Goal: Task Accomplishment & Management: Manage account settings

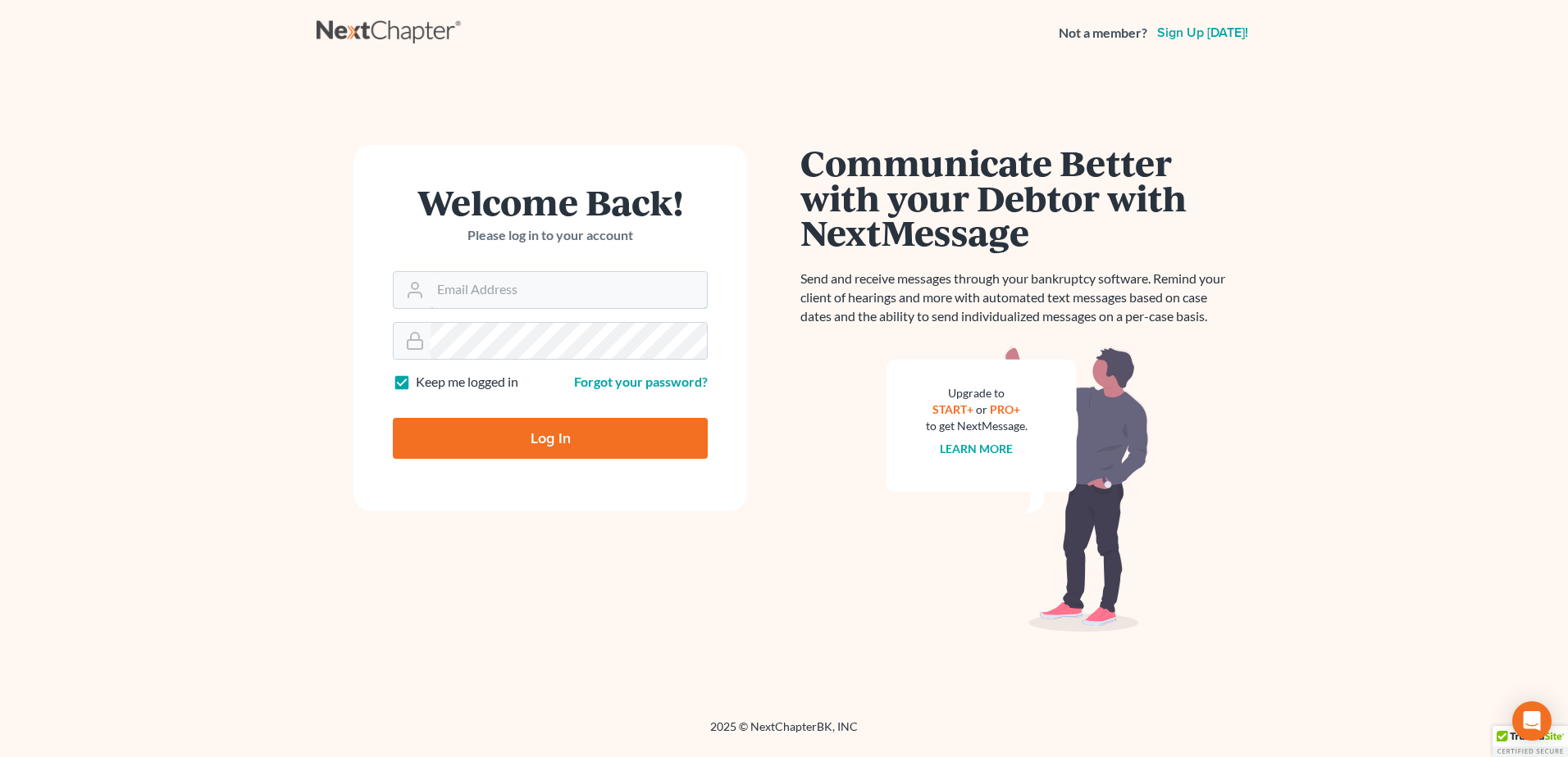
type input "[EMAIL_ADDRESS][DOMAIN_NAME]"
click at [484, 437] on input "Log In" at bounding box center [550, 438] width 315 height 41
type input "Thinking..."
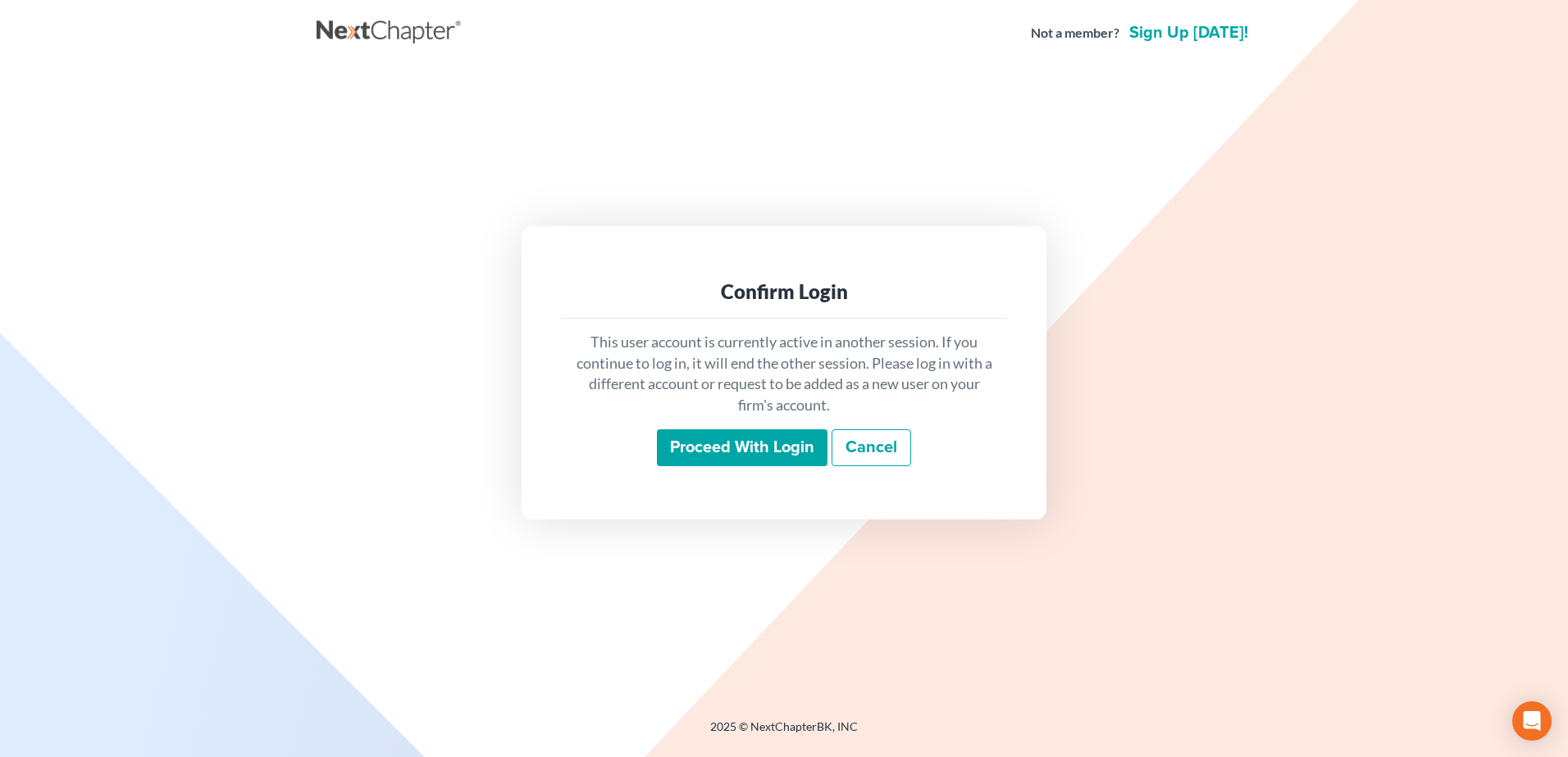
click at [740, 472] on div "This user account is currently active in another session. If you continue to lo…" at bounding box center [784, 399] width 446 height 161
click at [735, 437] on input "Proceed with login" at bounding box center [742, 449] width 171 height 38
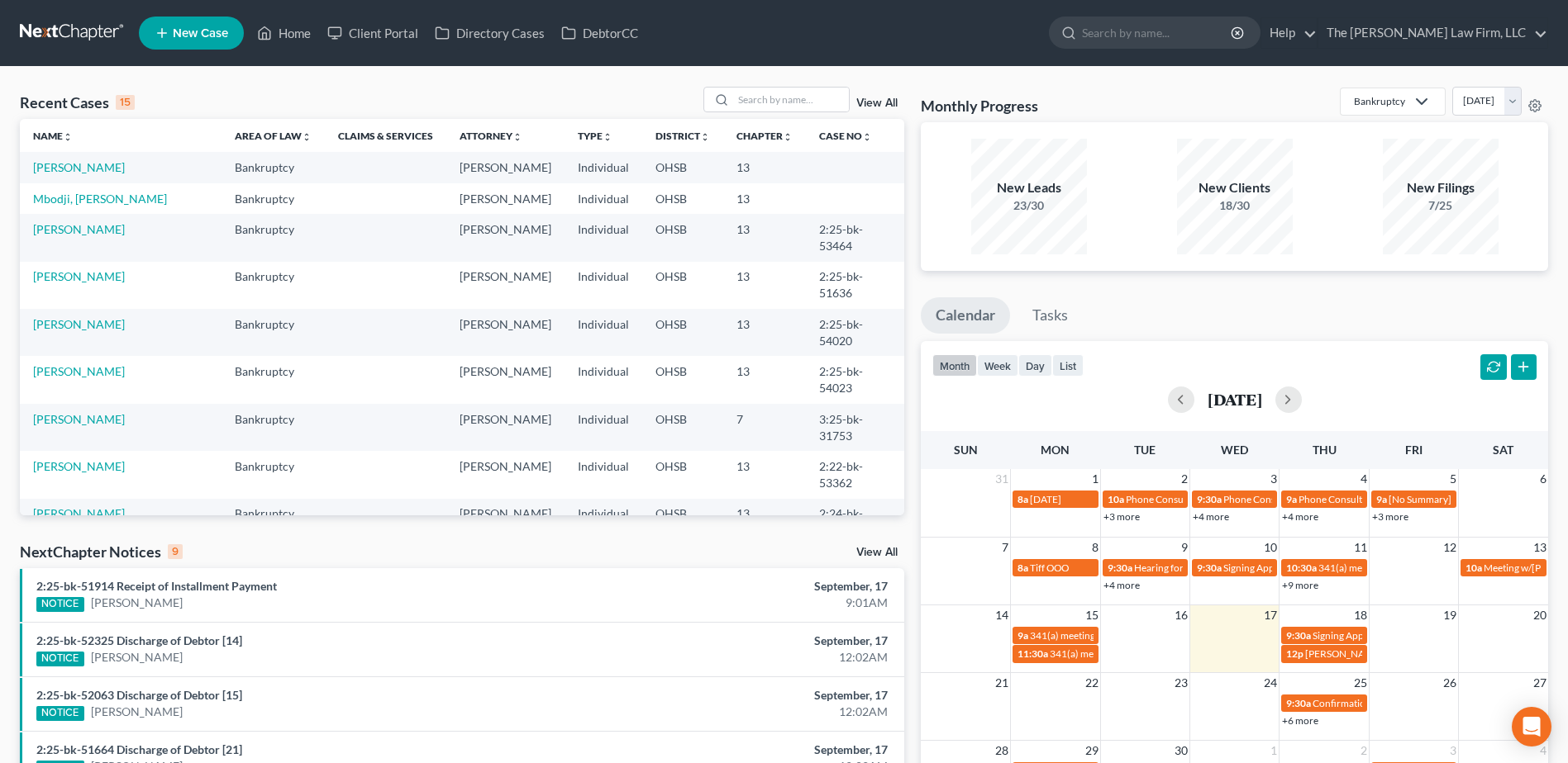
click at [744, 85] on div "Recent Cases 15 View All Name unfold_more expand_more expand_less Area of Law u…" at bounding box center [784, 586] width 1568 height 1038
click at [765, 100] on input "search" at bounding box center [791, 100] width 115 height 24
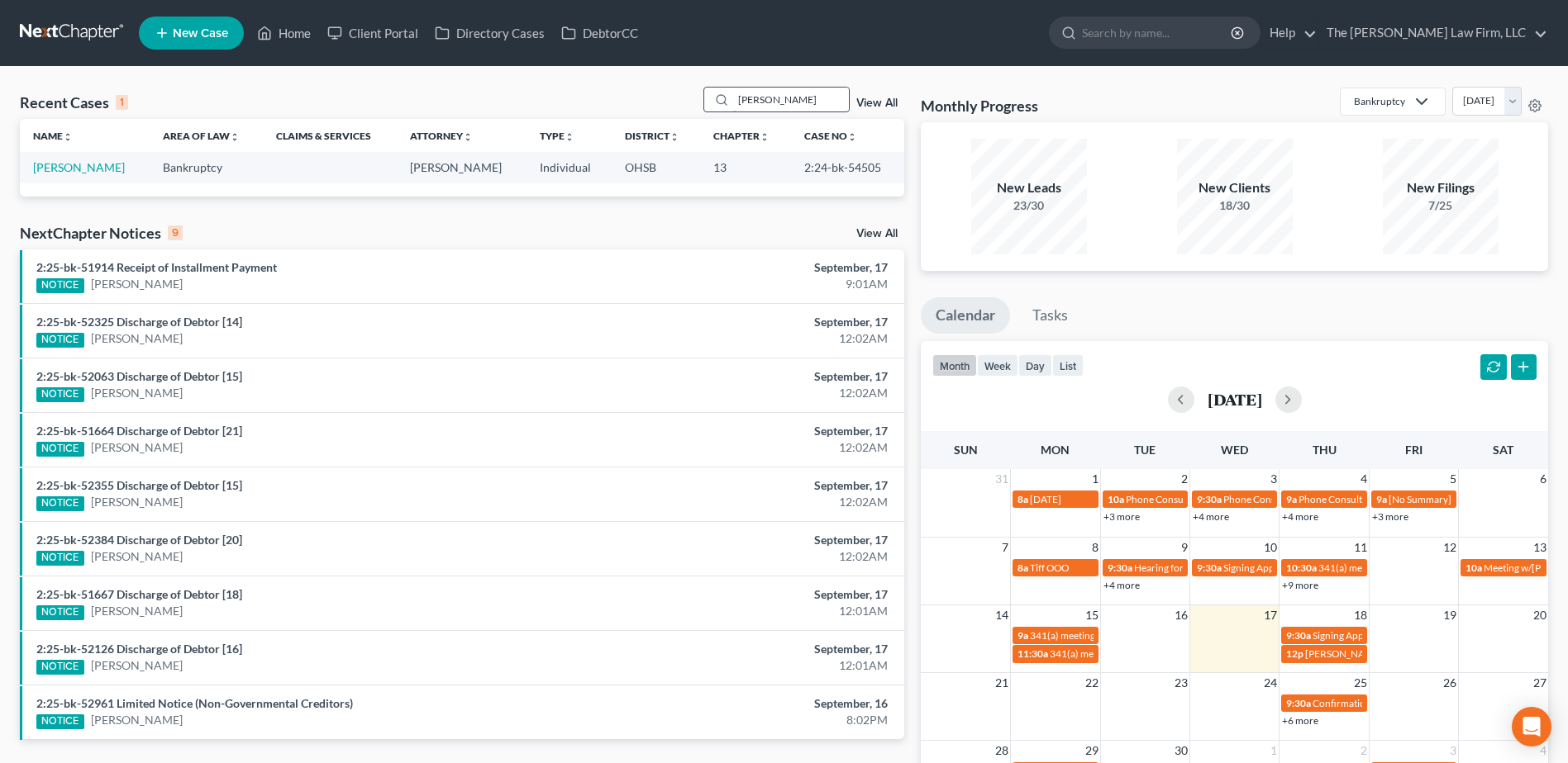
click at [755, 92] on input "trotter" at bounding box center [791, 100] width 115 height 24
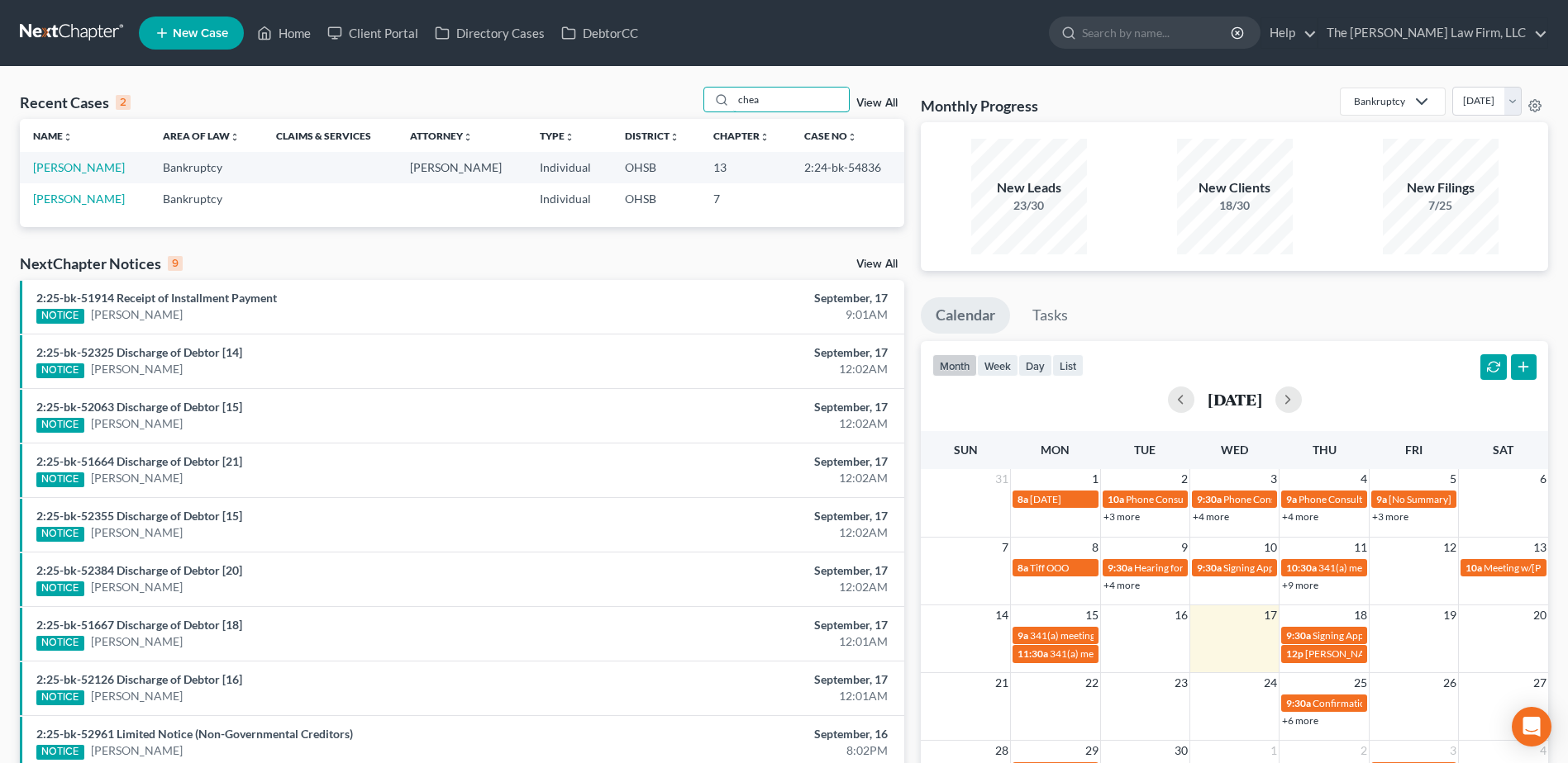
type input "chea"
click at [74, 170] on link "Chea, Douglas" at bounding box center [78, 167] width 91 height 14
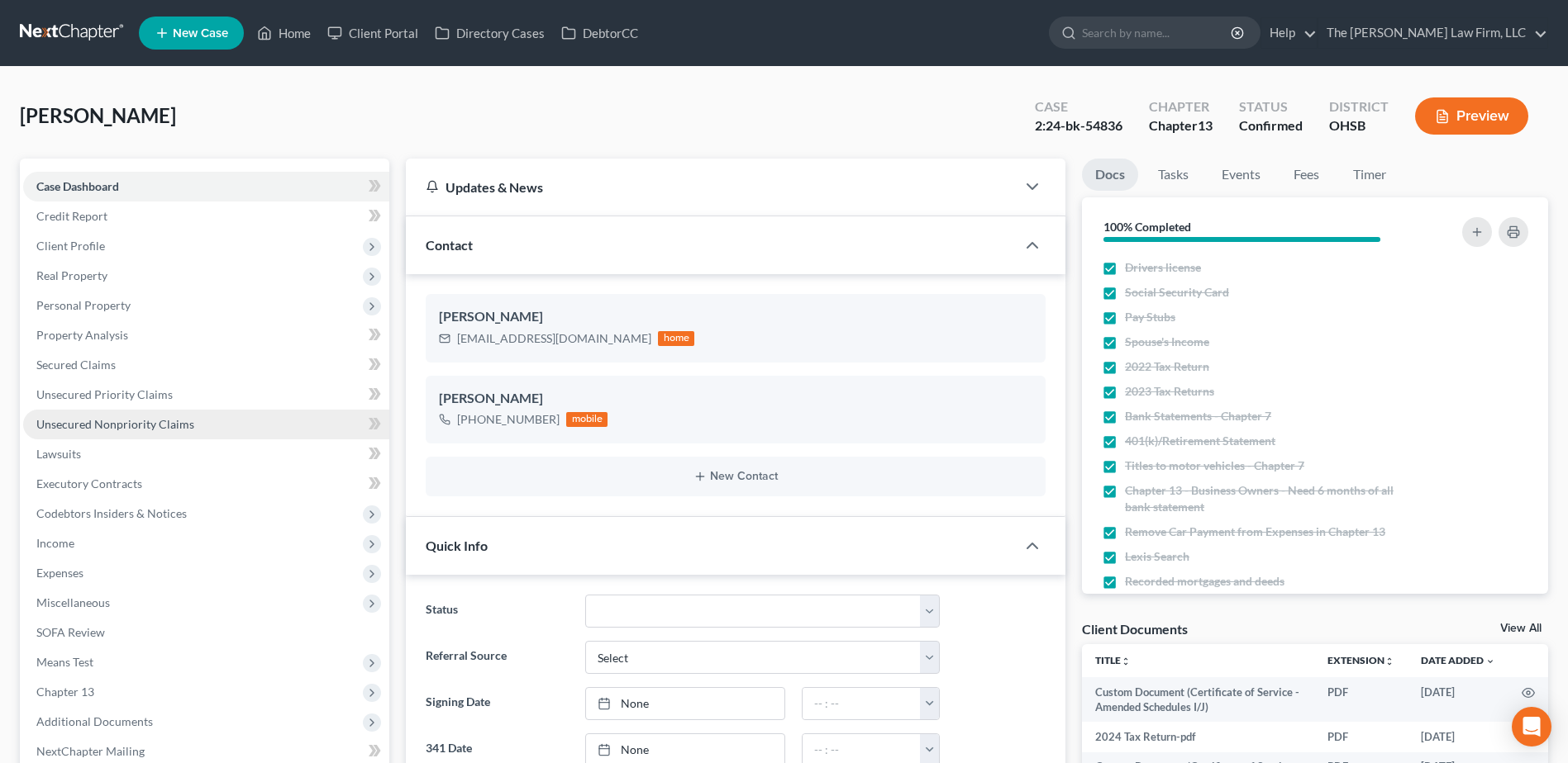
click at [121, 421] on span "Unsecured Nonpriority Claims" at bounding box center [115, 424] width 158 height 14
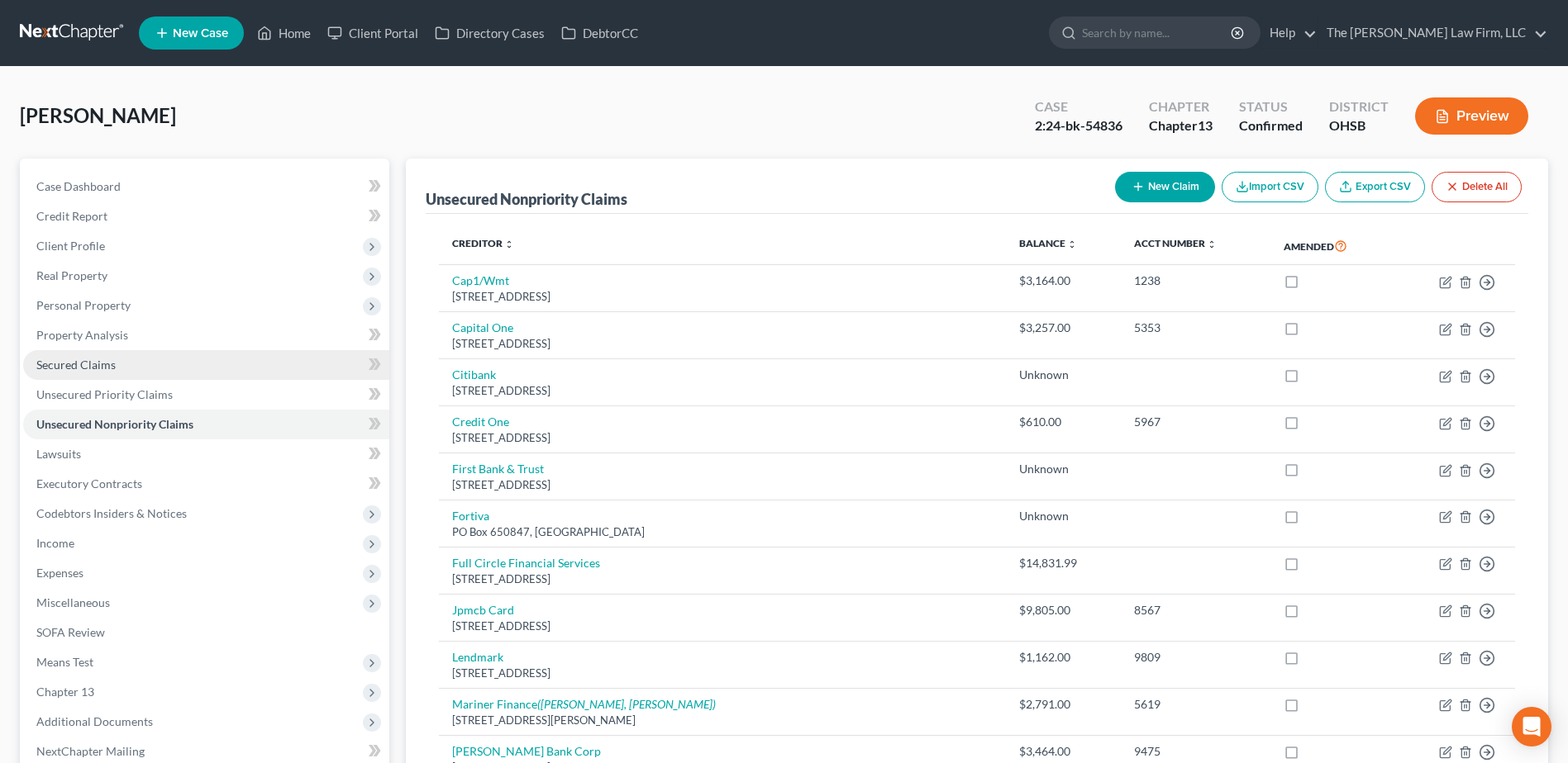
click at [107, 372] on link "Secured Claims" at bounding box center [206, 365] width 366 height 30
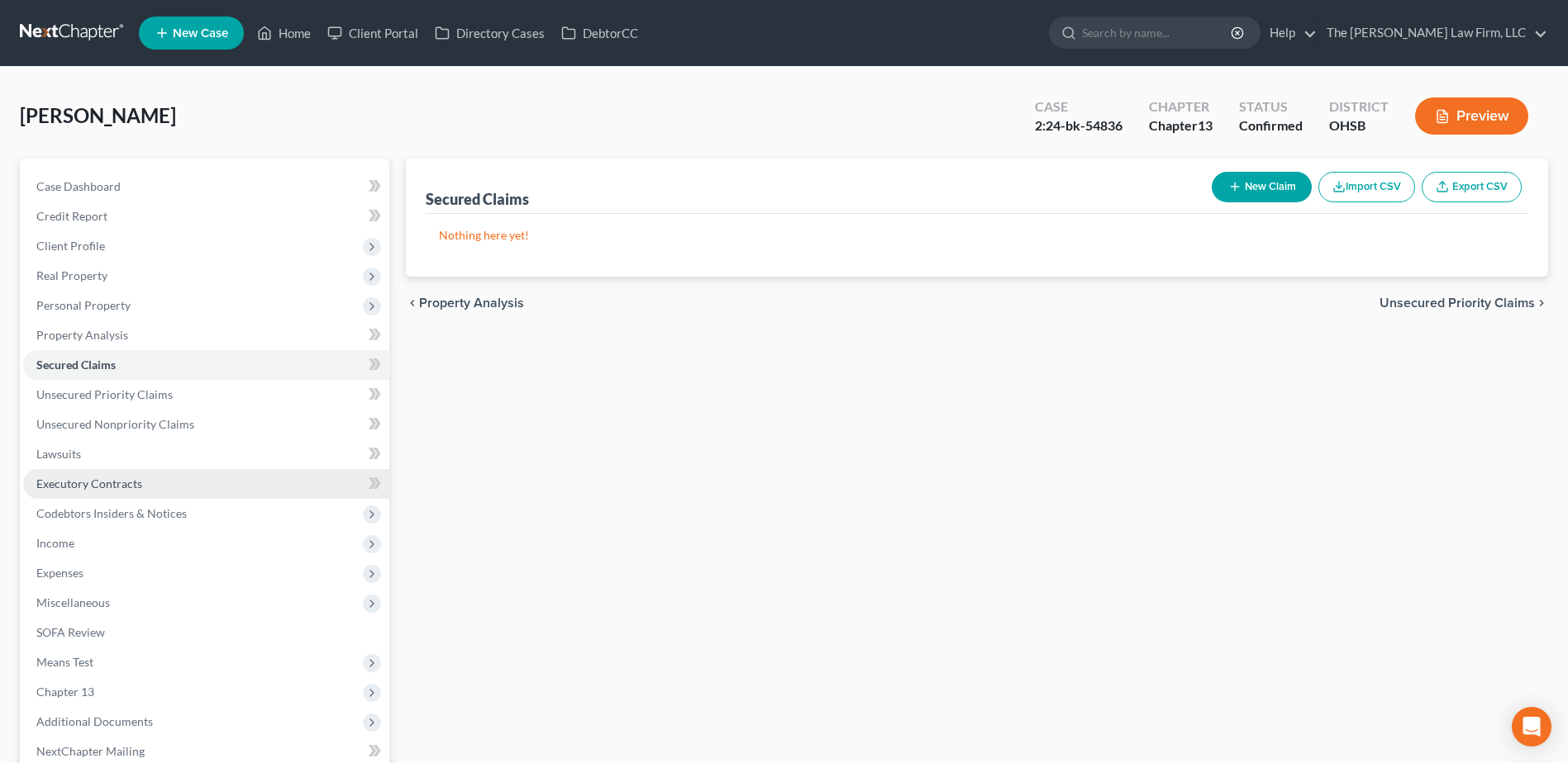
click at [90, 487] on span "Executory Contracts" at bounding box center [89, 483] width 106 height 14
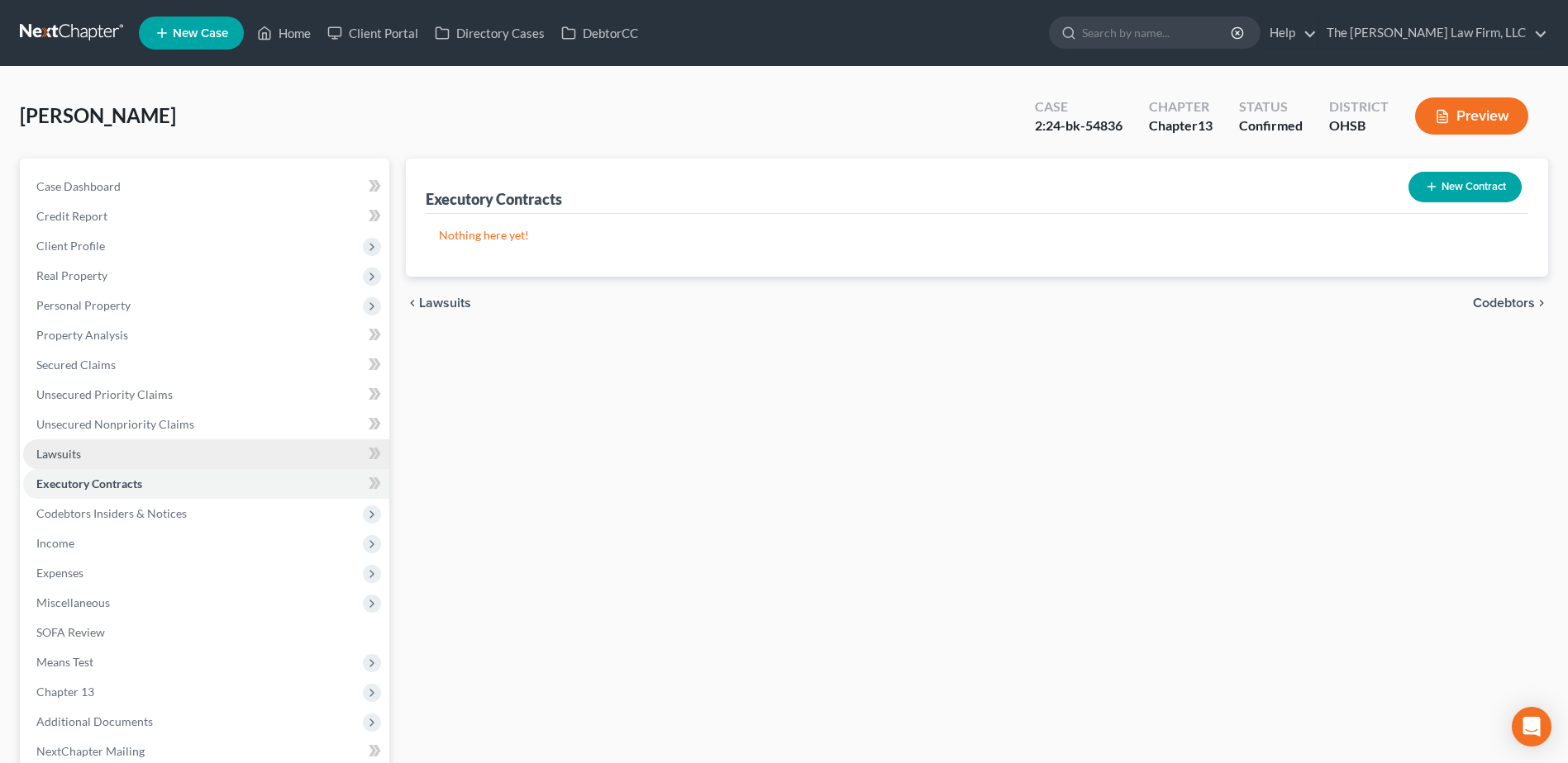
click at [69, 456] on span "Lawsuits" at bounding box center [59, 454] width 45 height 14
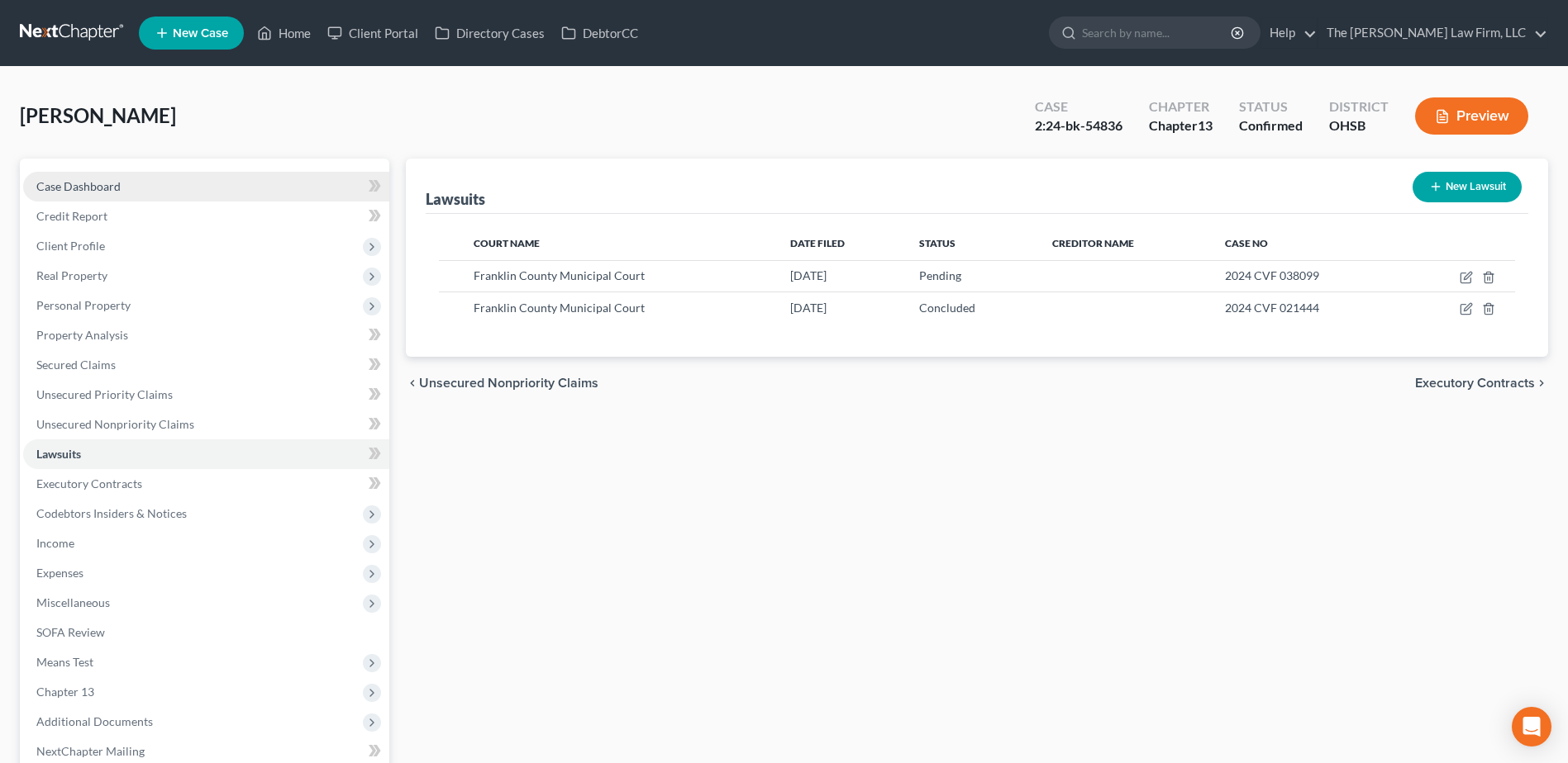
click at [115, 184] on span "Case Dashboard" at bounding box center [78, 186] width 84 height 14
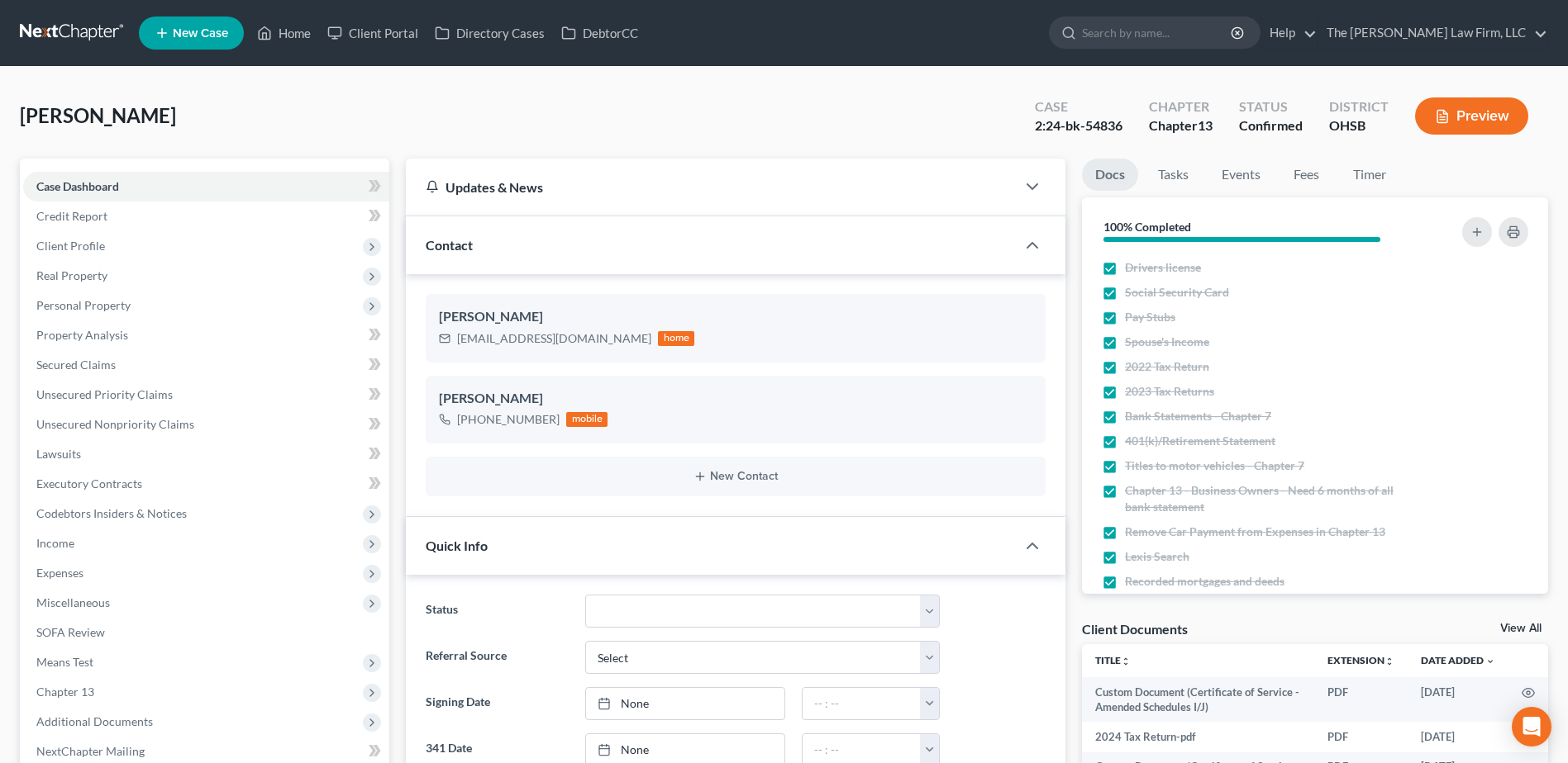
click at [90, 15] on nav "Home New Case Client Portal Directory Cases DebtorCC The Jones Law Firm, LLC mj…" at bounding box center [784, 33] width 1568 height 66
click at [78, 42] on link at bounding box center [72, 33] width 106 height 30
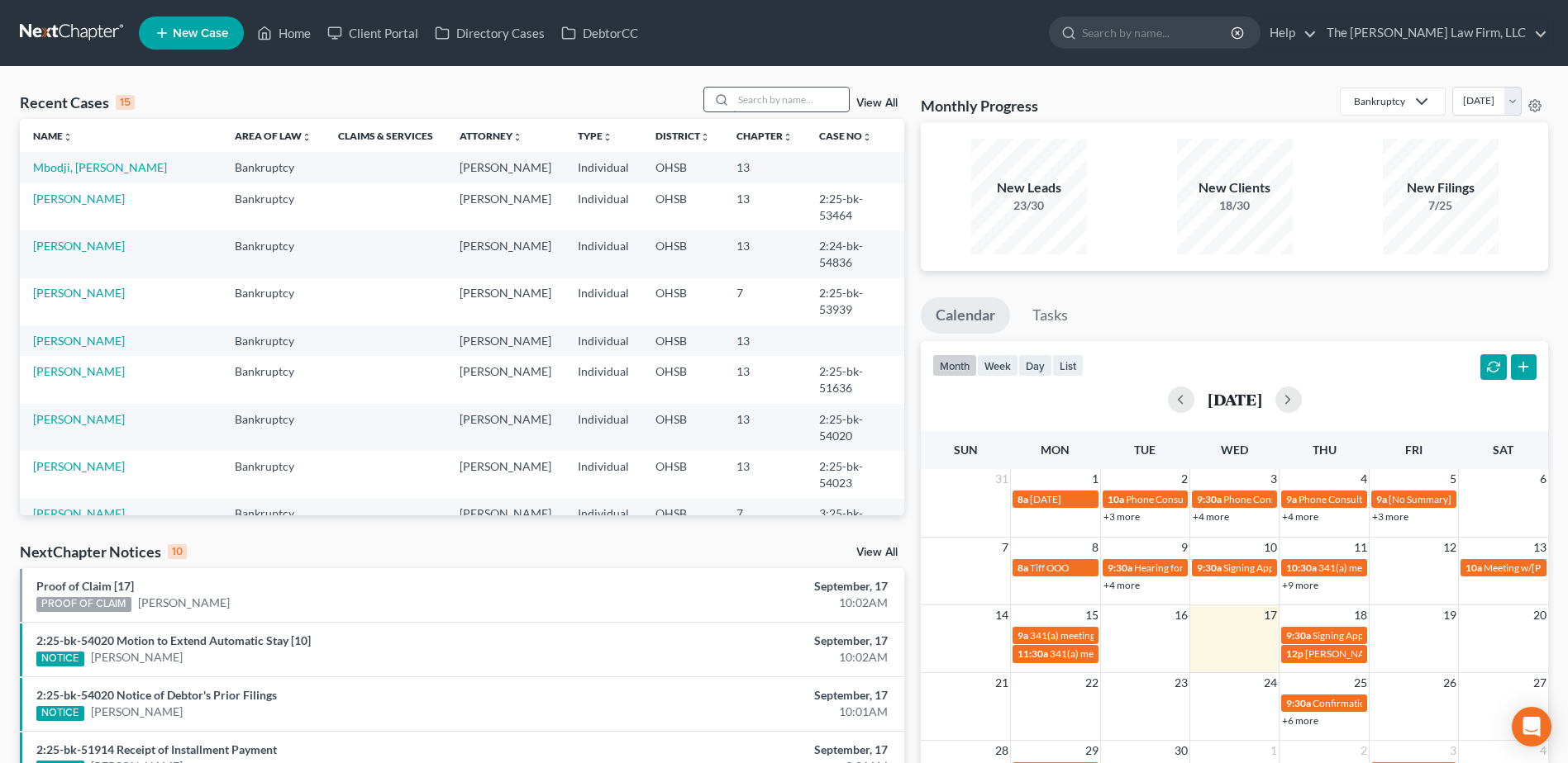
click at [787, 89] on input "search" at bounding box center [791, 100] width 115 height 24
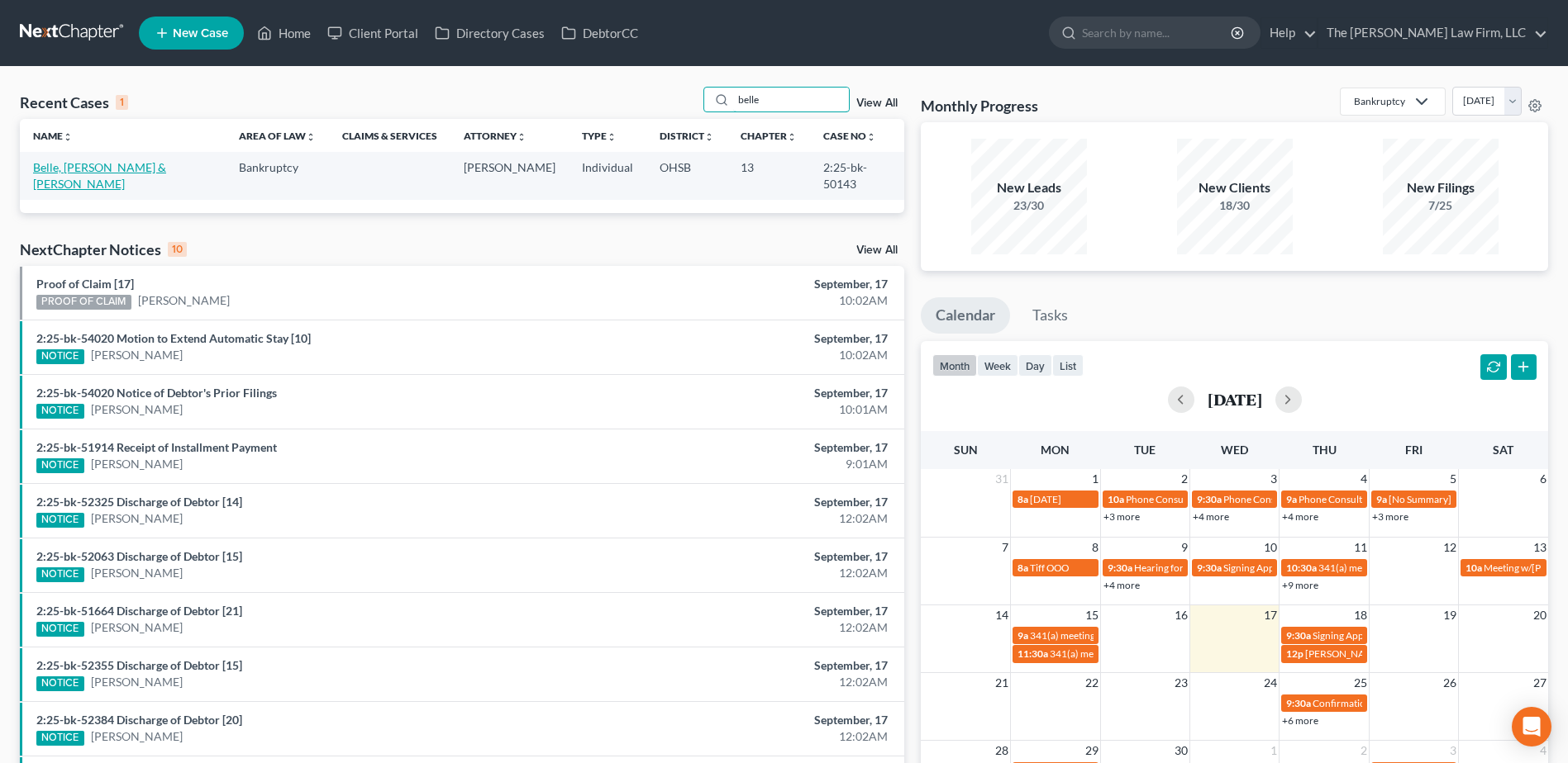
type input "belle"
click at [100, 161] on link "Belle, [PERSON_NAME] & [PERSON_NAME]" at bounding box center [99, 175] width 133 height 30
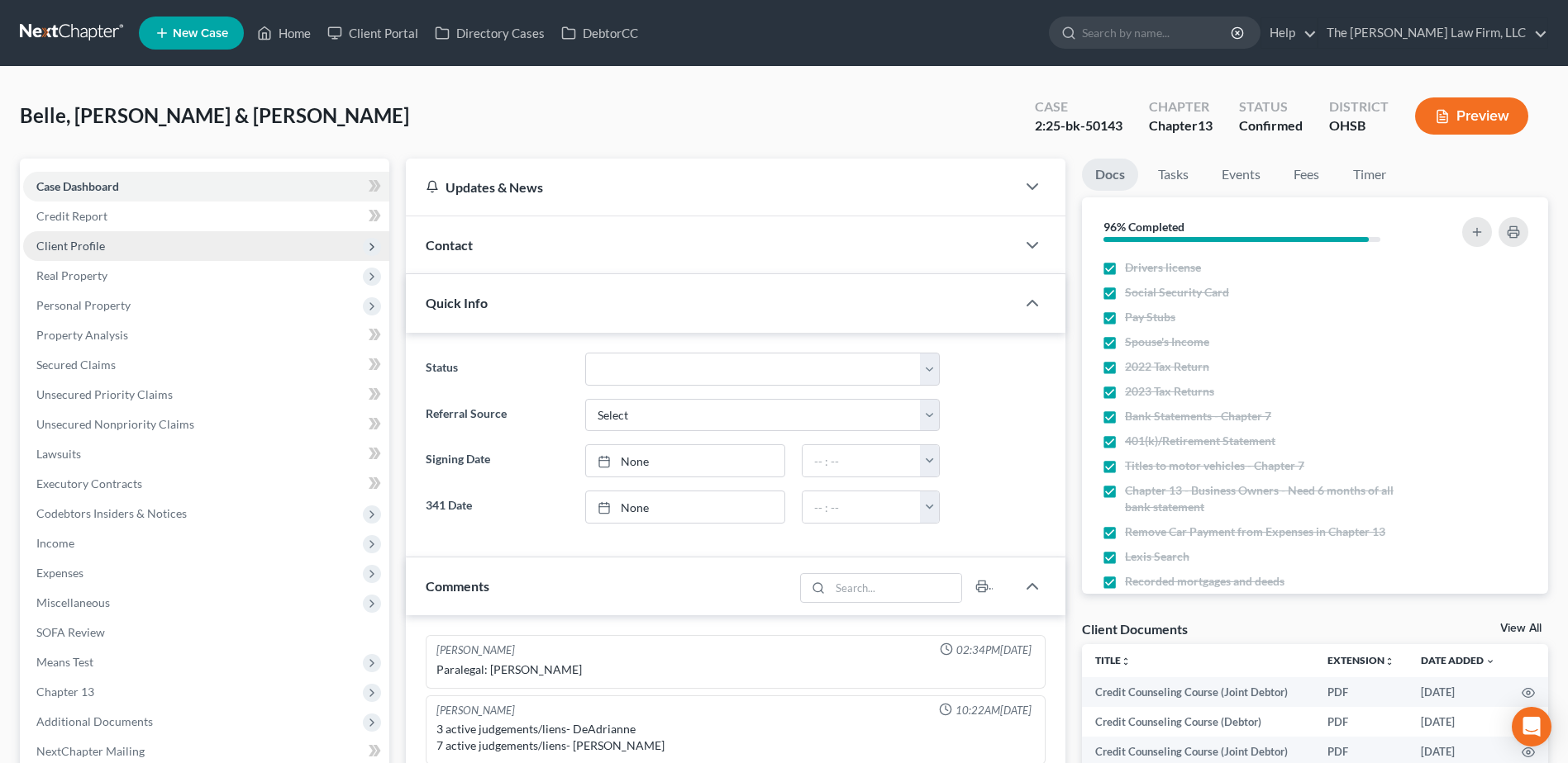
click at [68, 256] on span "Client Profile" at bounding box center [206, 246] width 366 height 30
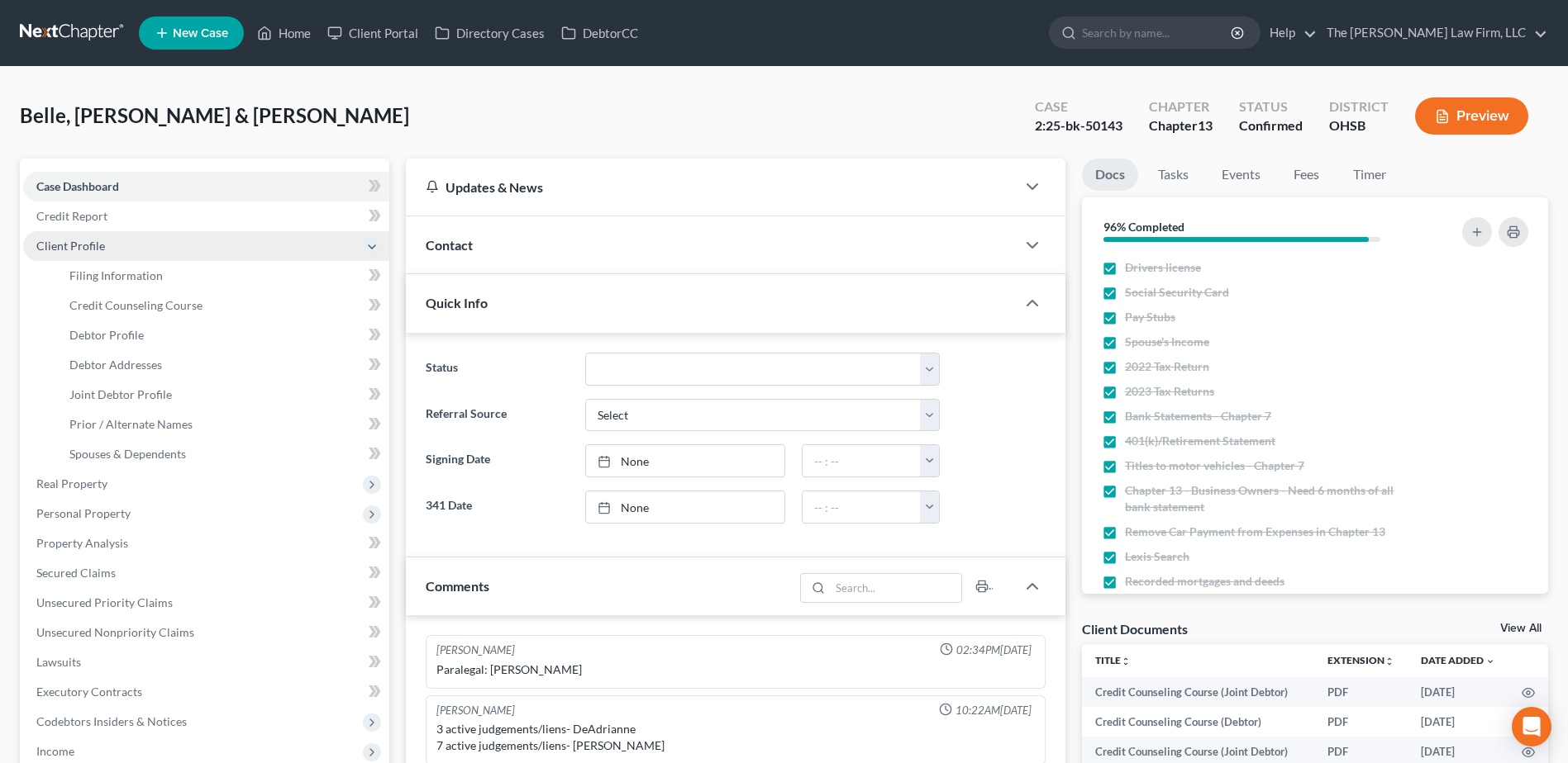
scroll to position [34, 0]
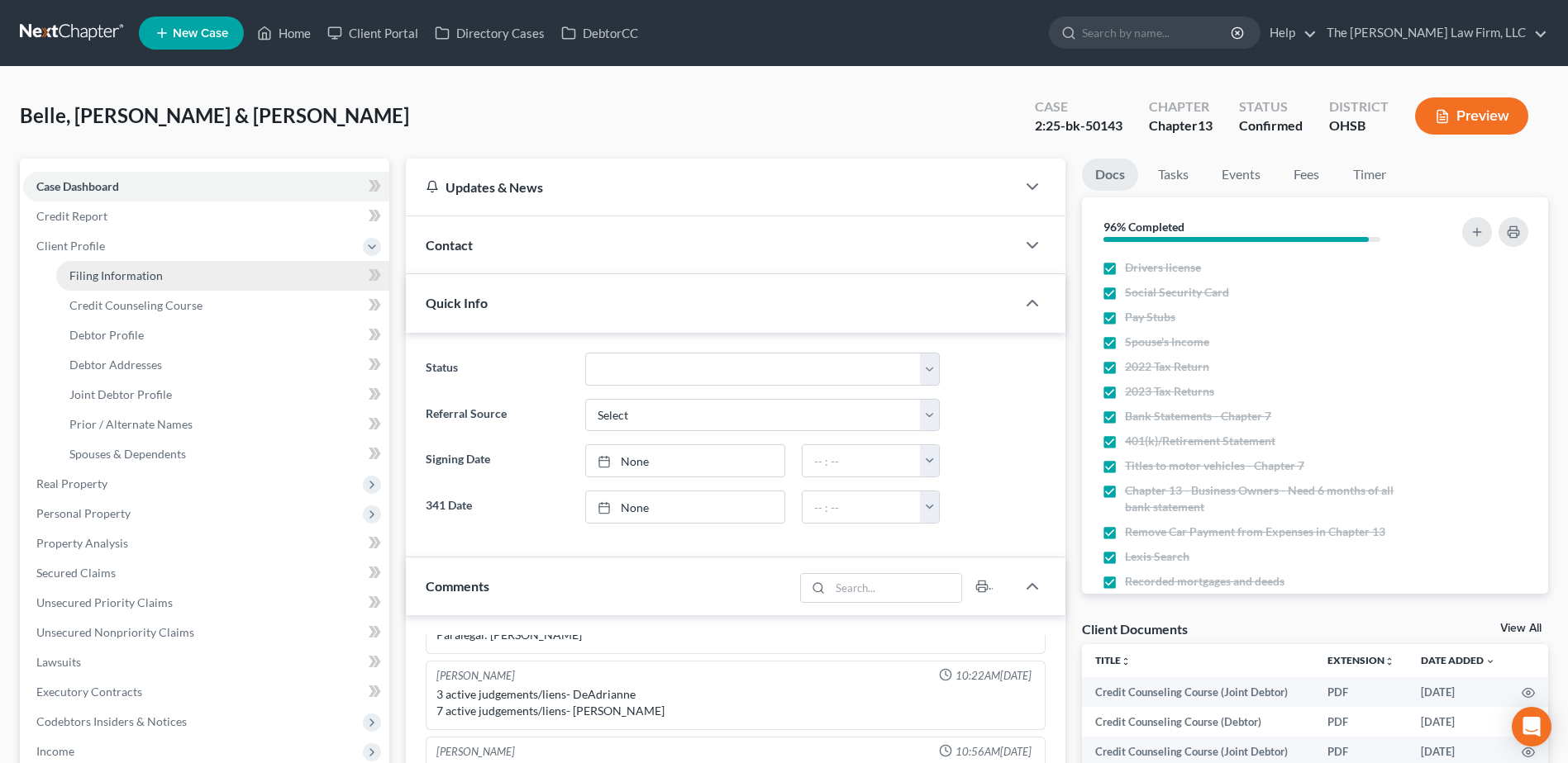
click at [91, 277] on span "Filing Information" at bounding box center [116, 276] width 93 height 14
select select "1"
select select "3"
select select "36"
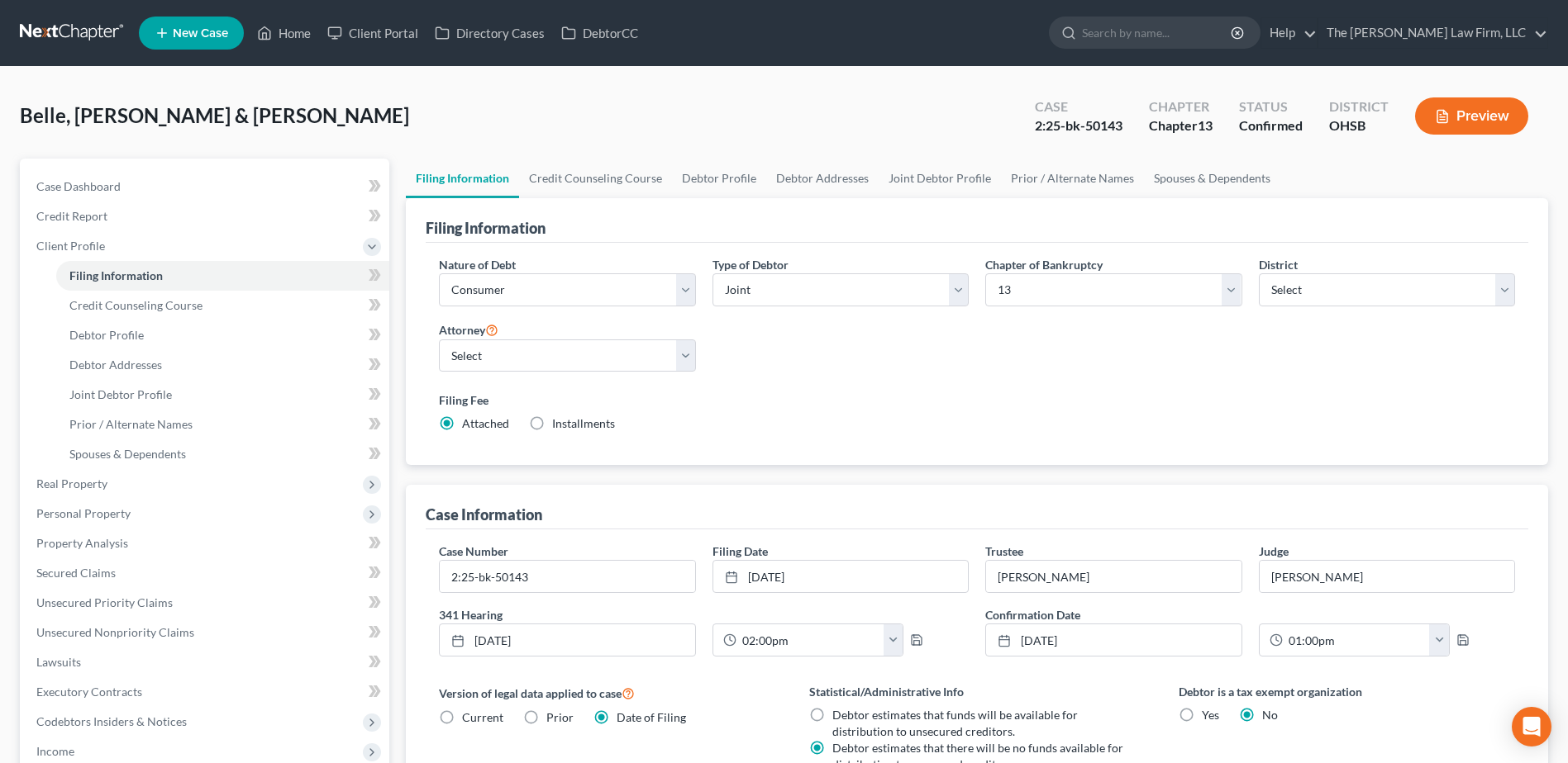
click at [89, 30] on link at bounding box center [72, 33] width 106 height 30
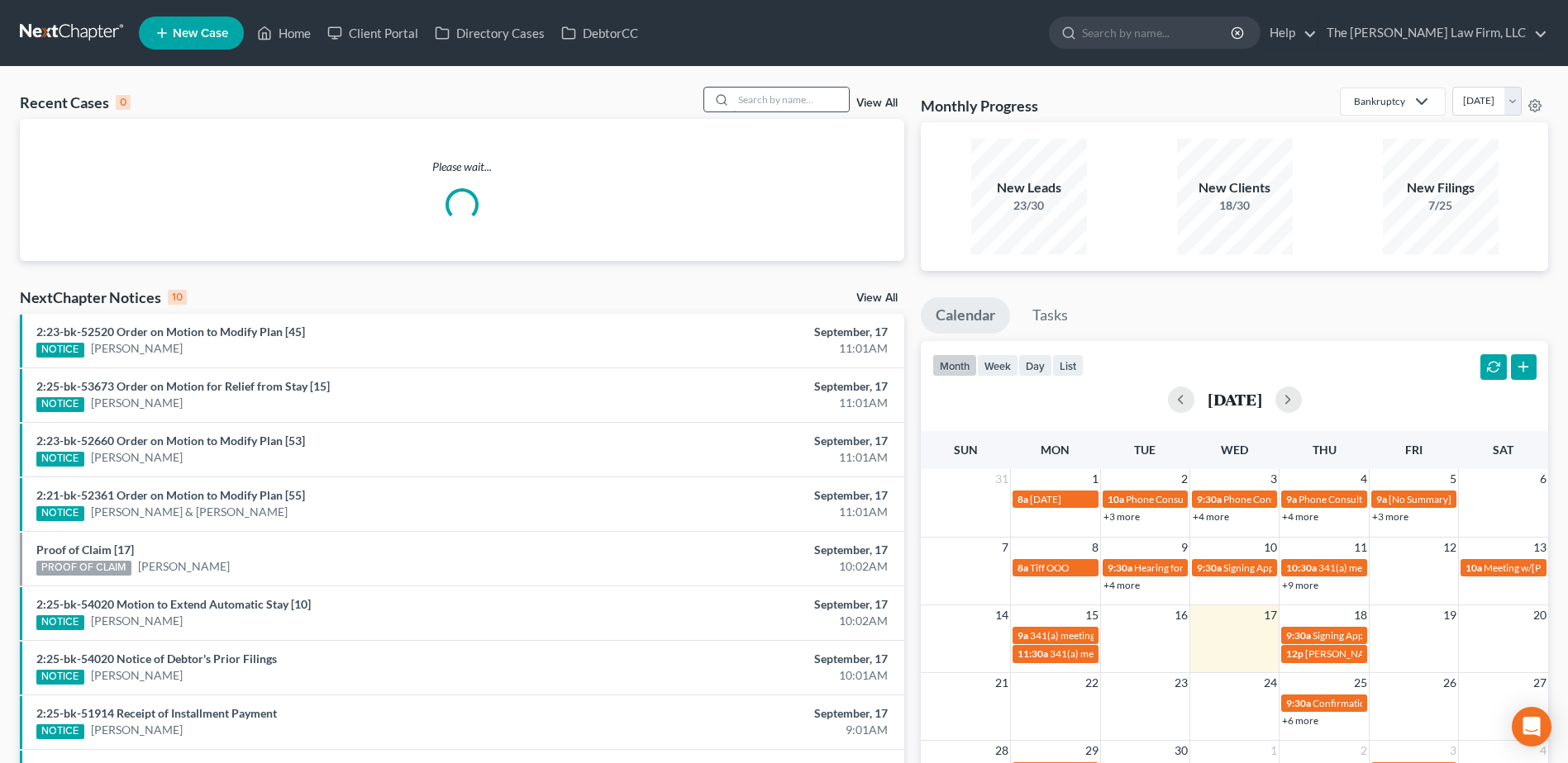
click at [781, 91] on input "search" at bounding box center [791, 100] width 115 height 24
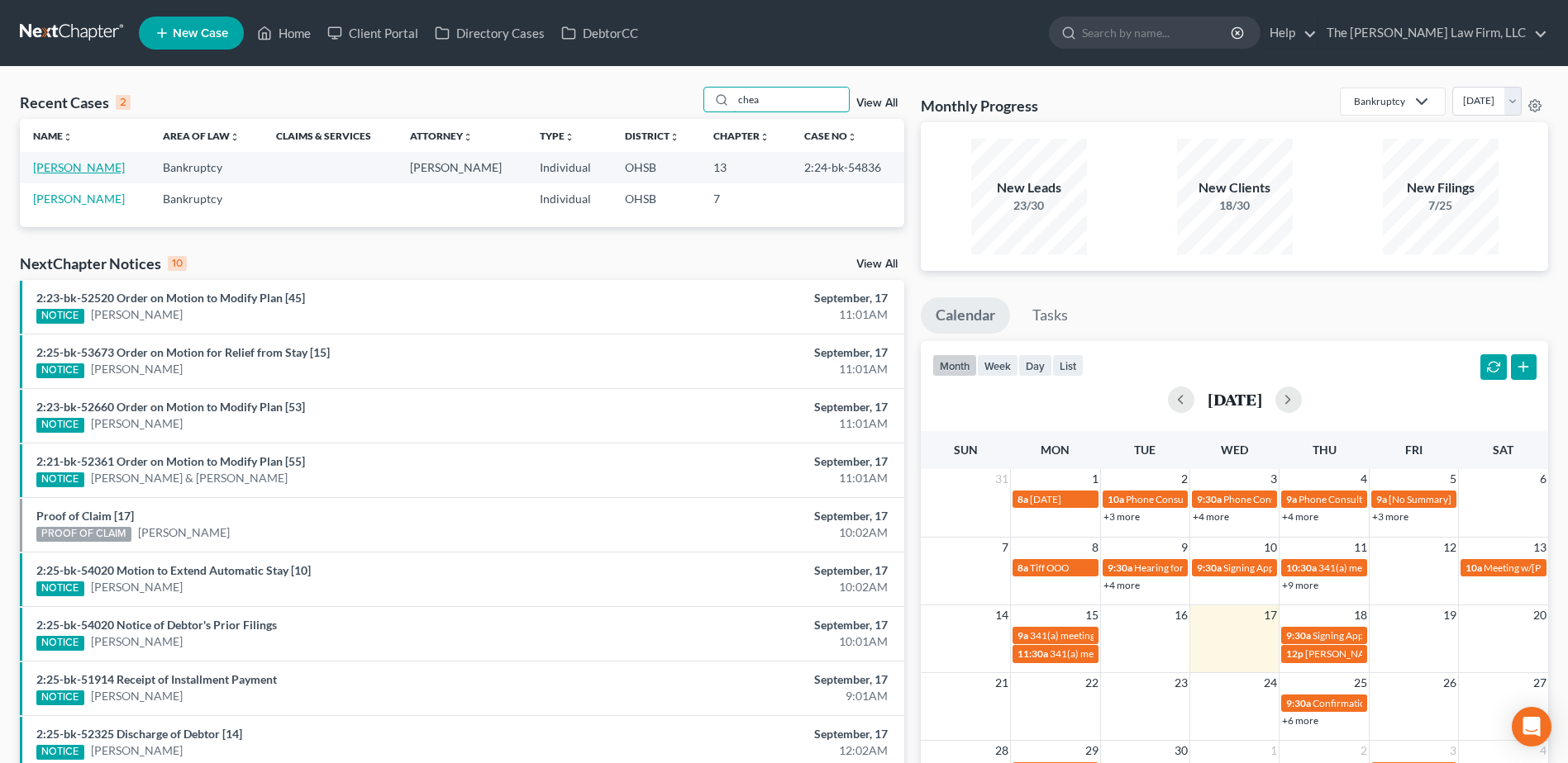
type input "chea"
click at [82, 172] on link "[PERSON_NAME]" at bounding box center [78, 167] width 91 height 14
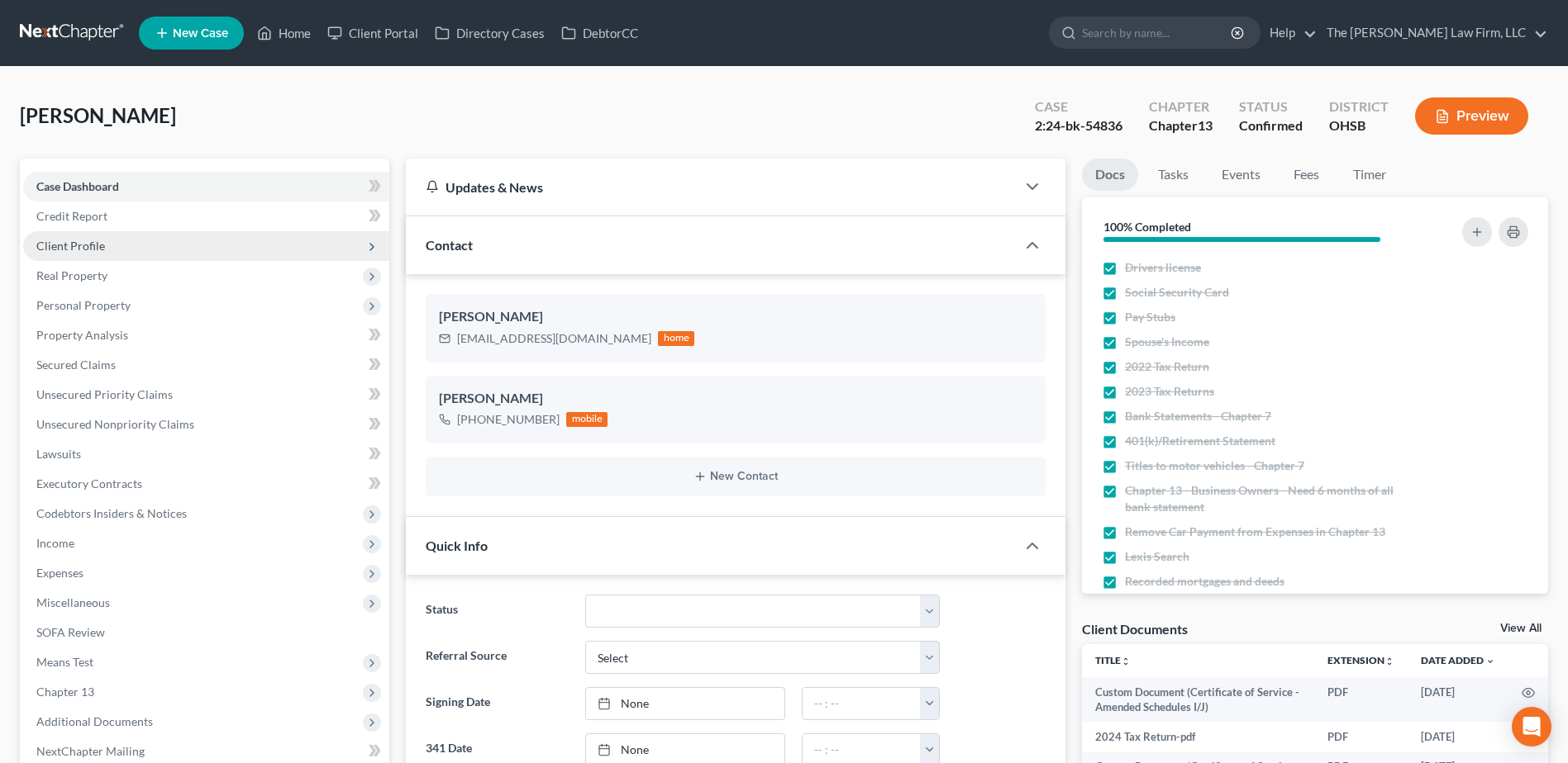
click at [81, 249] on span "Client Profile" at bounding box center [71, 245] width 69 height 14
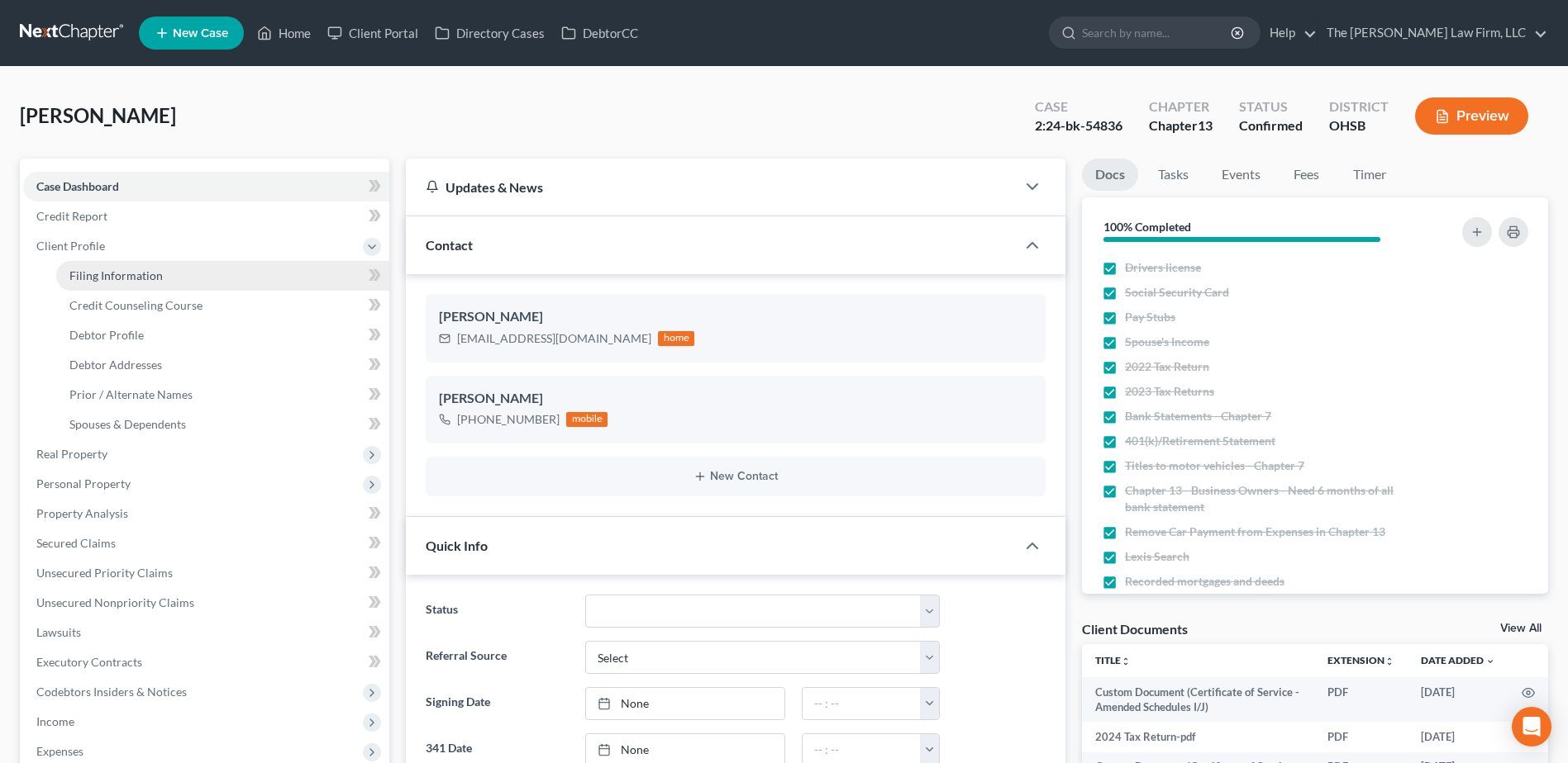
click at [96, 274] on span "Filing Information" at bounding box center [116, 276] width 93 height 14
select select "1"
select select "0"
select select "3"
select select "36"
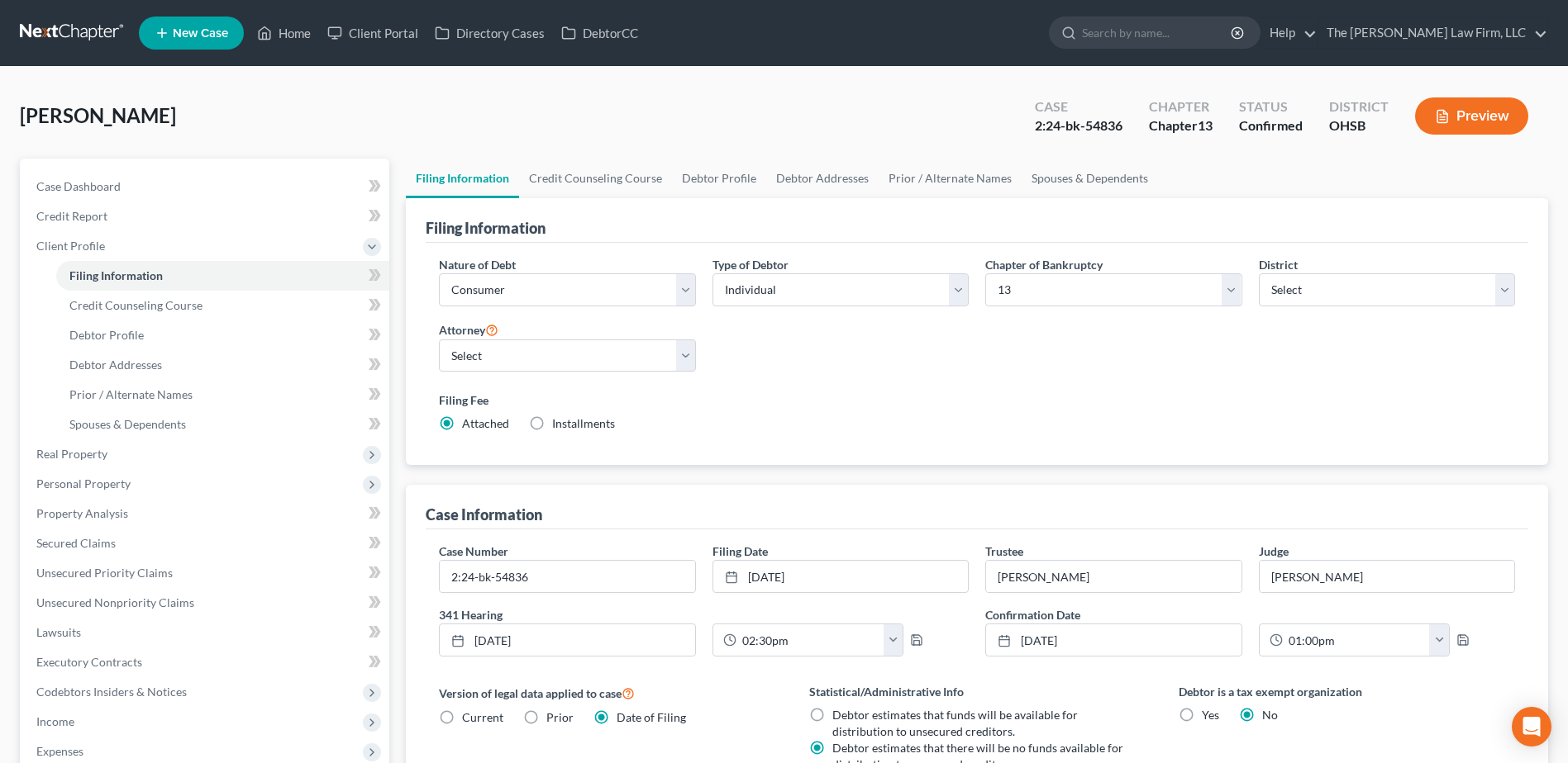
click at [65, 37] on link at bounding box center [72, 33] width 106 height 30
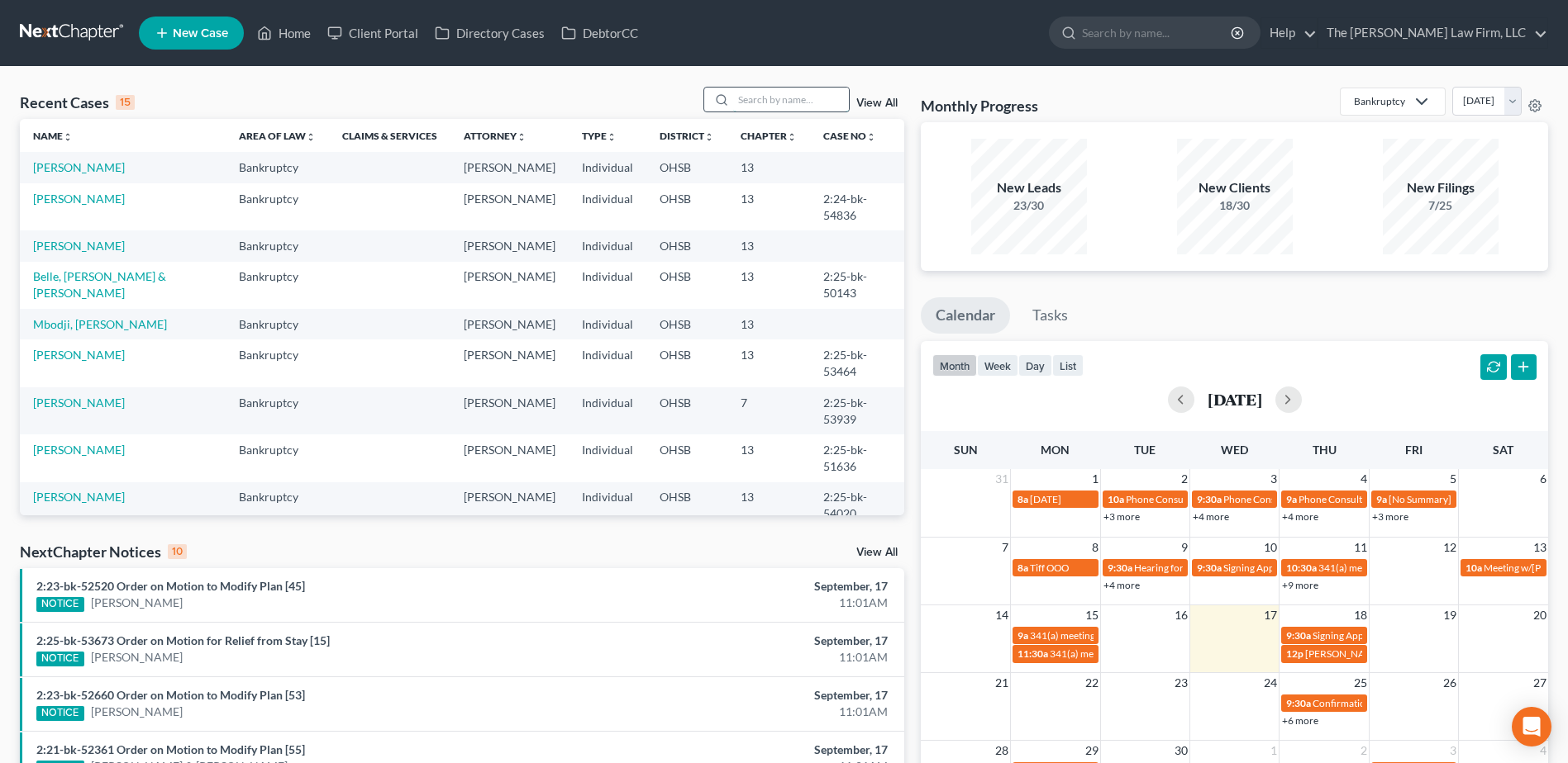
click at [780, 88] on input "search" at bounding box center [791, 100] width 115 height 24
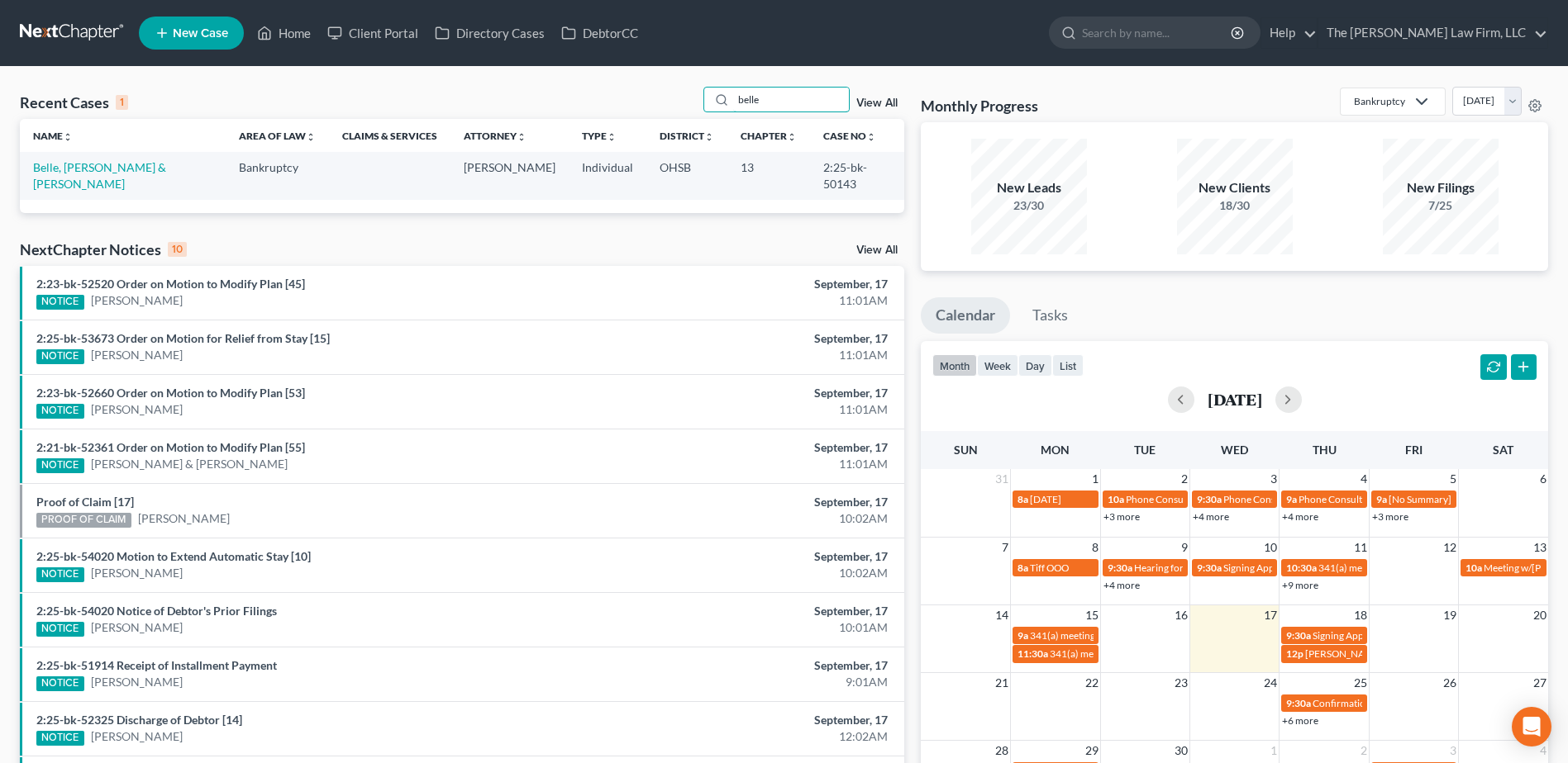
type input "belle"
click at [90, 169] on link "Belle, [PERSON_NAME] & [PERSON_NAME]" at bounding box center [99, 175] width 133 height 30
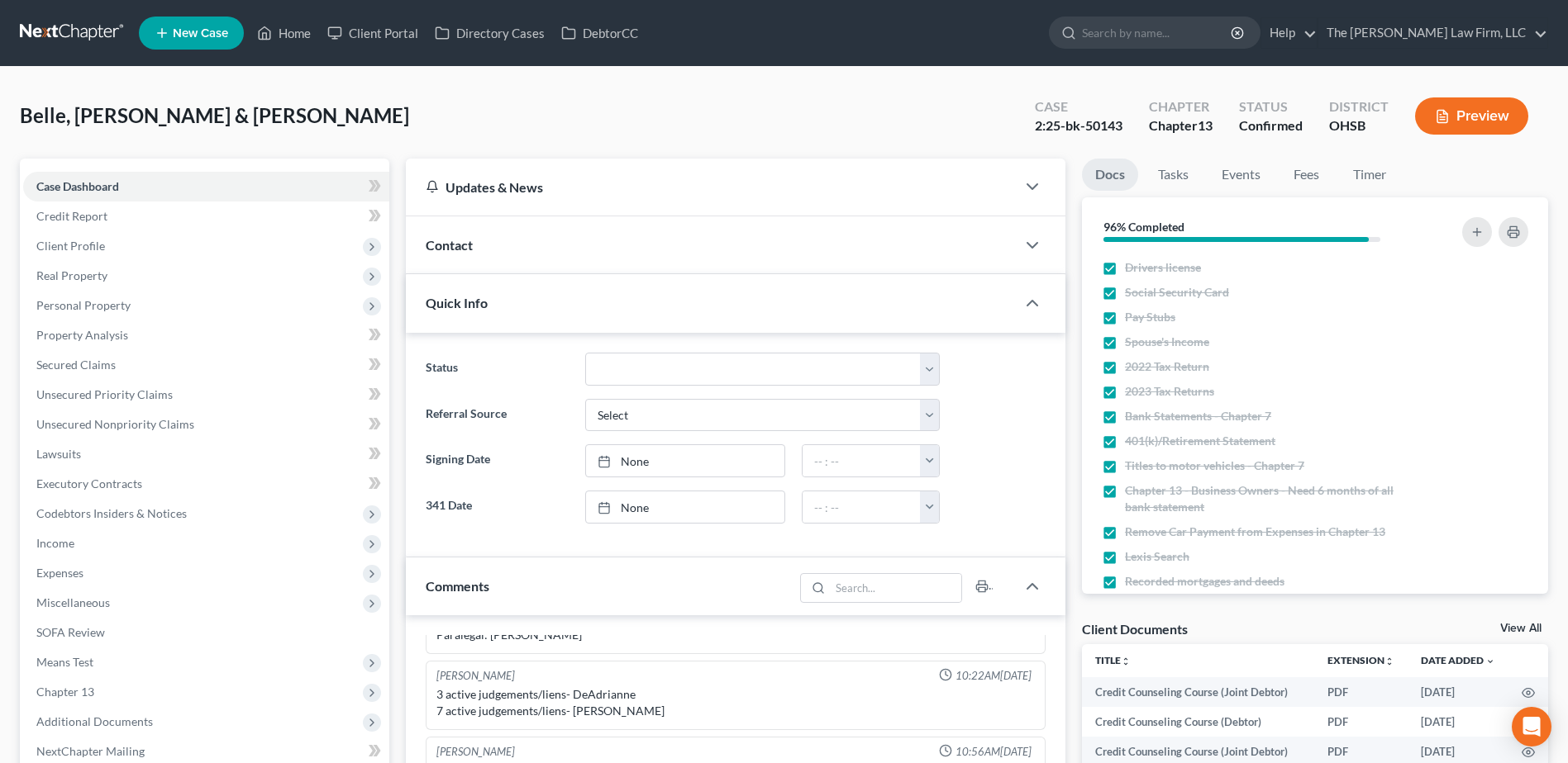
drag, startPoint x: 1198, startPoint y: 36, endPoint x: 1198, endPoint y: 1, distance: 35.0
click at [1198, 36] on input "search" at bounding box center [1158, 32] width 152 height 30
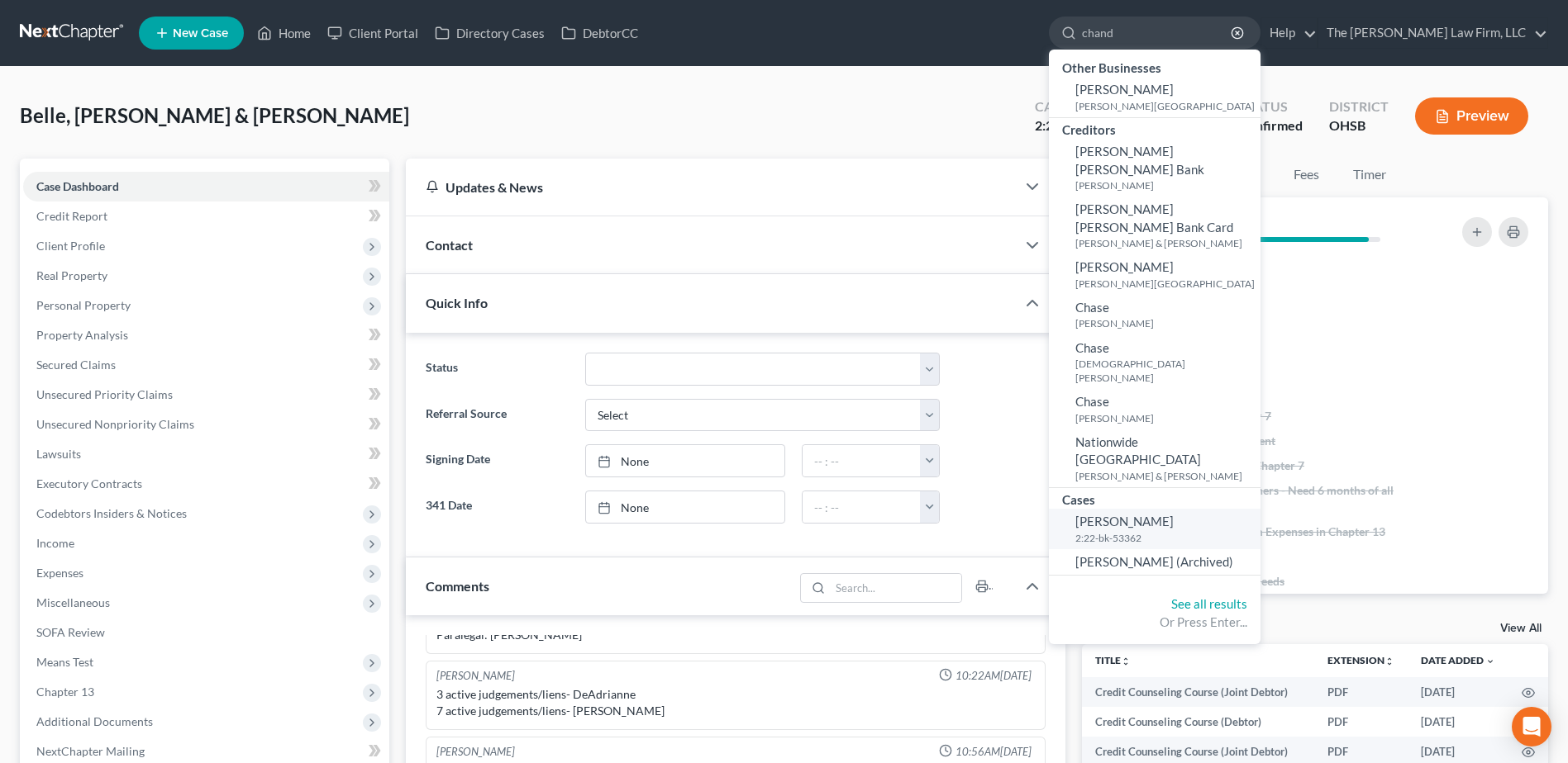
type input "chand"
click at [1185, 531] on small "2:22-bk-53362" at bounding box center [1166, 538] width 181 height 14
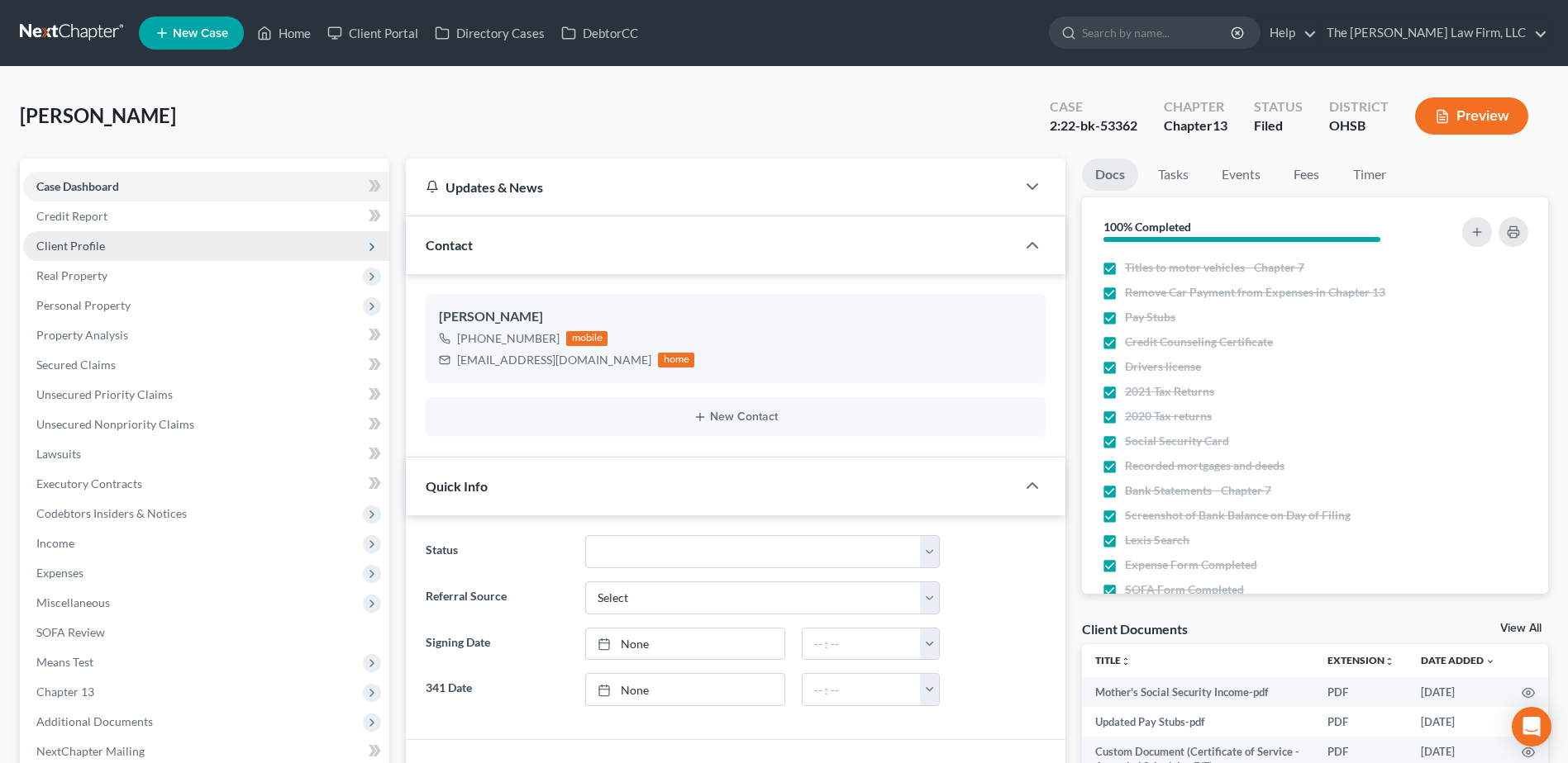
click at [83, 251] on span "Client Profile" at bounding box center [71, 245] width 69 height 14
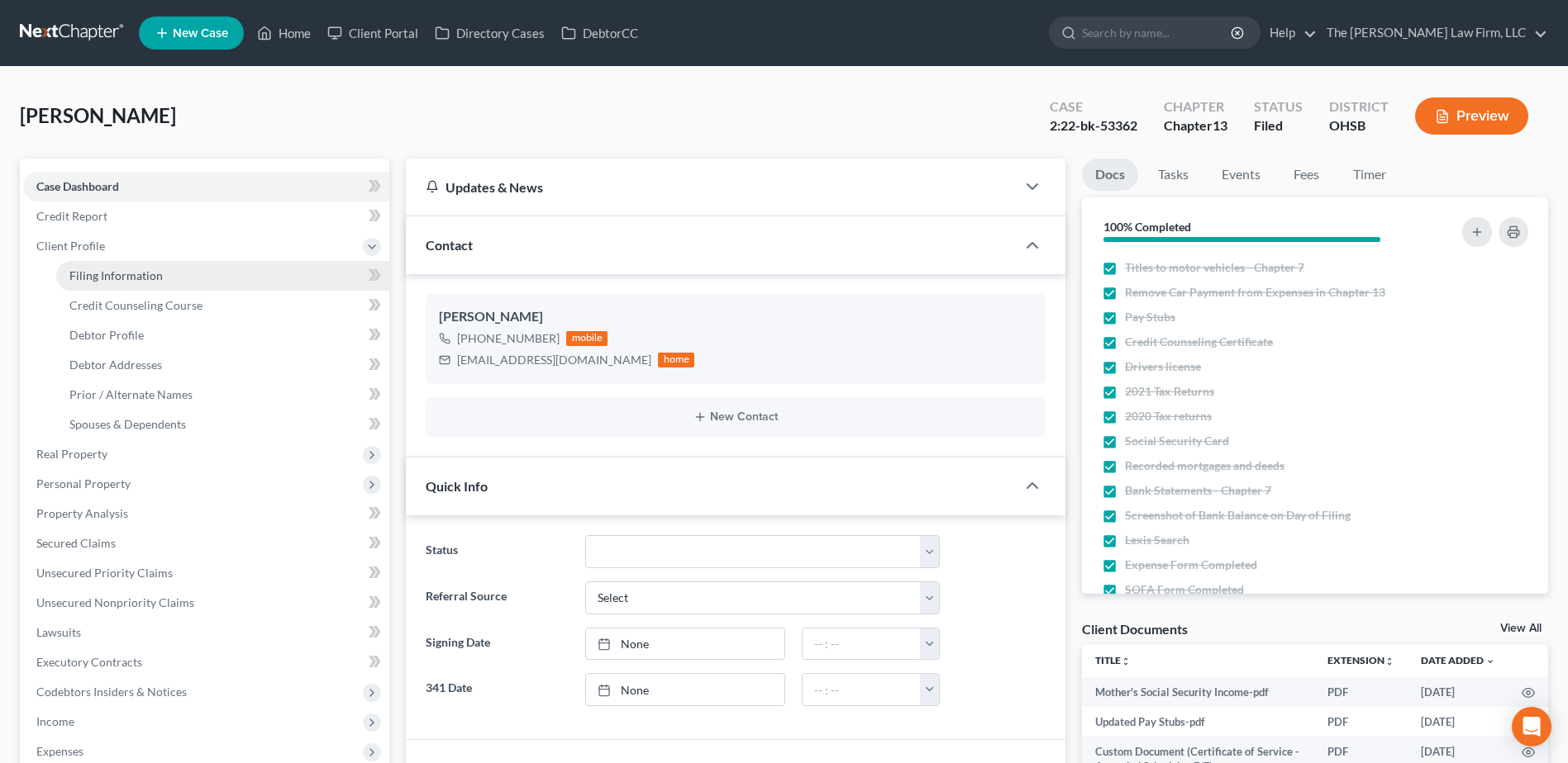
click at [88, 278] on span "Filing Information" at bounding box center [116, 276] width 93 height 14
select select "1"
select select "0"
select select "3"
select select "36"
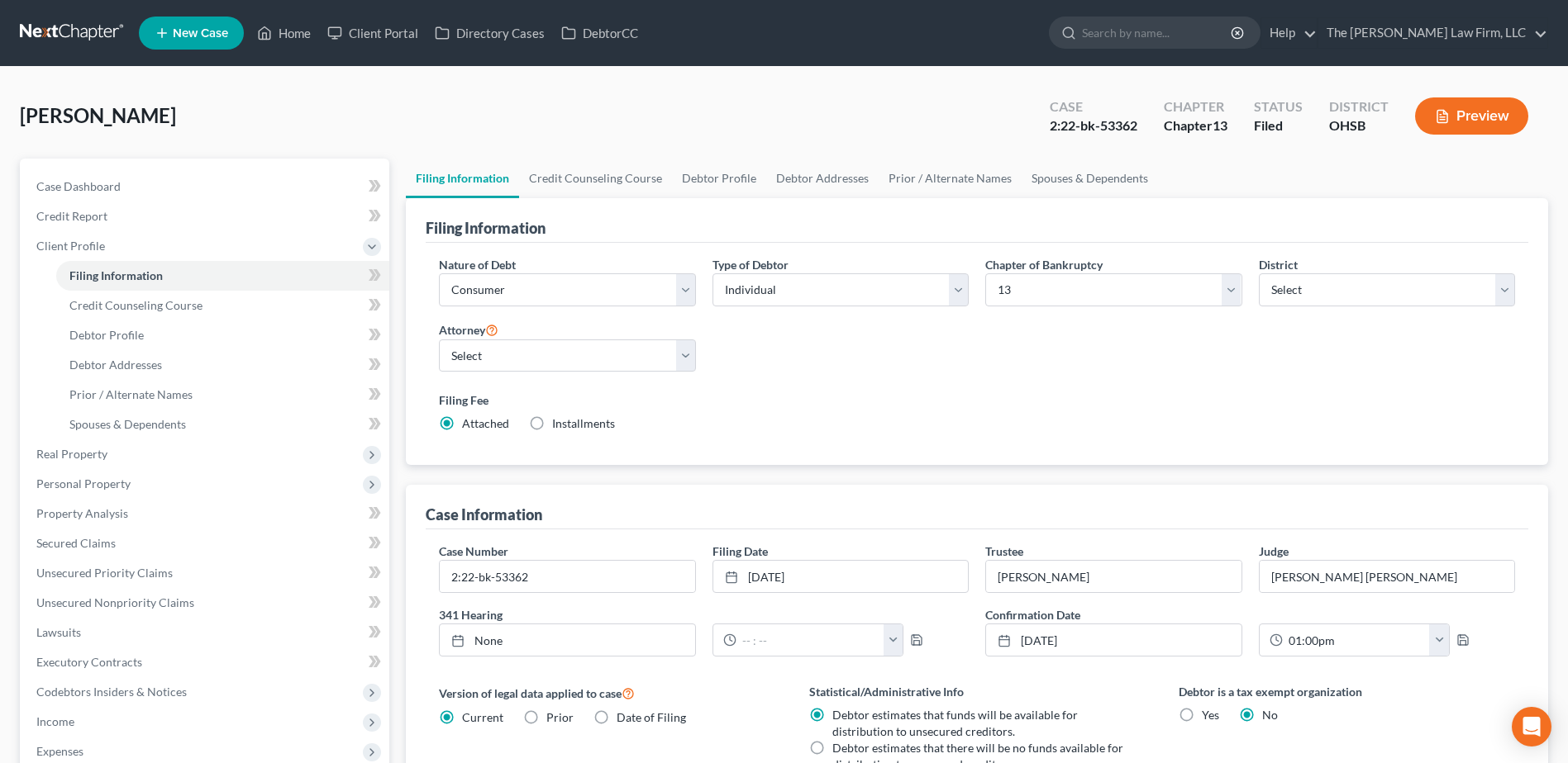
click at [103, 38] on link at bounding box center [72, 33] width 106 height 30
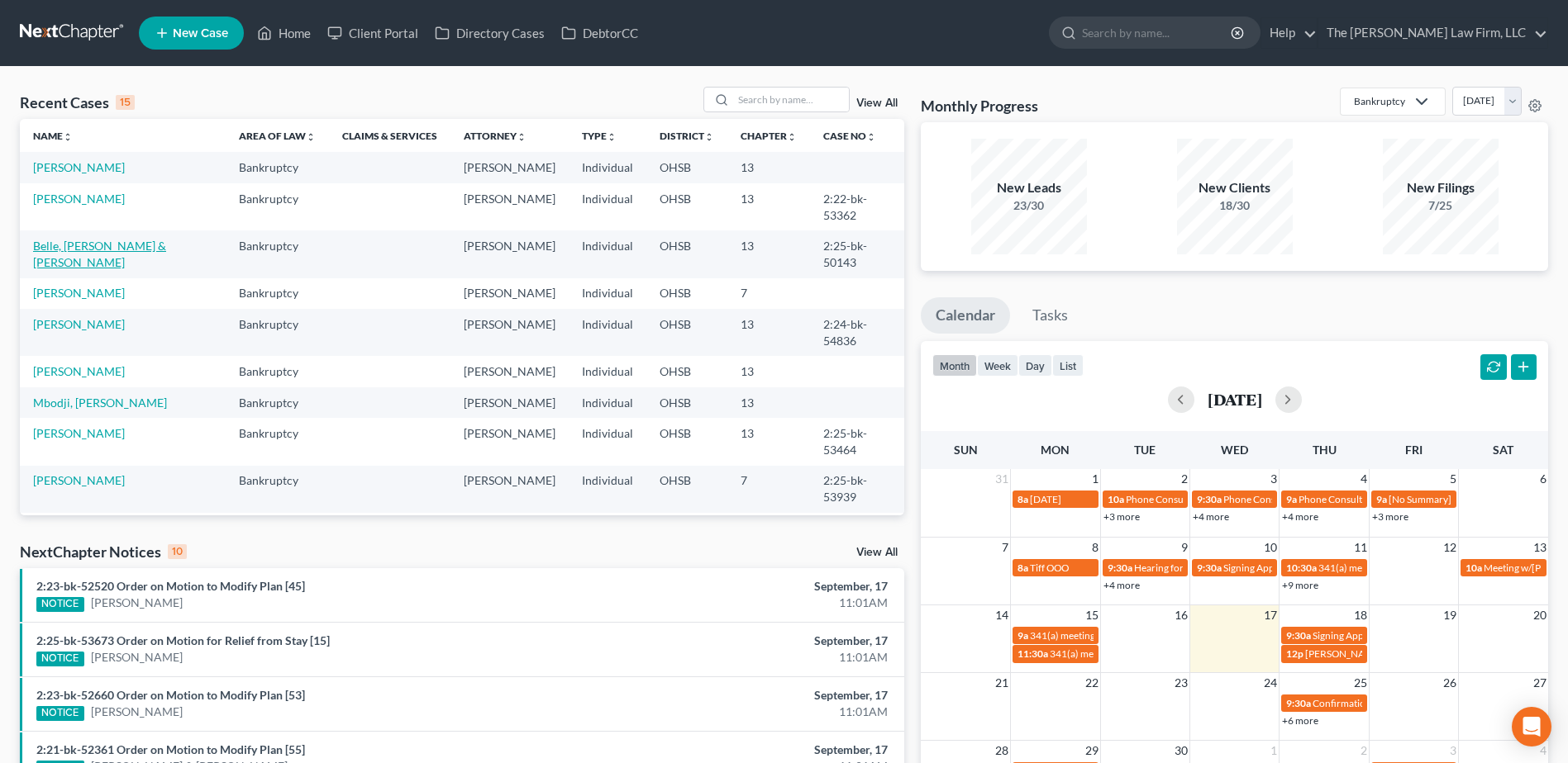
click at [123, 239] on link "Belle, [PERSON_NAME] & [PERSON_NAME]" at bounding box center [99, 253] width 133 height 30
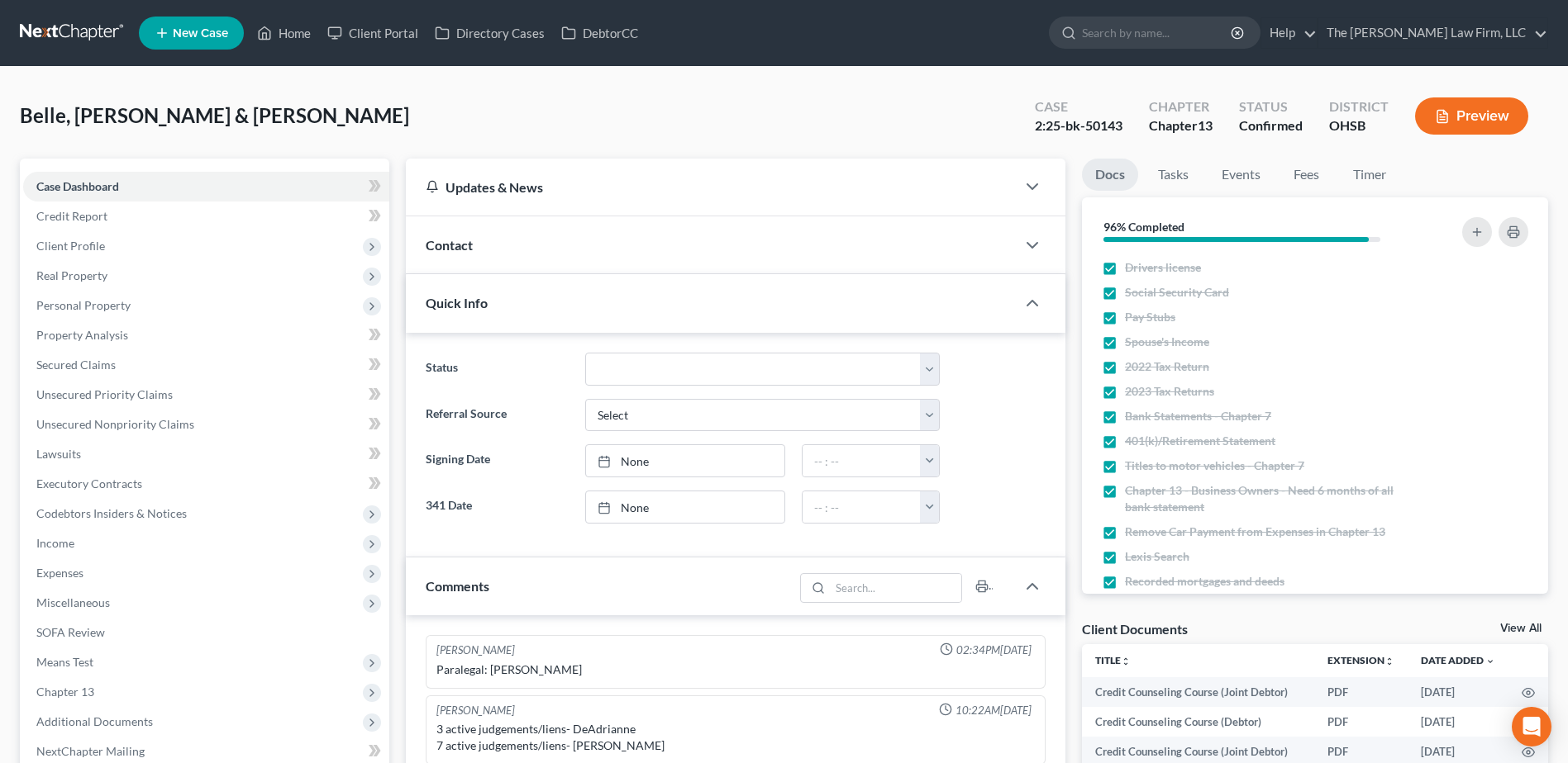
scroll to position [34, 0]
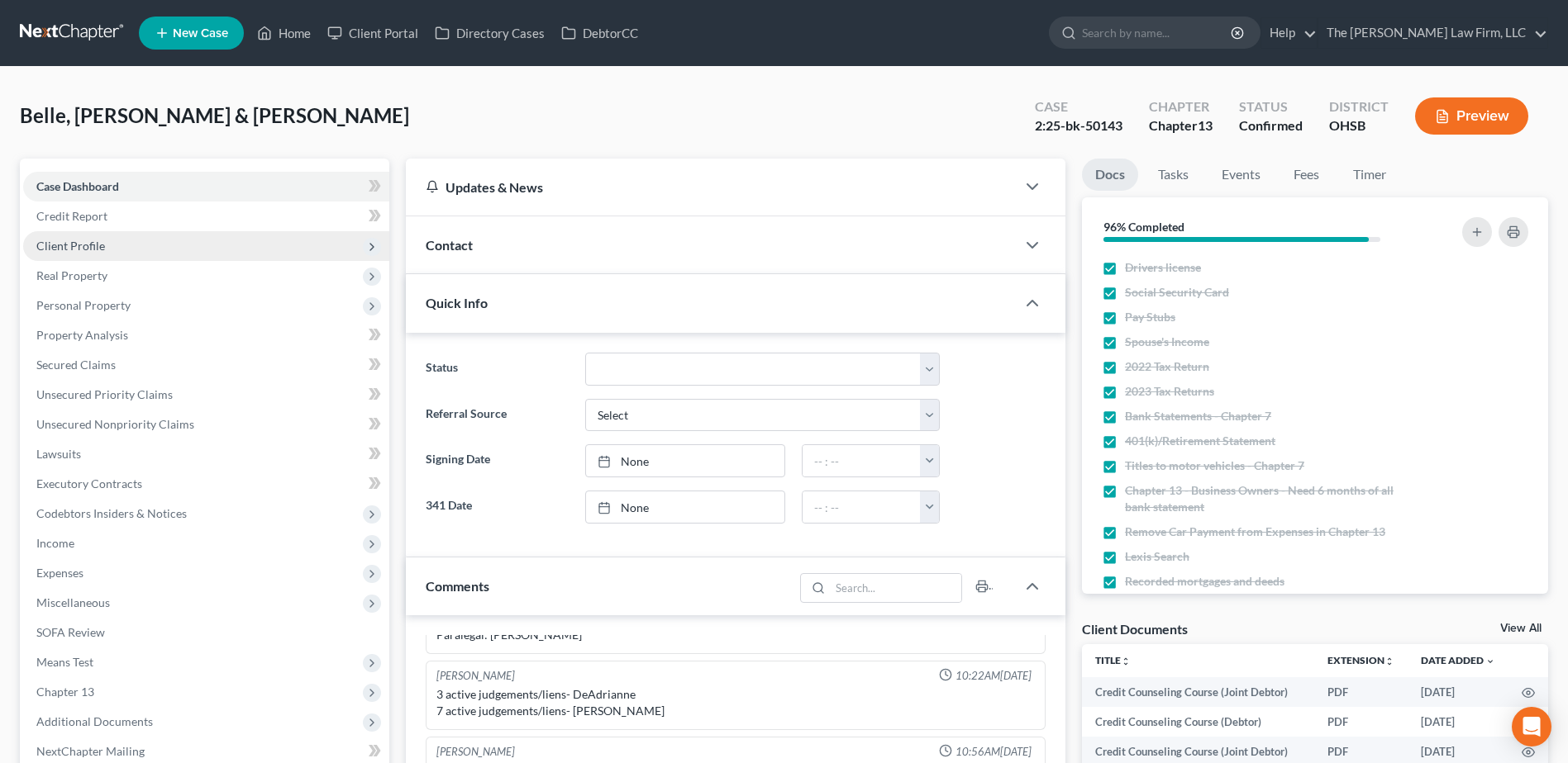
click at [120, 254] on span "Client Profile" at bounding box center [206, 246] width 366 height 30
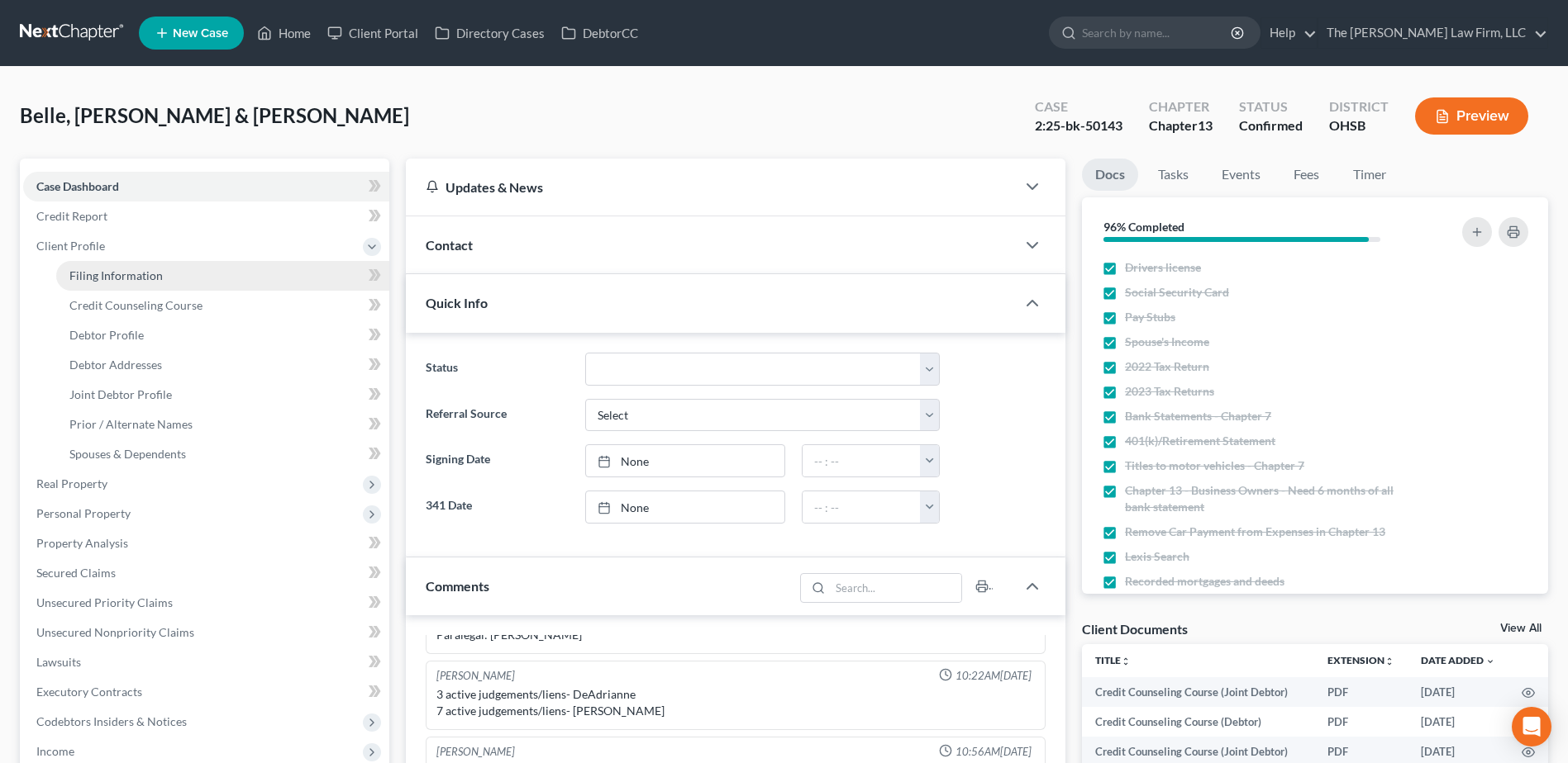
click at [119, 271] on span "Filing Information" at bounding box center [116, 276] width 93 height 14
select select "1"
select select "3"
select select "36"
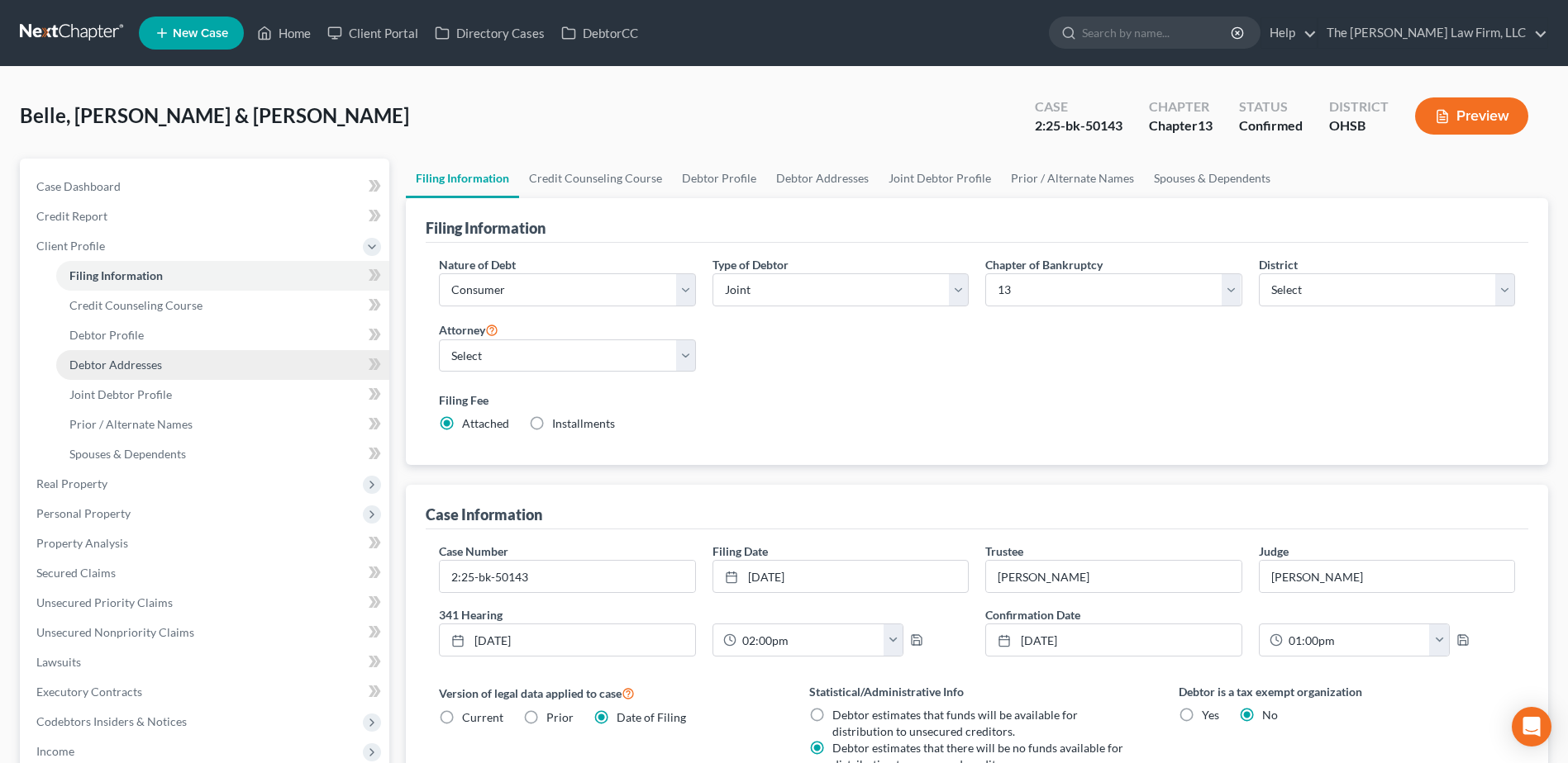
click at [118, 363] on span "Debtor Addresses" at bounding box center [115, 364] width 92 height 14
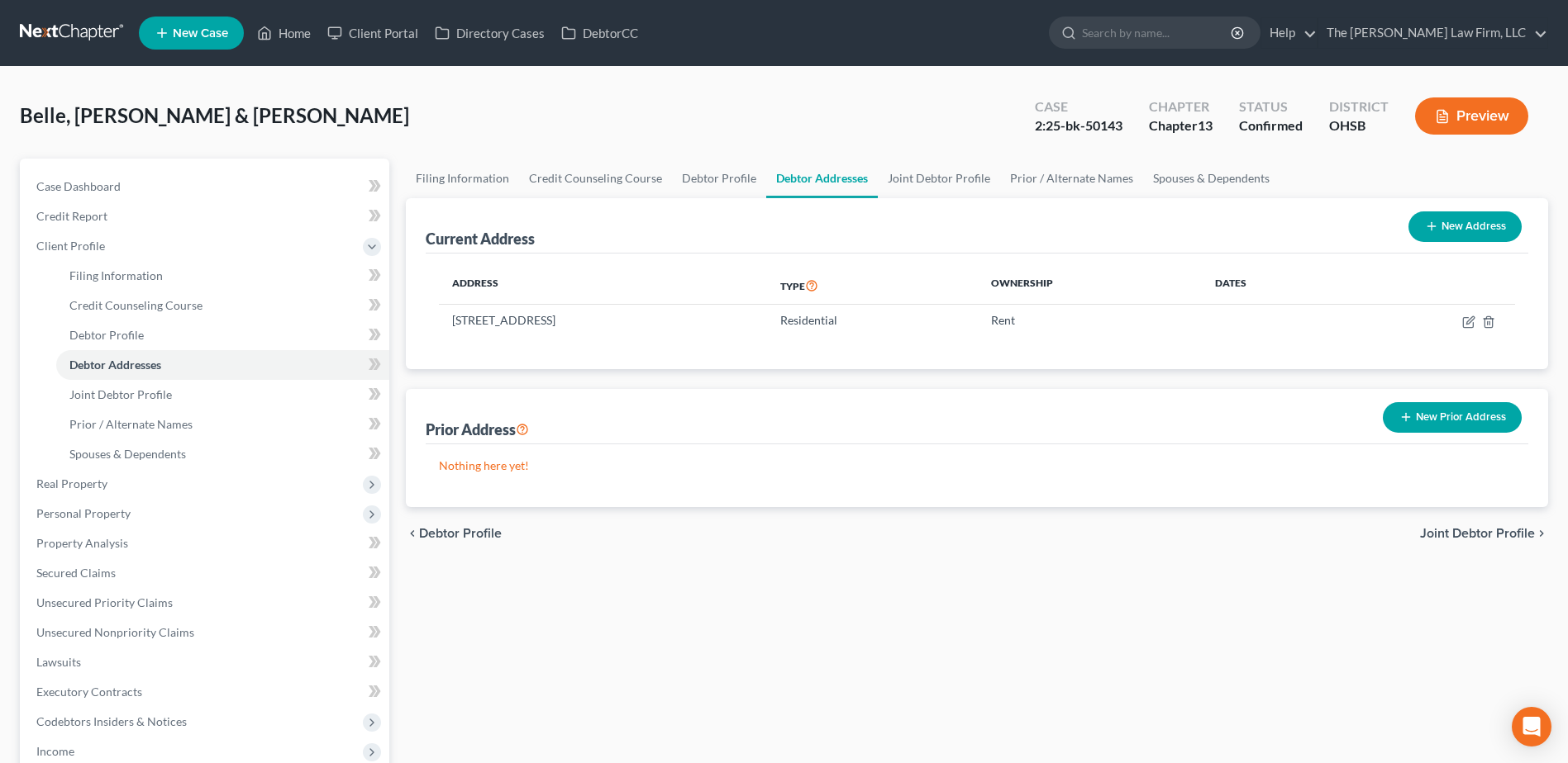
click at [79, 32] on link at bounding box center [72, 33] width 106 height 30
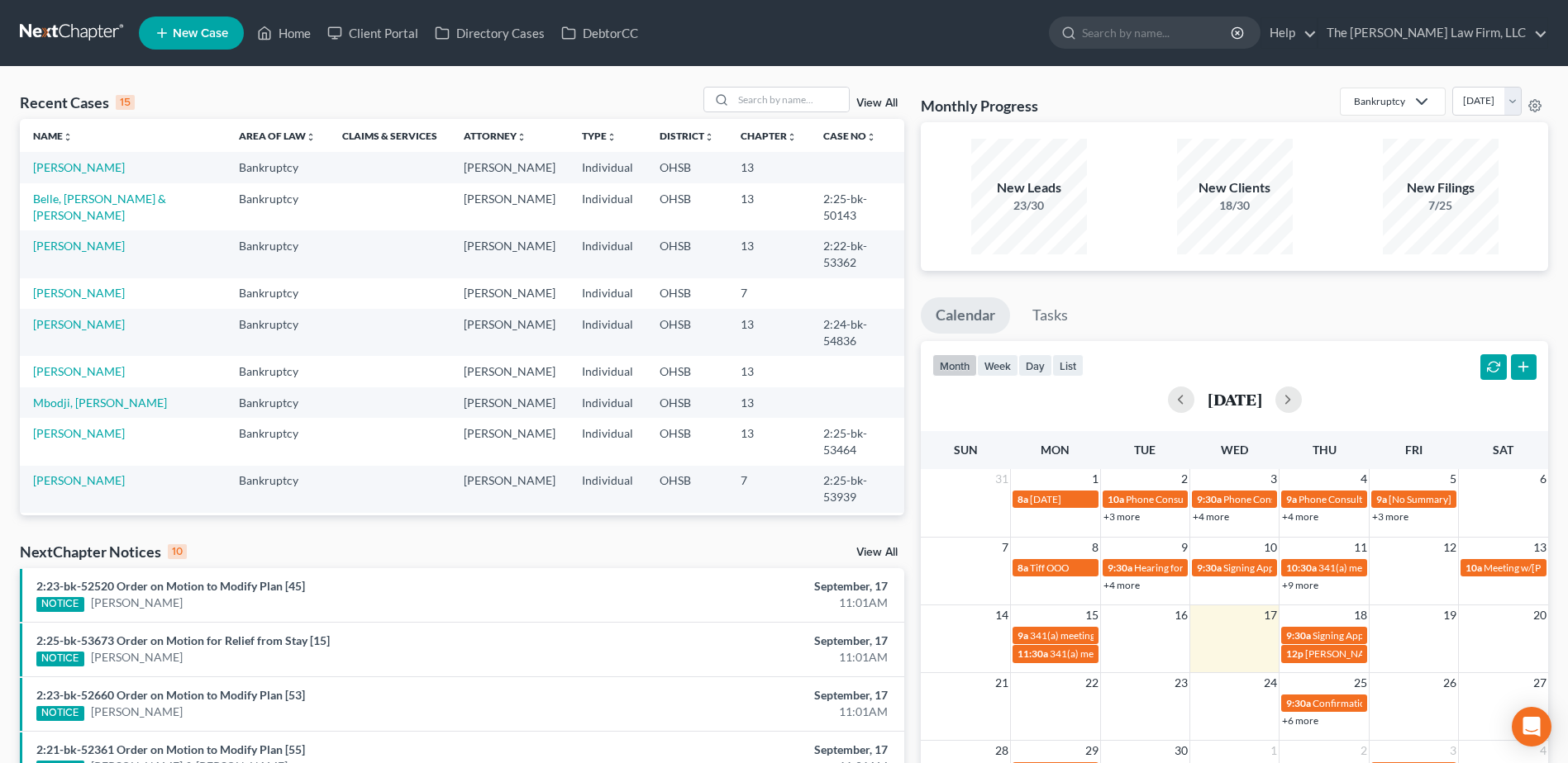
click at [871, 549] on link "View All" at bounding box center [877, 552] width 41 height 11
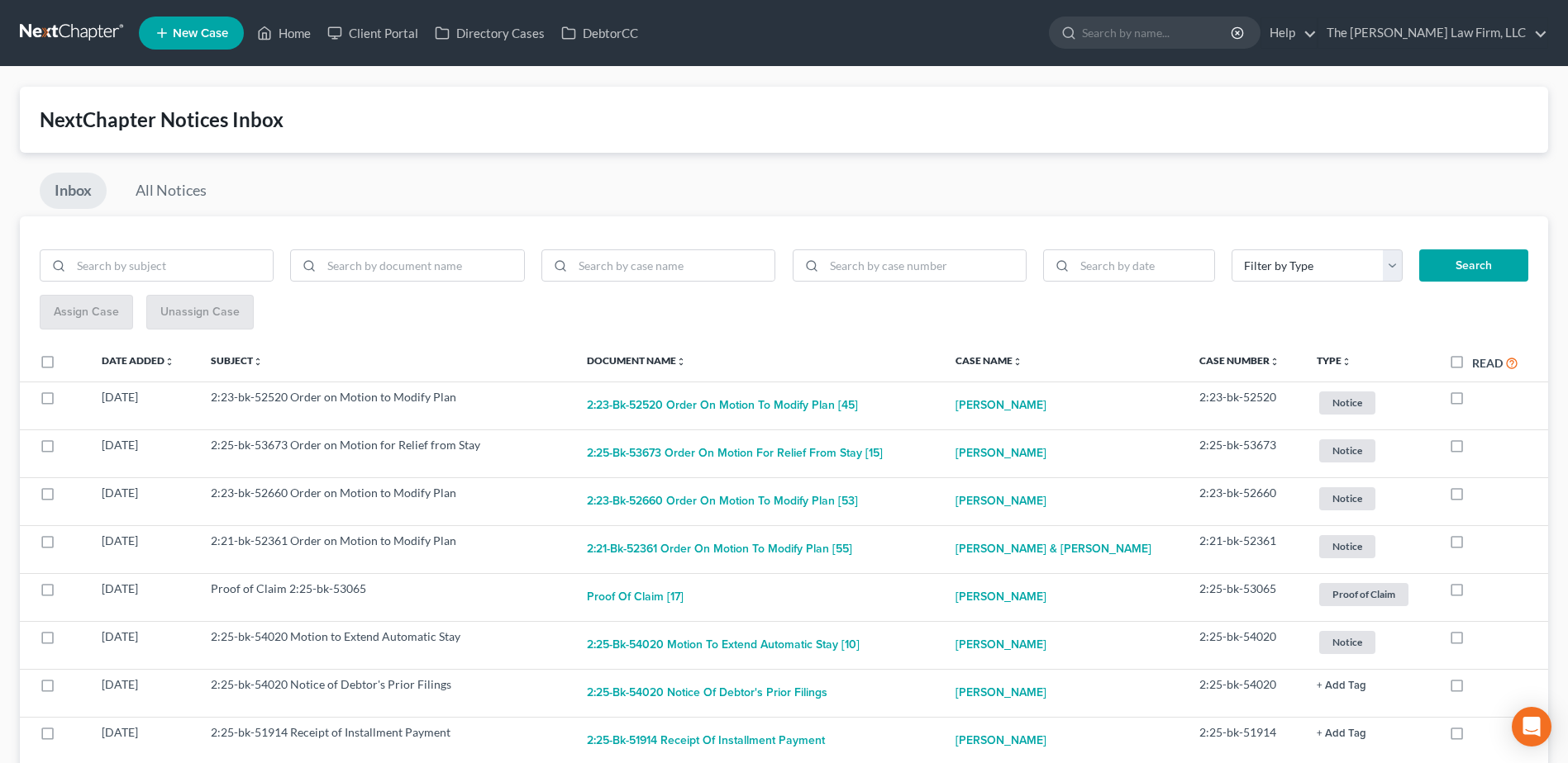
click at [1472, 360] on label "Read" at bounding box center [1495, 363] width 47 height 19
click at [1478, 360] on input "Read" at bounding box center [1484, 359] width 10 height 10
checkbox input "true"
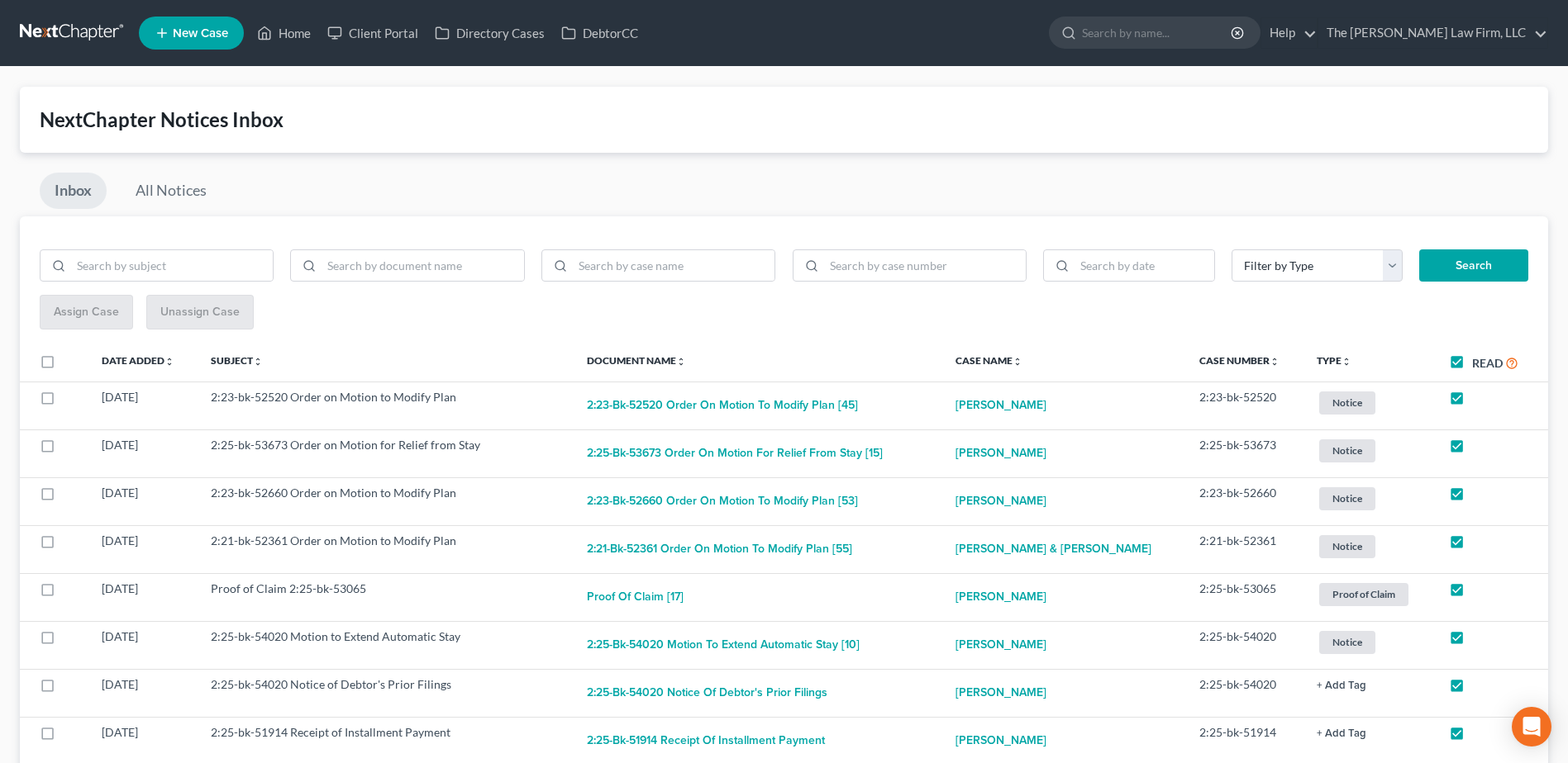
checkbox input "true"
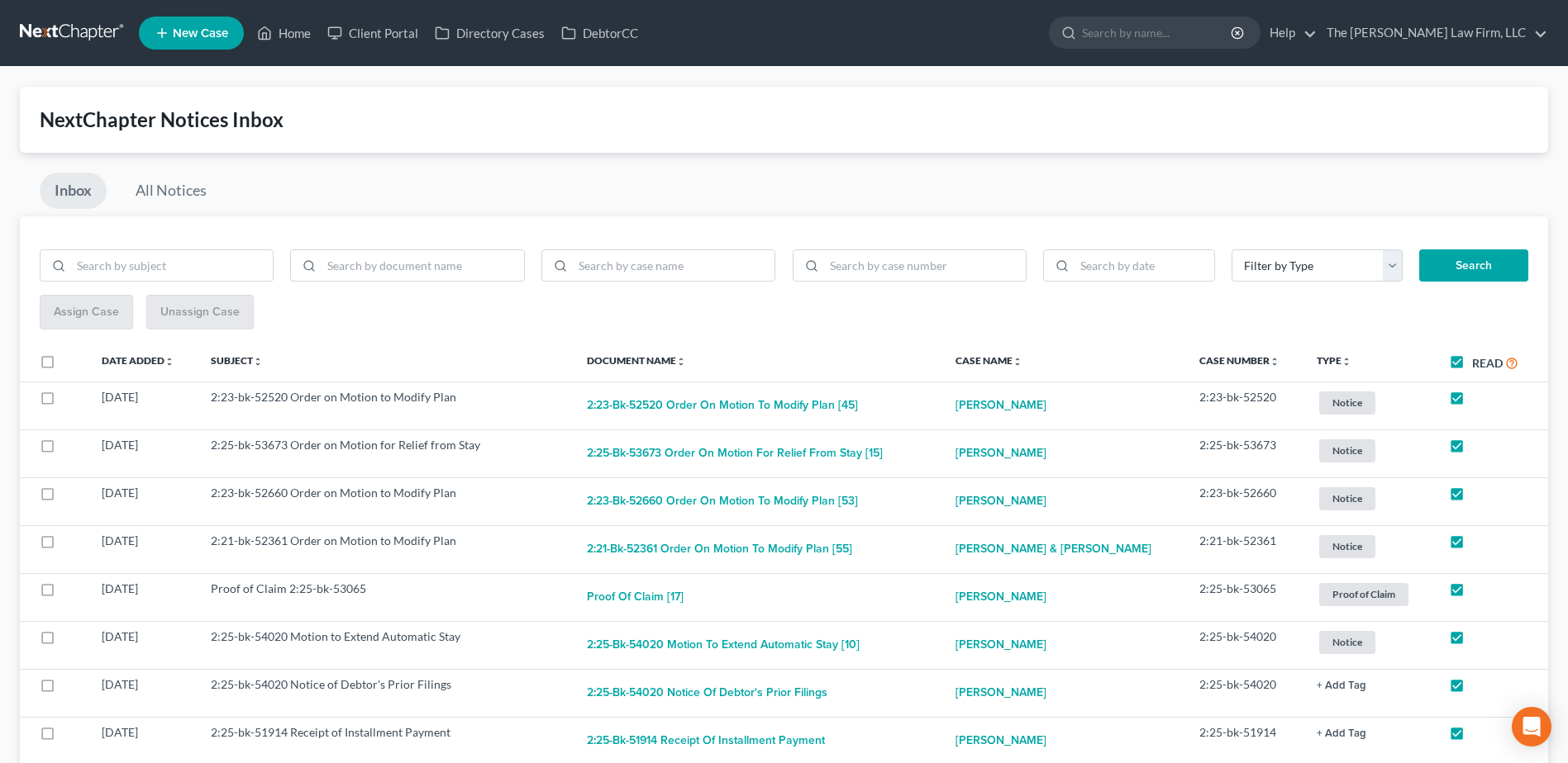
checkbox input "true"
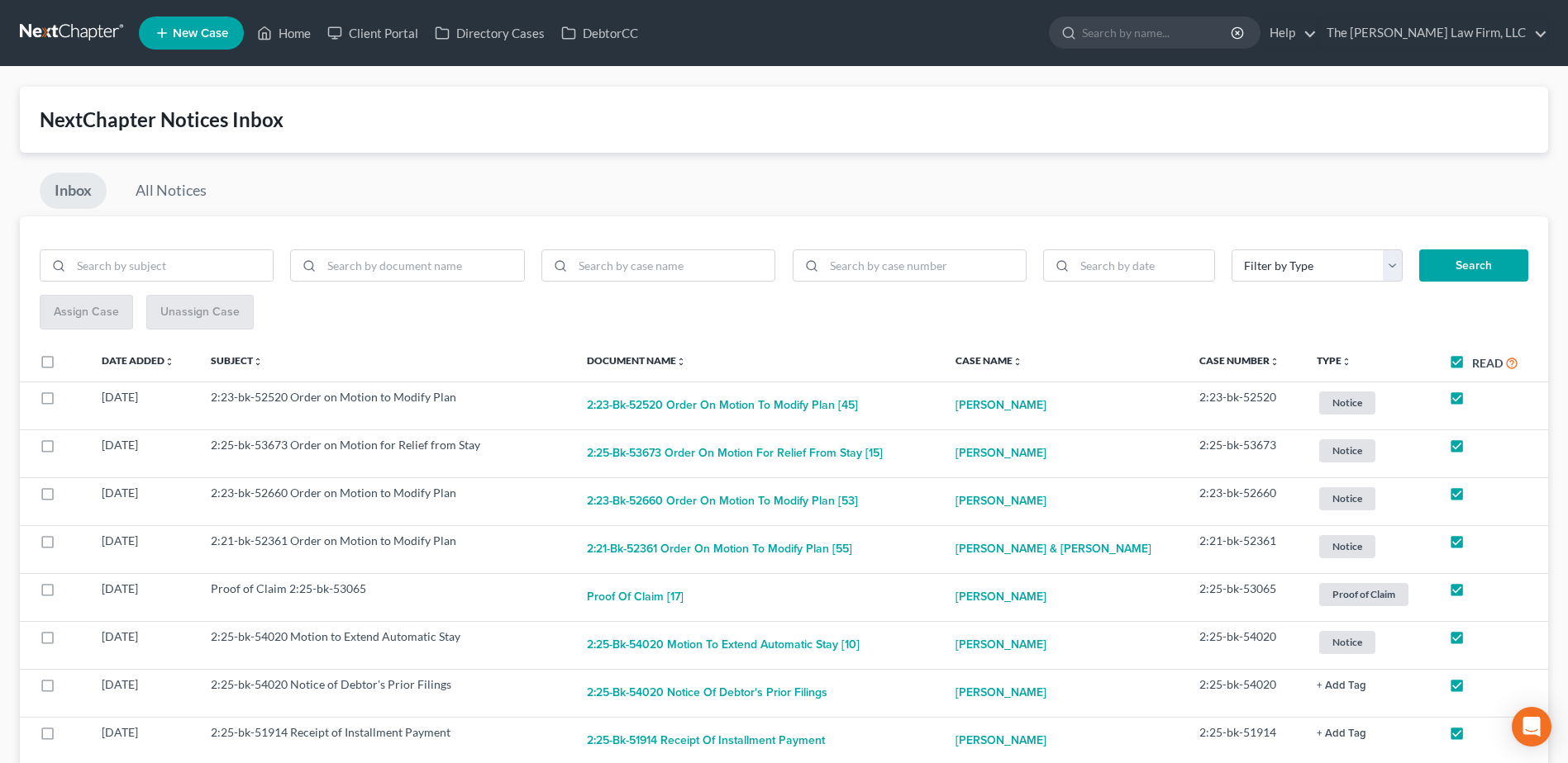
checkbox input "true"
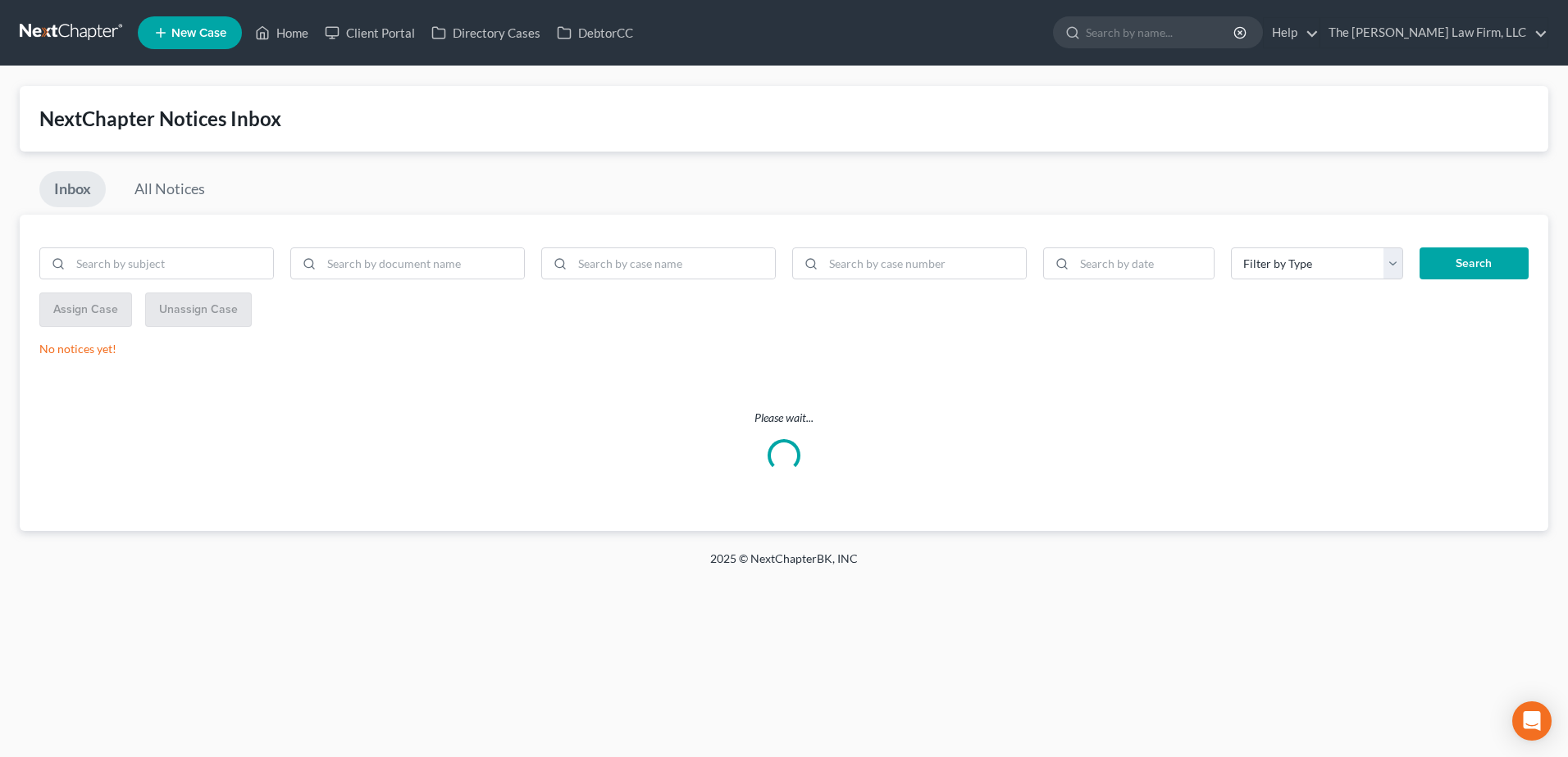
click at [48, 27] on link at bounding box center [72, 32] width 105 height 30
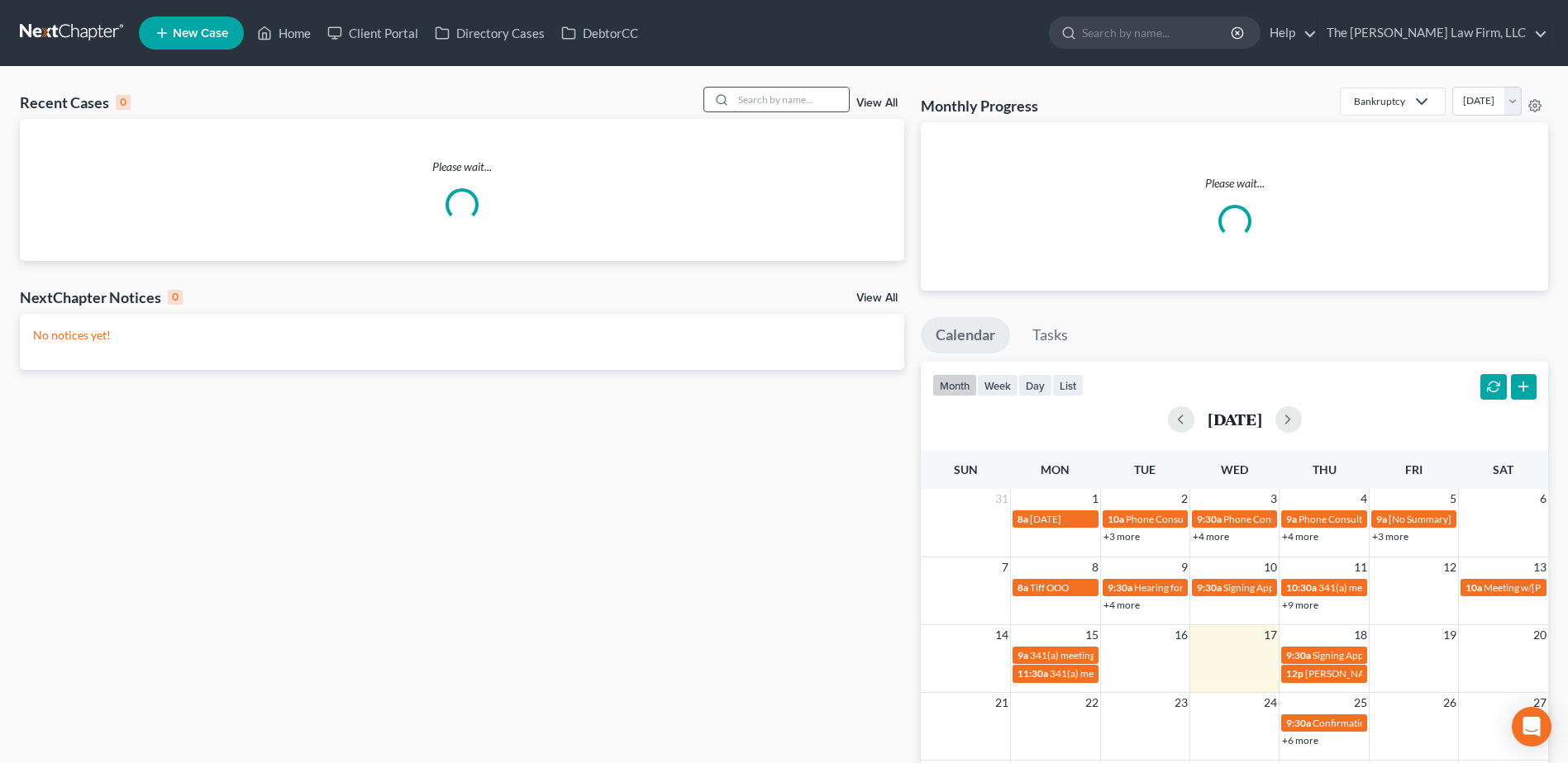
click at [774, 97] on input "search" at bounding box center [791, 100] width 115 height 24
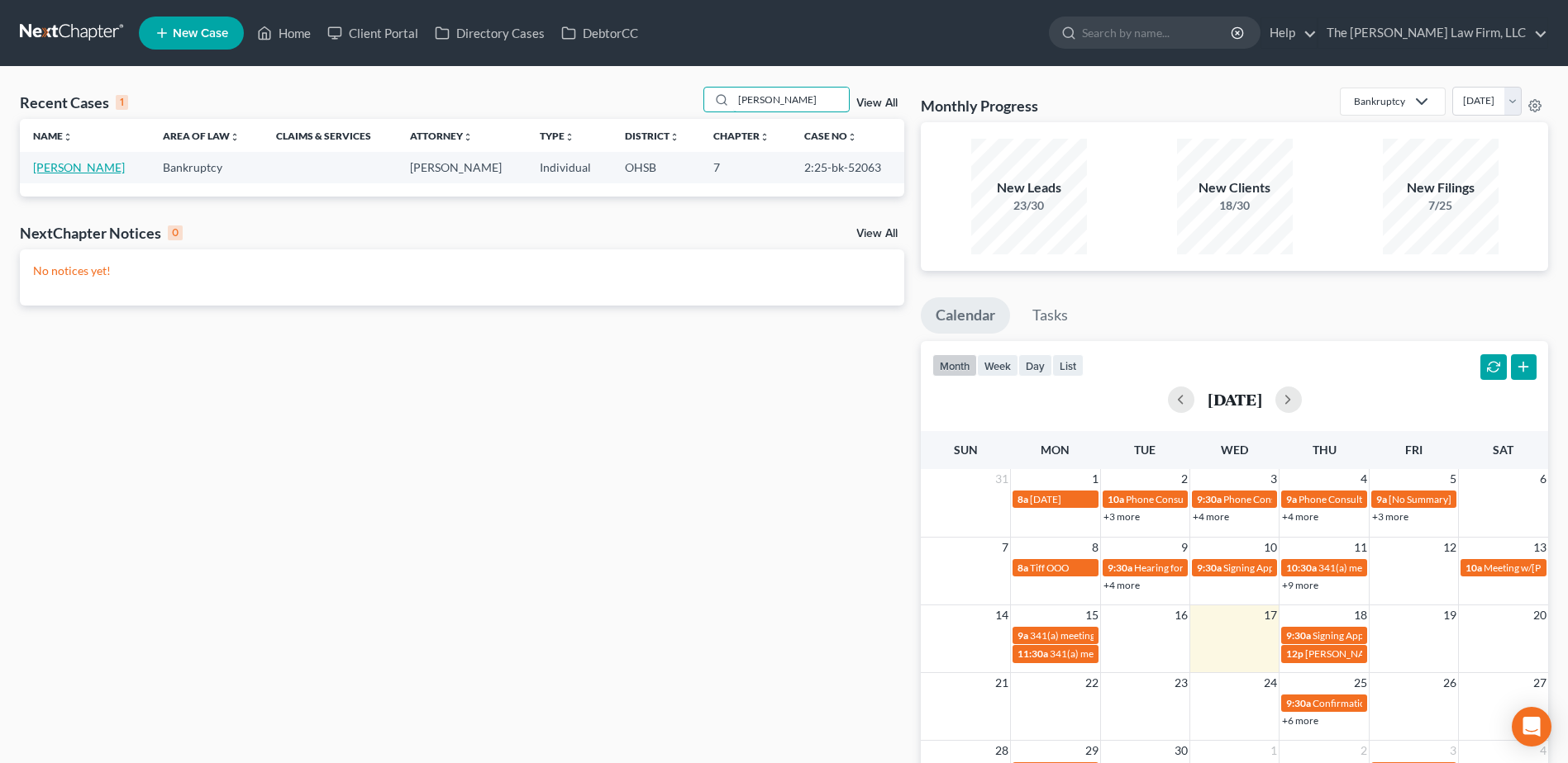
type input "[PERSON_NAME]"
click at [76, 172] on link "[PERSON_NAME]" at bounding box center [78, 167] width 91 height 14
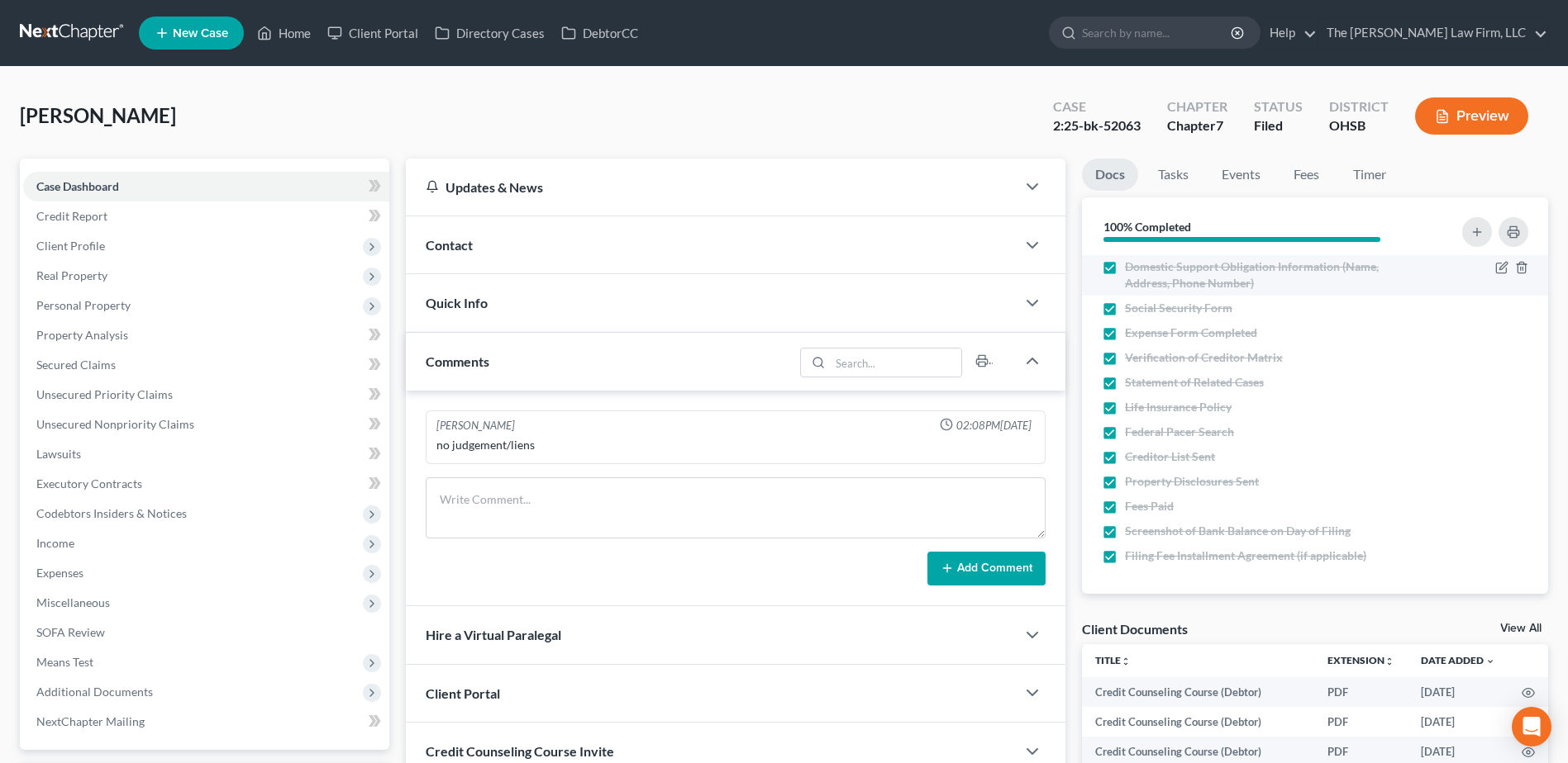
scroll to position [514, 0]
click at [1175, 177] on link "Tasks" at bounding box center [1173, 174] width 57 height 32
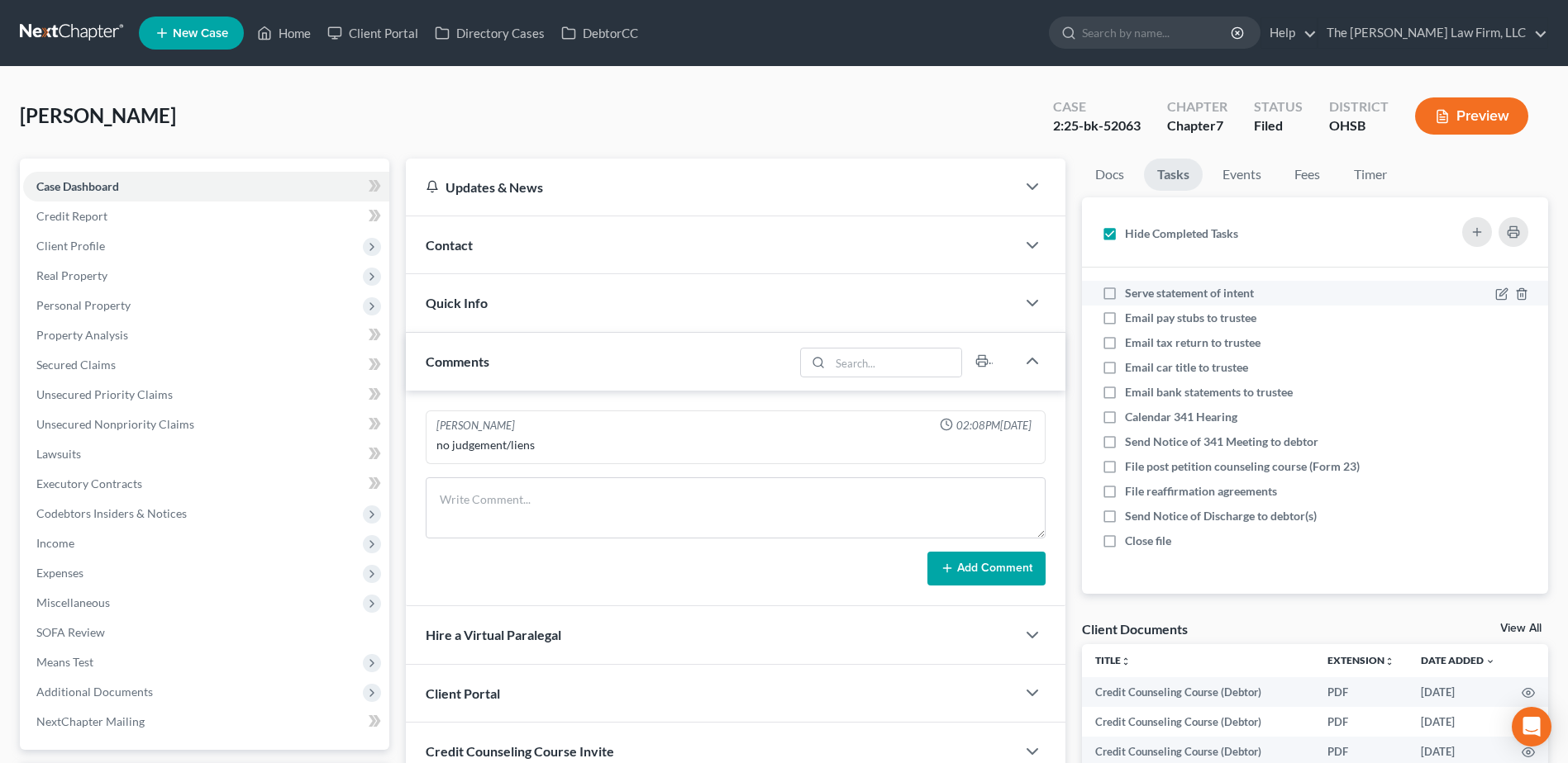
drag, startPoint x: 1113, startPoint y: 295, endPoint x: 1113, endPoint y: 304, distance: 9.0
click at [1124, 295] on label "Serve statement of intent" at bounding box center [1195, 293] width 142 height 16
click at [1131, 295] on input "Serve statement of intent" at bounding box center [1136, 290] width 10 height 10
checkbox input "true"
click at [1124, 318] on label "Email pay stubs to trustee" at bounding box center [1197, 318] width 145 height 16
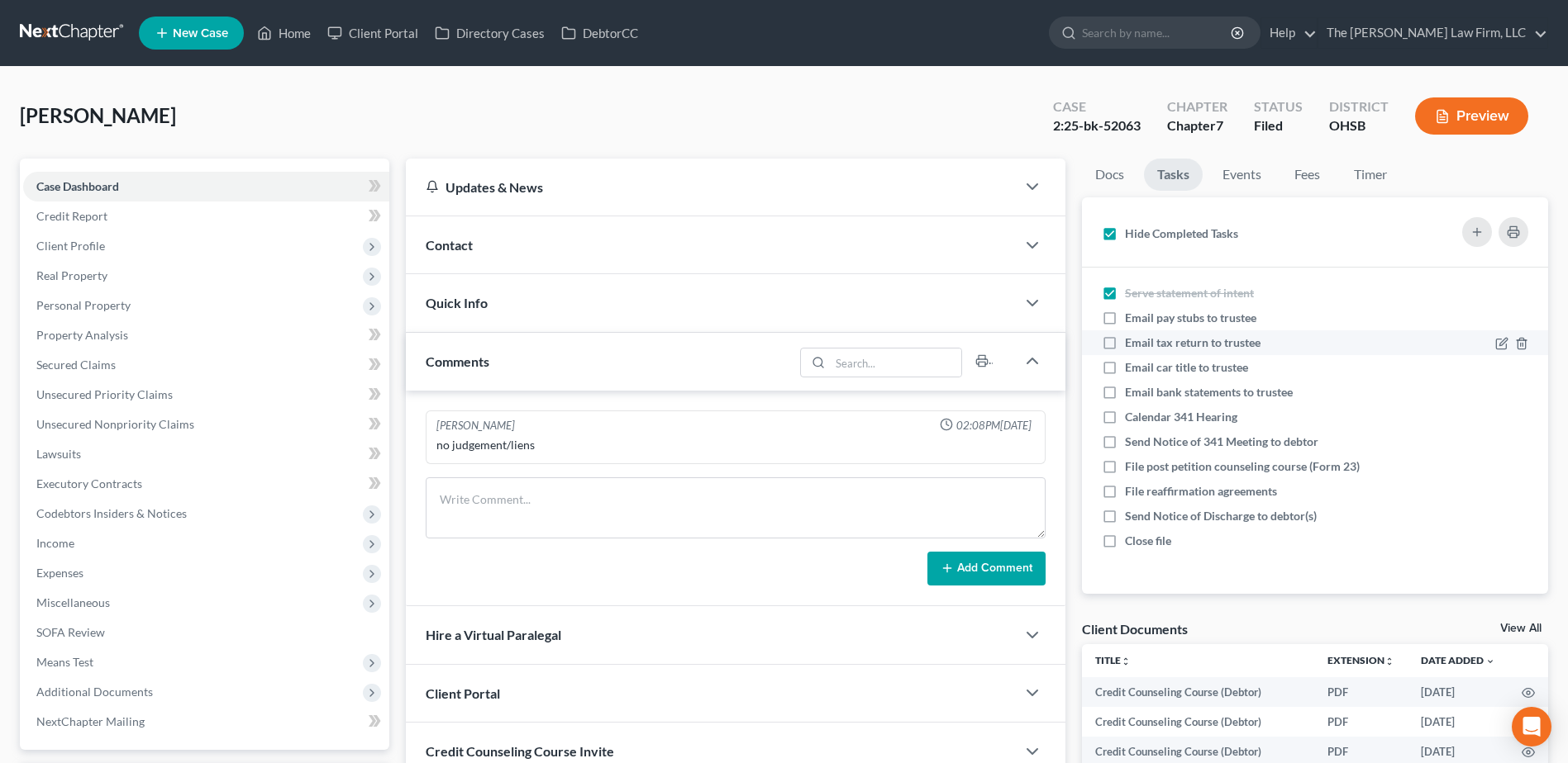
click at [1131, 318] on input "Email pay stubs to trustee" at bounding box center [1136, 315] width 10 height 10
checkbox input "true"
click at [1124, 346] on label "Email tax return to trustee" at bounding box center [1198, 342] width 149 height 16
click at [1131, 345] on input "Email tax return to trustee" at bounding box center [1136, 339] width 10 height 10
checkbox input "true"
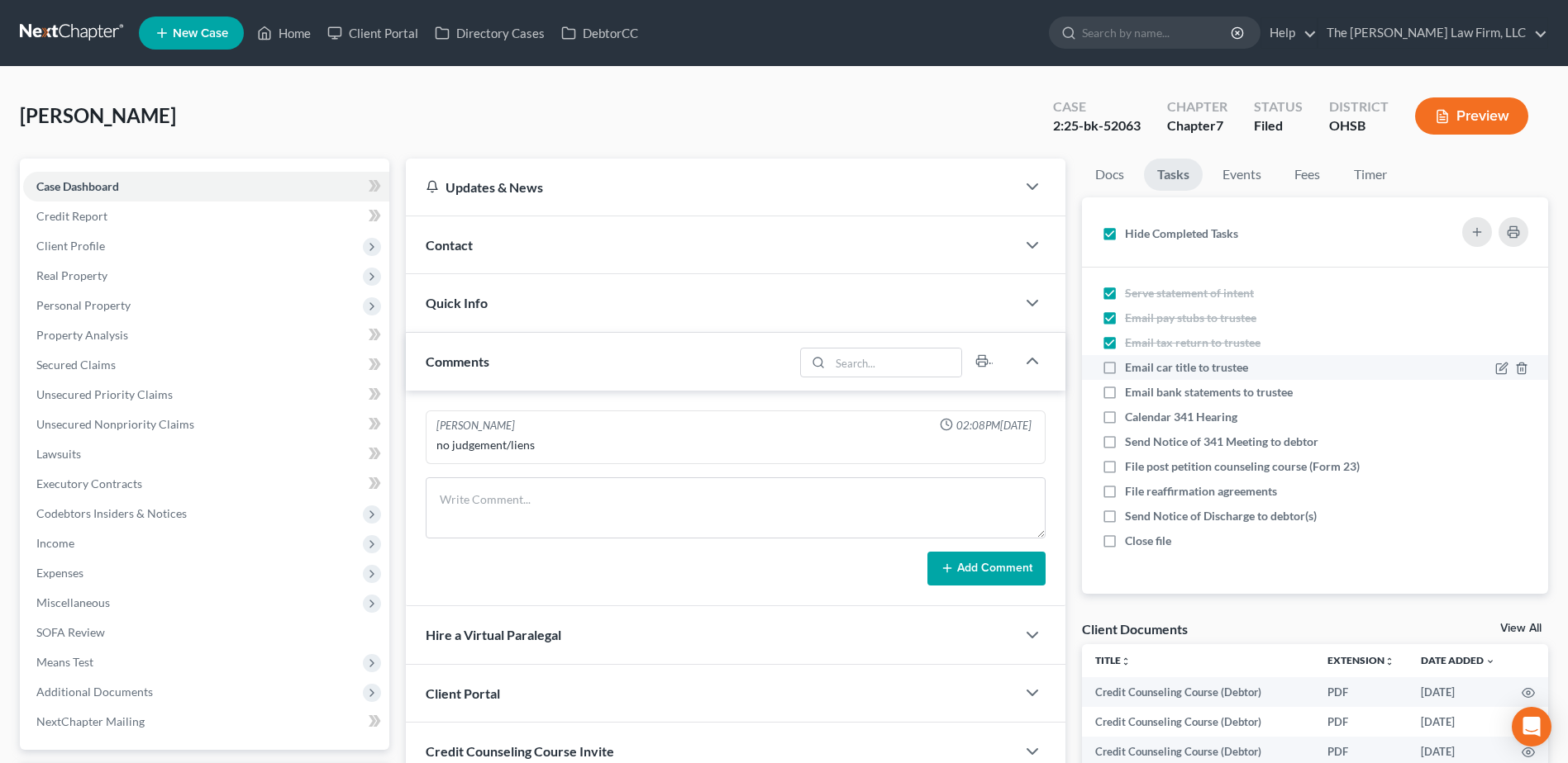
click at [1124, 371] on label "Email car title to trustee" at bounding box center [1192, 367] width 136 height 16
click at [1131, 370] on input "Email car title to trustee" at bounding box center [1136, 364] width 10 height 10
checkbox input "true"
click at [1124, 399] on label "Email bank statements to trustee" at bounding box center [1215, 392] width 181 height 16
click at [1131, 394] on input "Email bank statements to trustee" at bounding box center [1136, 389] width 10 height 10
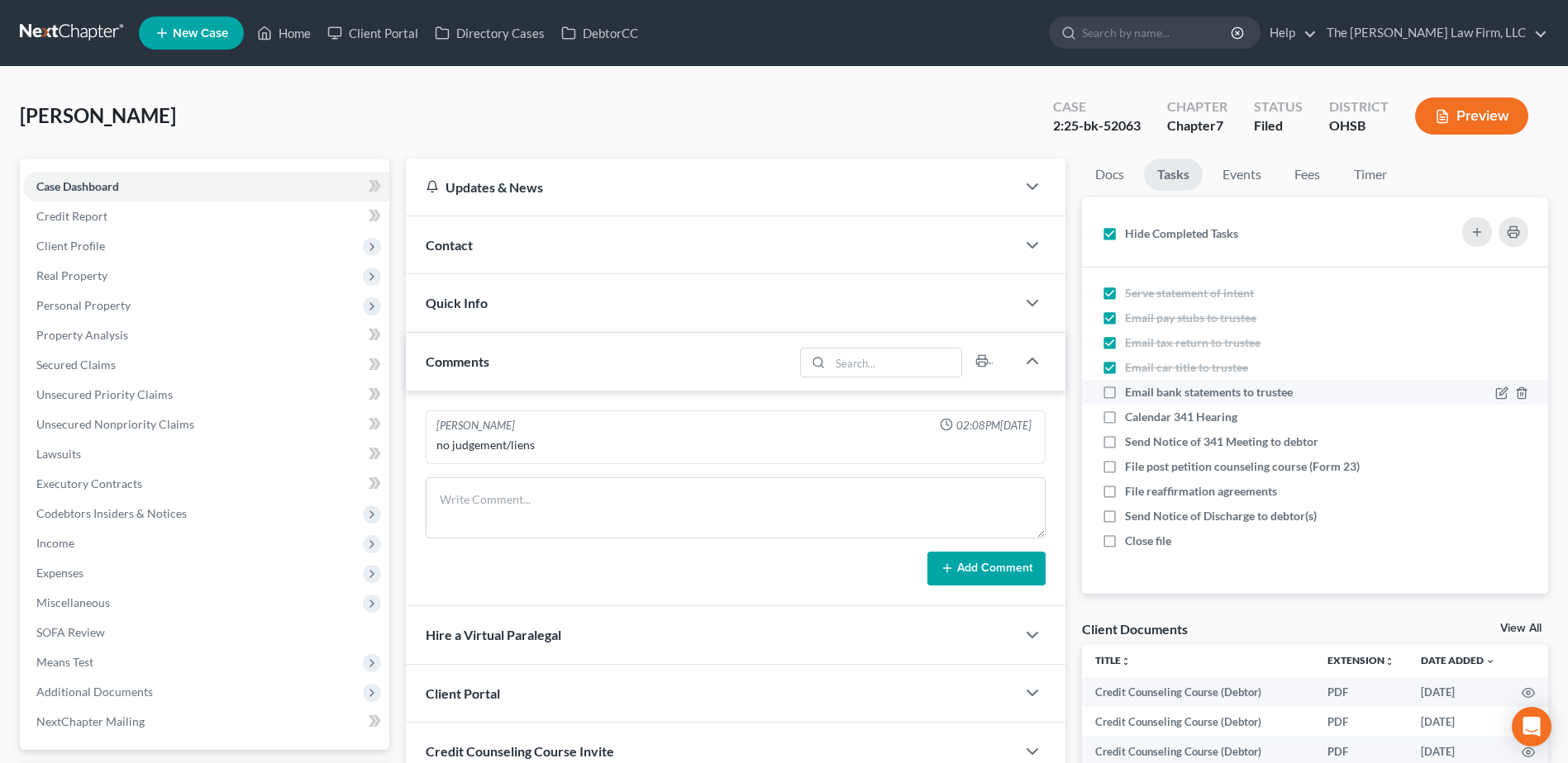
checkbox input "true"
click at [1124, 434] on label "Send Notice of 341 Meeting to debtor" at bounding box center [1228, 442] width 207 height 16
click at [1131, 434] on input "Send Notice of 341 Meeting to debtor" at bounding box center [1136, 439] width 10 height 10
checkbox input "true"
click at [1124, 483] on label "File reaffirmation agreements" at bounding box center [1207, 491] width 165 height 16
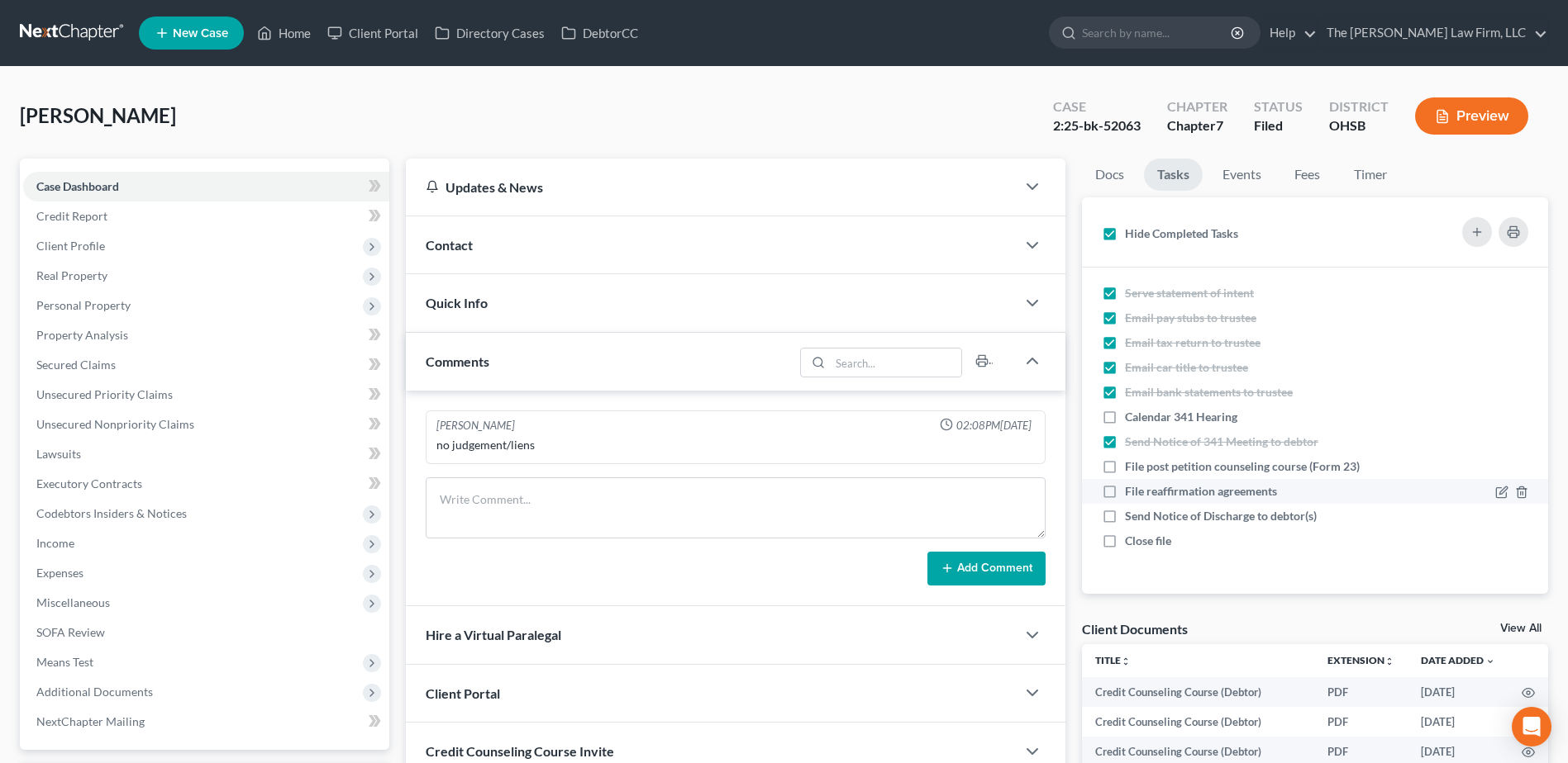
click at [1131, 483] on input "File reaffirmation agreements" at bounding box center [1136, 488] width 10 height 10
checkbox input "true"
click at [1124, 512] on label "Send Notice of Discharge to debtor(s)" at bounding box center [1227, 516] width 205 height 16
click at [1131, 512] on input "Send Notice of Discharge to debtor(s)" at bounding box center [1136, 513] width 10 height 10
checkbox input "true"
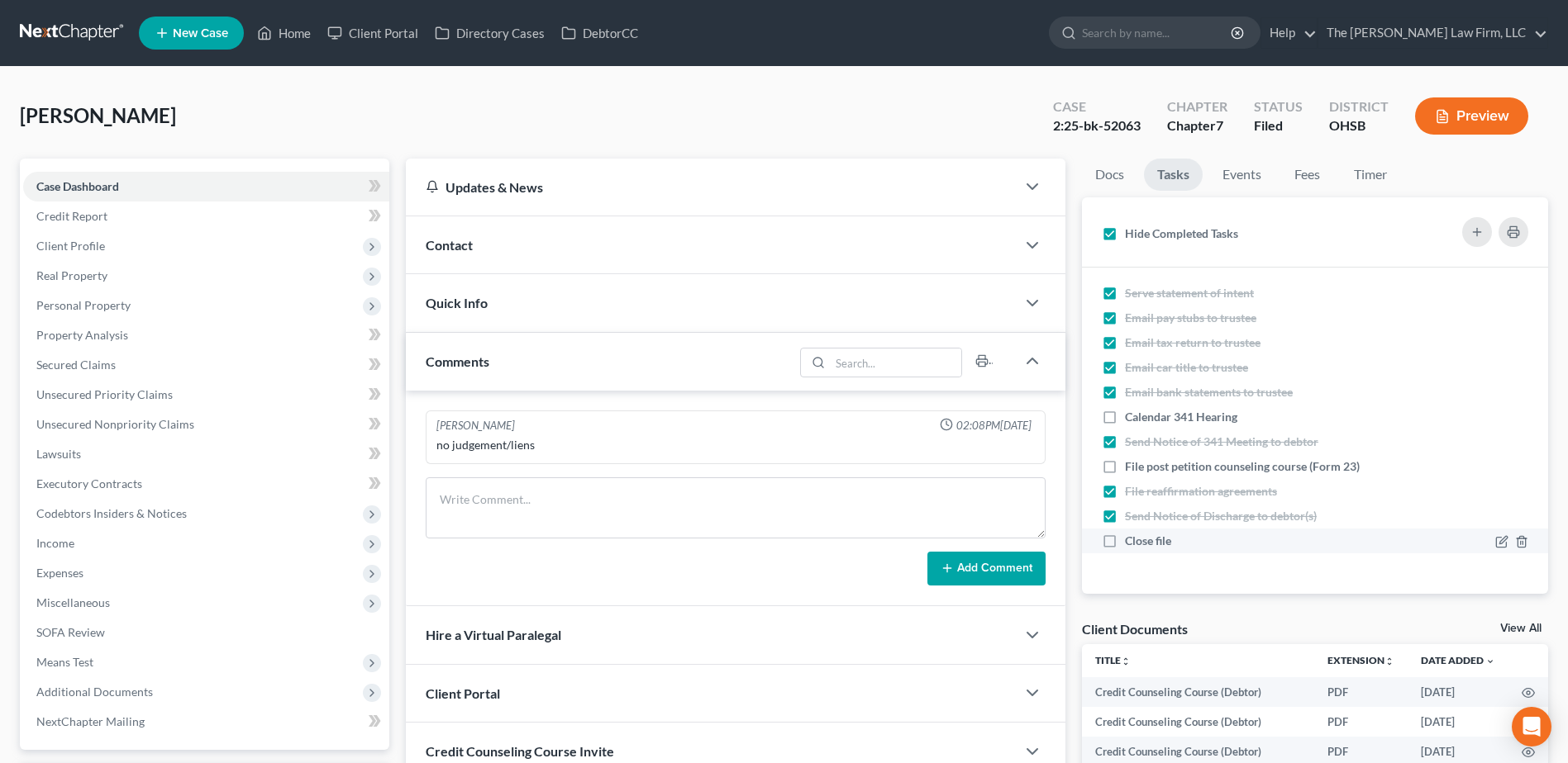
click at [1124, 542] on label "Close file" at bounding box center [1154, 541] width 59 height 16
click at [1131, 542] on input "Close file" at bounding box center [1136, 538] width 10 height 10
checkbox input "true"
click at [1124, 468] on label "File post petition counseling course (Form 23)" at bounding box center [1248, 466] width 248 height 16
click at [1131, 468] on input "File post petition counseling course (Form 23)" at bounding box center [1136, 463] width 10 height 10
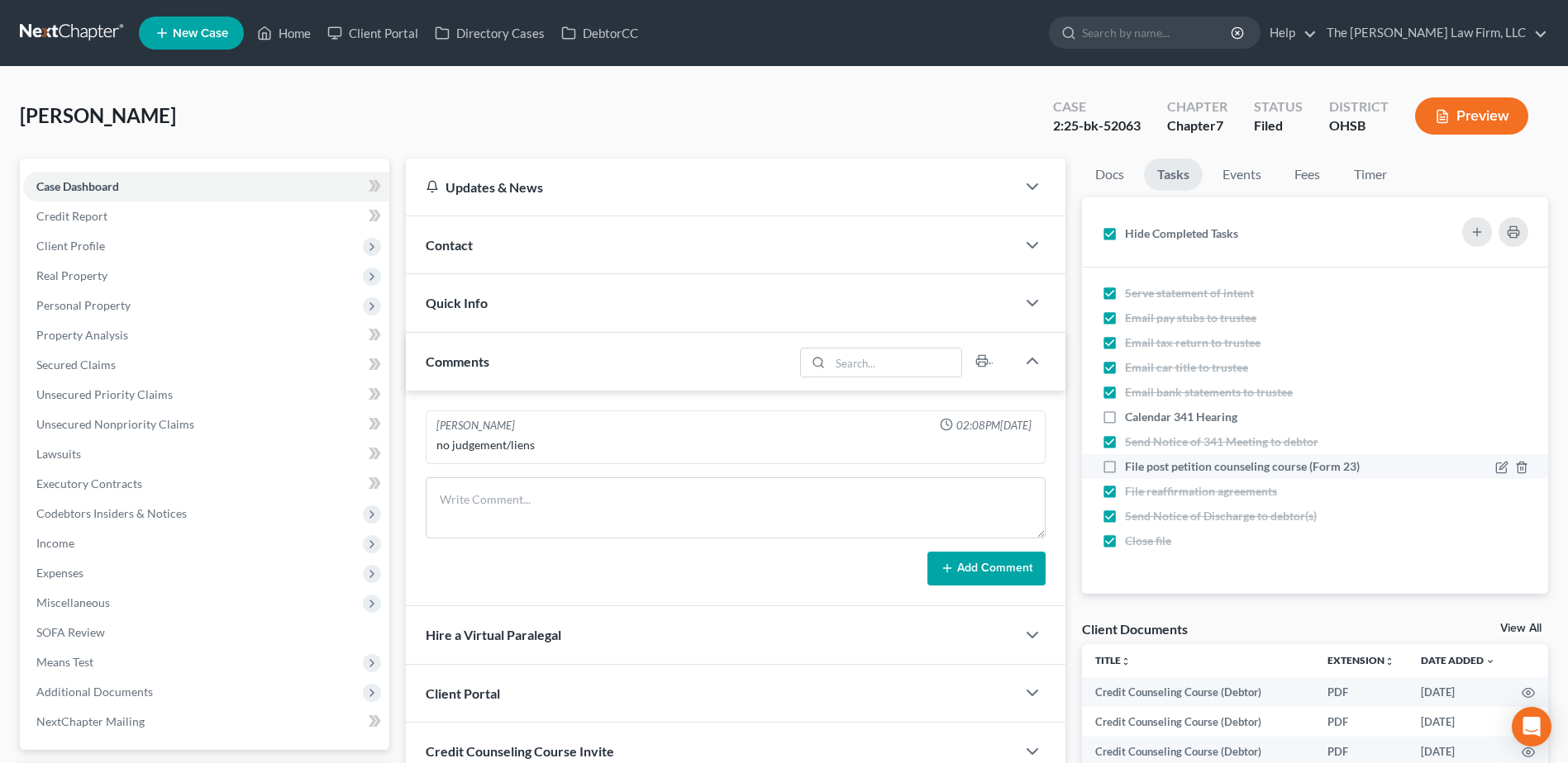
checkbox input "true"
click at [1124, 419] on label "Calendar 341 Hearing" at bounding box center [1187, 417] width 126 height 16
click at [1131, 419] on input "Calendar 341 Hearing" at bounding box center [1136, 414] width 10 height 10
checkbox input "true"
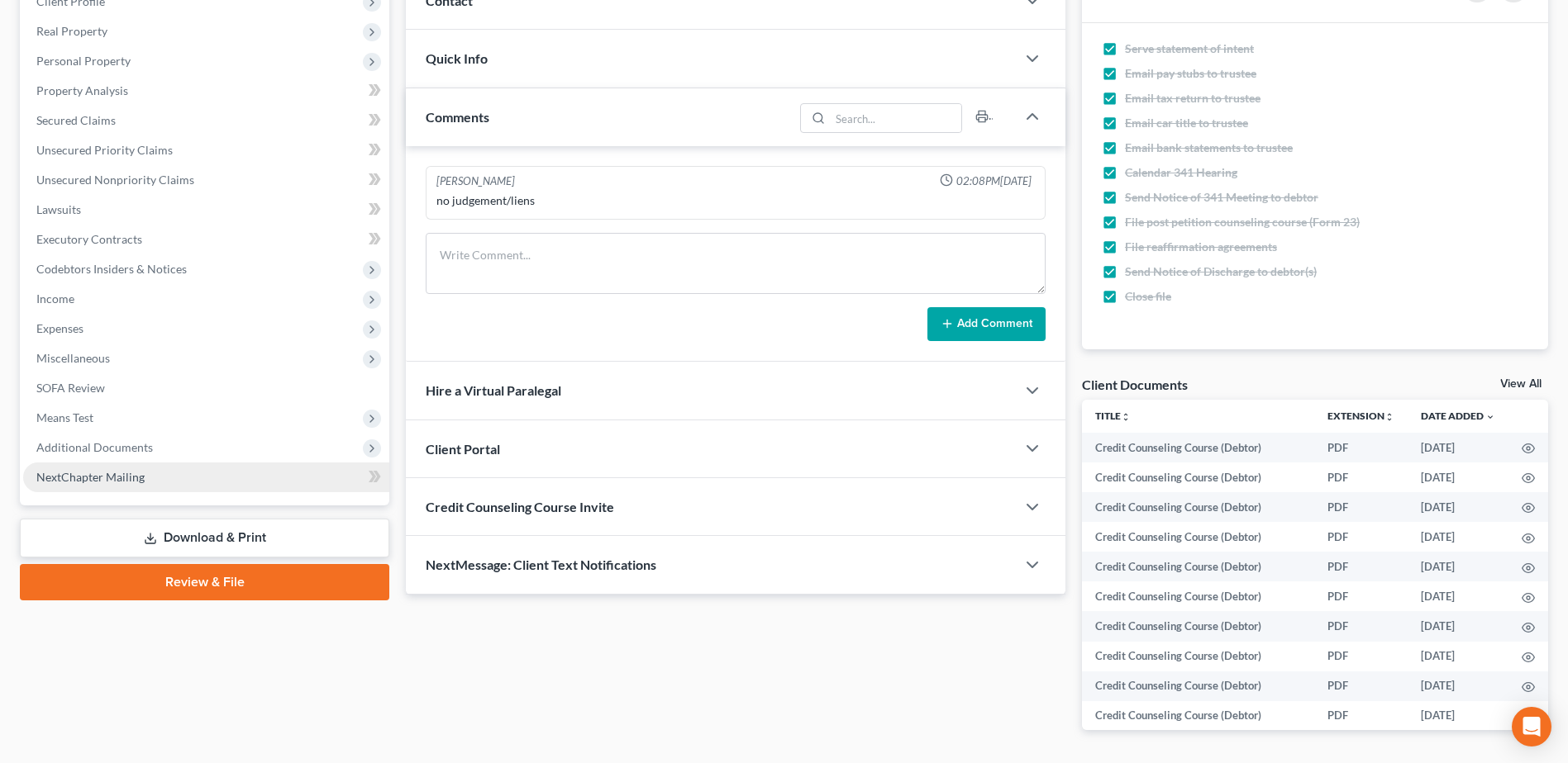
scroll to position [248, 0]
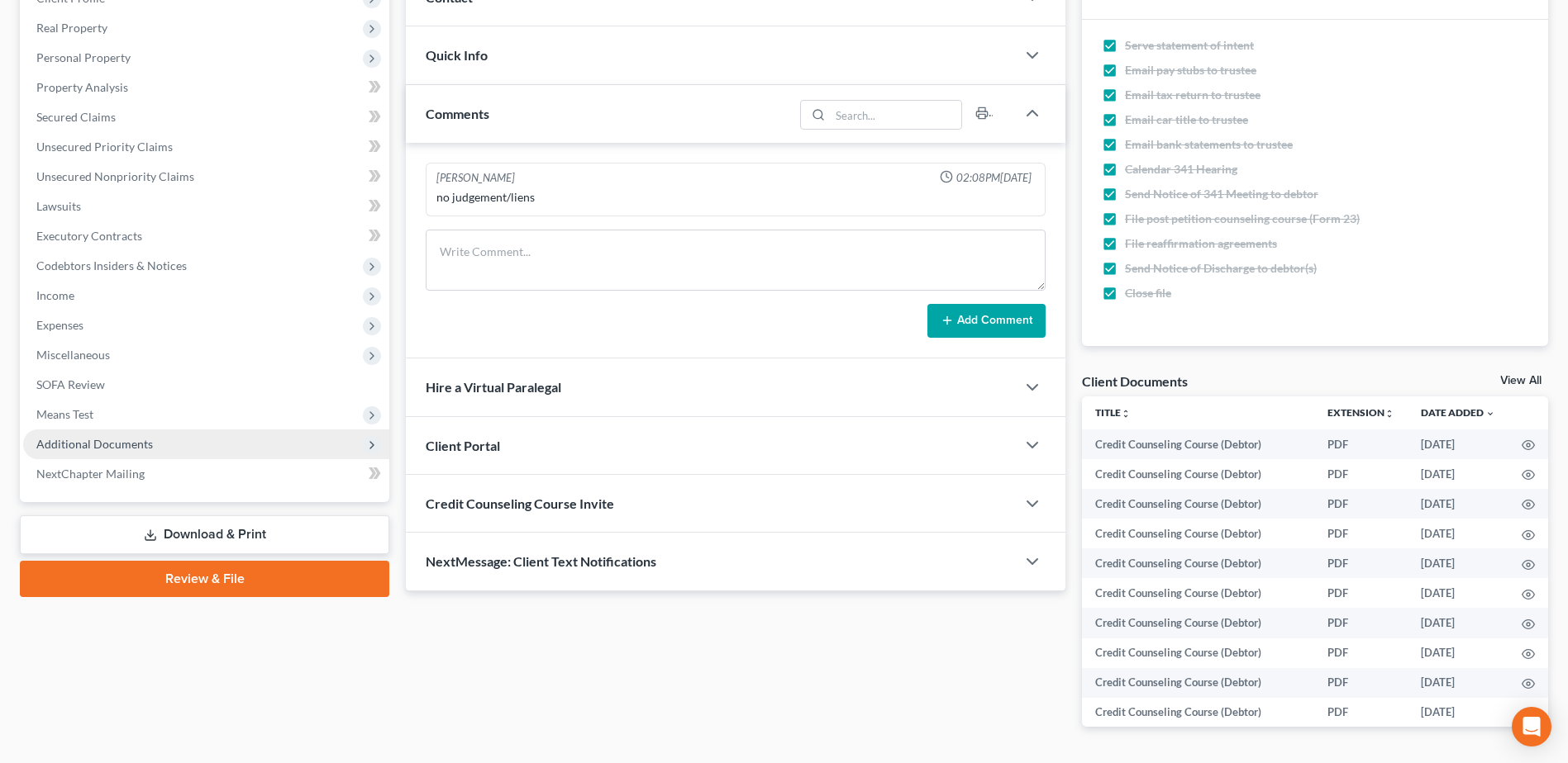
click at [123, 443] on span "Additional Documents" at bounding box center [94, 444] width 116 height 14
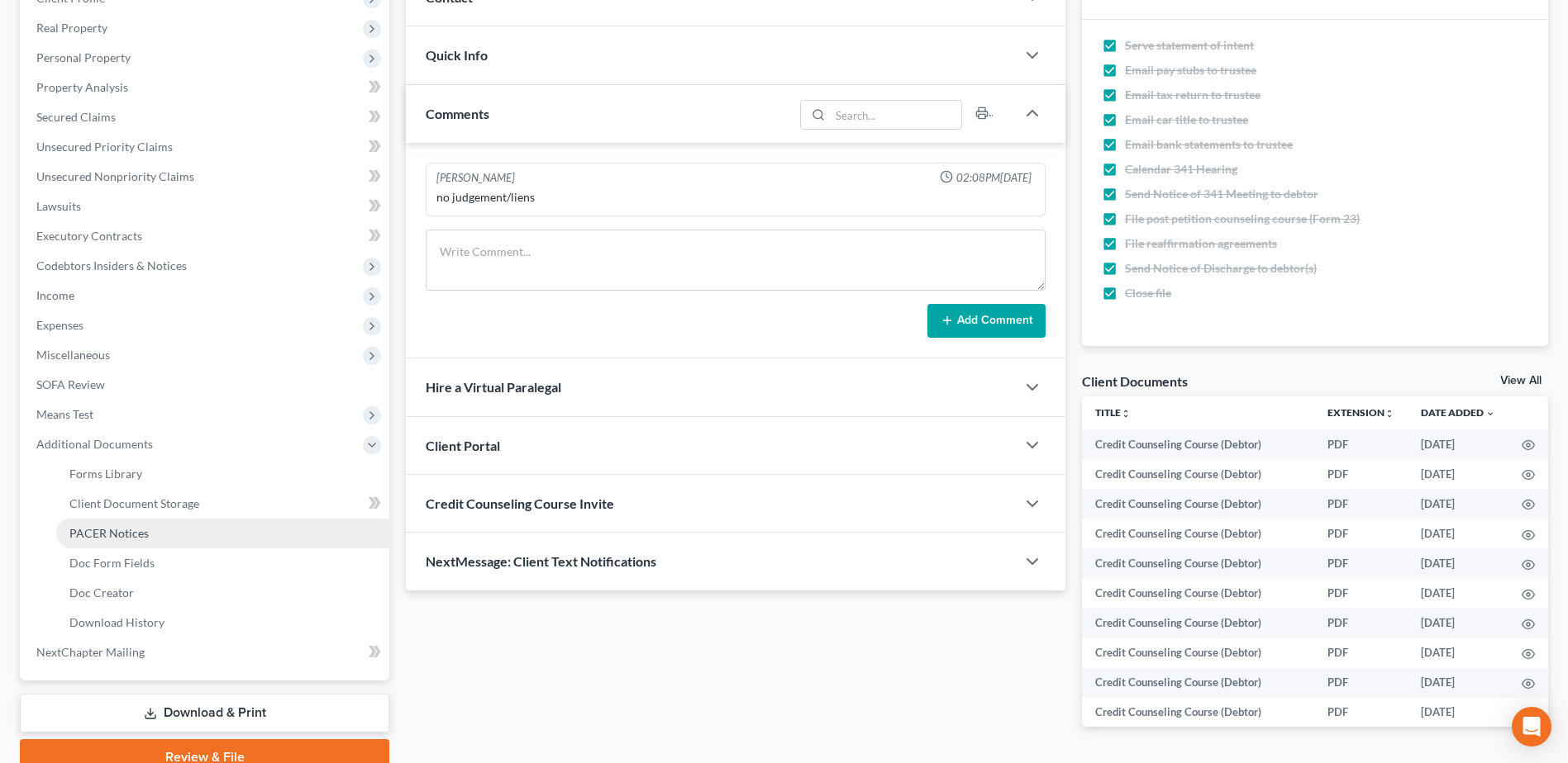
click at [121, 533] on span "PACER Notices" at bounding box center [109, 533] width 79 height 14
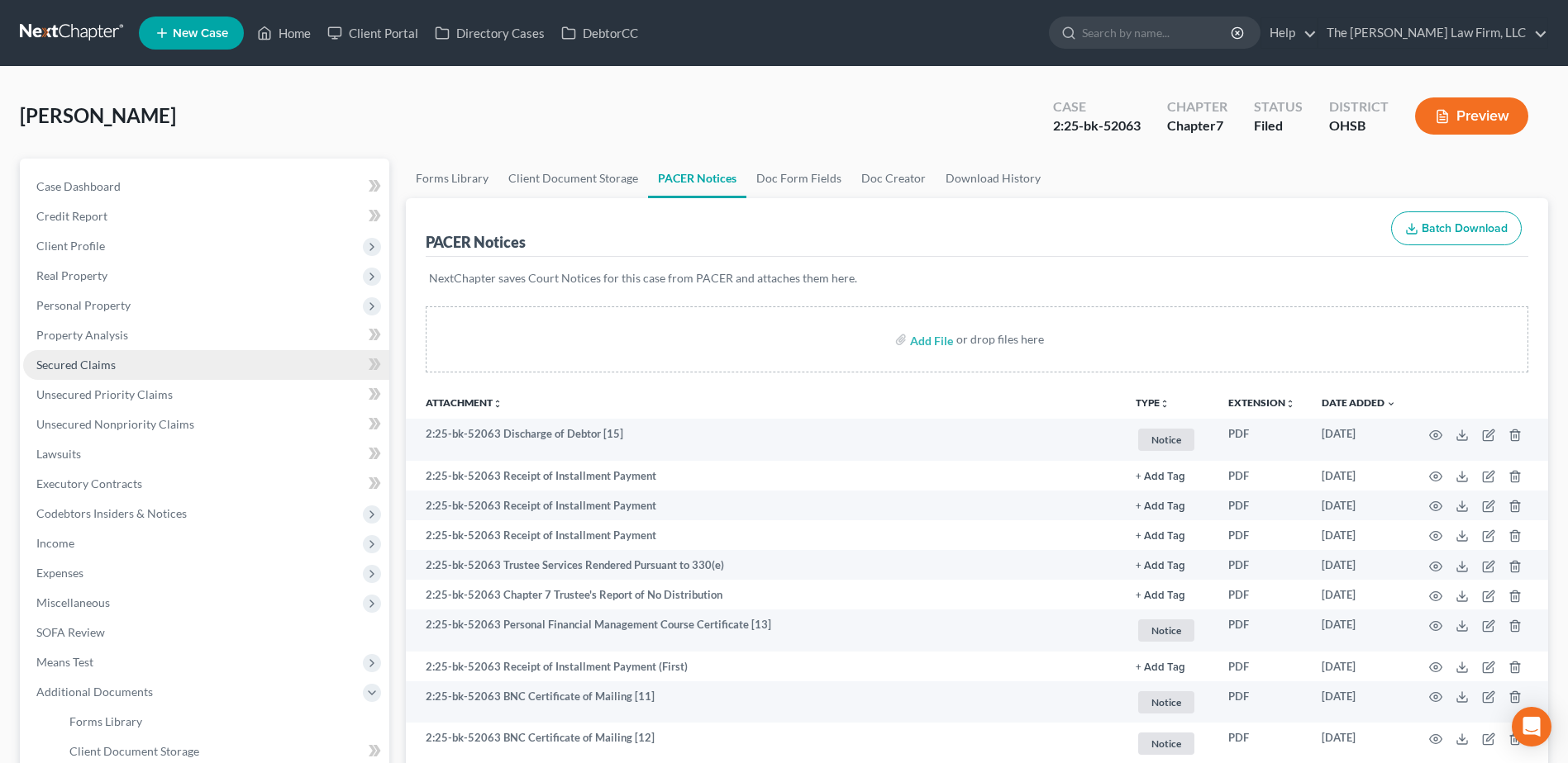
click at [107, 364] on span "Secured Claims" at bounding box center [76, 364] width 79 height 14
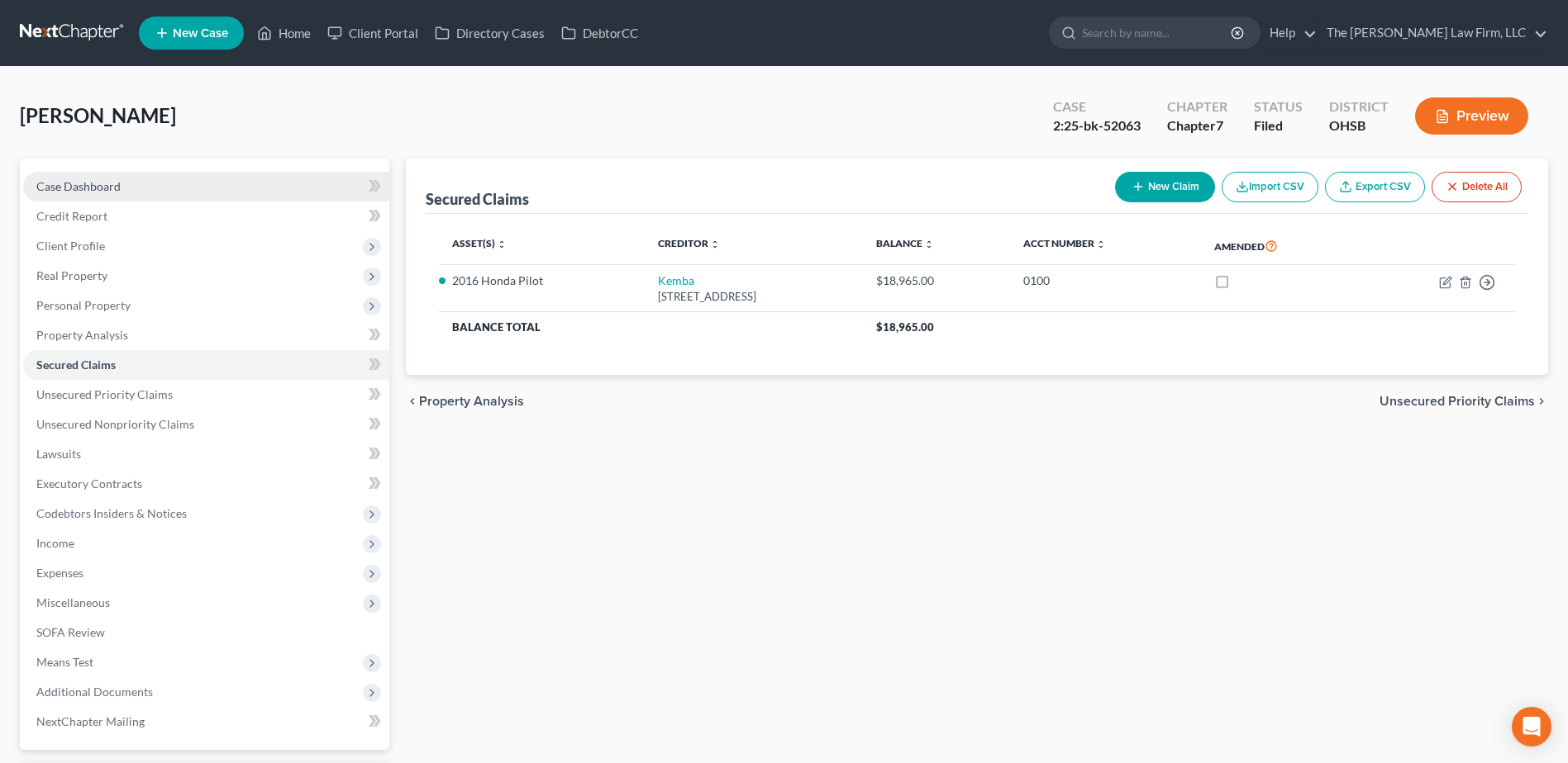
click at [91, 190] on span "Case Dashboard" at bounding box center [78, 186] width 84 height 14
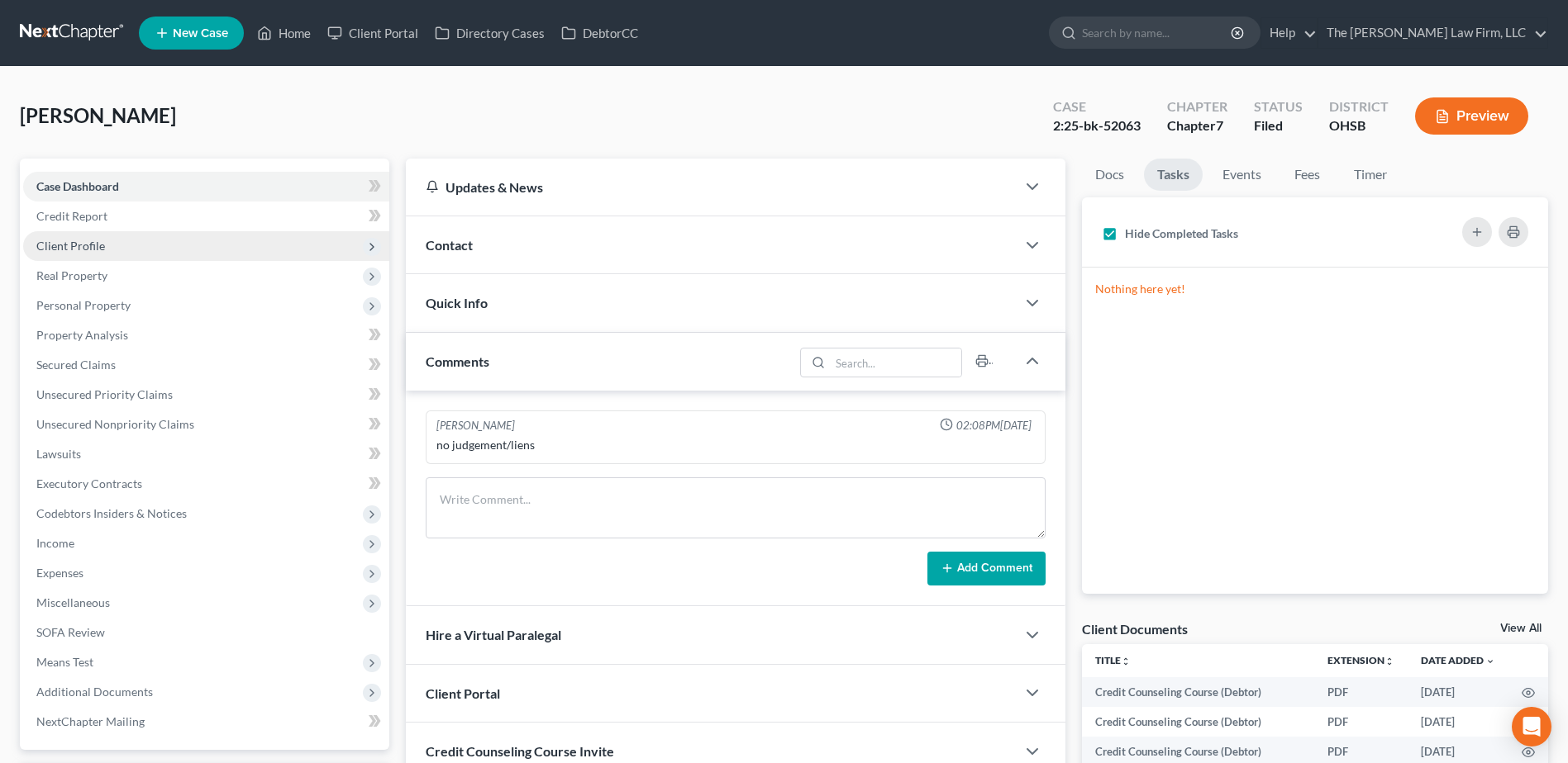
click at [67, 250] on span "Client Profile" at bounding box center [71, 245] width 69 height 14
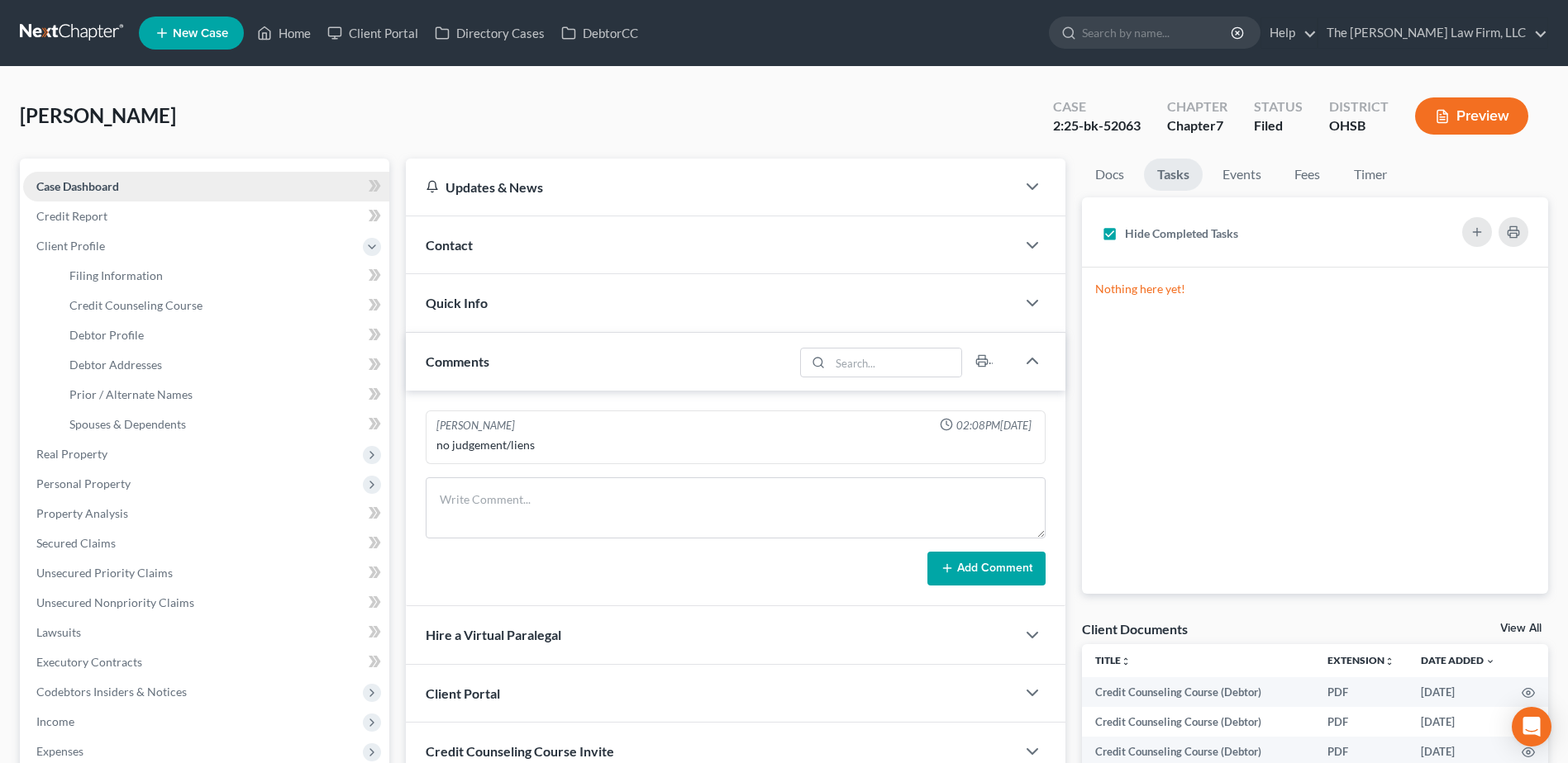
click at [78, 183] on span "Case Dashboard" at bounding box center [78, 186] width 83 height 14
click at [498, 313] on div "Quick Info" at bounding box center [711, 302] width 610 height 57
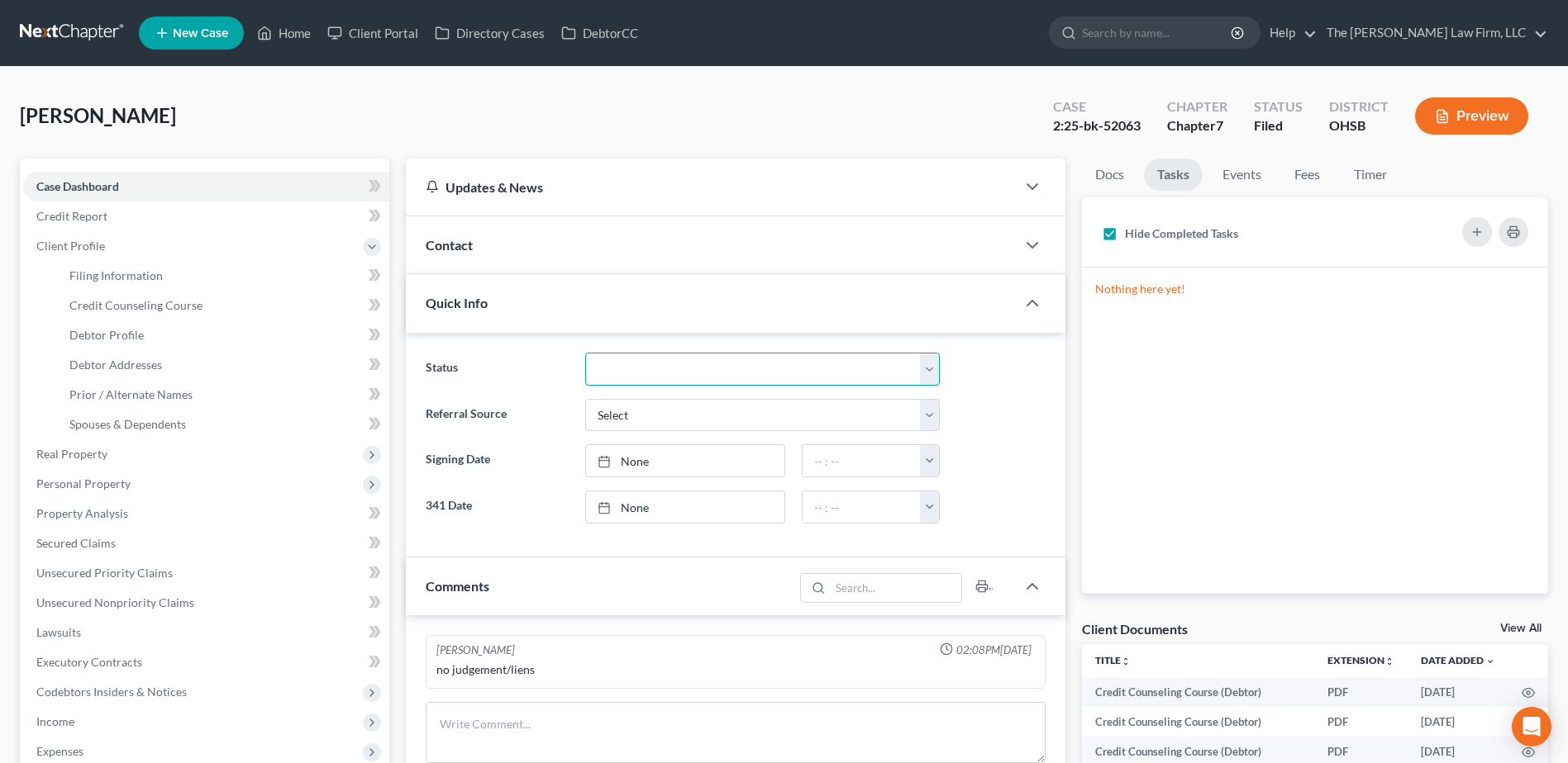
click at [706, 375] on select "341 Complete / Confirmation Pending 341 Pending Confirmed Discharged Dismissed …" at bounding box center [762, 369] width 354 height 33
select select "3"
click at [585, 353] on select "341 Complete / Confirmation Pending 341 Pending Confirmed Discharged Dismissed …" at bounding box center [762, 369] width 354 height 33
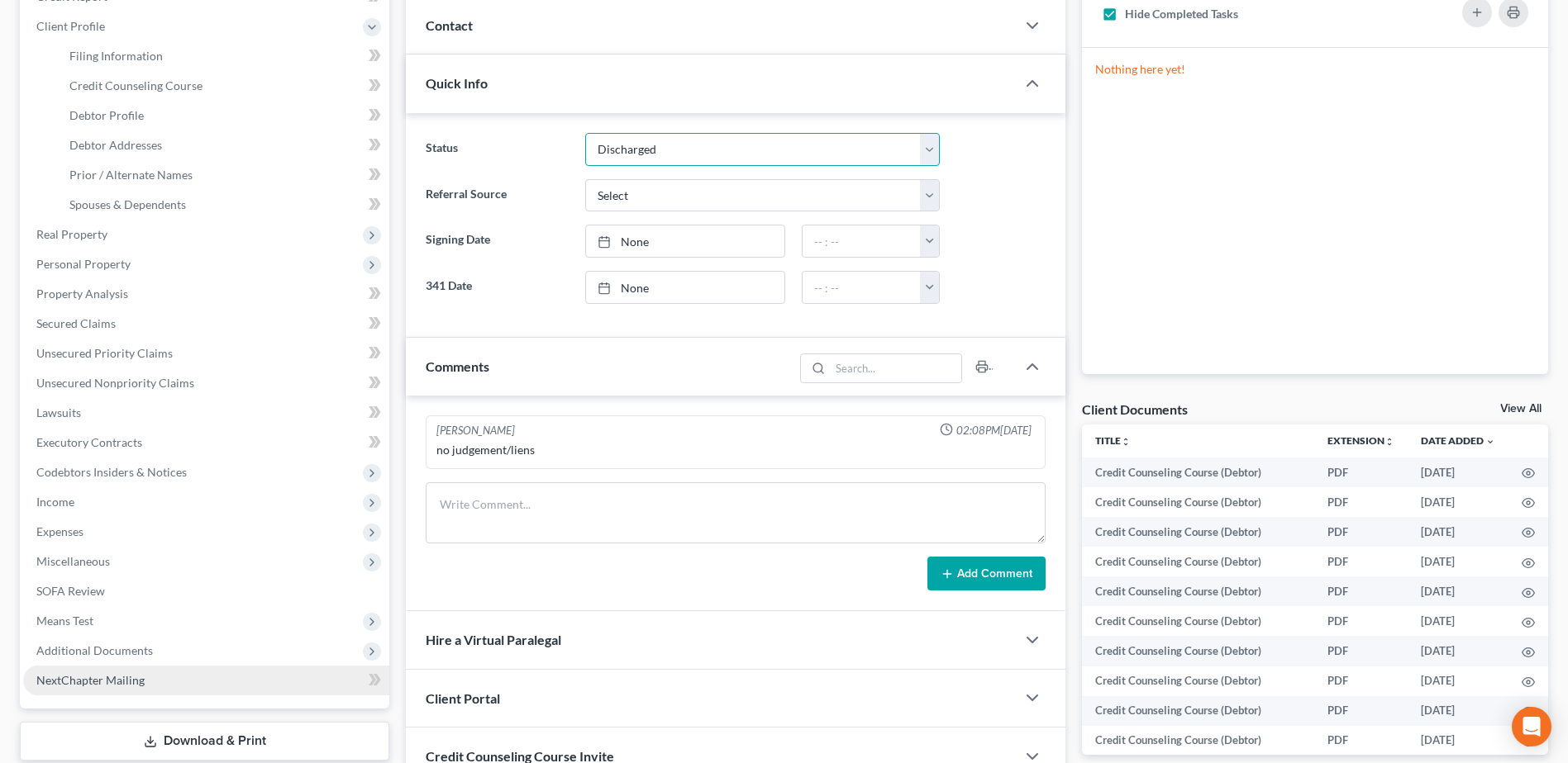
scroll to position [363, 0]
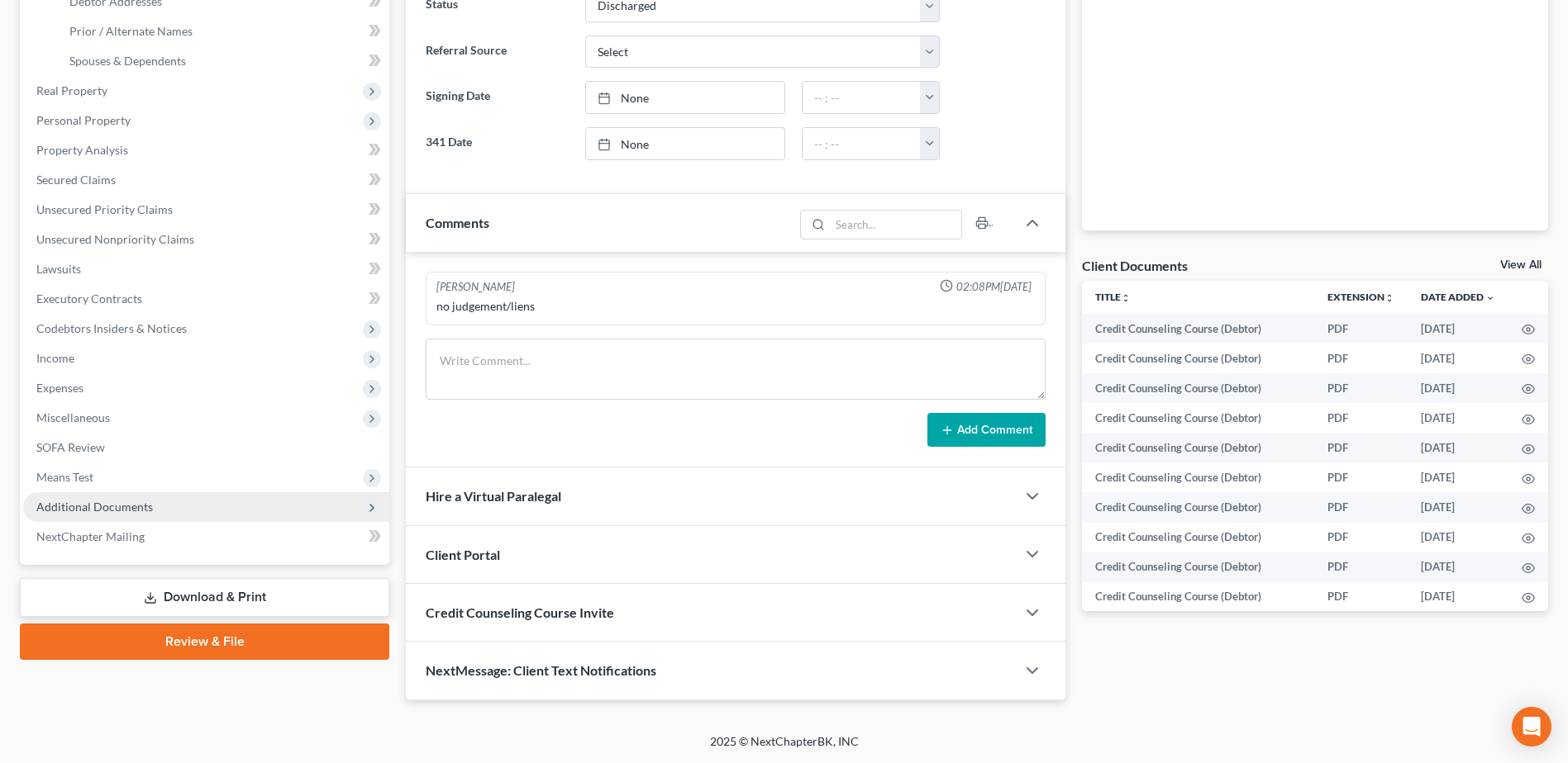
click at [158, 505] on span "Additional Documents" at bounding box center [206, 507] width 366 height 30
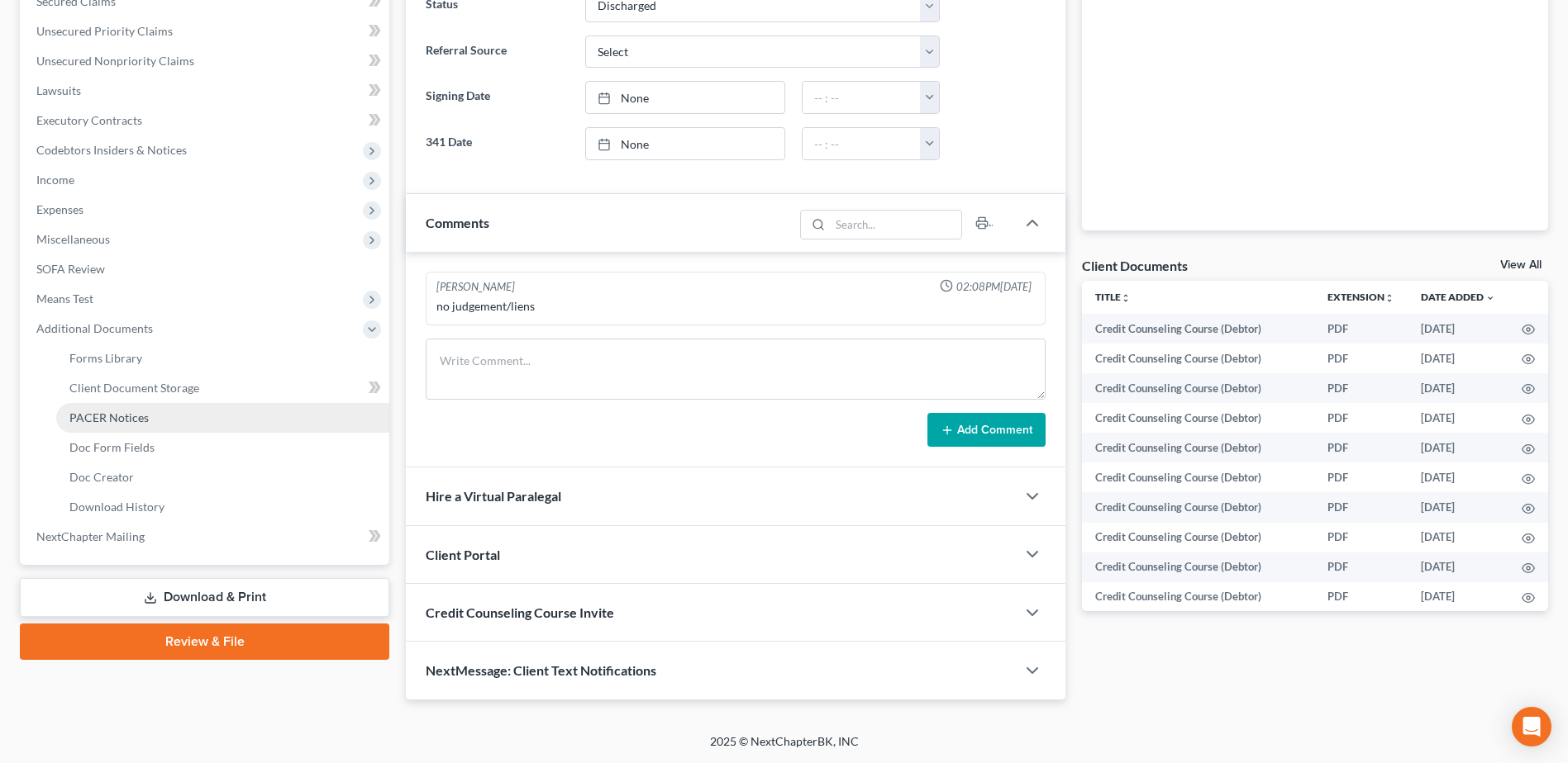
click at [119, 419] on span "PACER Notices" at bounding box center [109, 418] width 79 height 14
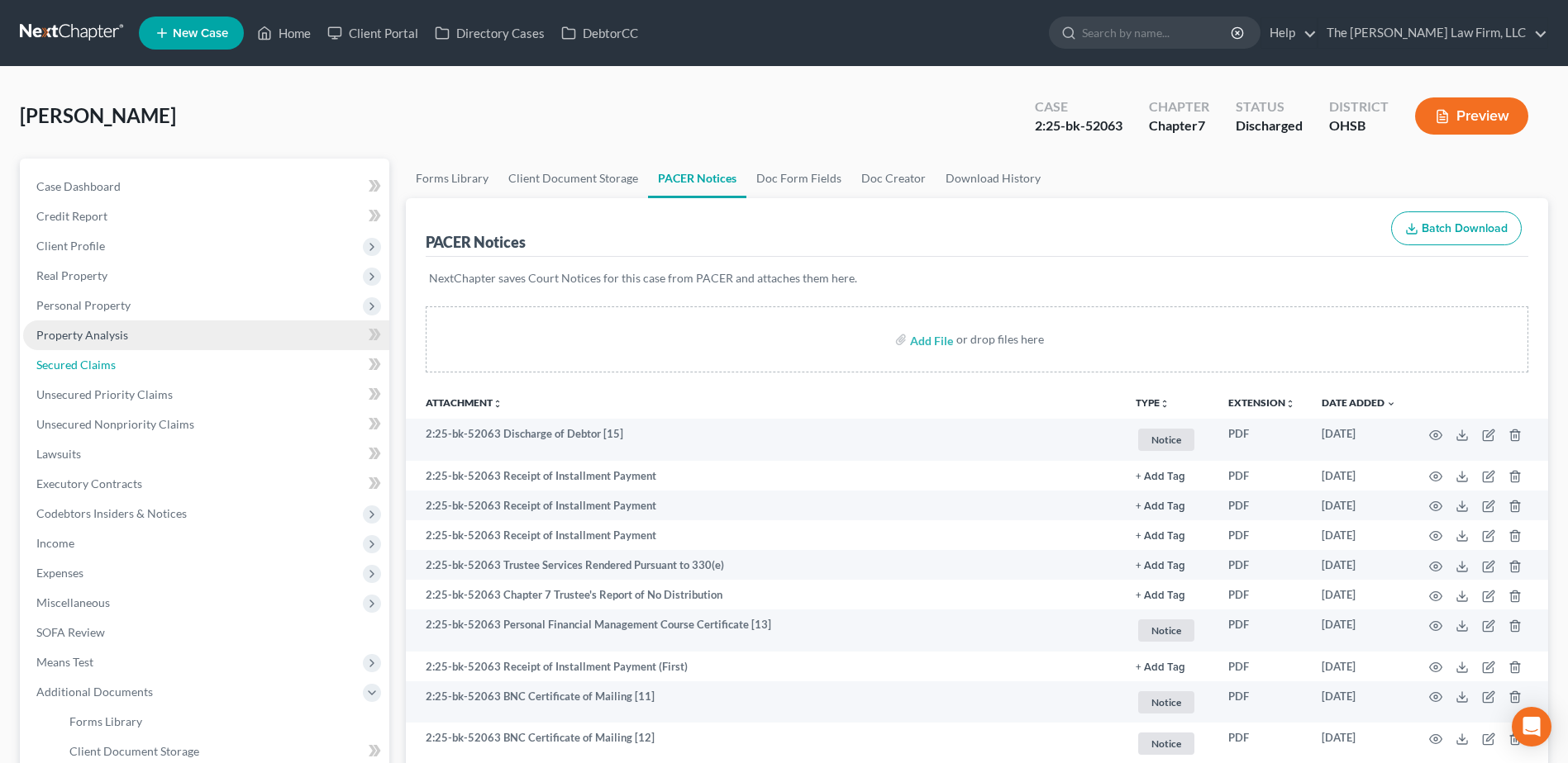
drag, startPoint x: 59, startPoint y: 357, endPoint x: 334, endPoint y: 331, distance: 276.2
click at [59, 357] on span "Secured Claims" at bounding box center [76, 364] width 79 height 14
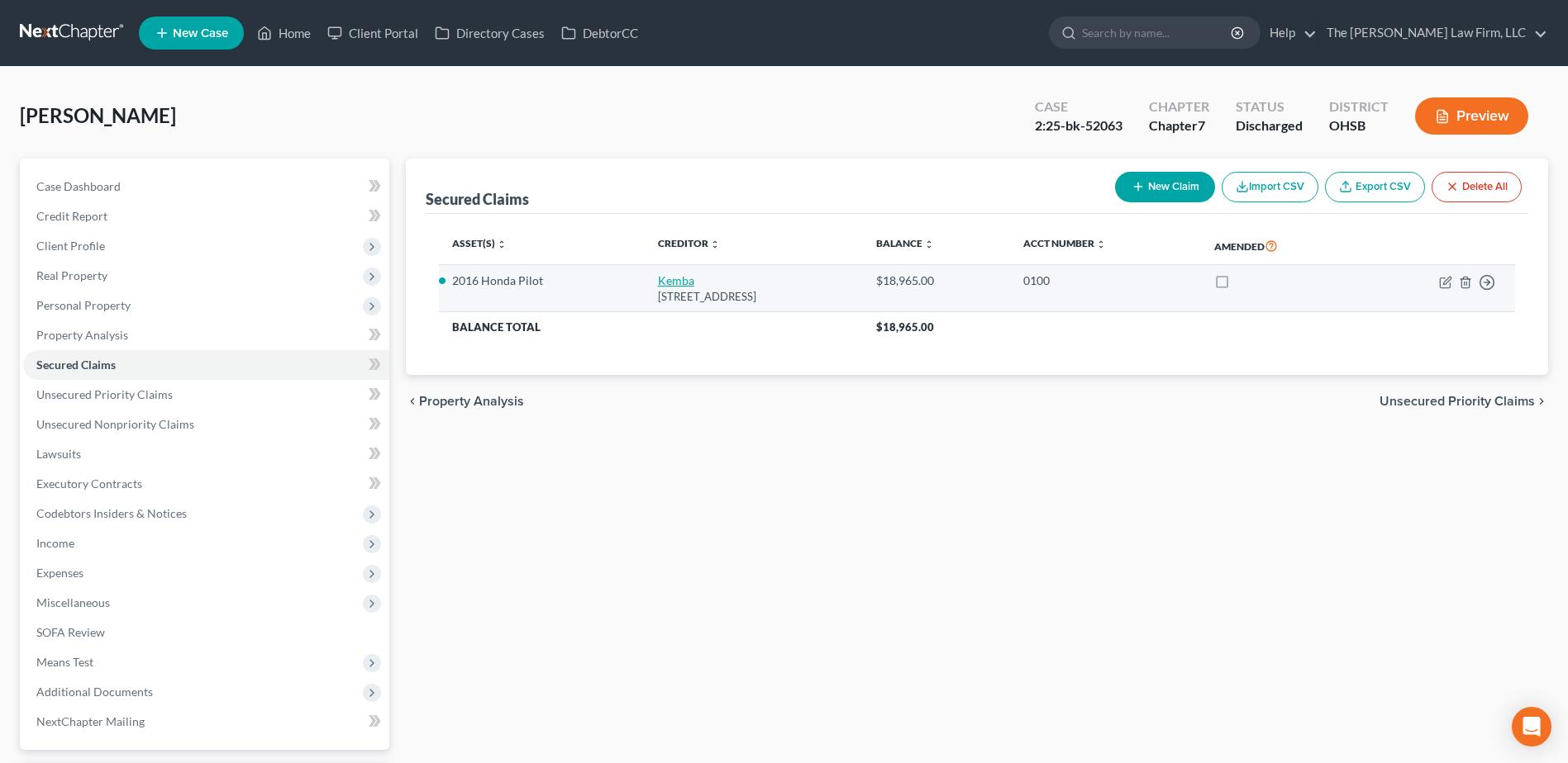
click at [658, 280] on link "Kemba" at bounding box center [676, 280] width 36 height 14
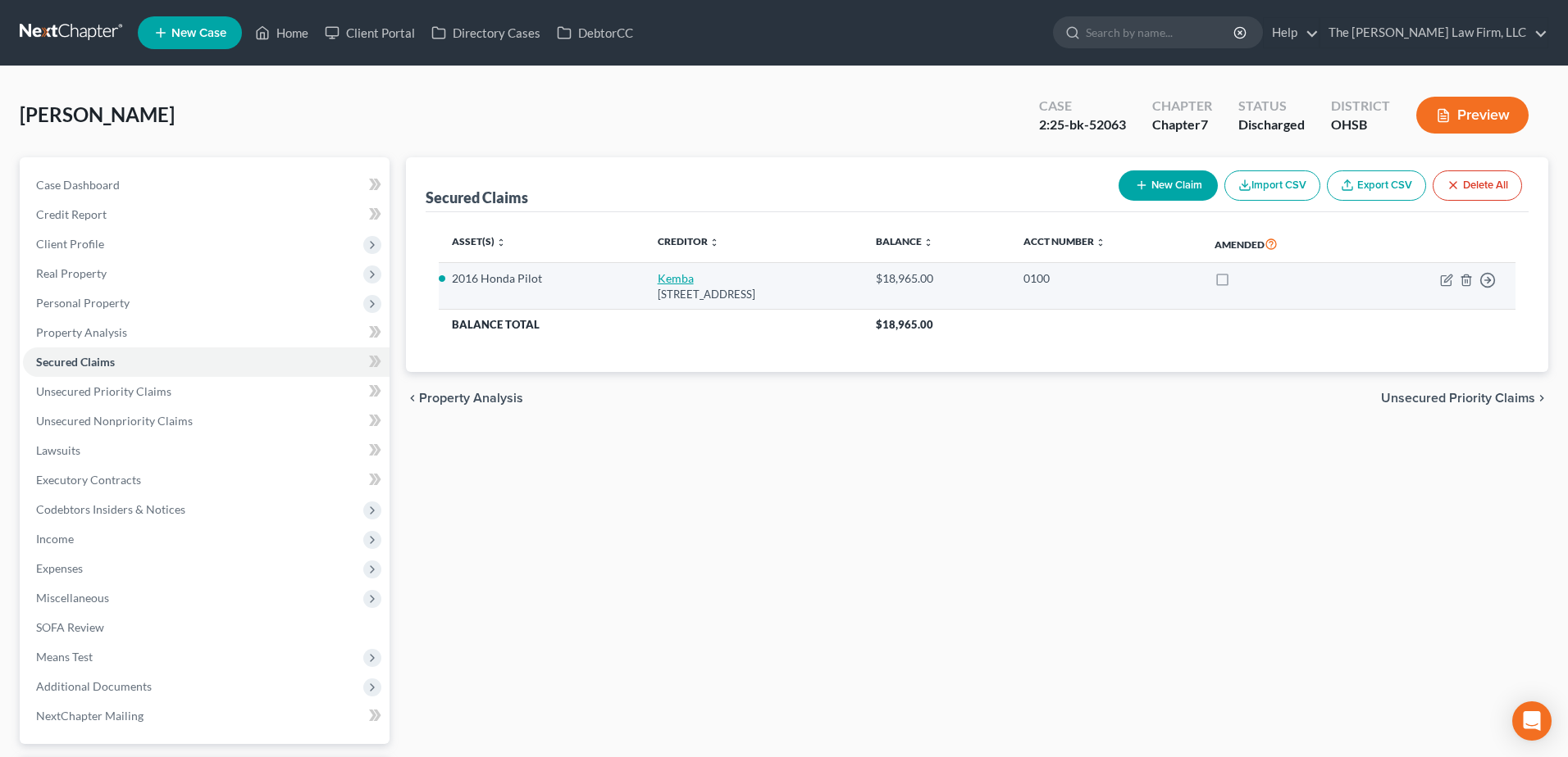
select select "36"
select select "0"
select select "9"
select select "2"
select select "0"
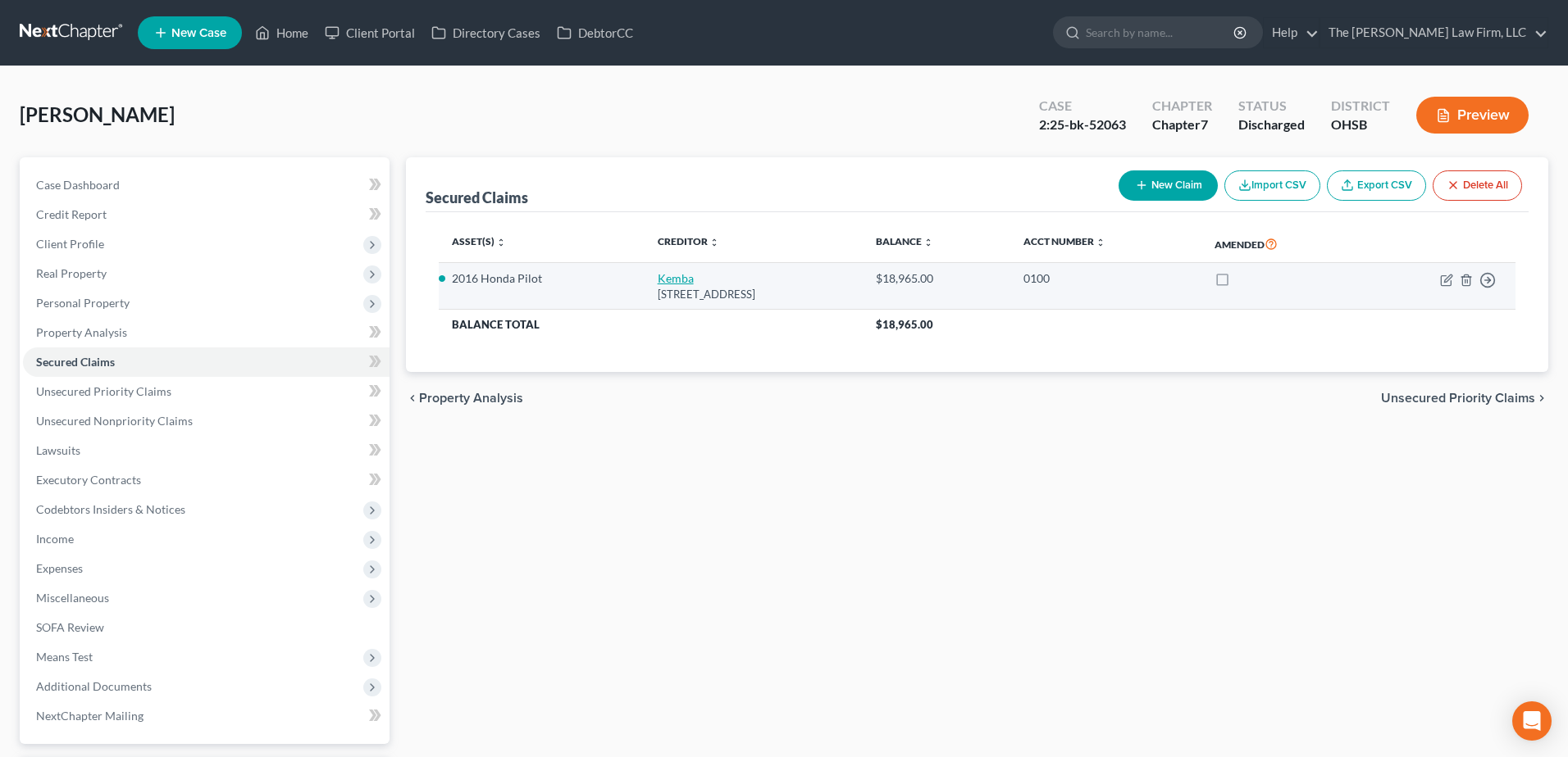
select select "0"
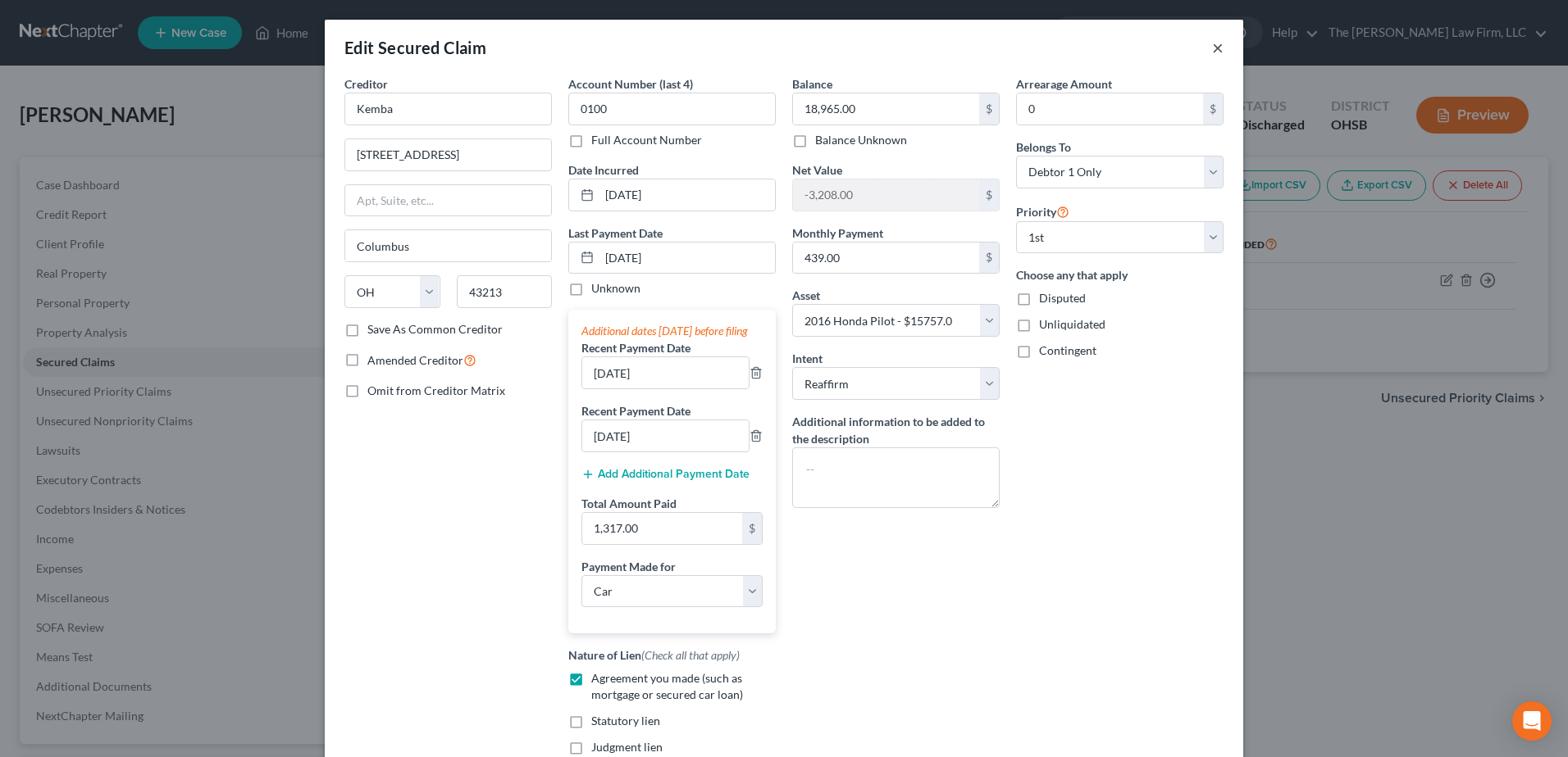
click at [1213, 47] on button "×" at bounding box center [1217, 47] width 11 height 20
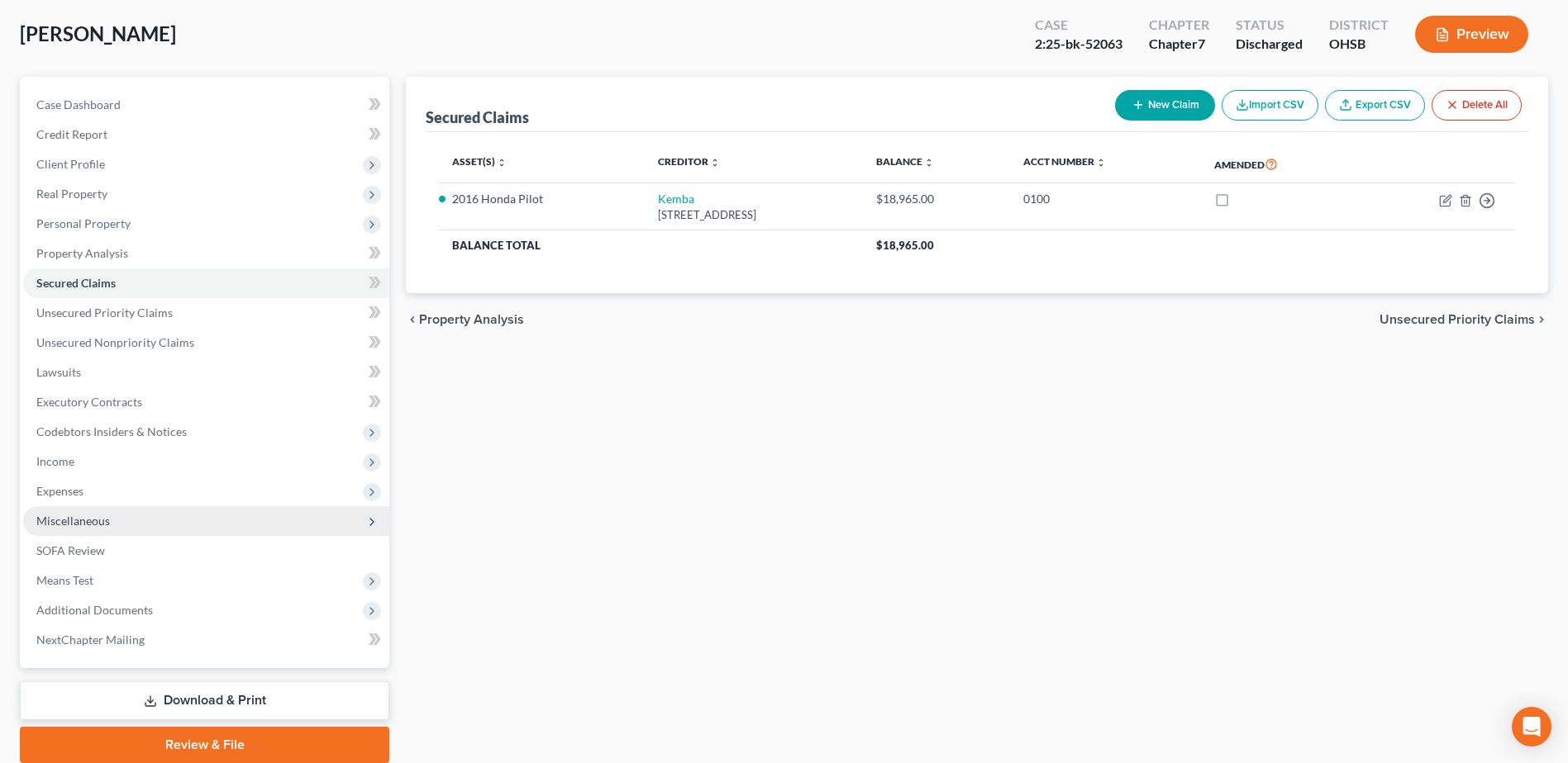
scroll to position [145, 0]
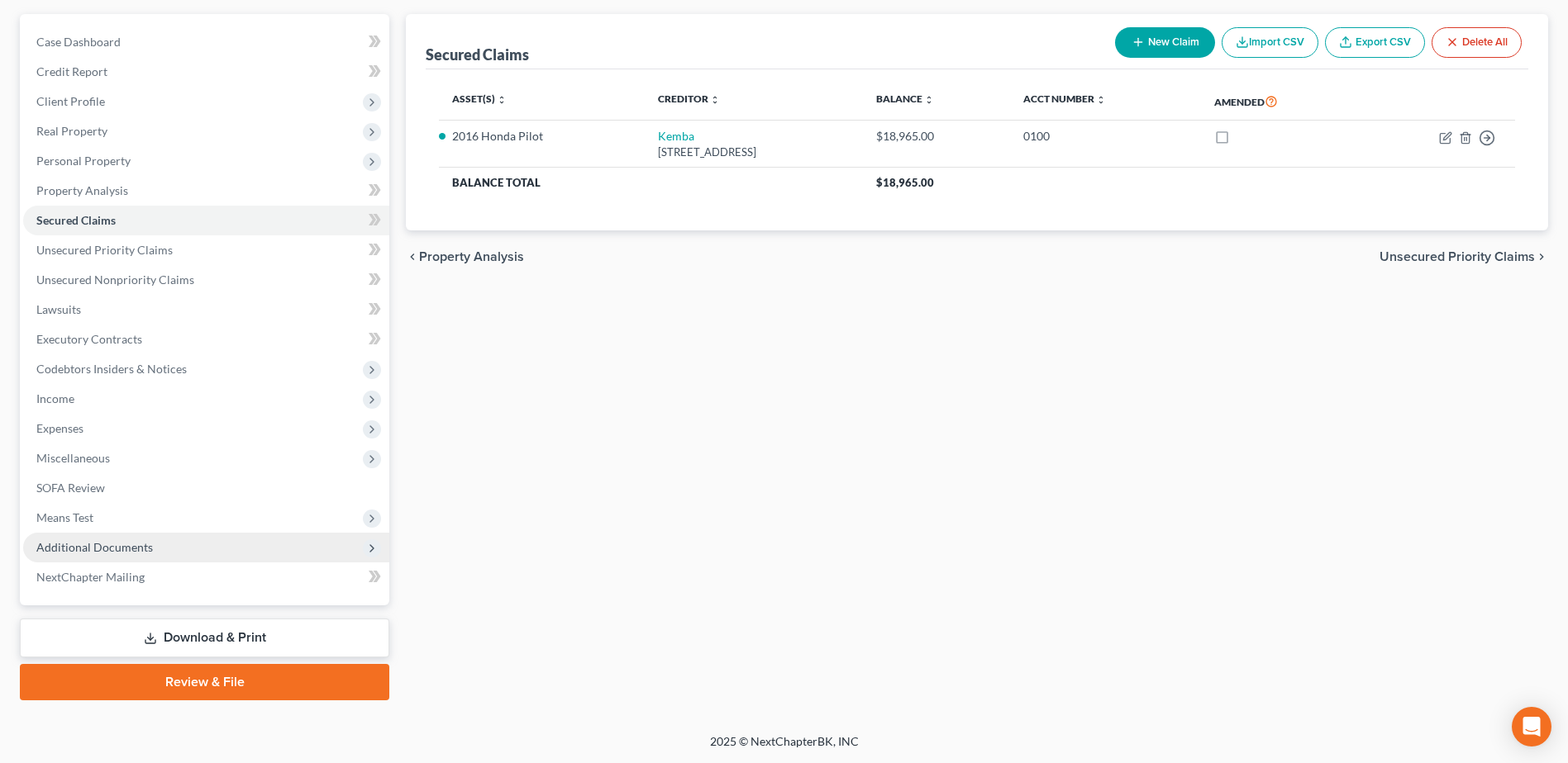
click at [74, 552] on span "Additional Documents" at bounding box center [94, 547] width 116 height 14
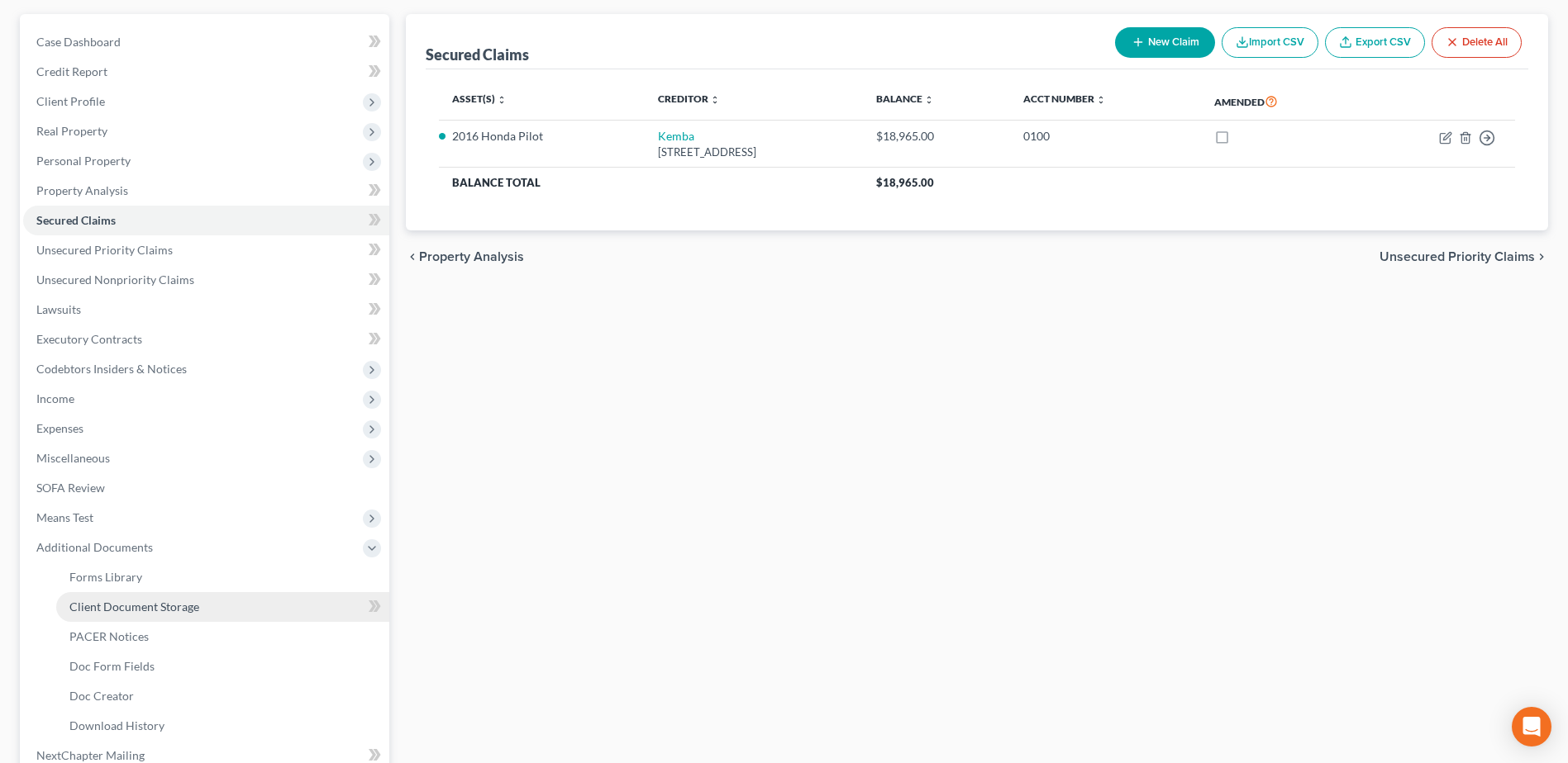
click at [138, 610] on span "Client Document Storage" at bounding box center [134, 606] width 130 height 14
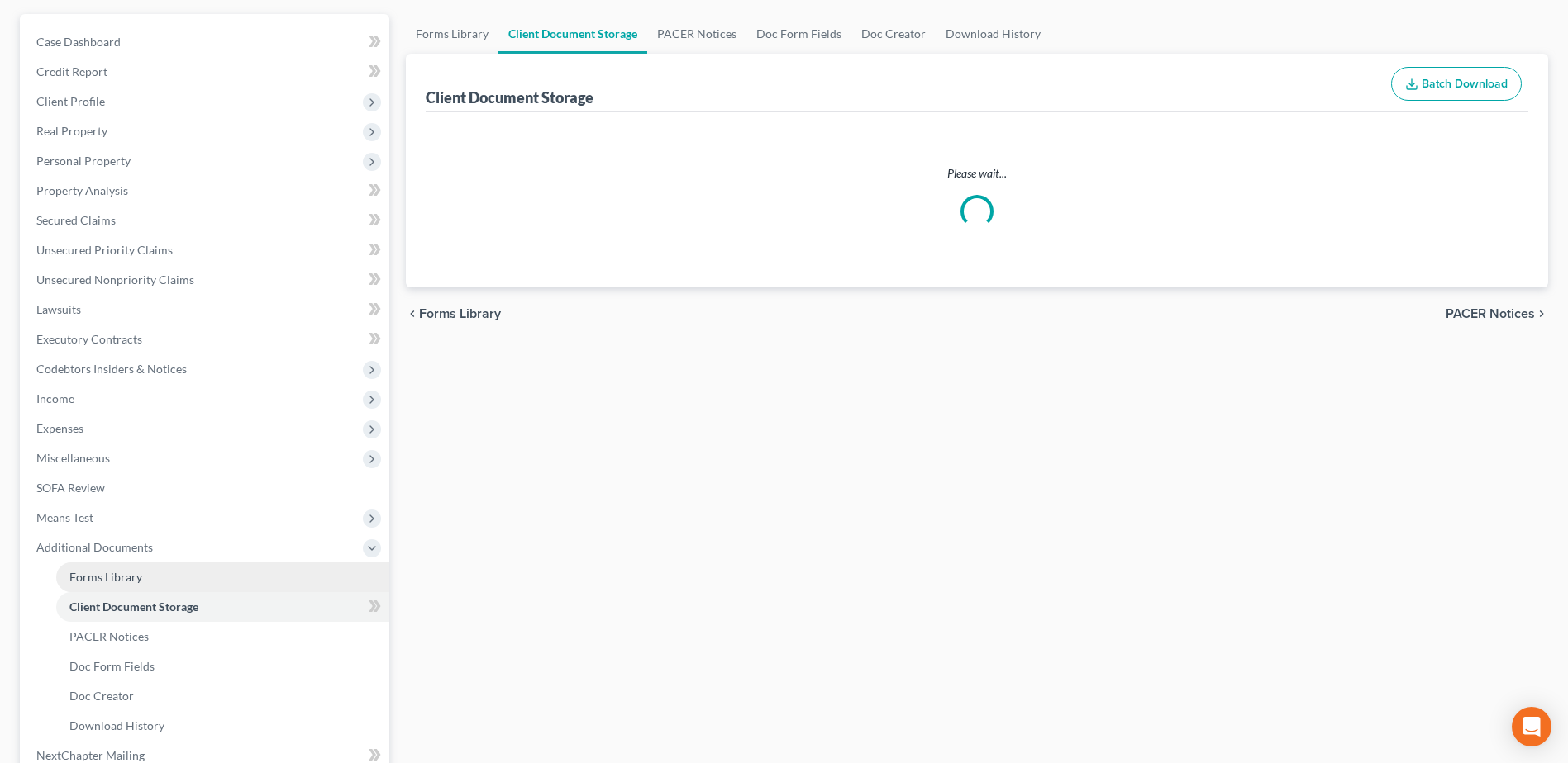
select select "52"
select select "61"
select select "7"
select select "37"
select select "7"
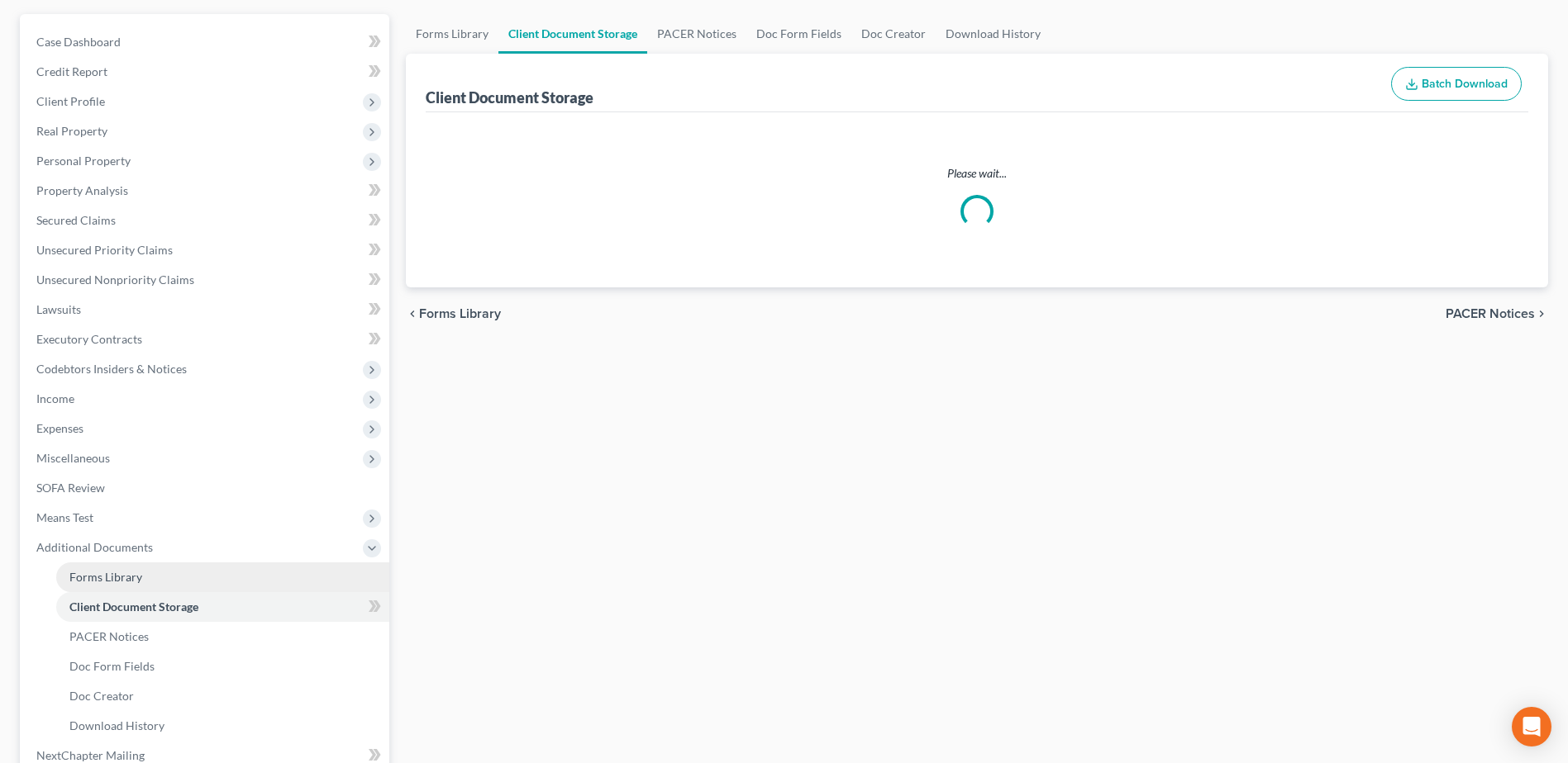
select select "7"
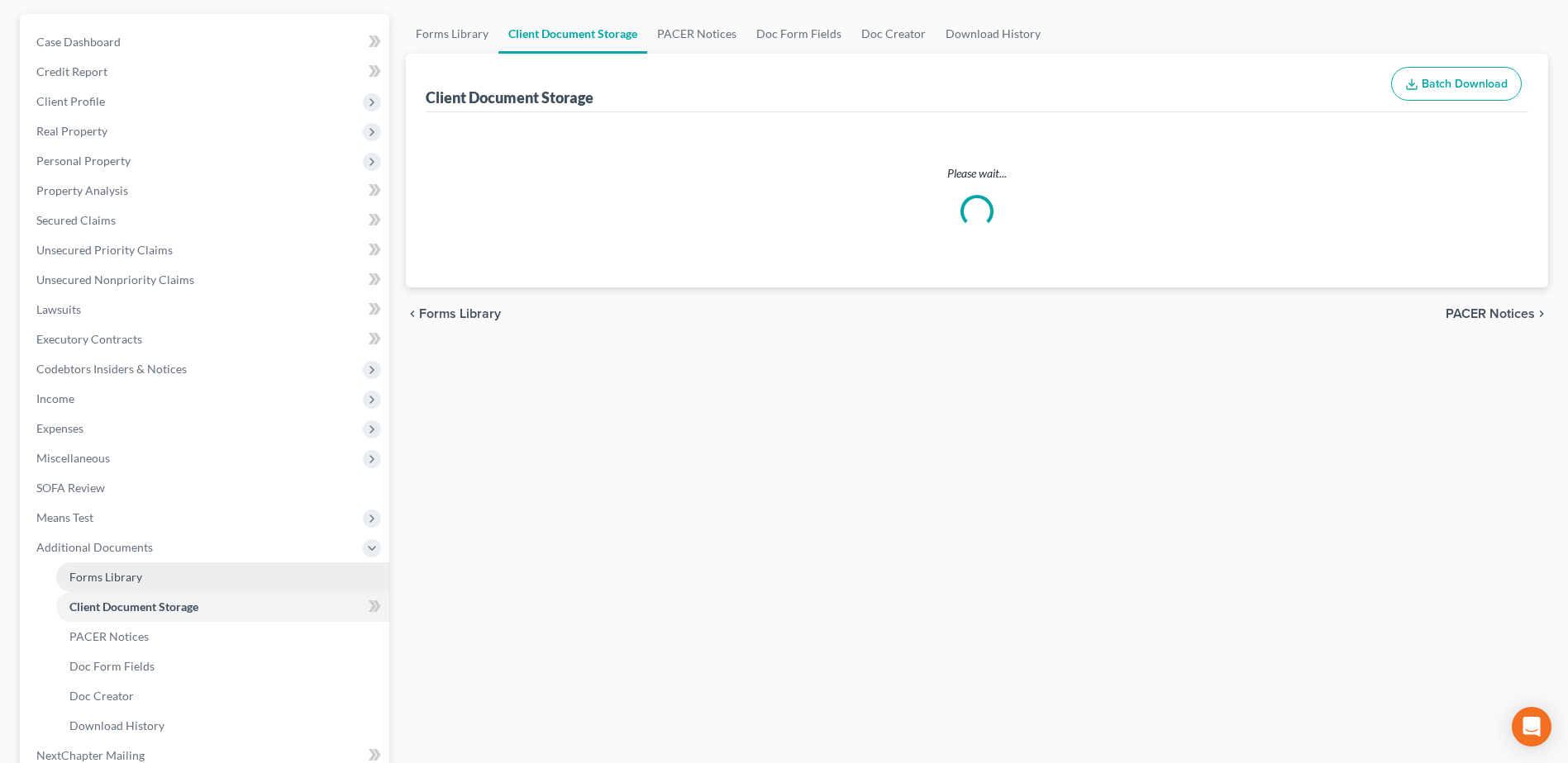
select select "7"
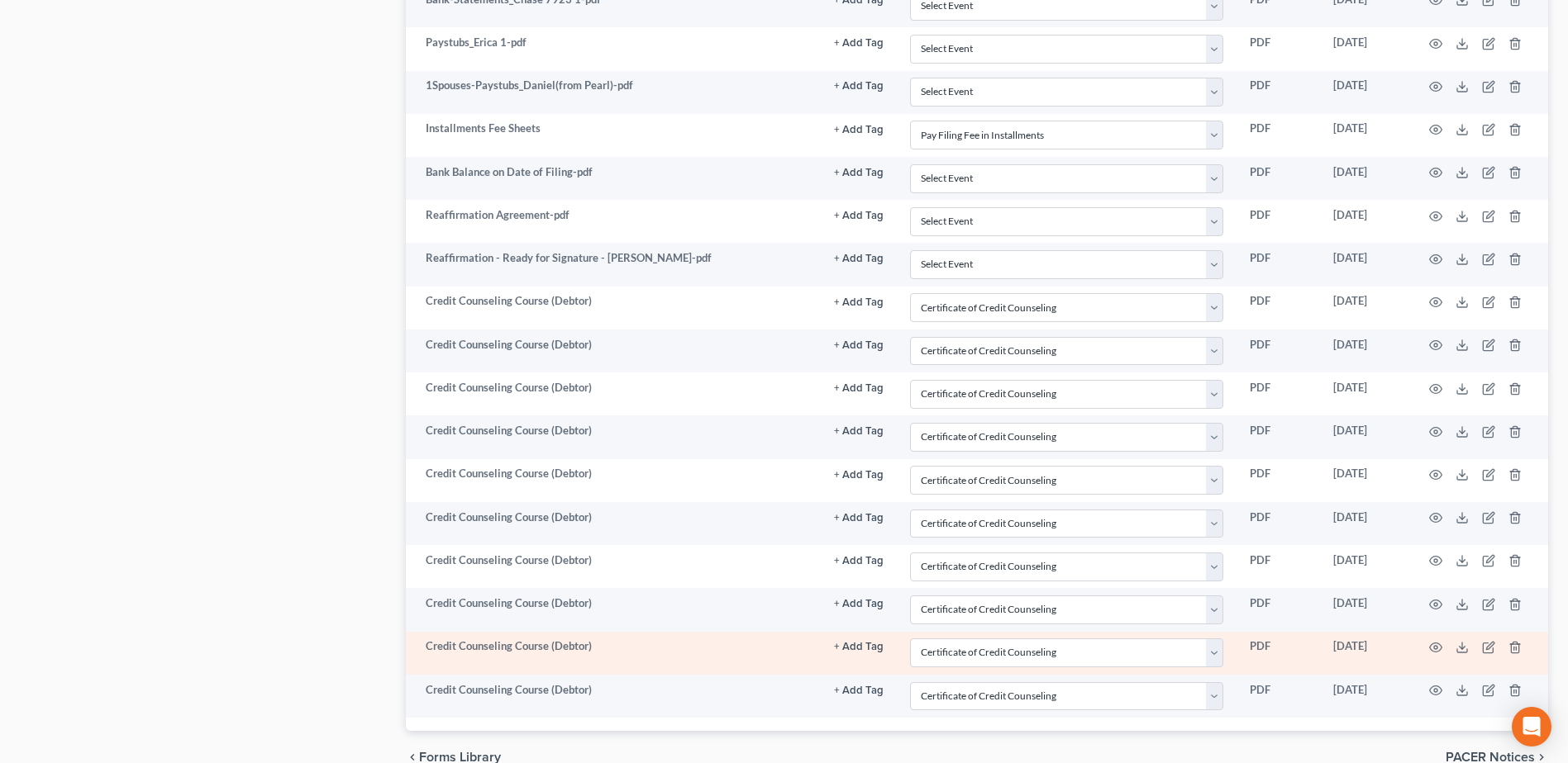
scroll to position [1320, 0]
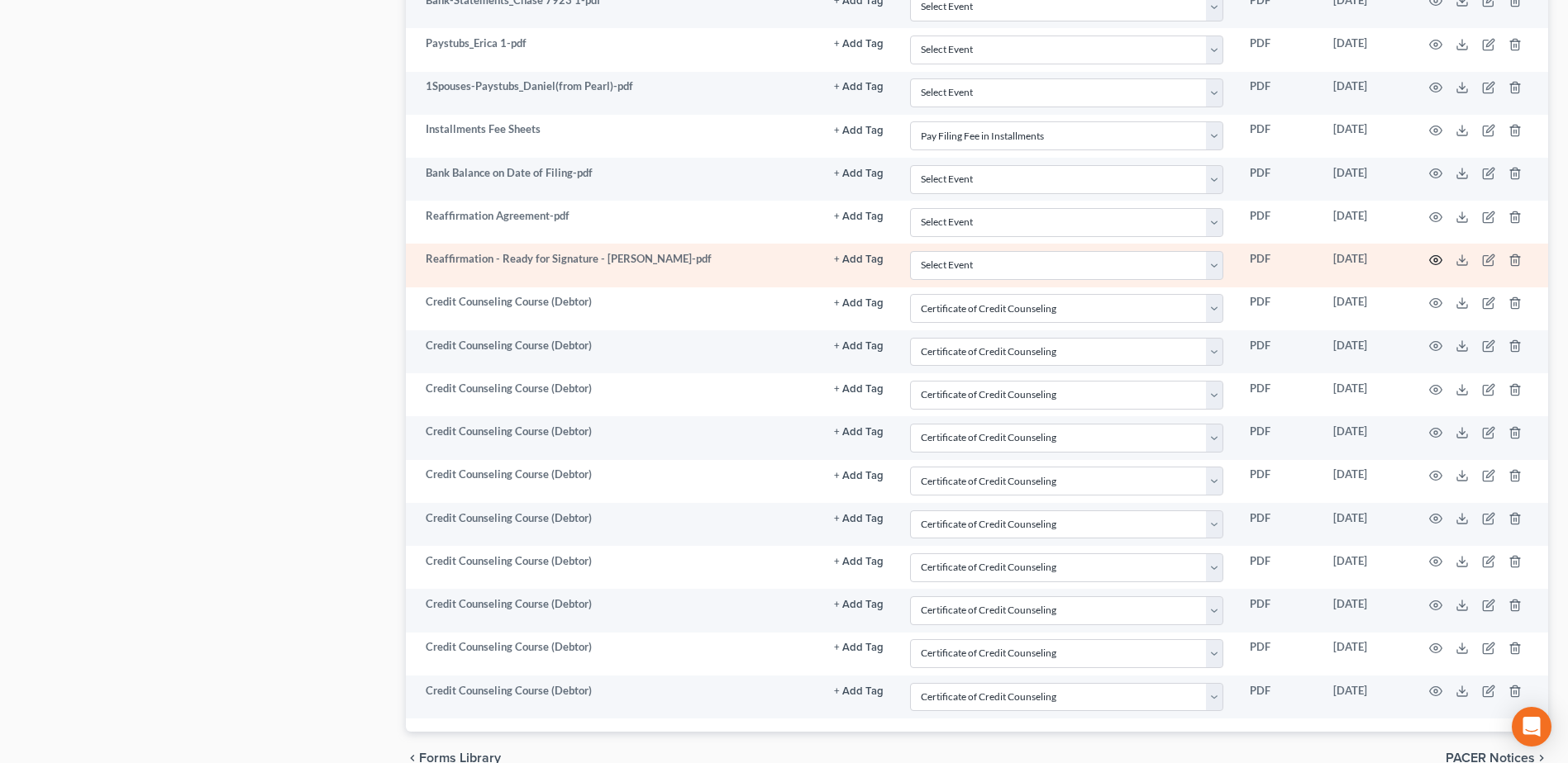
click at [1429, 262] on icon "button" at bounding box center [1434, 259] width 13 height 13
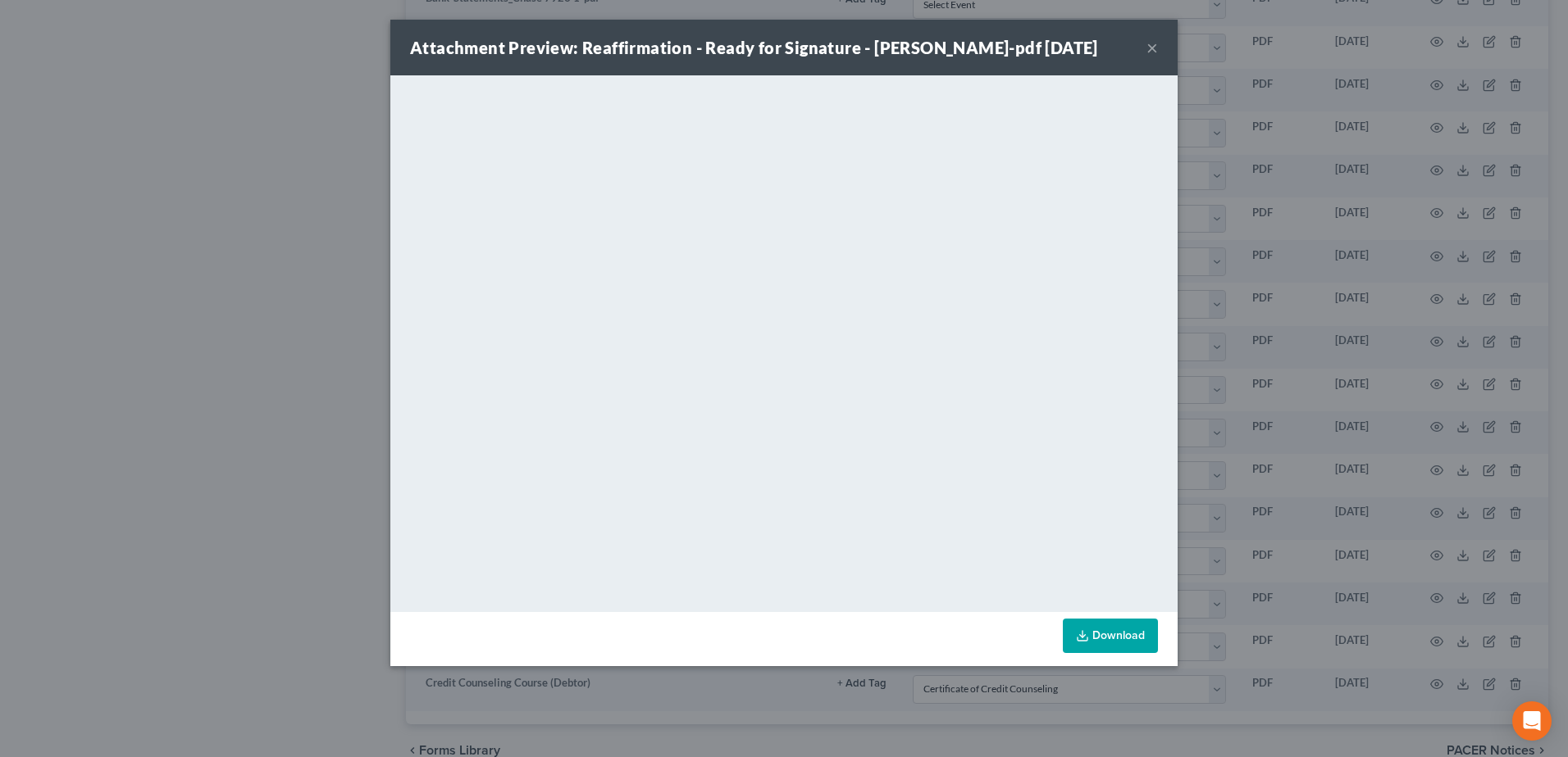
click at [1152, 53] on button "×" at bounding box center [1152, 47] width 11 height 20
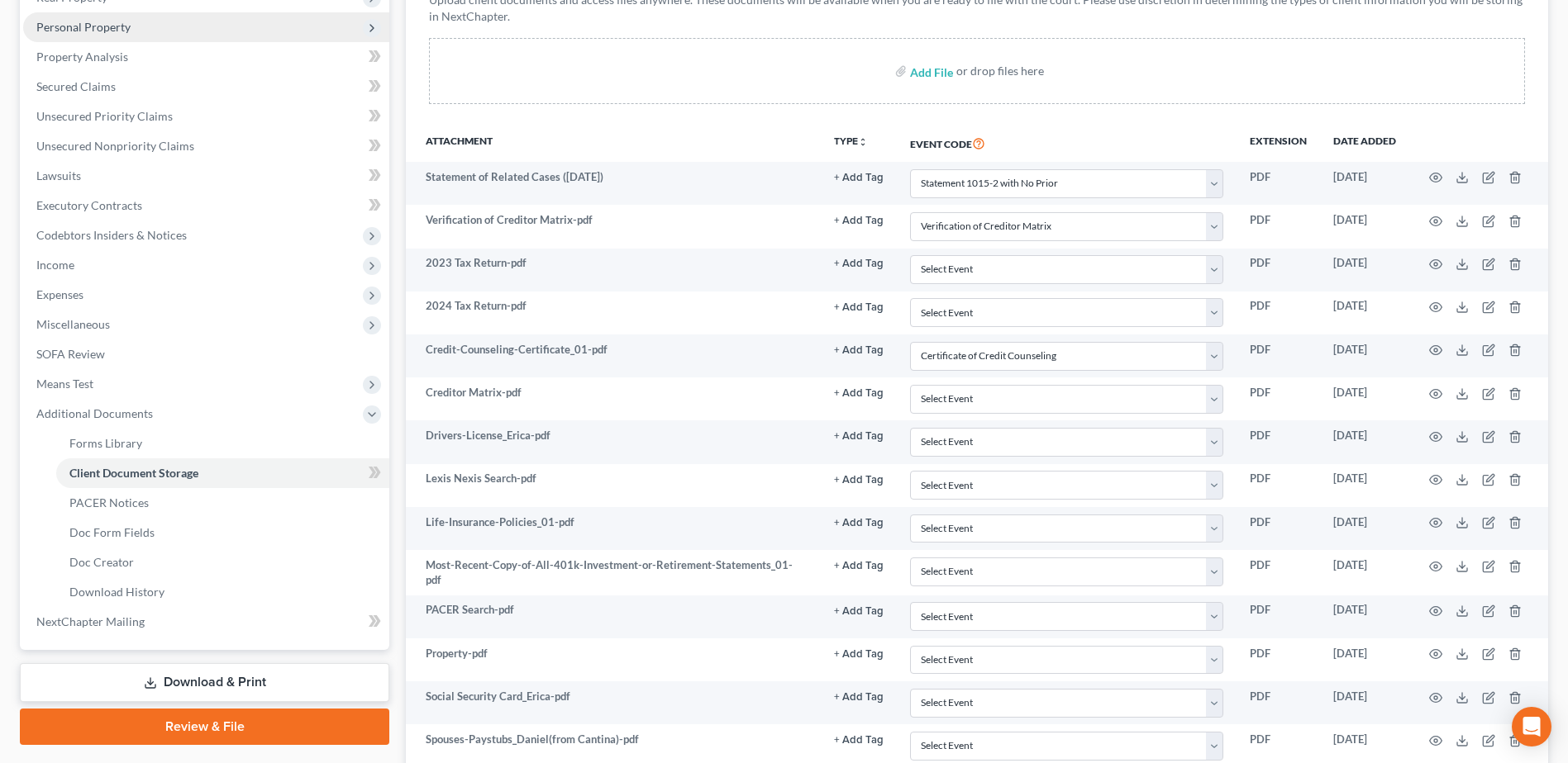
scroll to position [0, 0]
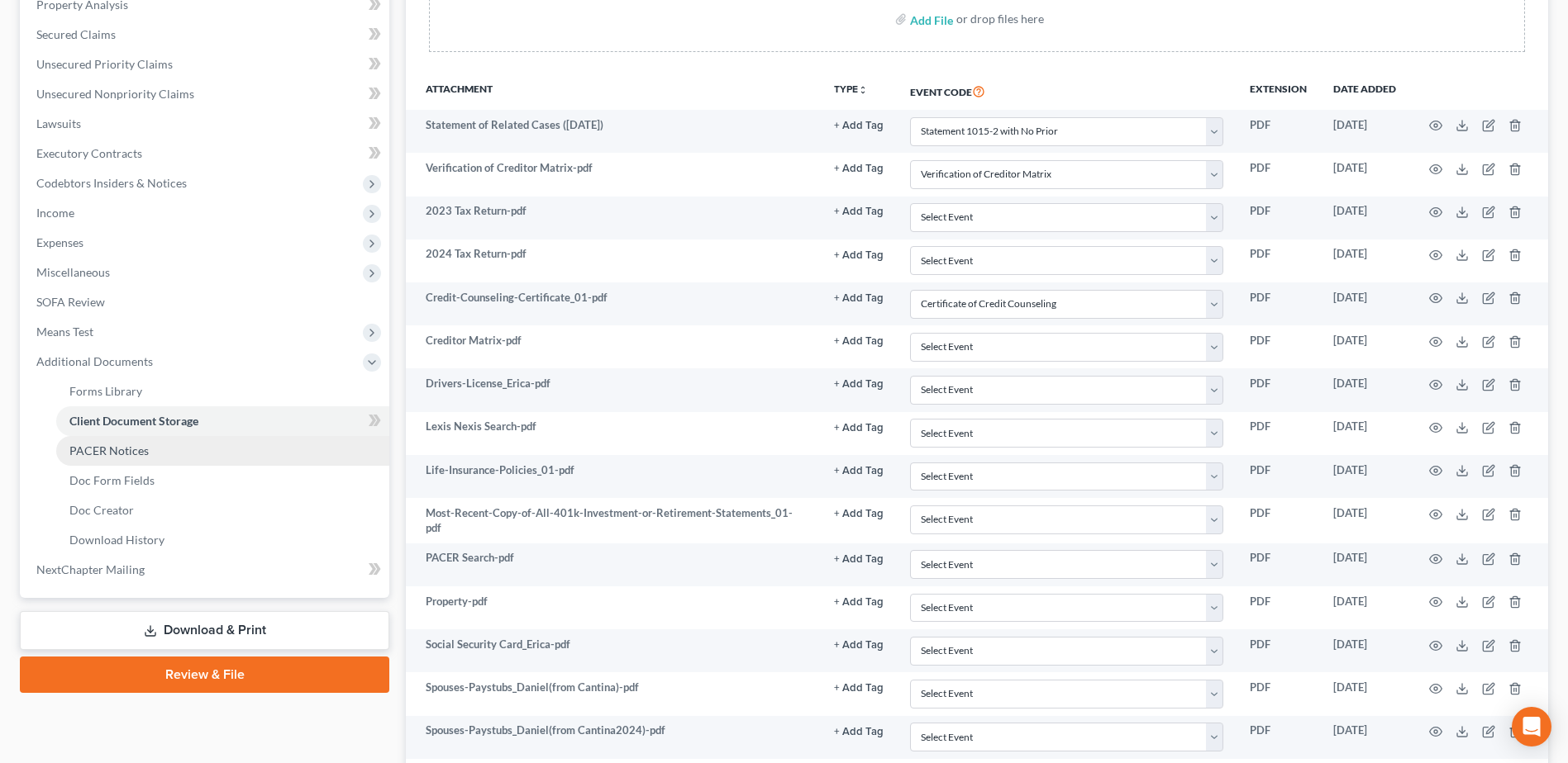
click at [106, 446] on span "PACER Notices" at bounding box center [109, 450] width 79 height 14
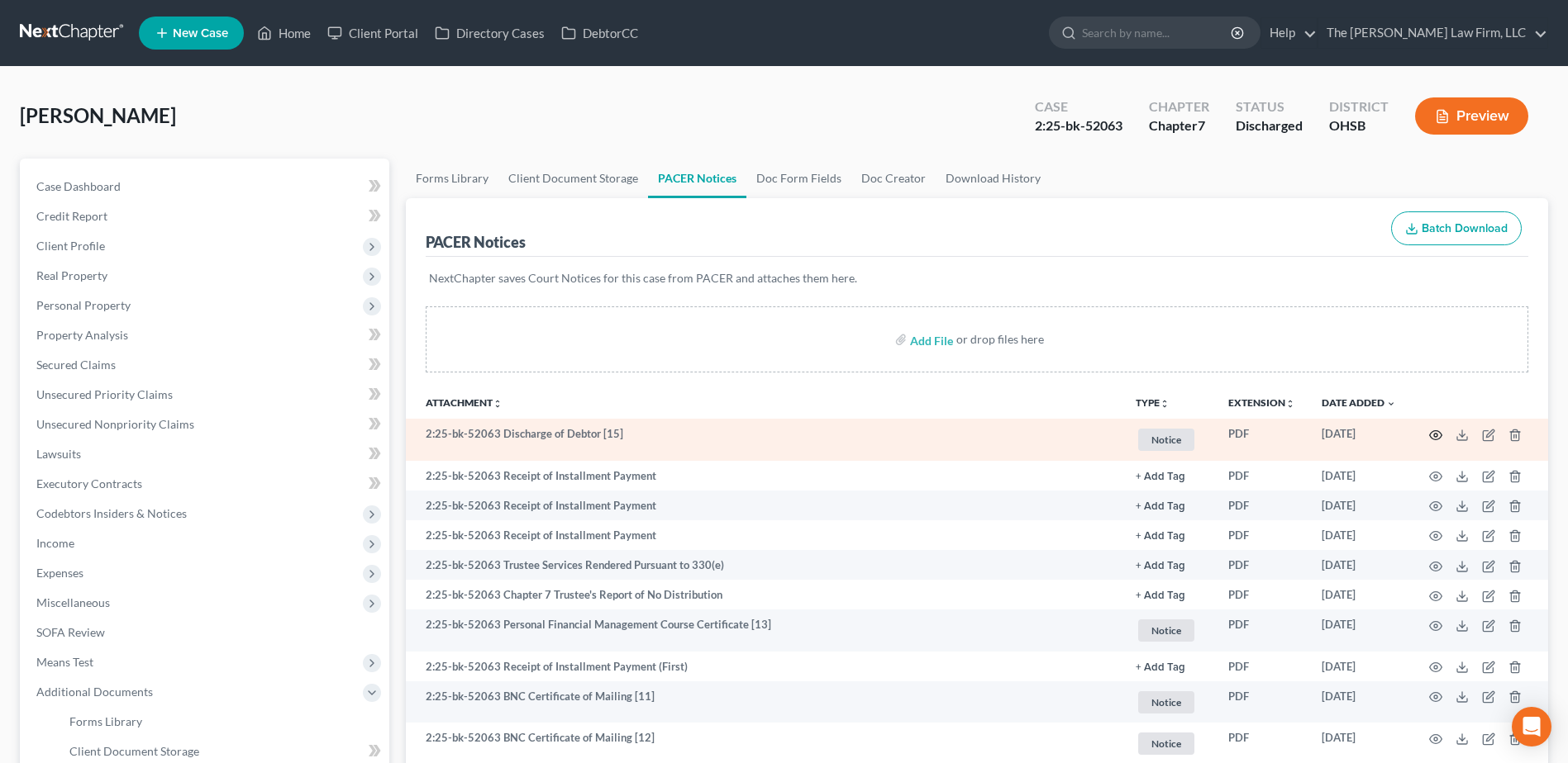
click at [1436, 435] on icon "button" at bounding box center [1434, 435] width 13 height 13
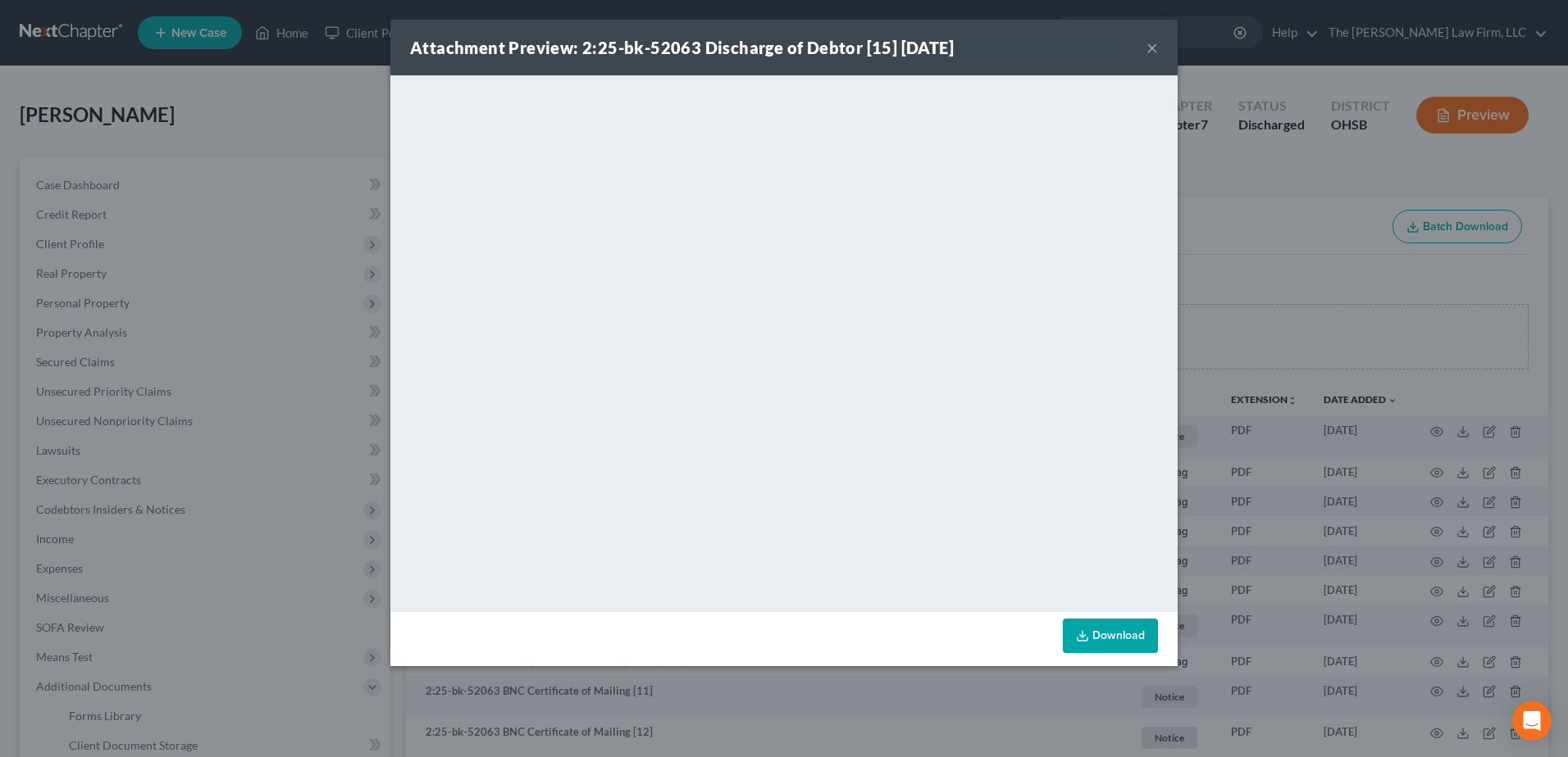
click at [1155, 47] on button "×" at bounding box center [1152, 47] width 11 height 20
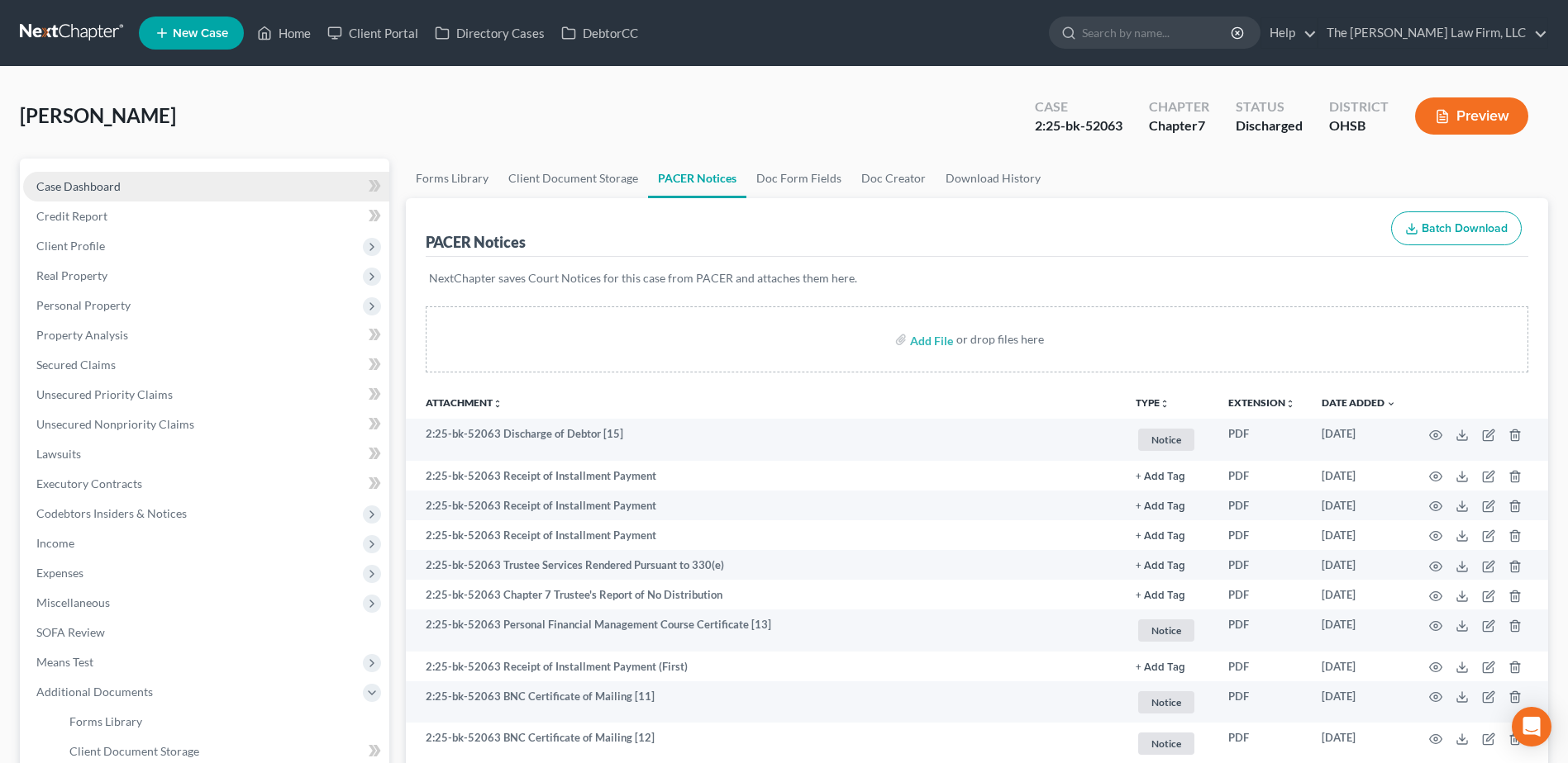
click at [63, 192] on span "Case Dashboard" at bounding box center [78, 186] width 84 height 14
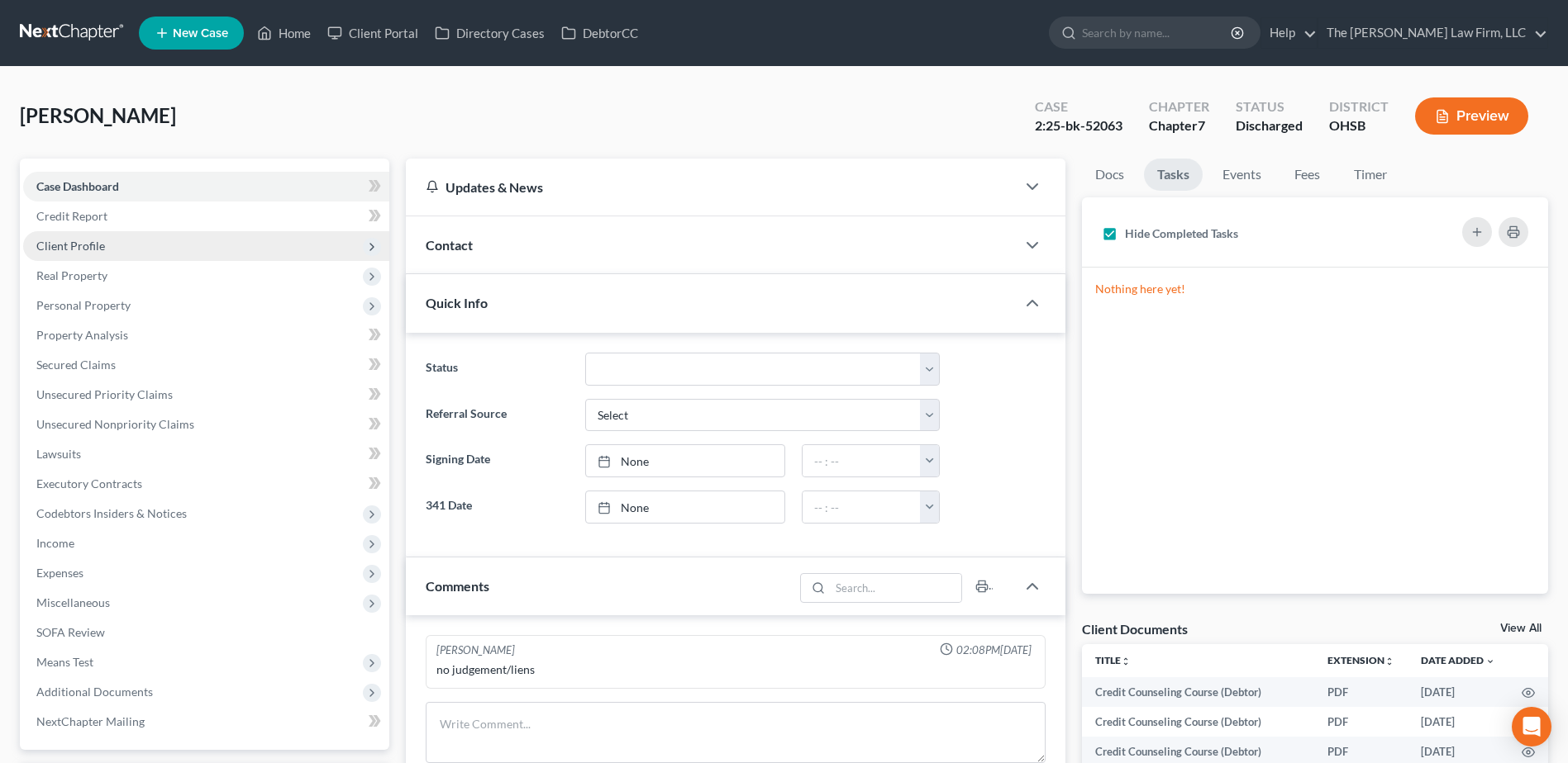
click at [58, 239] on span "Client Profile" at bounding box center [71, 245] width 69 height 14
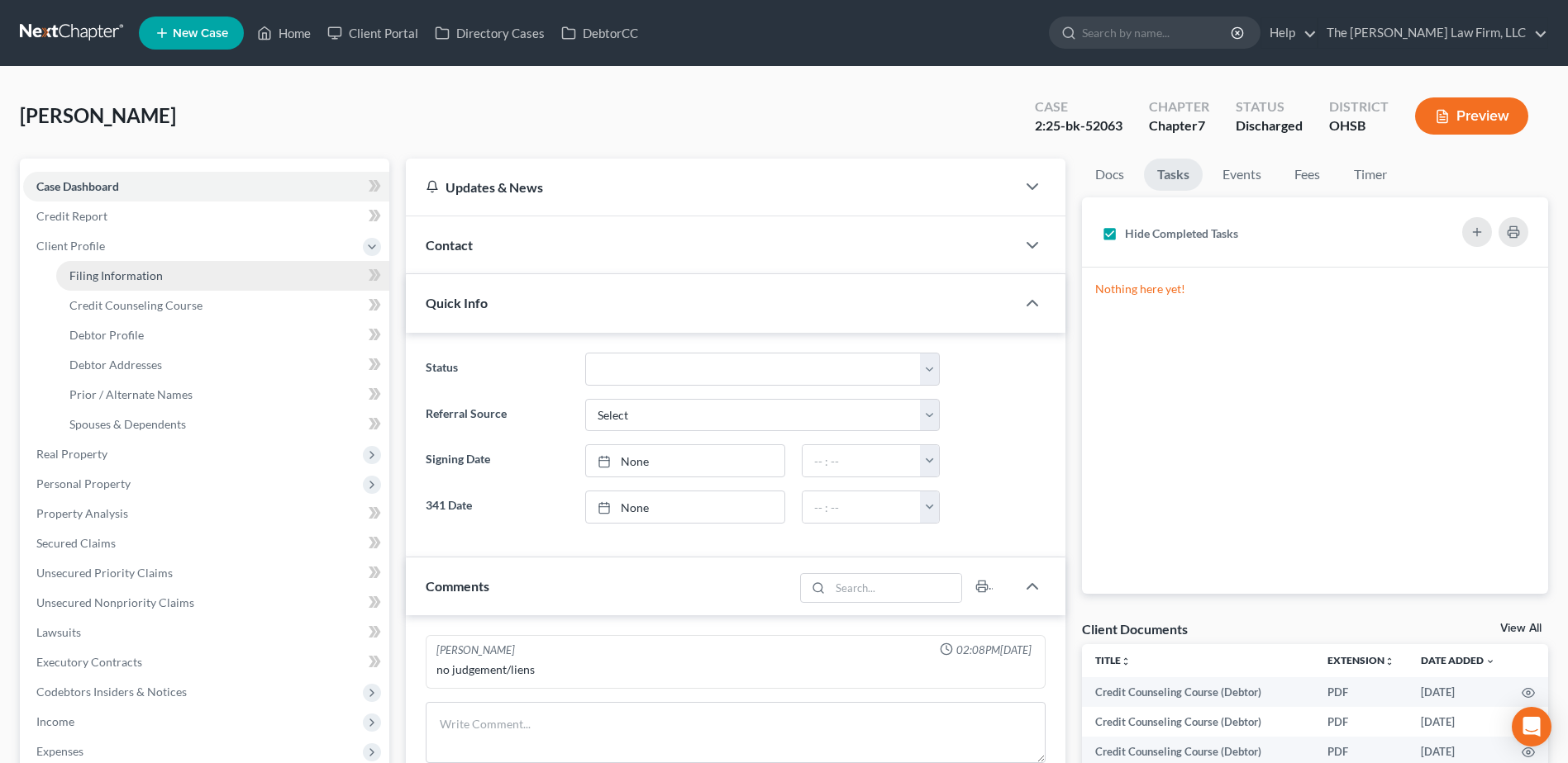
click at [86, 274] on span "Filing Information" at bounding box center [116, 276] width 93 height 14
select select "1"
select select "0"
select select "36"
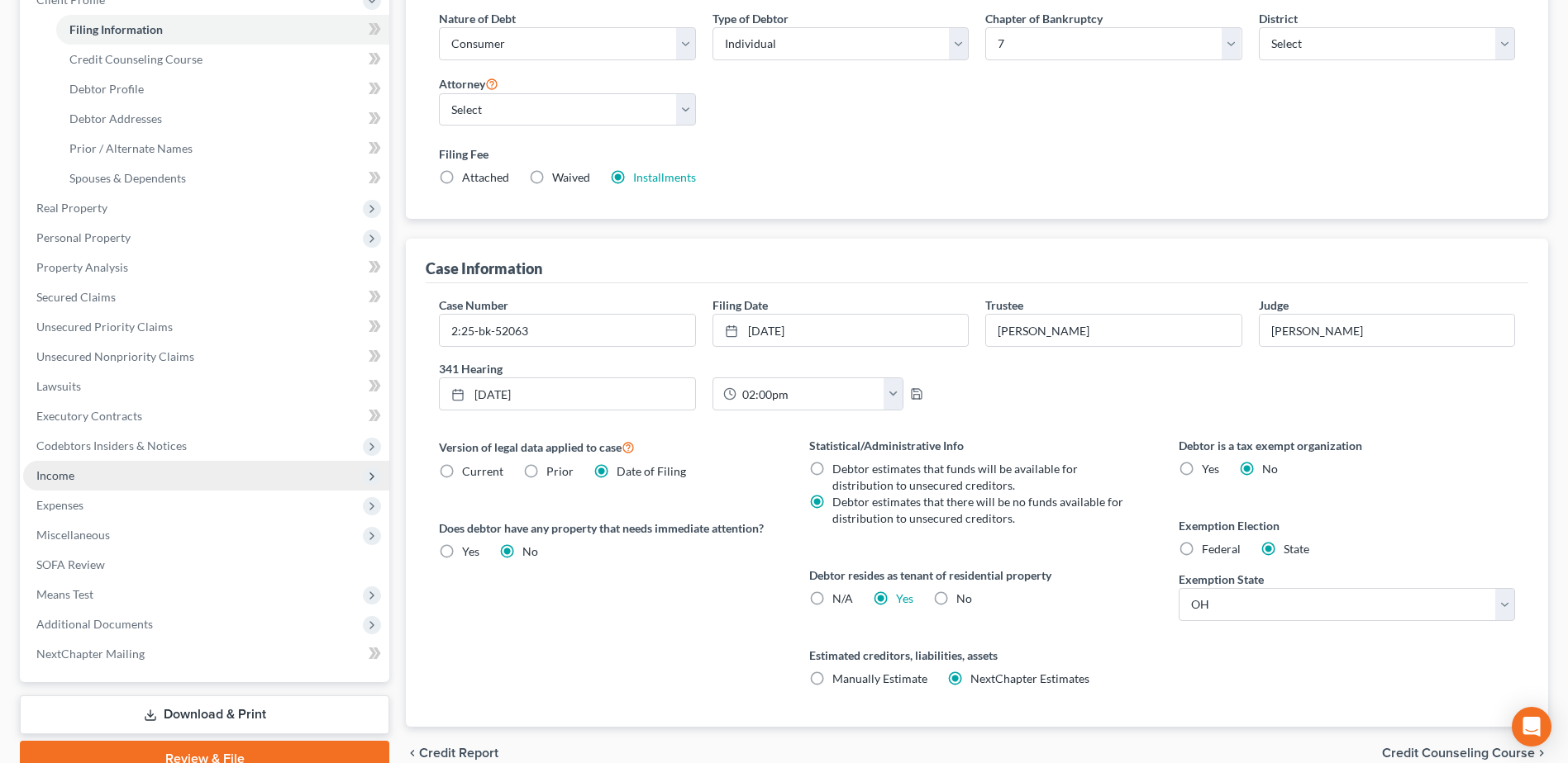
scroll to position [248, 0]
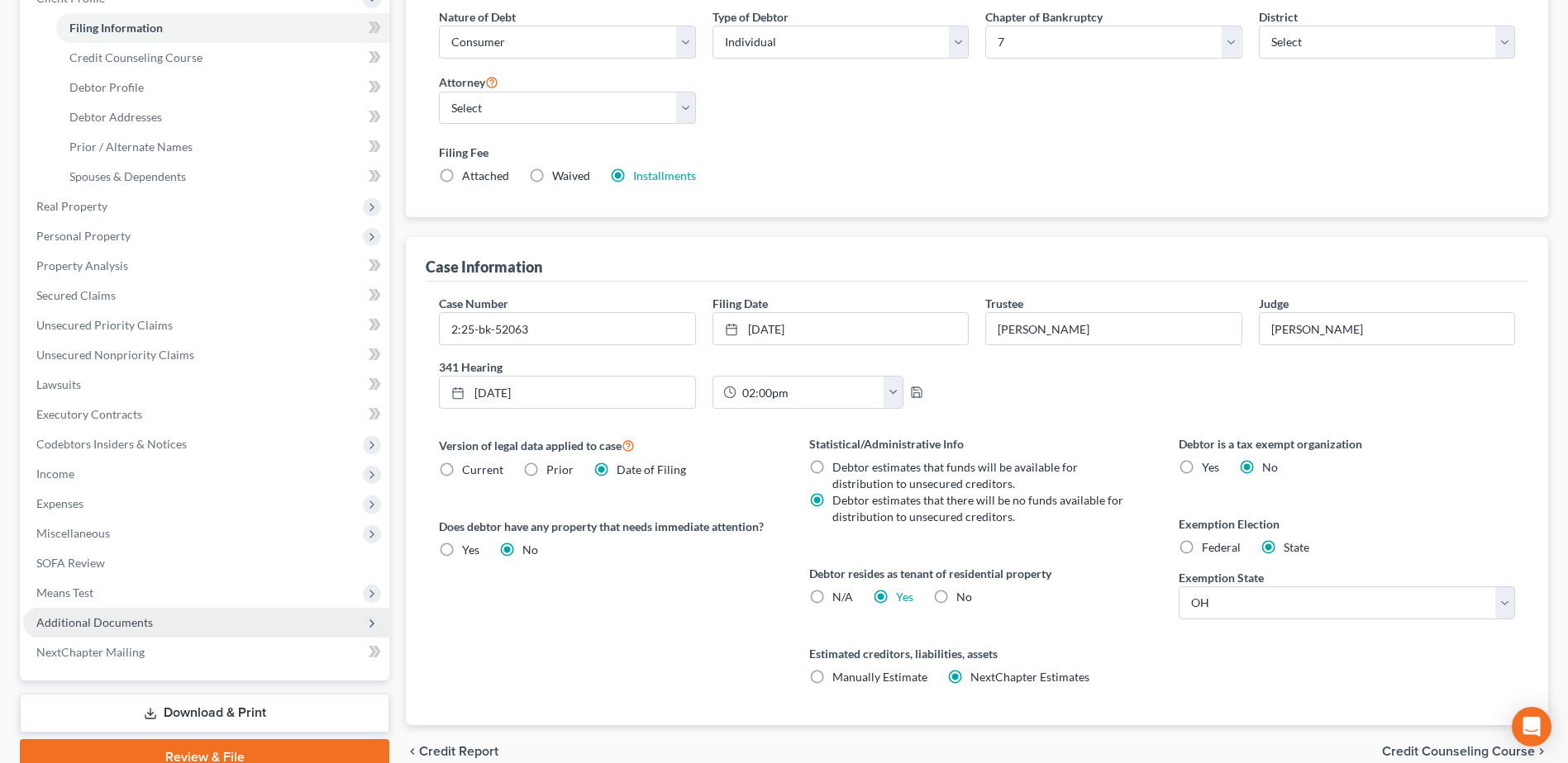
click at [128, 623] on span "Additional Documents" at bounding box center [94, 623] width 116 height 14
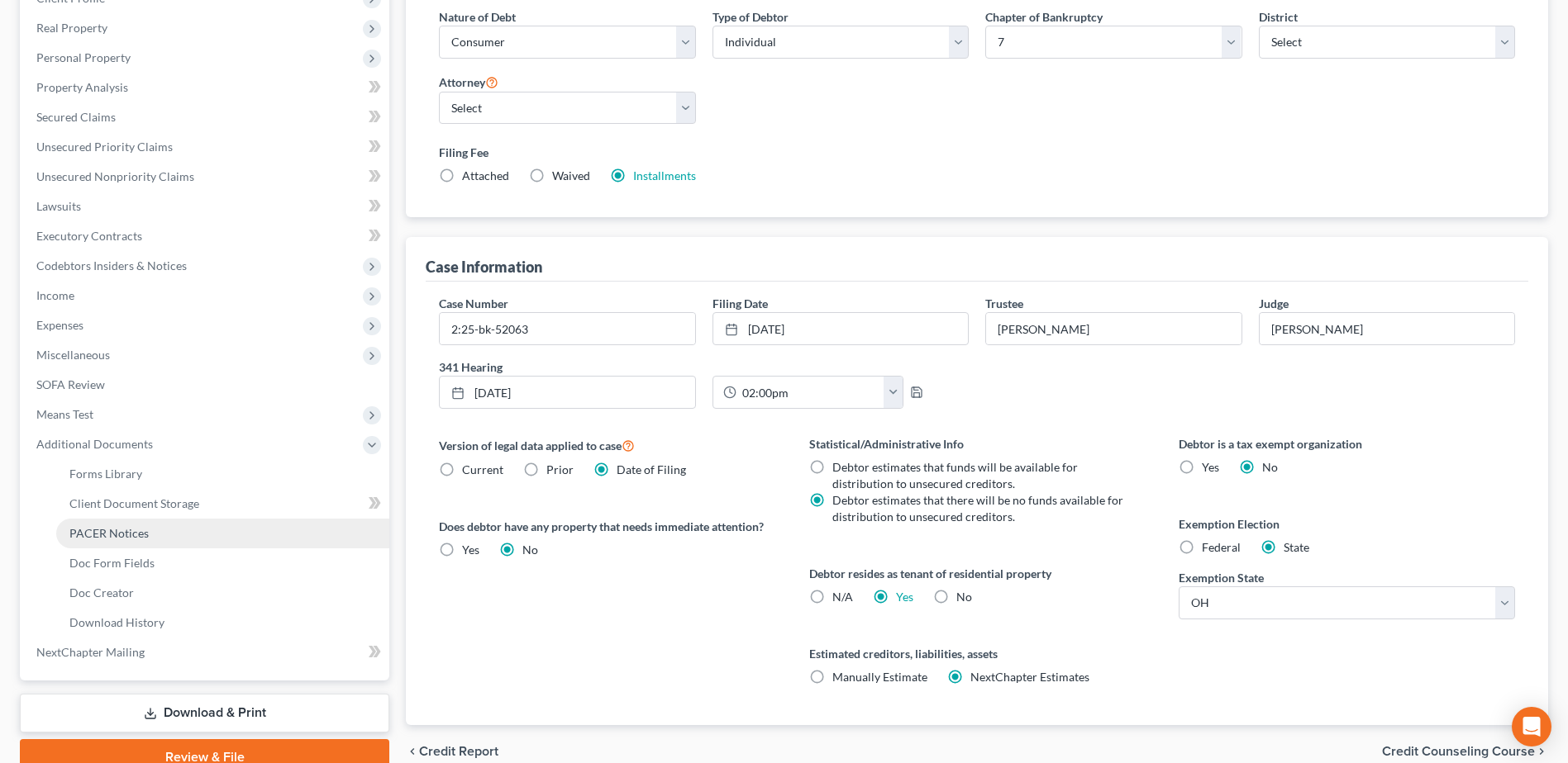
click at [139, 535] on span "PACER Notices" at bounding box center [109, 533] width 79 height 14
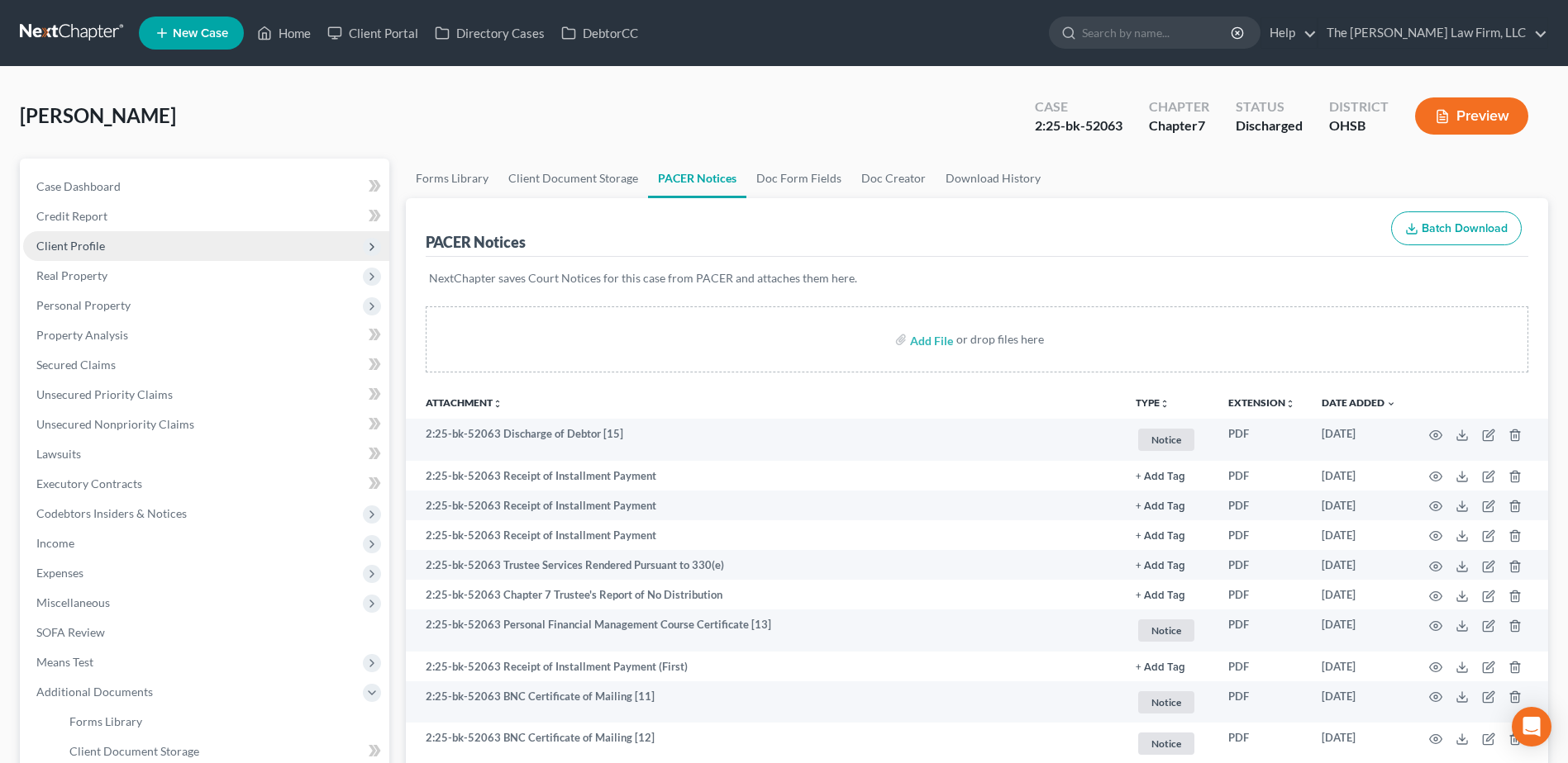
click at [72, 241] on span "Client Profile" at bounding box center [71, 245] width 69 height 14
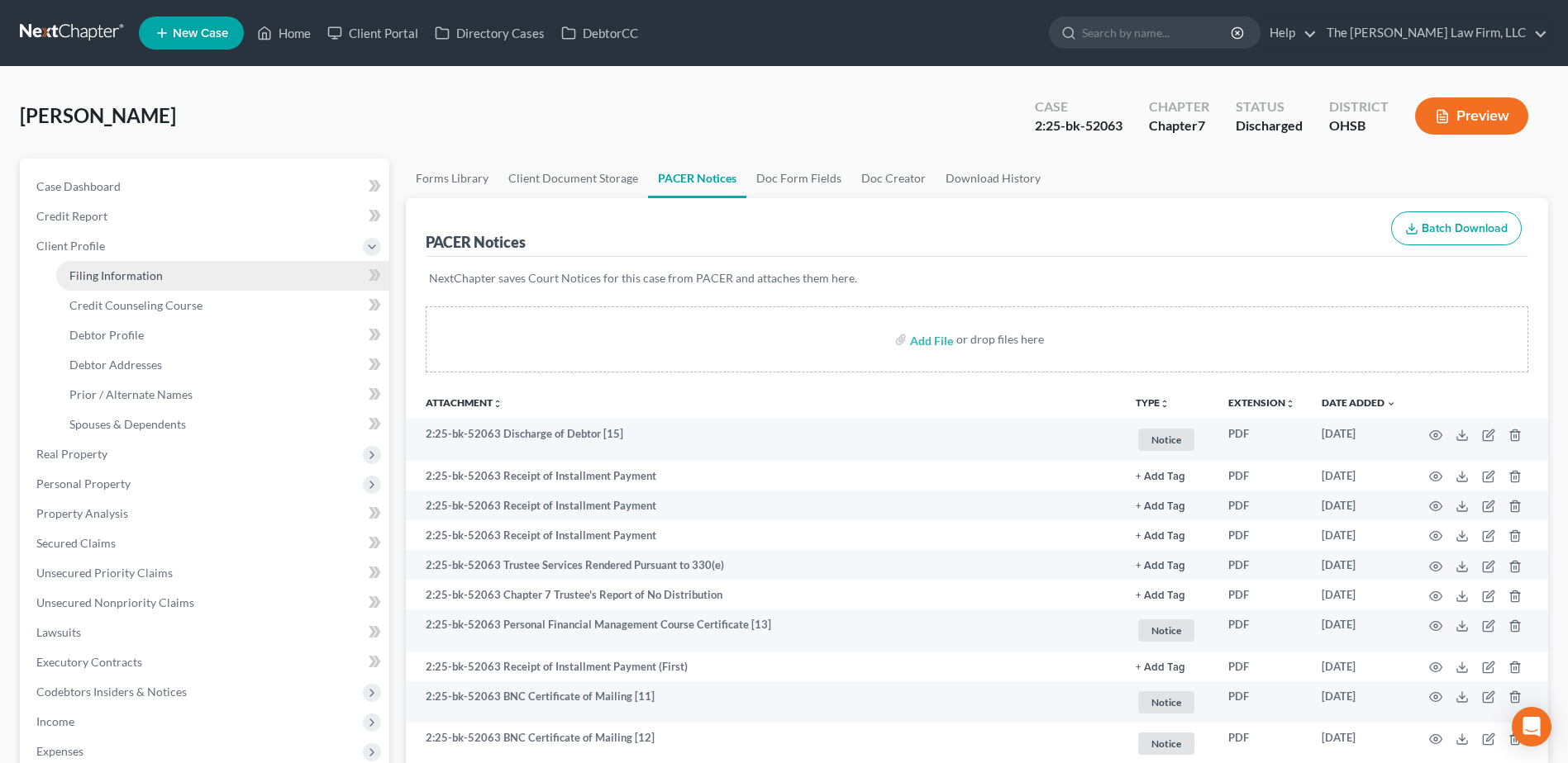
click at [92, 279] on span "Filing Information" at bounding box center [116, 276] width 93 height 14
select select "1"
select select "0"
select select "62"
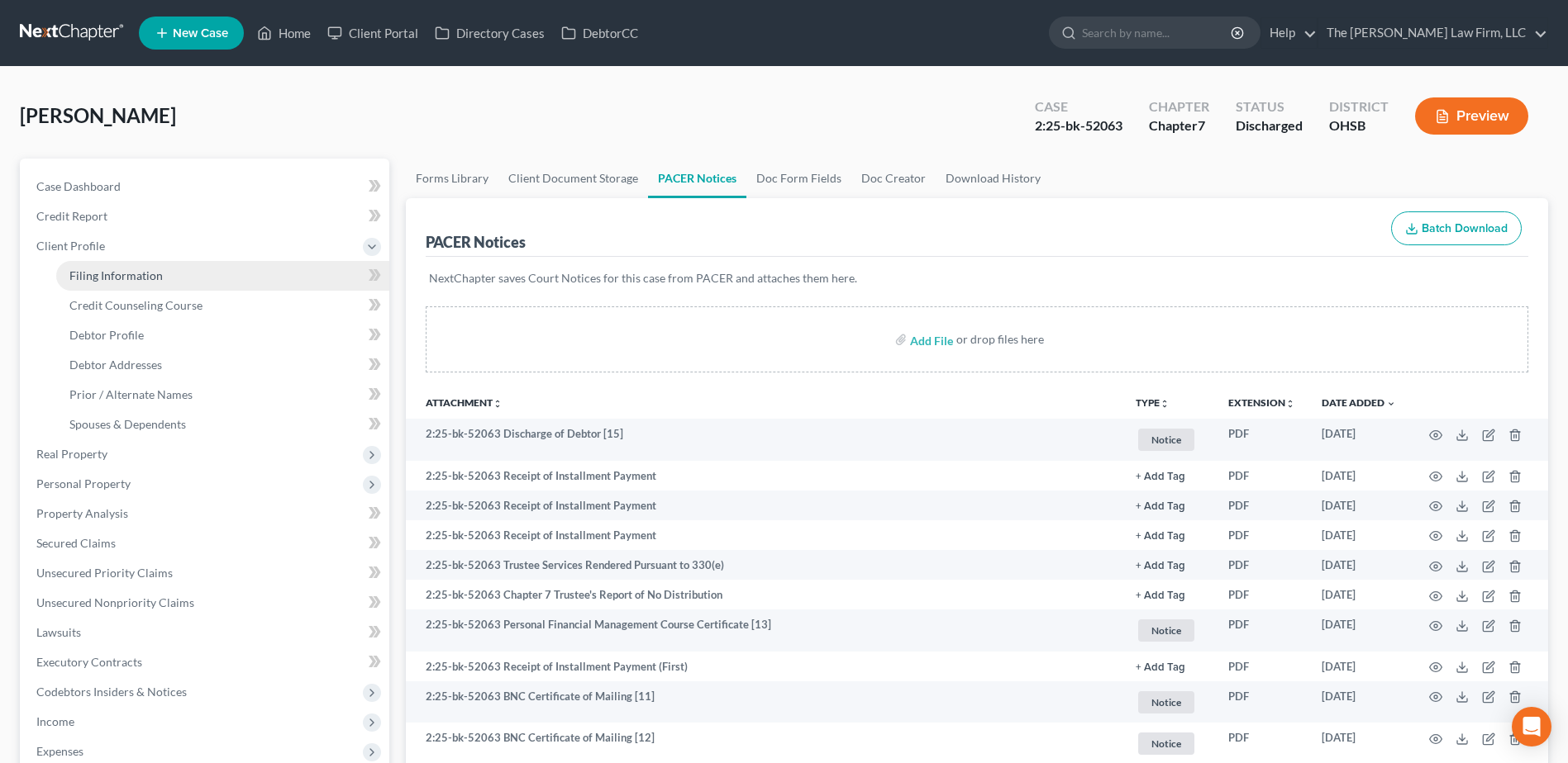
select select "0"
select select "36"
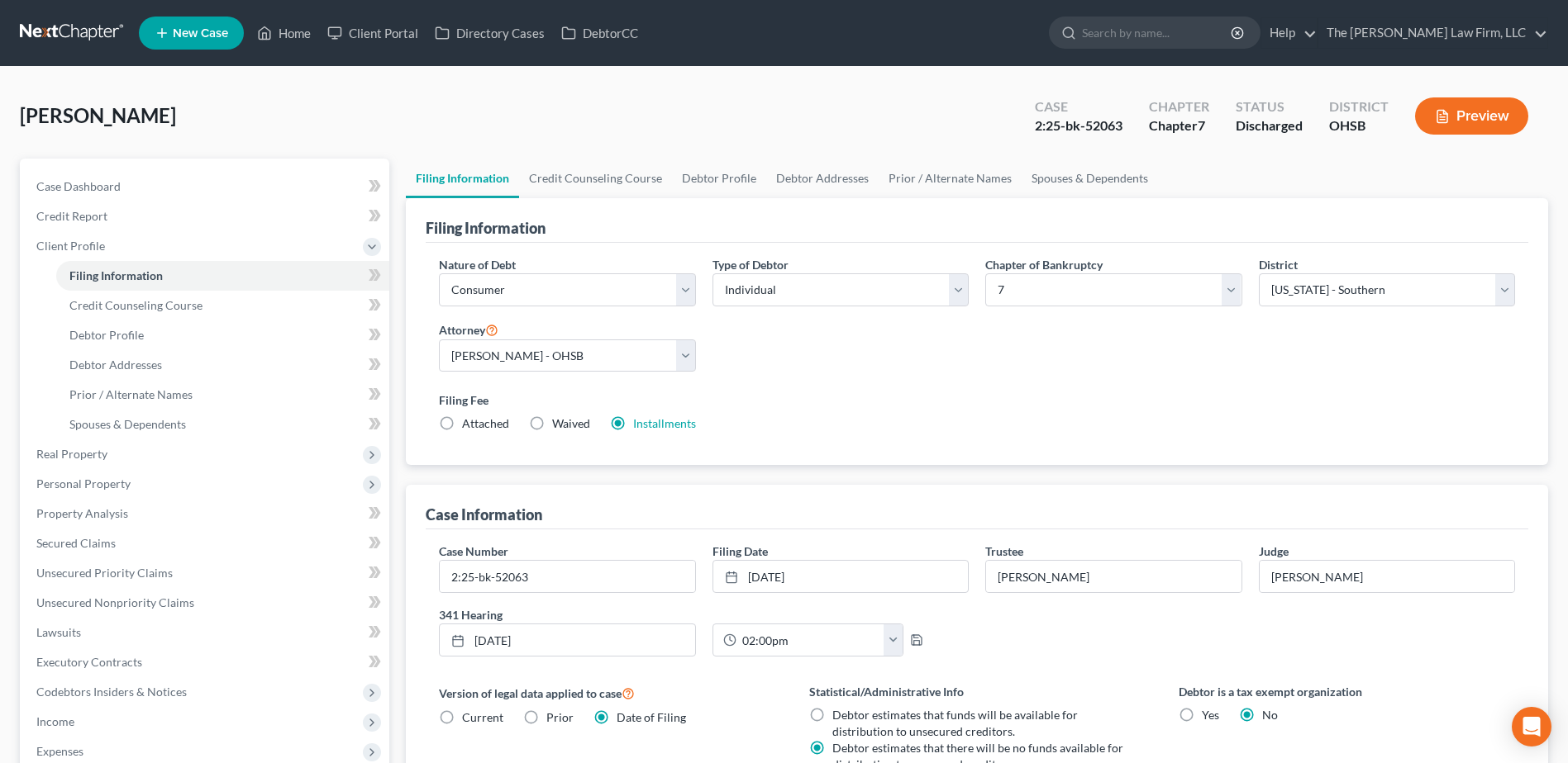
click at [47, 28] on link at bounding box center [72, 33] width 106 height 30
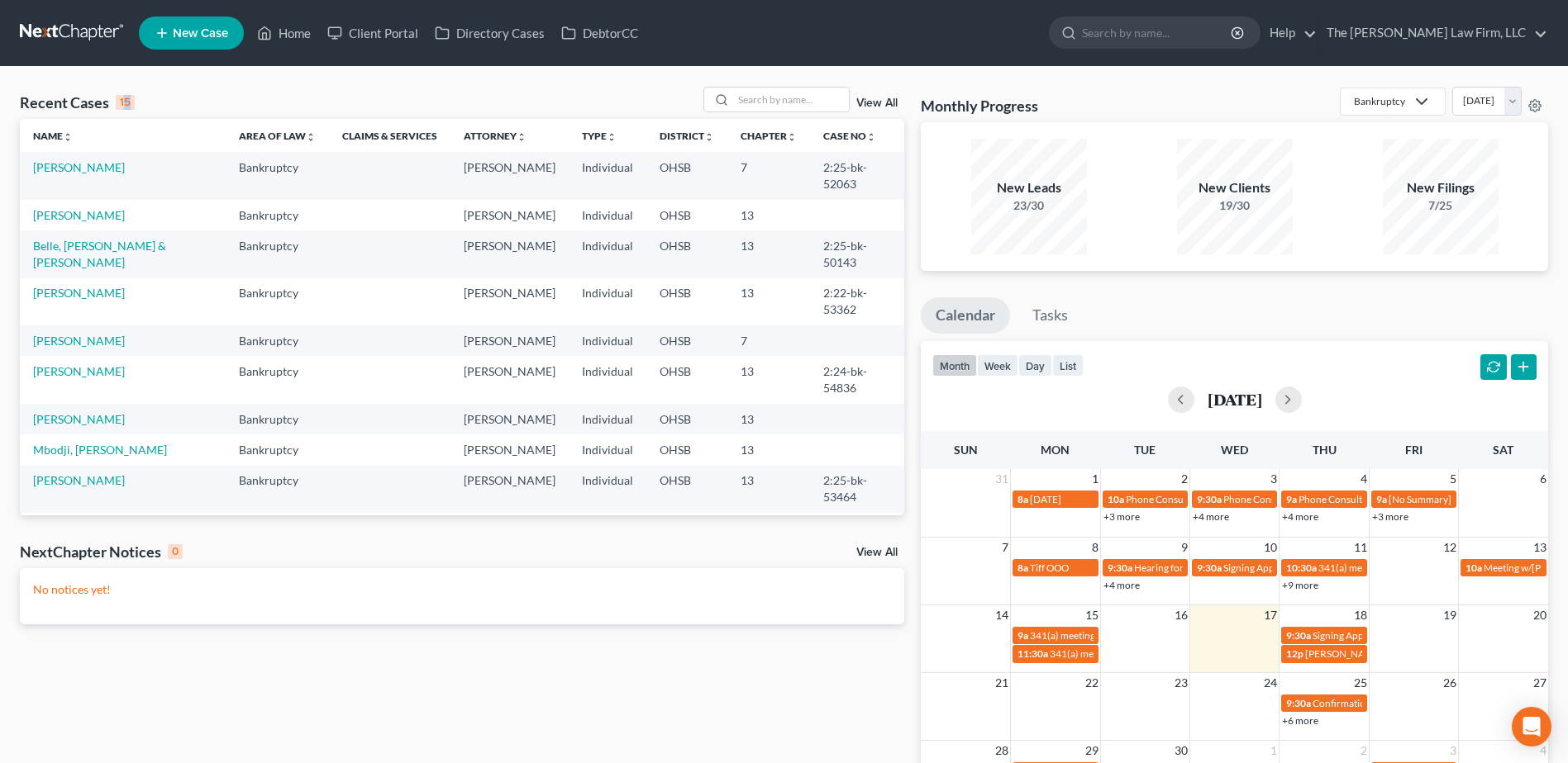
click at [130, 102] on div "15" at bounding box center [125, 102] width 19 height 15
click at [151, 108] on div "Recent Cases 15 View All" at bounding box center [462, 102] width 884 height 32
drag, startPoint x: 133, startPoint y: 98, endPoint x: 119, endPoint y: 98, distance: 14.0
click at [119, 98] on div "15" at bounding box center [125, 102] width 19 height 15
click at [151, 103] on div "Recent Cases 15 View All" at bounding box center [462, 102] width 884 height 32
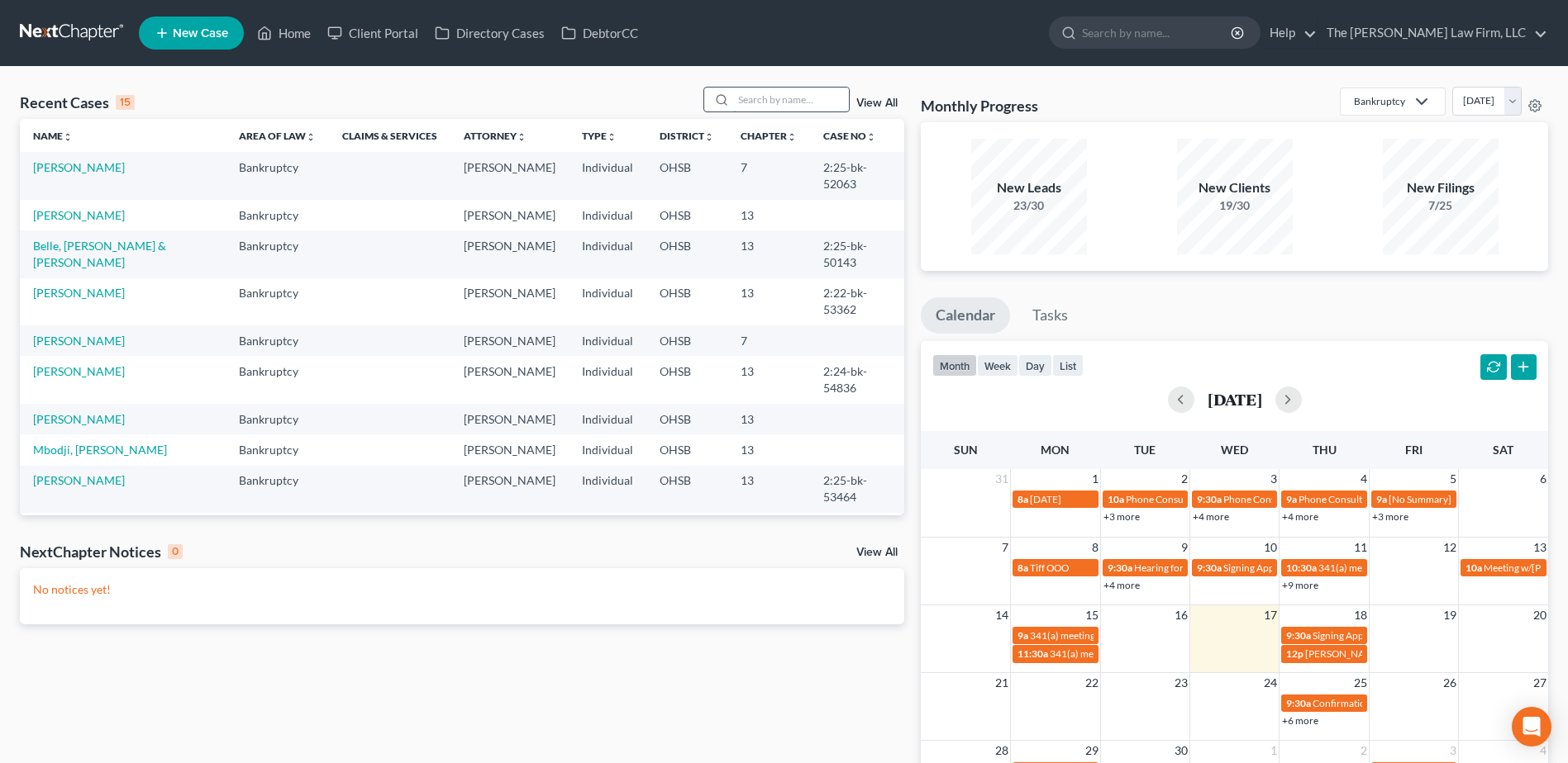
click at [748, 93] on input "search" at bounding box center [791, 100] width 115 height 24
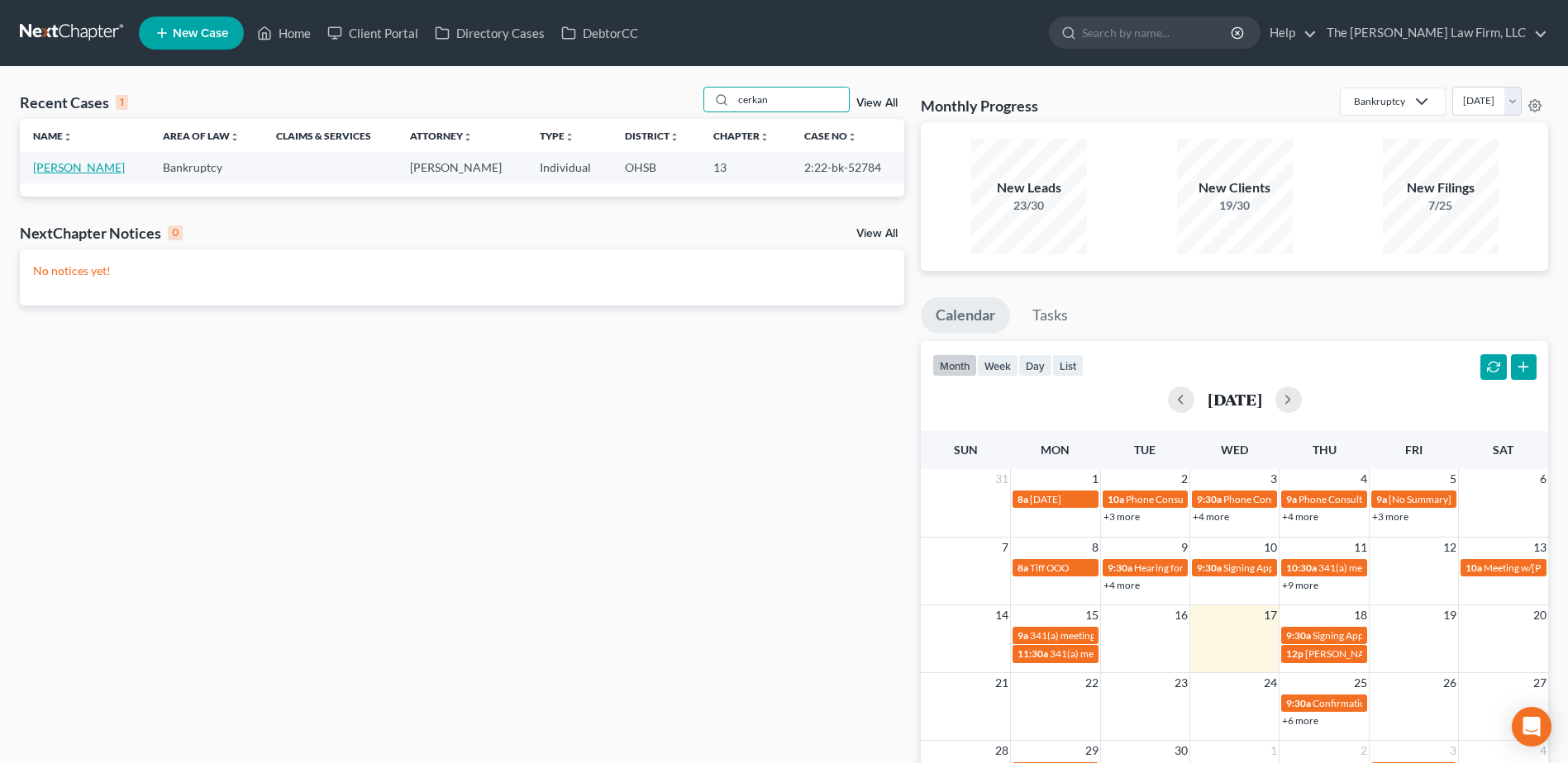
type input "cerkan"
click at [83, 171] on link "[PERSON_NAME]" at bounding box center [78, 167] width 91 height 14
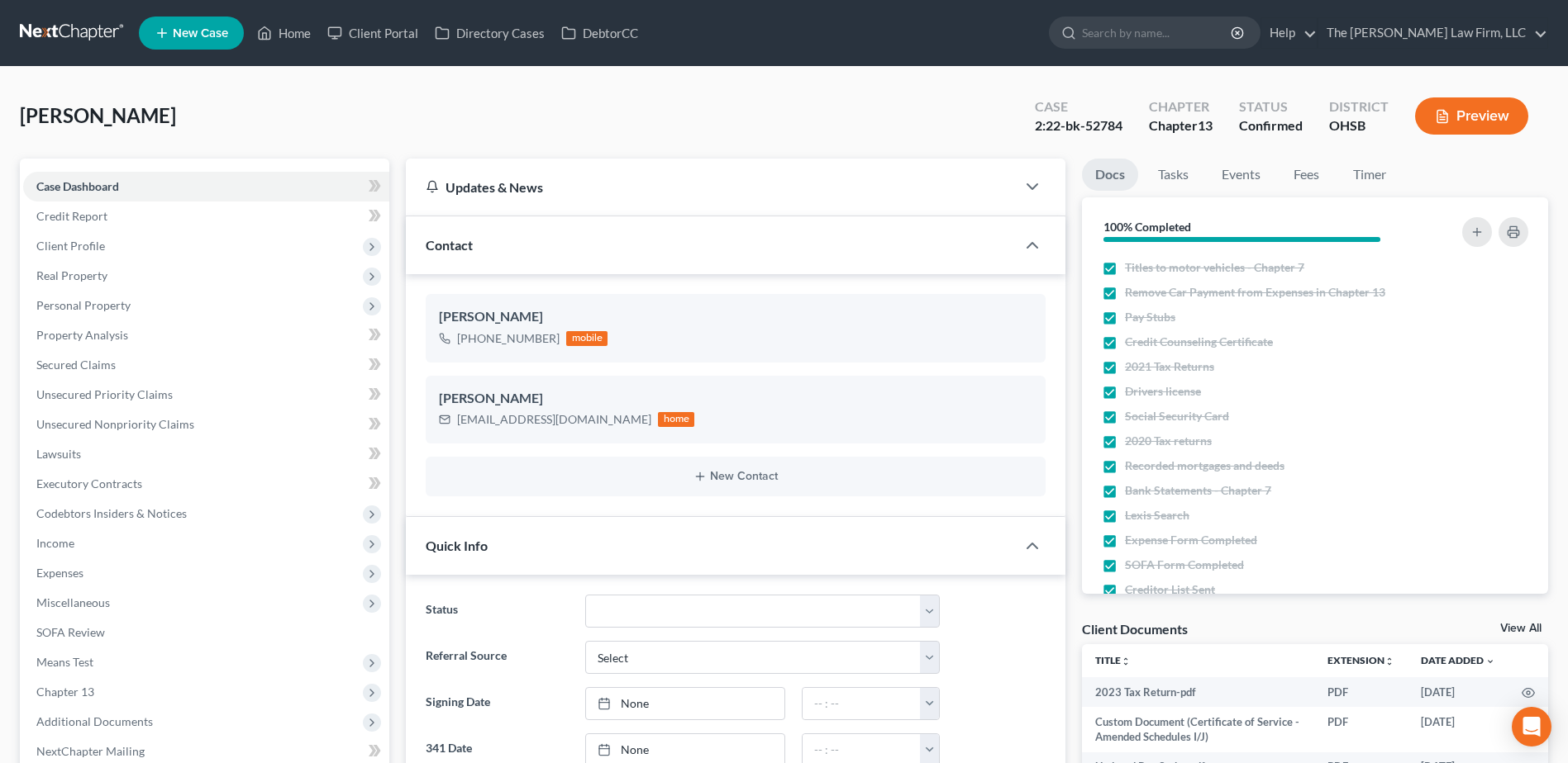
scroll to position [10551, 0]
click at [1176, 175] on link "Tasks" at bounding box center [1173, 174] width 57 height 32
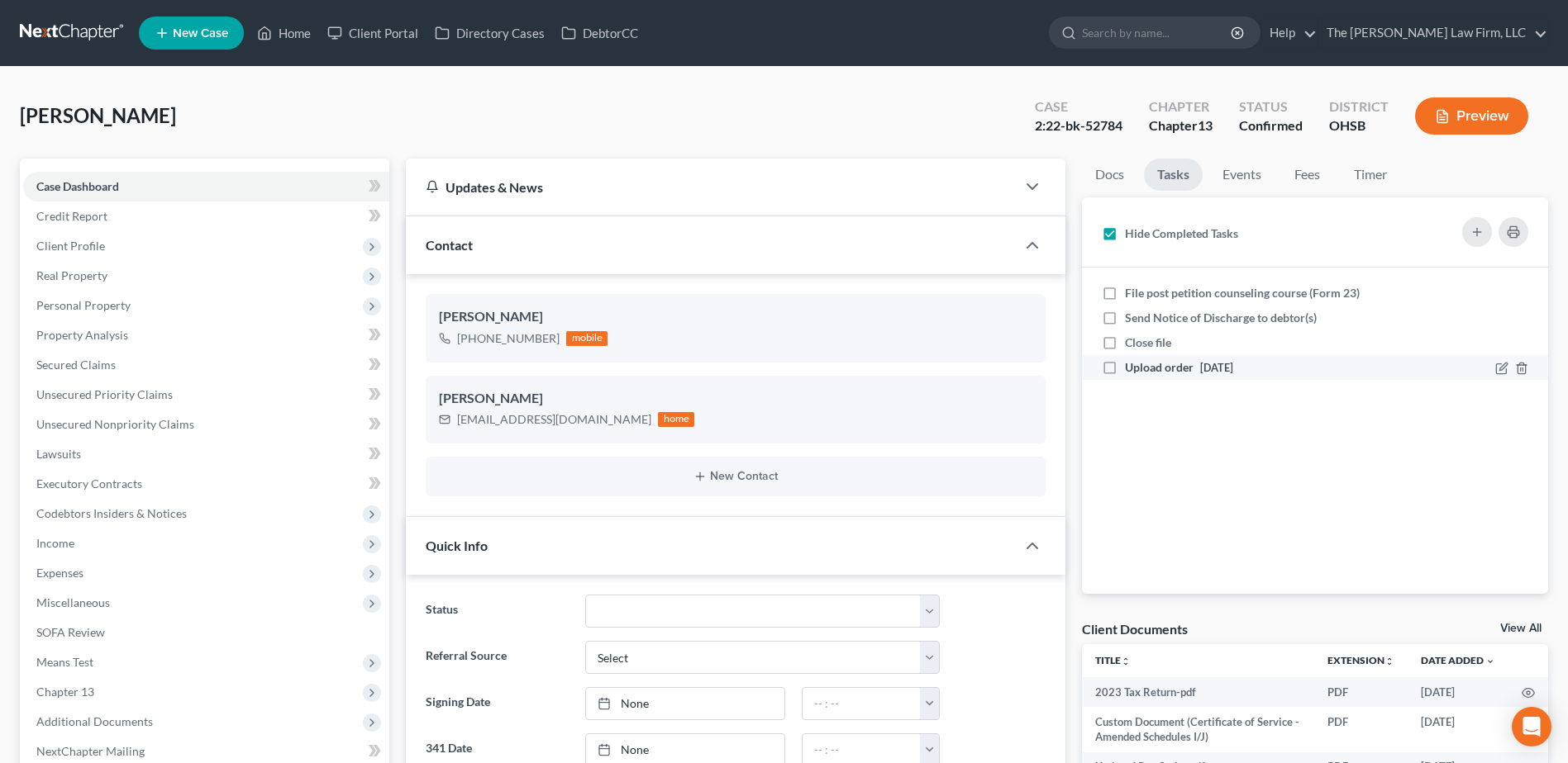
click at [1124, 375] on label "Upload order [DATE]" at bounding box center [1181, 367] width 115 height 16
click at [1131, 370] on input "Upload order [DATE]" at bounding box center [1136, 364] width 10 height 10
checkbox input "true"
click at [1124, 344] on label "Close file" at bounding box center [1154, 342] width 59 height 16
click at [1131, 344] on input "Close file" at bounding box center [1136, 339] width 10 height 10
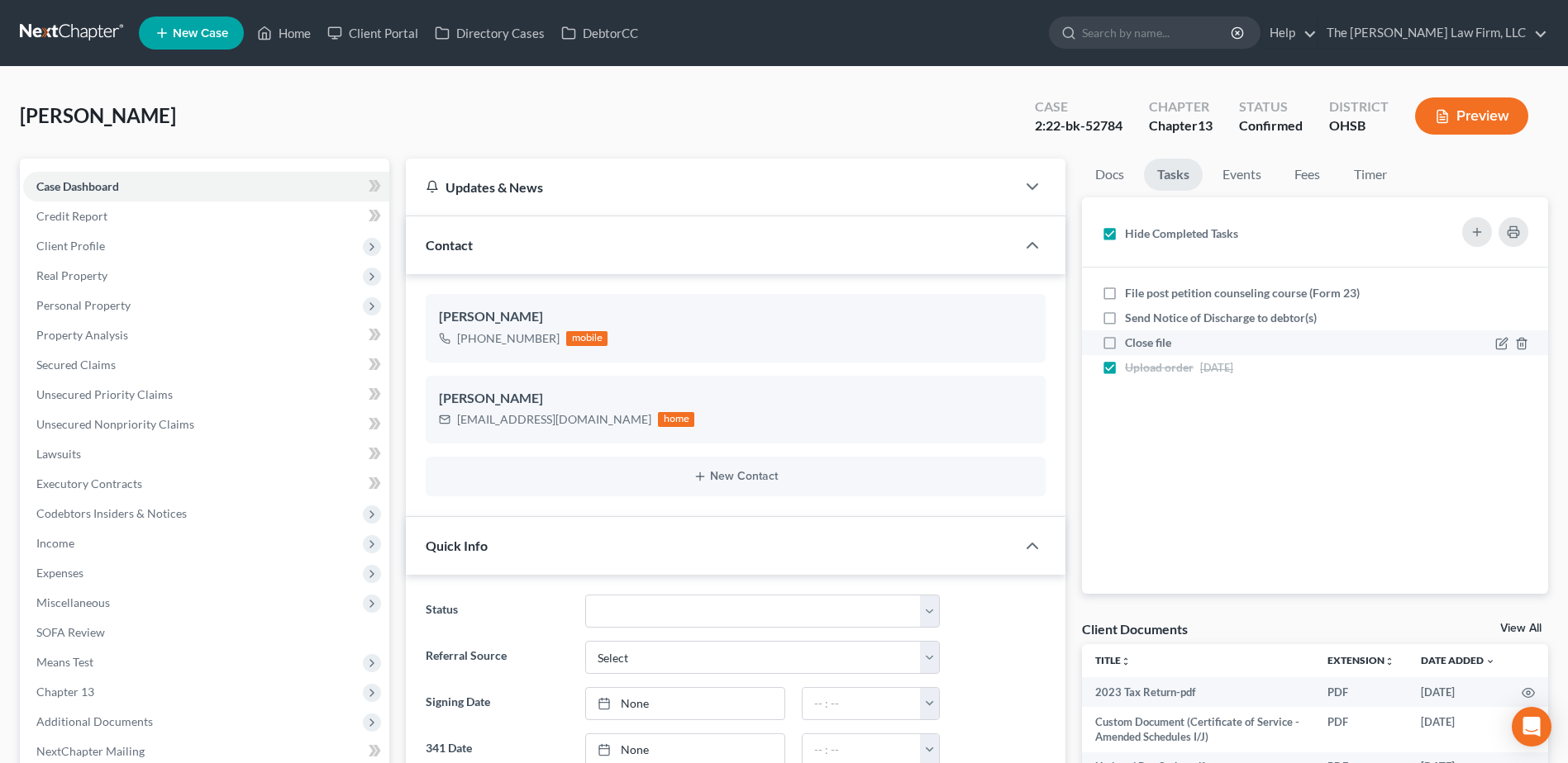
checkbox input "true"
click at [1124, 318] on label "Send Notice of Discharge to debtor(s)" at bounding box center [1227, 318] width 205 height 16
click at [1131, 318] on input "Send Notice of Discharge to debtor(s)" at bounding box center [1136, 315] width 10 height 10
checkbox input "true"
click at [1124, 296] on label "File post petition counseling course (Form 23)" at bounding box center [1248, 293] width 248 height 16
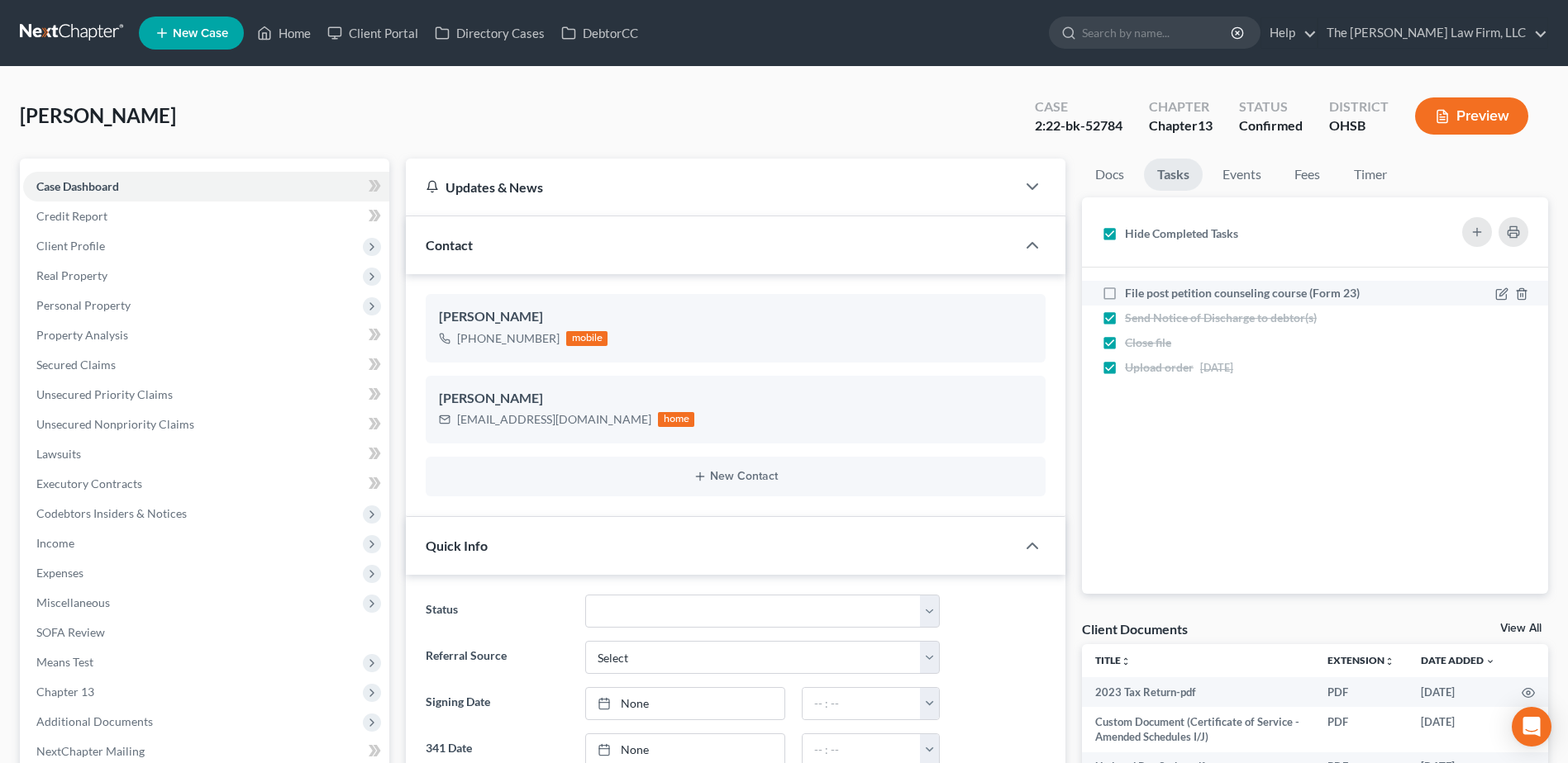
click at [1131, 295] on input "File post petition counseling course (Form 23)" at bounding box center [1136, 290] width 10 height 10
checkbox input "true"
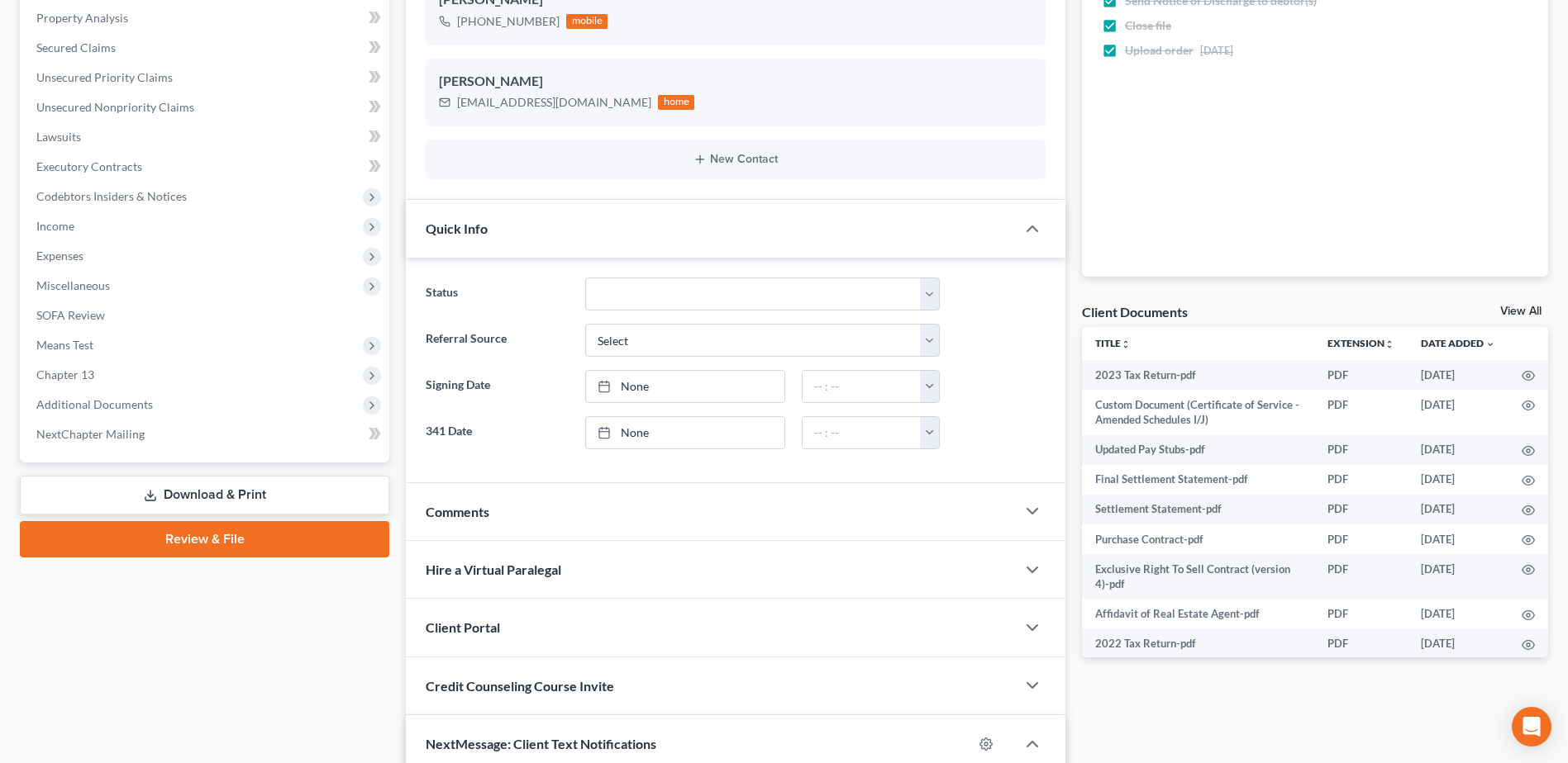
scroll to position [331, 0]
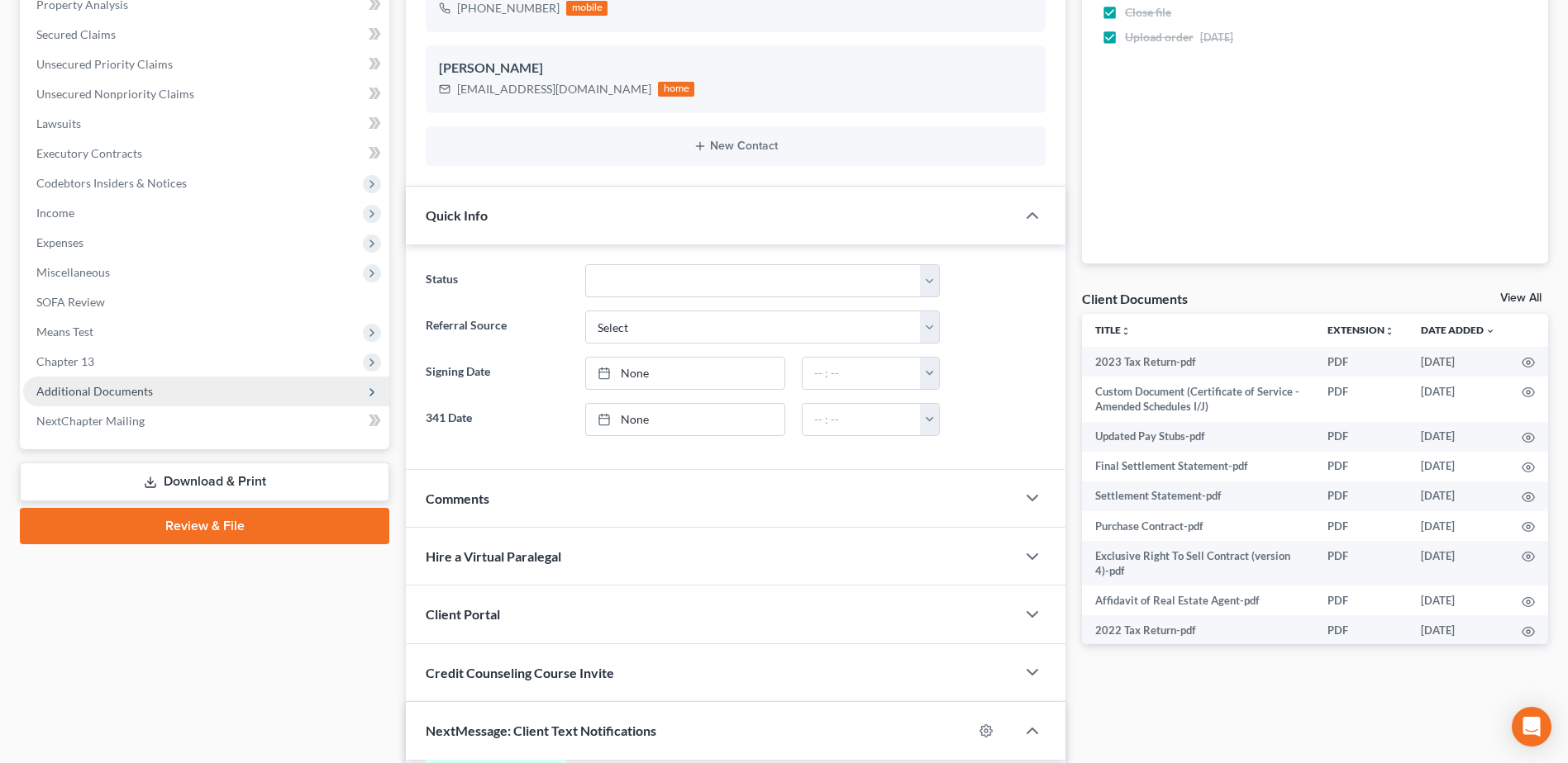
click at [96, 393] on span "Additional Documents" at bounding box center [94, 391] width 116 height 14
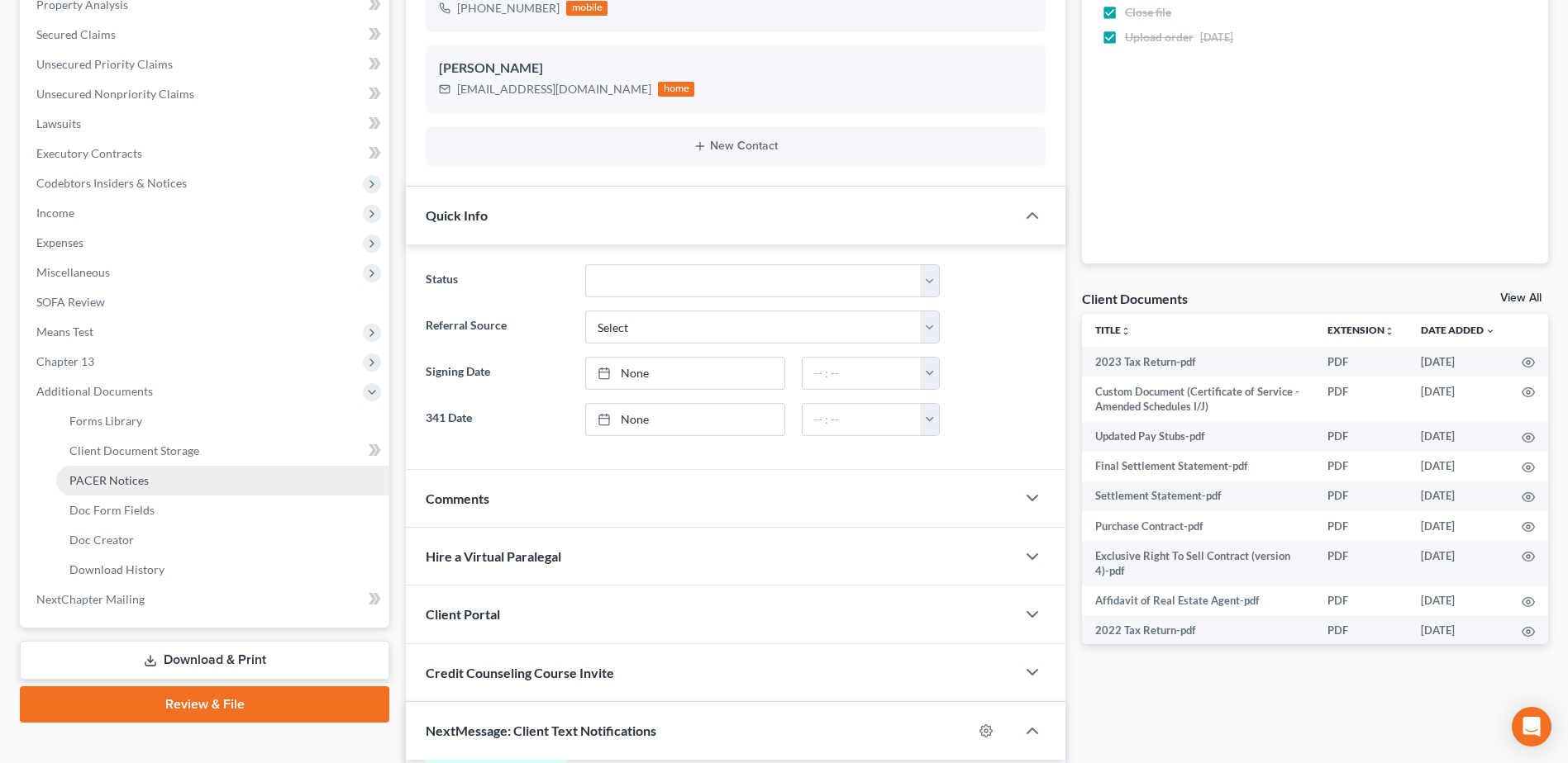
click at [106, 488] on link "PACER Notices" at bounding box center [222, 481] width 333 height 30
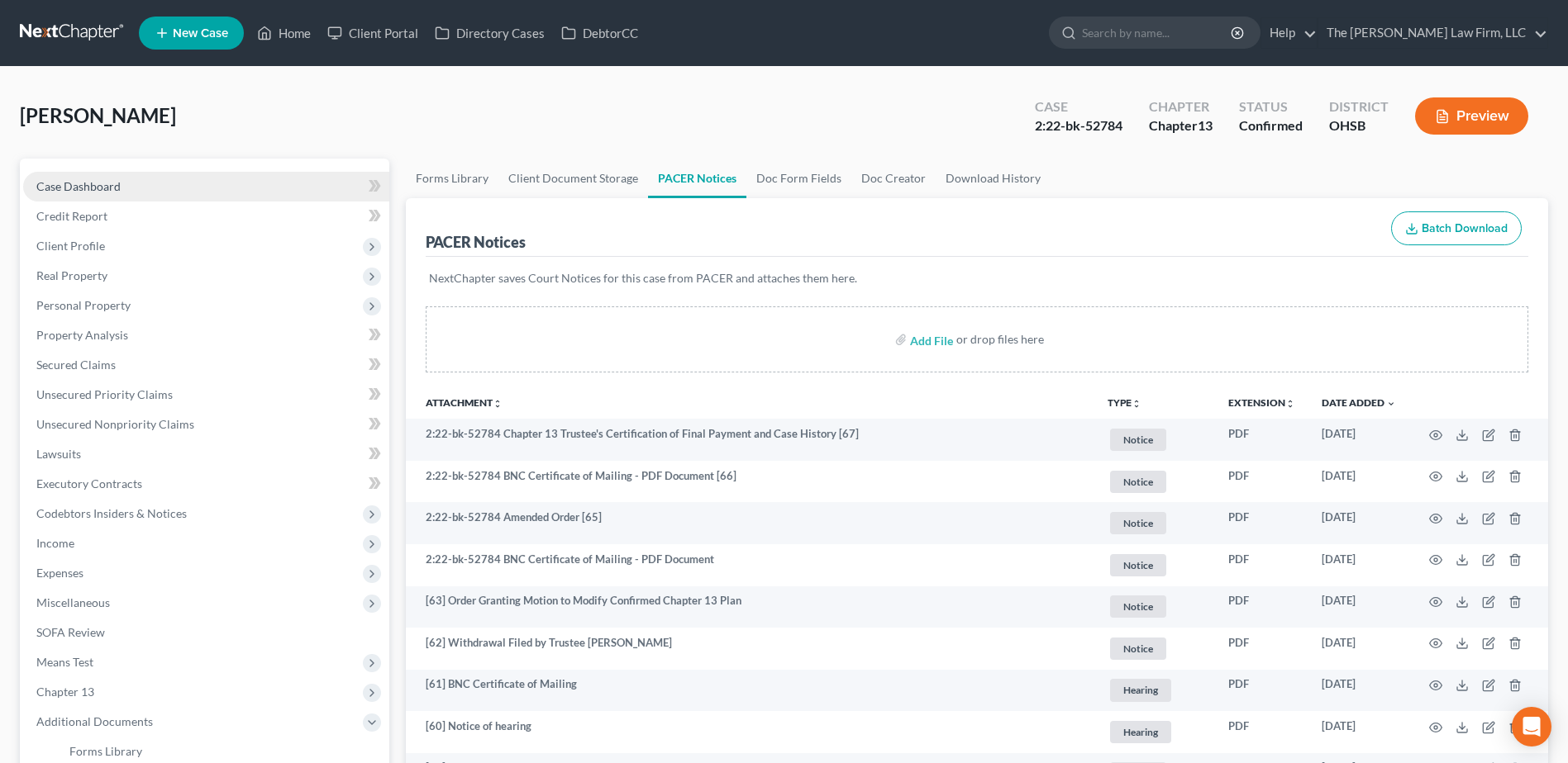
click at [146, 188] on link "Case Dashboard" at bounding box center [206, 187] width 366 height 30
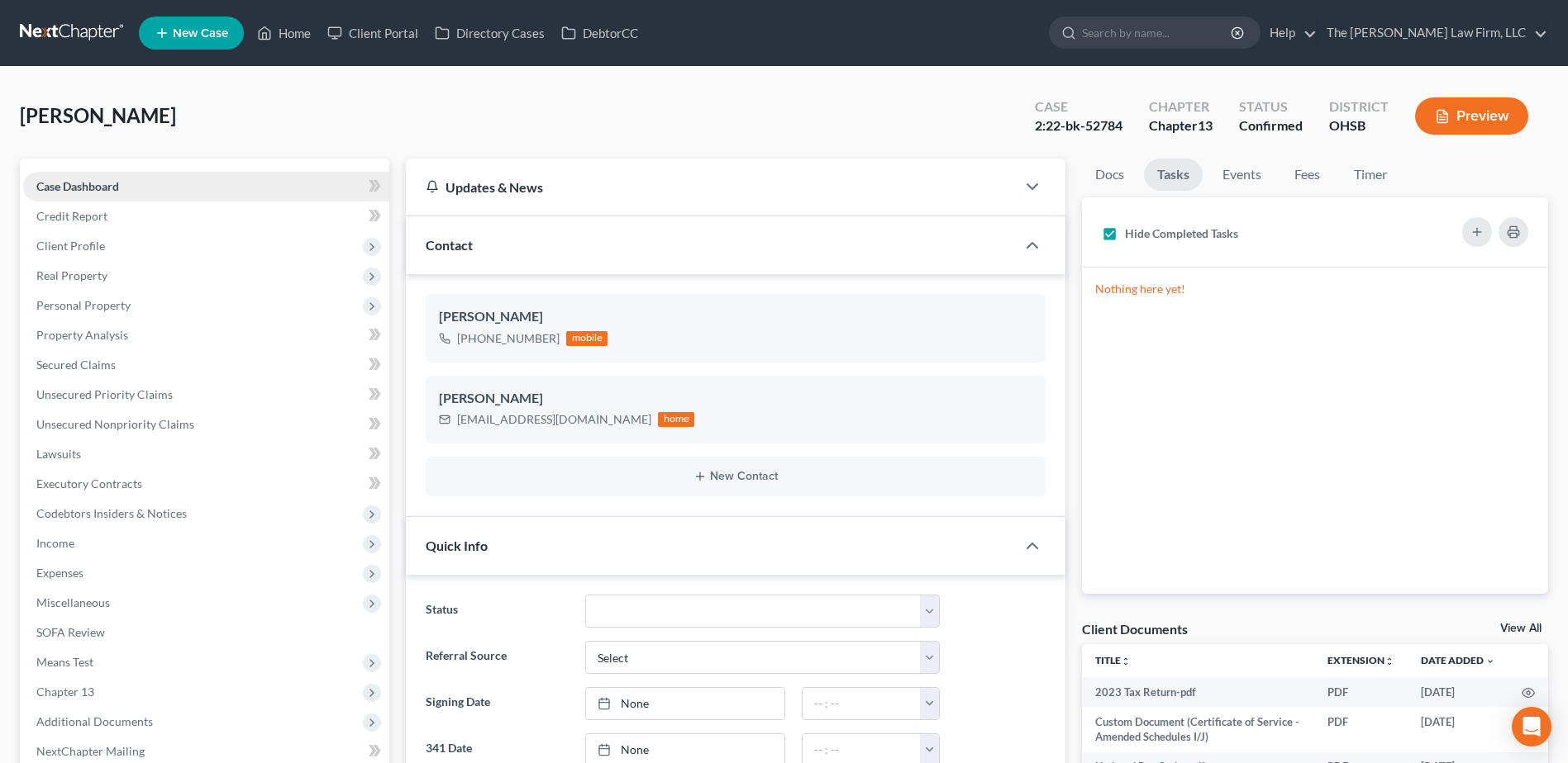
click at [132, 185] on link "Case Dashboard" at bounding box center [206, 187] width 366 height 30
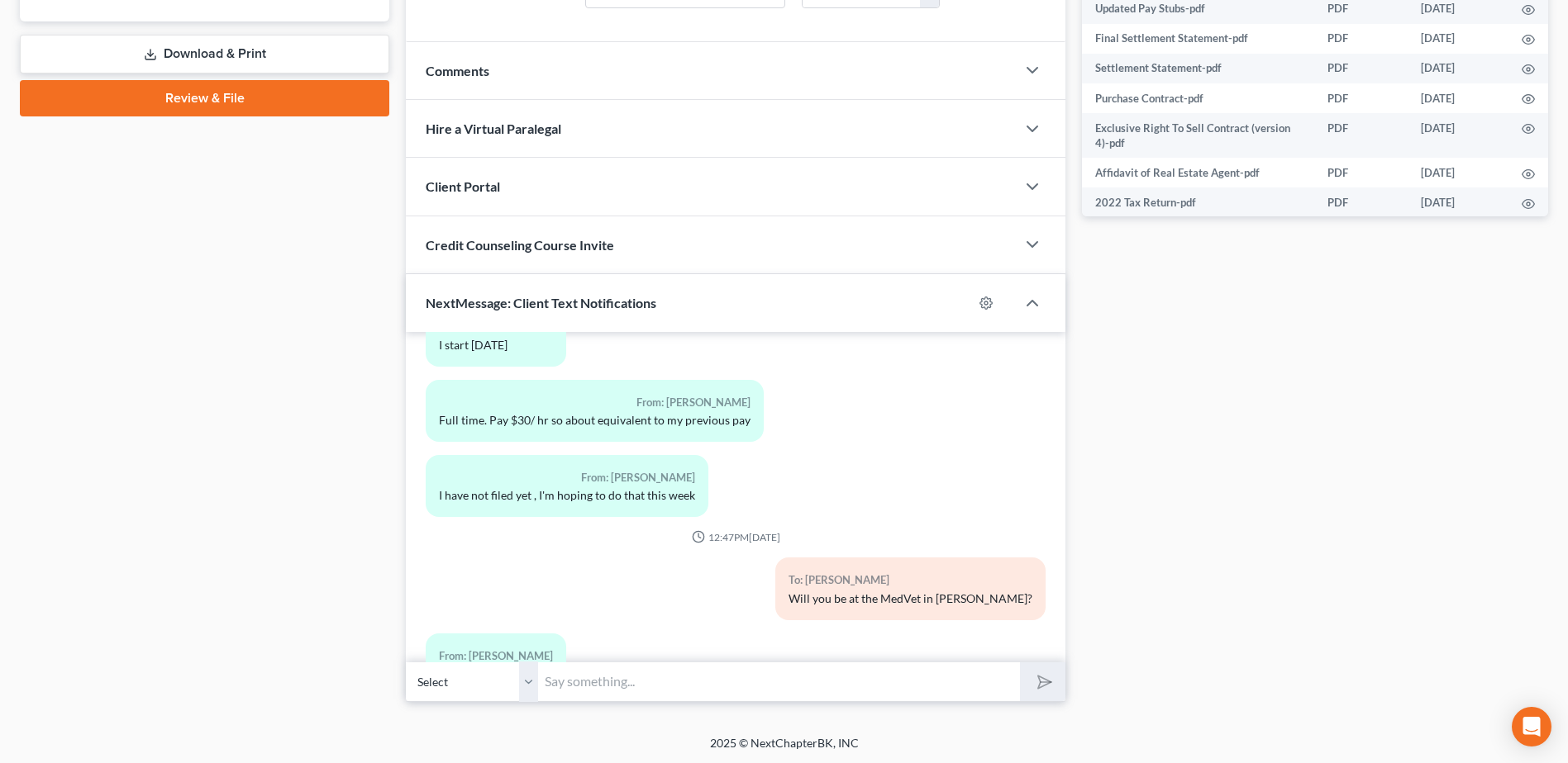
scroll to position [760, 0]
click at [638, 670] on input "text" at bounding box center [778, 679] width 482 height 40
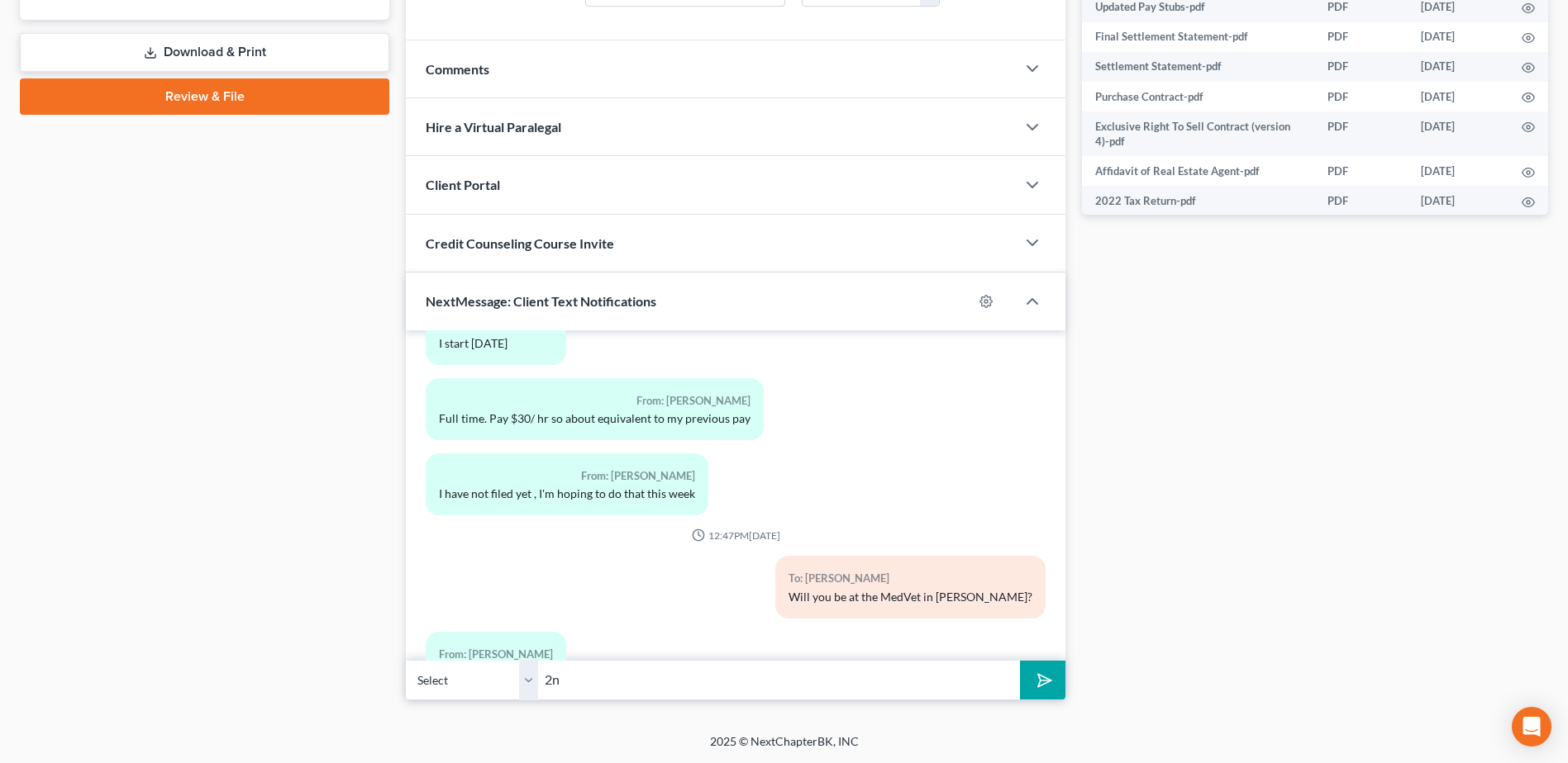
type input "2"
paste input "https://www.debtoredu.com/ReferralLogin.aspx?ReferralKey=a8395831c95b48b8b2238c…"
type input "Link for 2nd Credit Counseling Course: https://www.debtoredu.com/ReferralLogin.…"
click at [1020, 661] on button "submit" at bounding box center [1042, 679] width 46 height 39
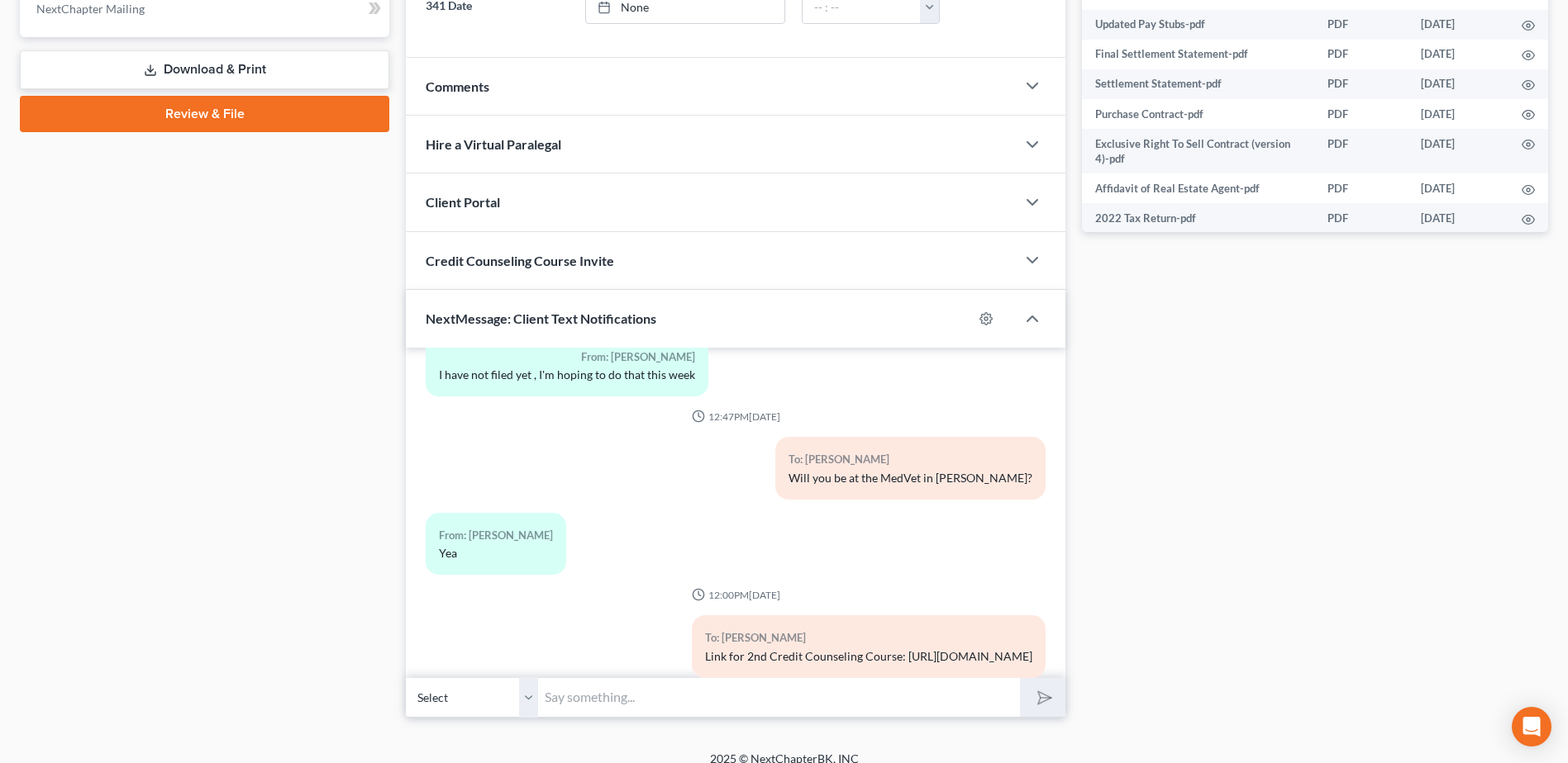
scroll to position [760, 0]
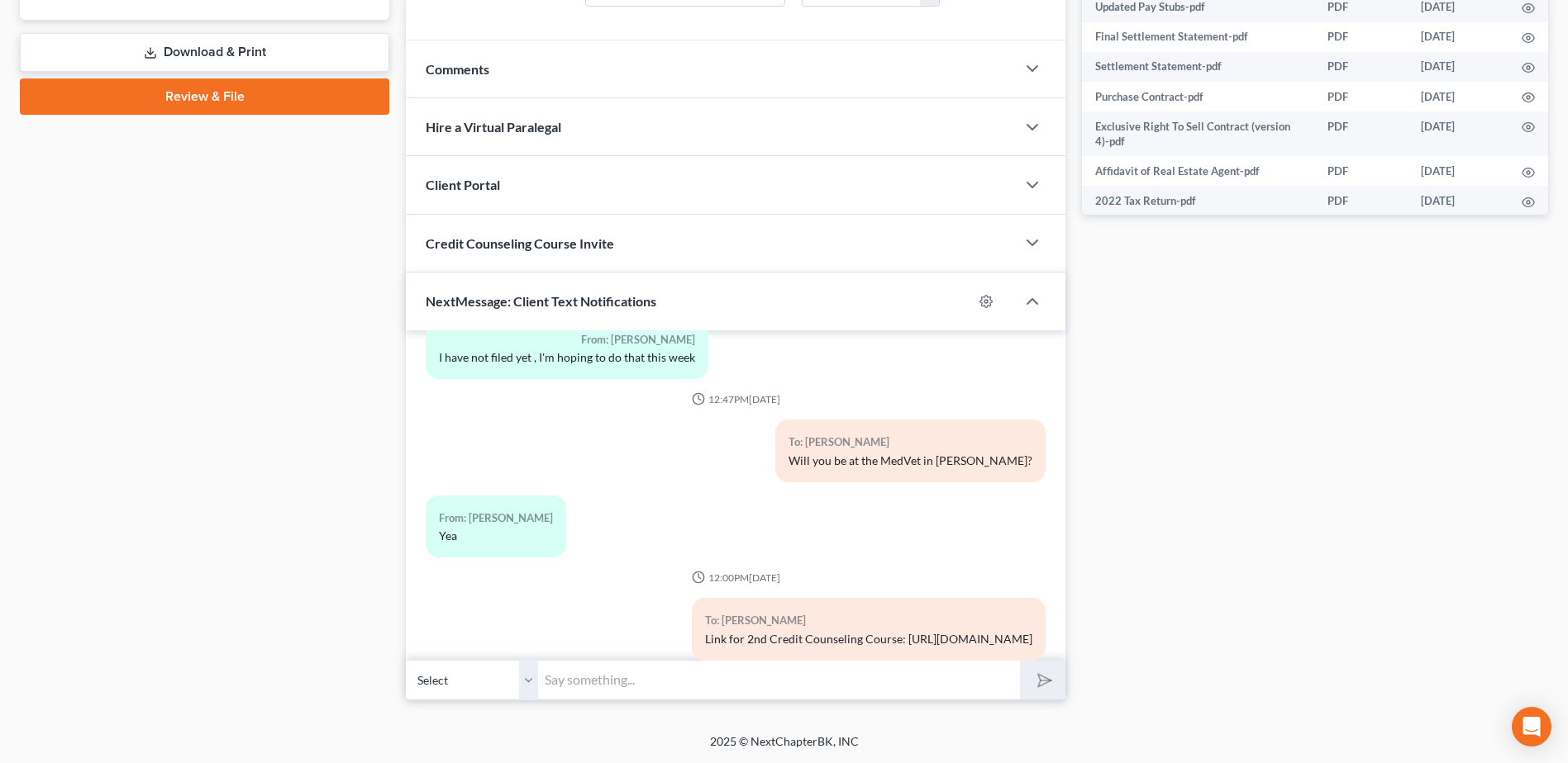
drag, startPoint x: 647, startPoint y: 587, endPoint x: 922, endPoint y: 609, distance: 275.9
click at [922, 631] on div "Link for 2nd Credit Counseling Course: https://www.debtoredu.com/ReferralLogin.…" at bounding box center [868, 639] width 327 height 16
copy div "https://www.debtoredu.com/ReferralLogin.aspx?ReferralKey=a8395831c95b48b8b2238c…"
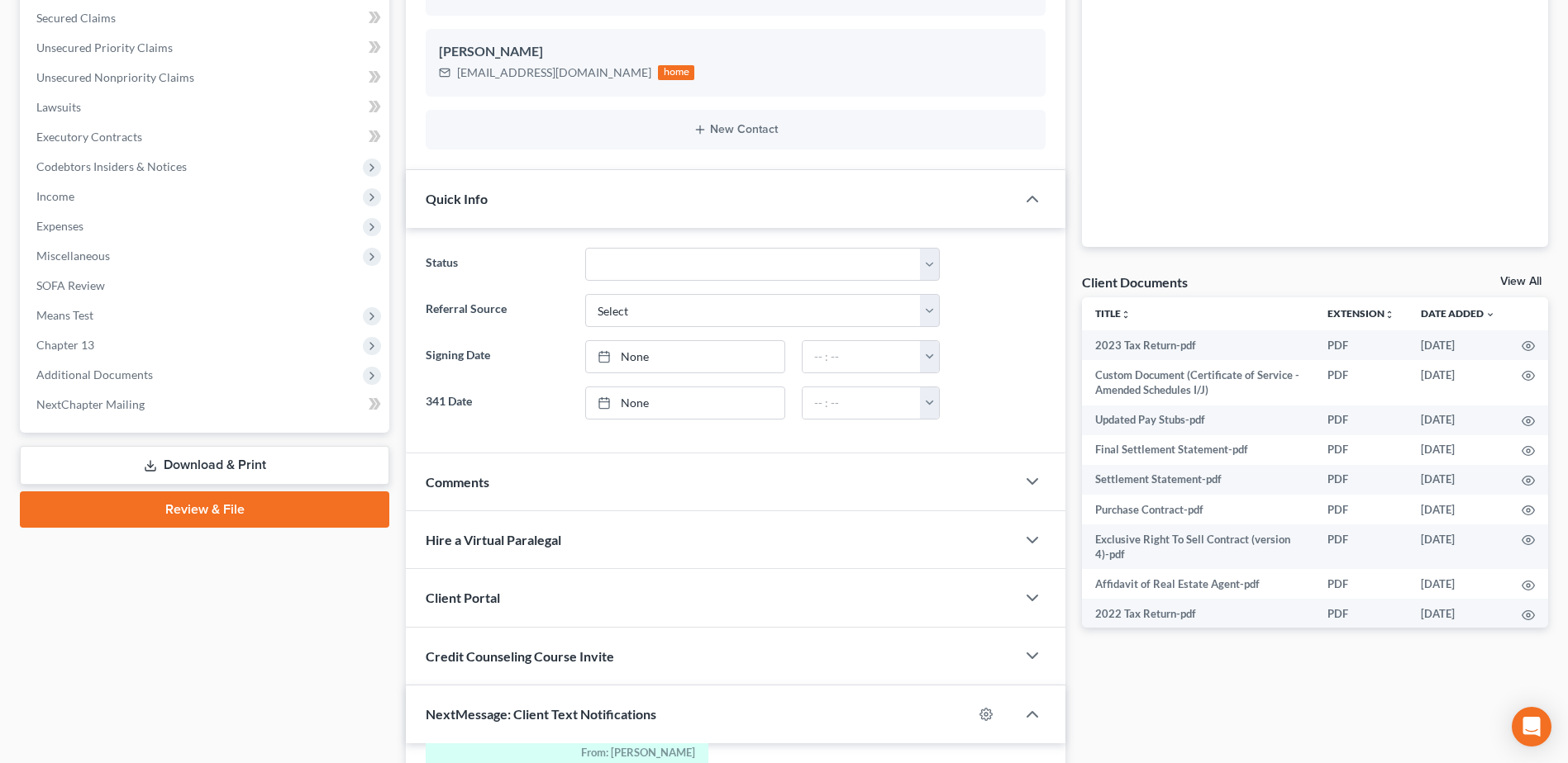
scroll to position [0, 0]
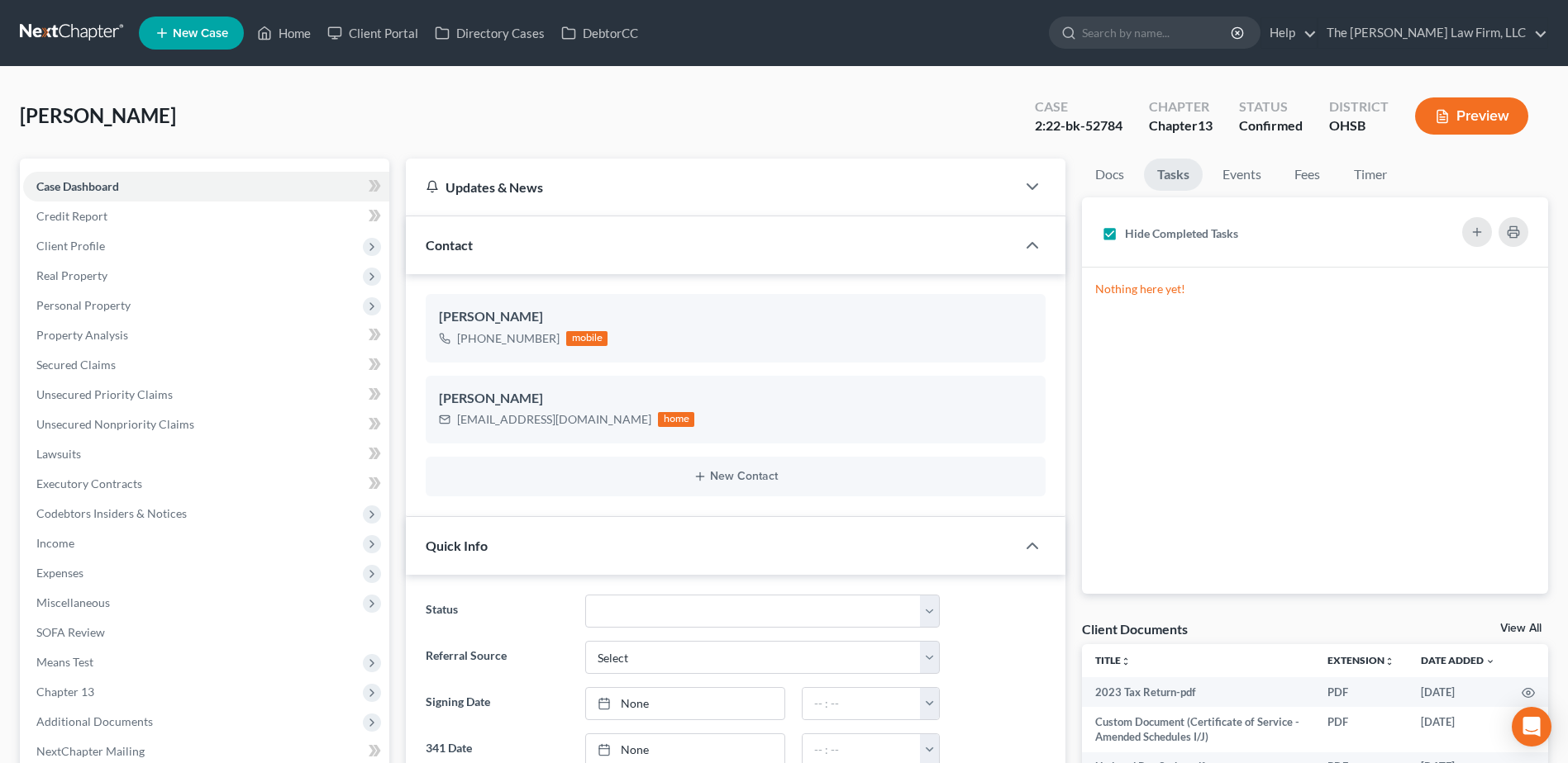
click at [75, 40] on link at bounding box center [72, 33] width 106 height 30
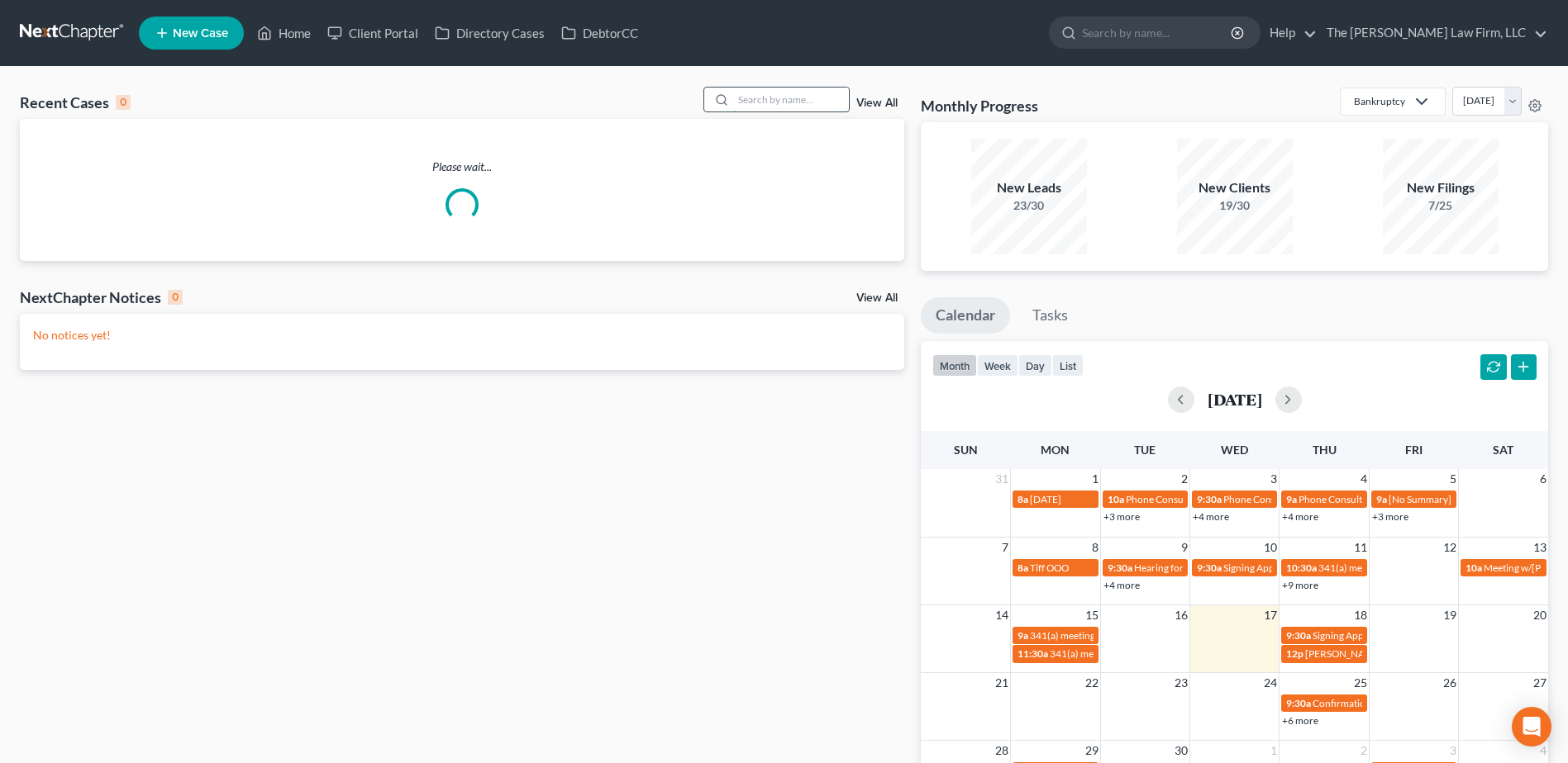
click at [761, 102] on input "search" at bounding box center [791, 100] width 115 height 24
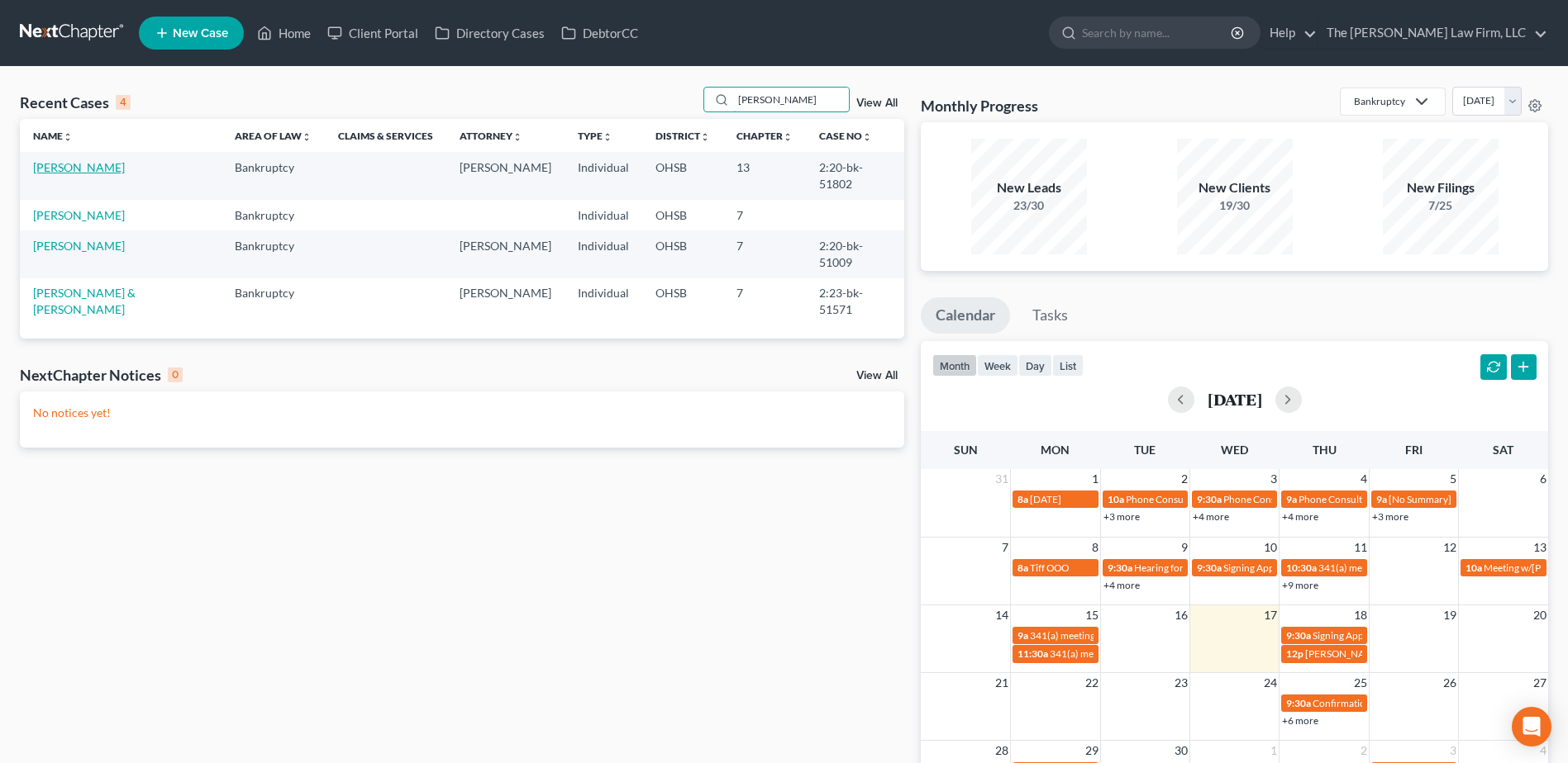
type input "[PERSON_NAME]"
click at [78, 166] on link "[PERSON_NAME]" at bounding box center [78, 167] width 91 height 14
select select "4"
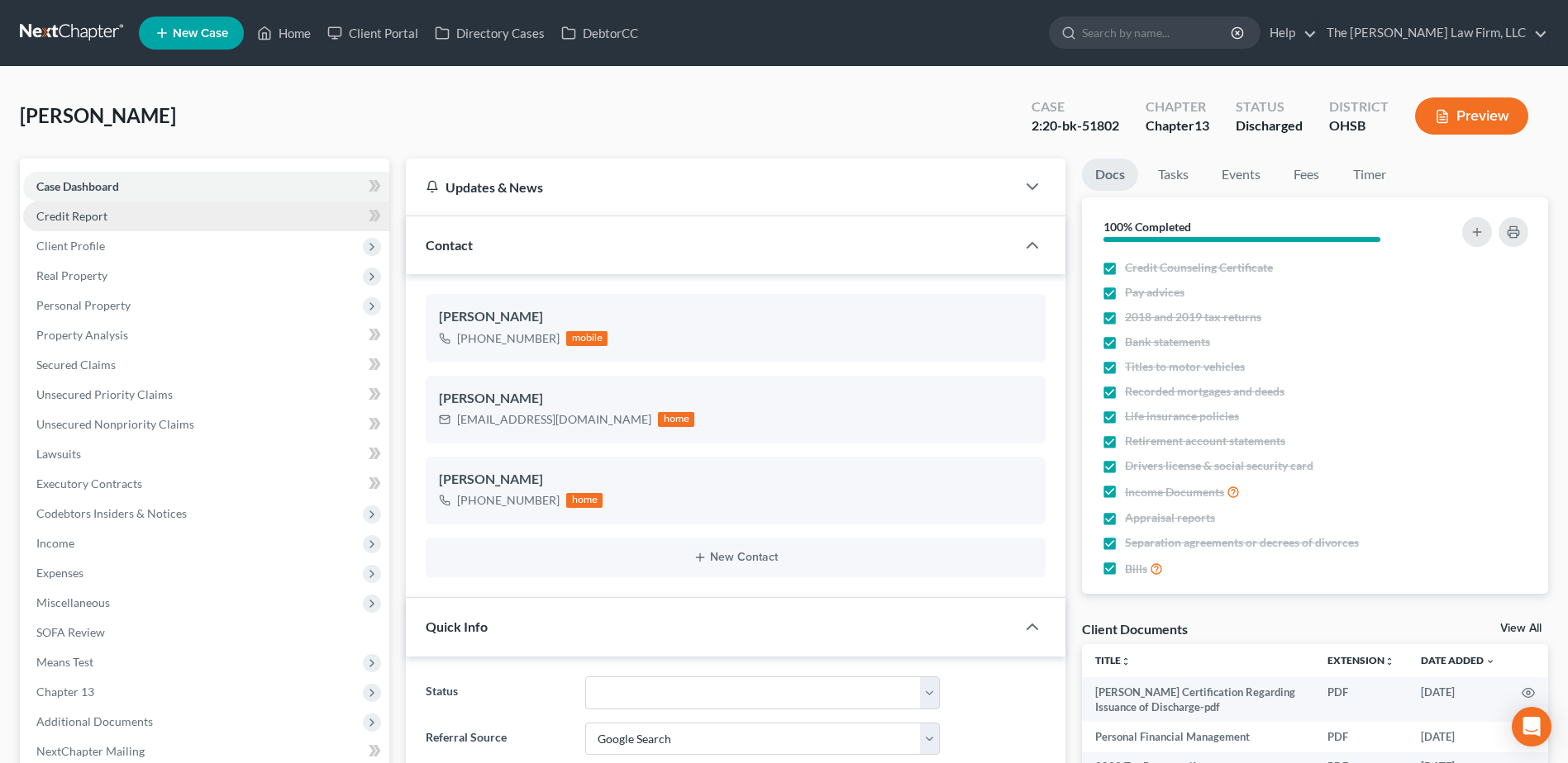
scroll to position [99, 0]
click at [108, 362] on span "Secured Claims" at bounding box center [76, 364] width 79 height 14
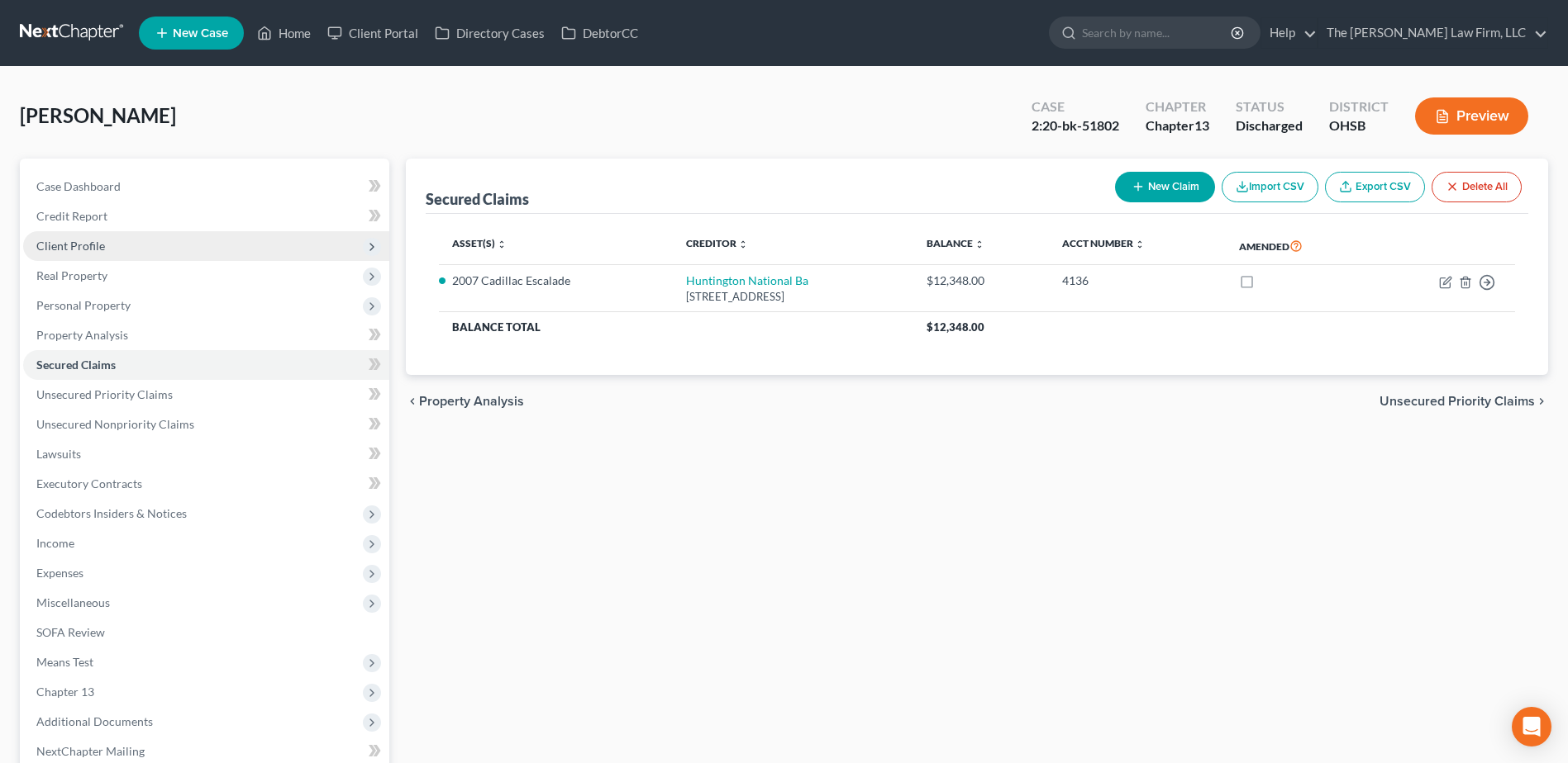
click at [59, 244] on span "Client Profile" at bounding box center [71, 245] width 69 height 14
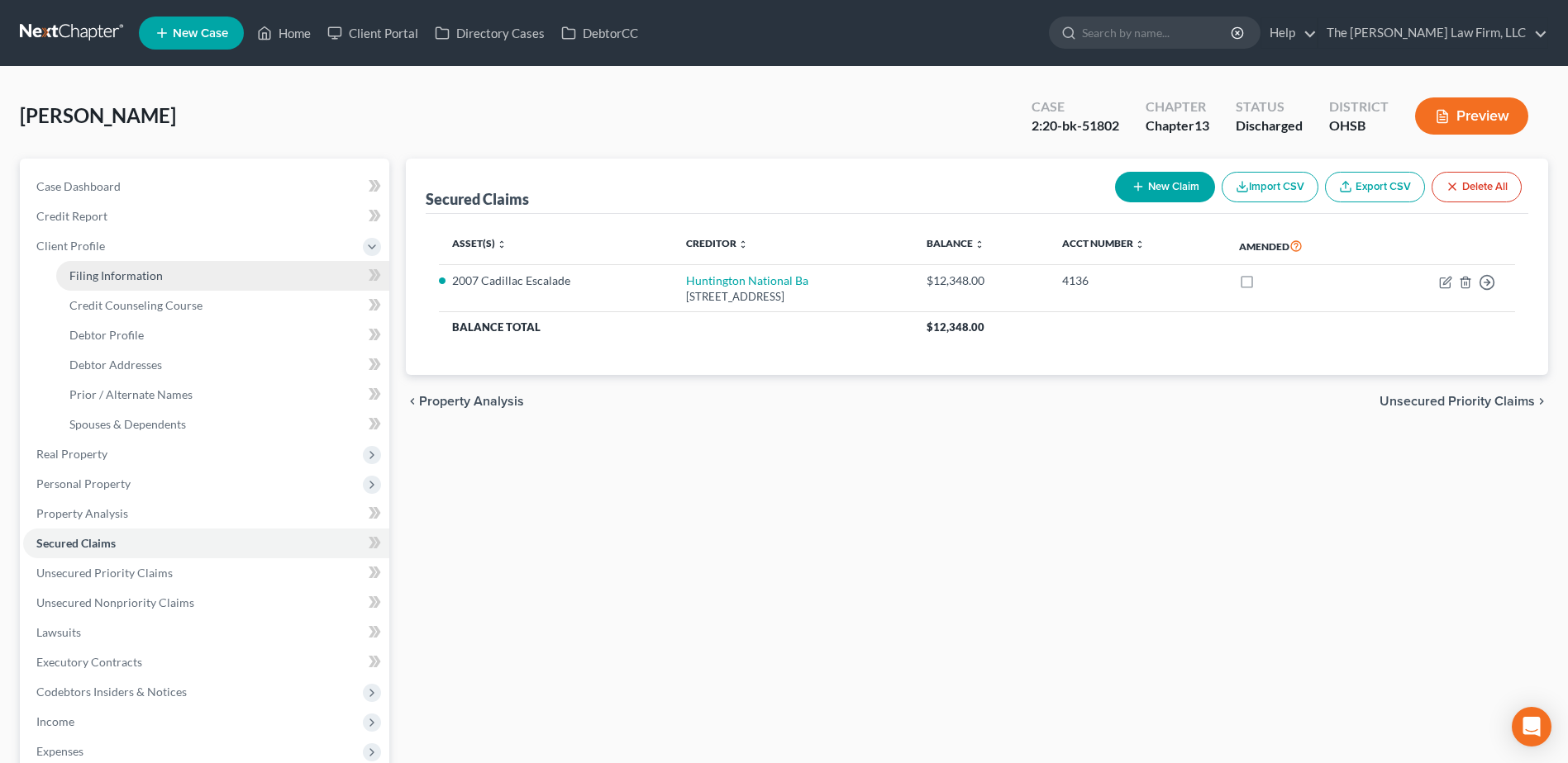
click at [78, 274] on span "Filing Information" at bounding box center [116, 276] width 93 height 14
select select "1"
select select "0"
select select "3"
select select "36"
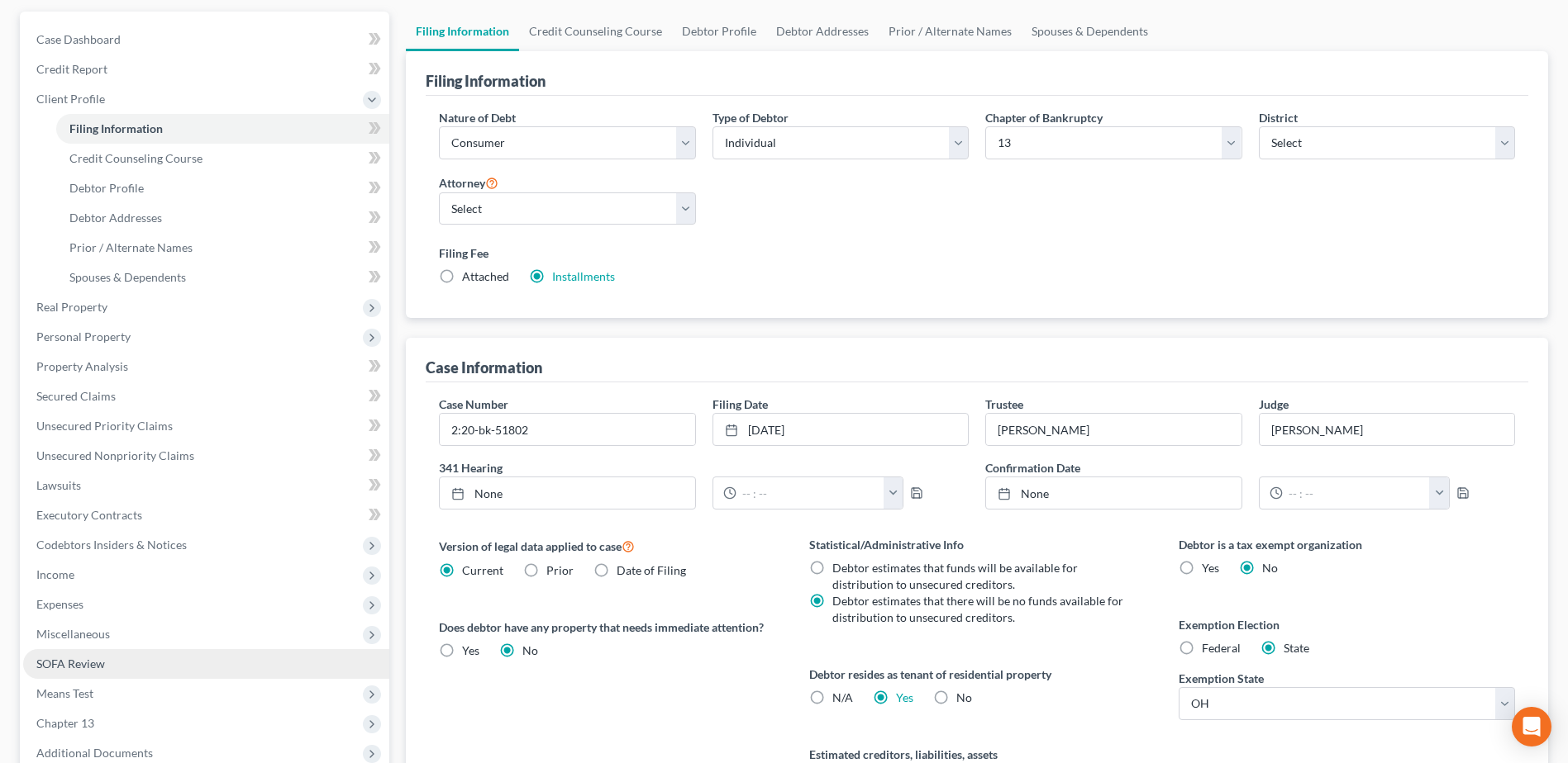
scroll to position [353, 0]
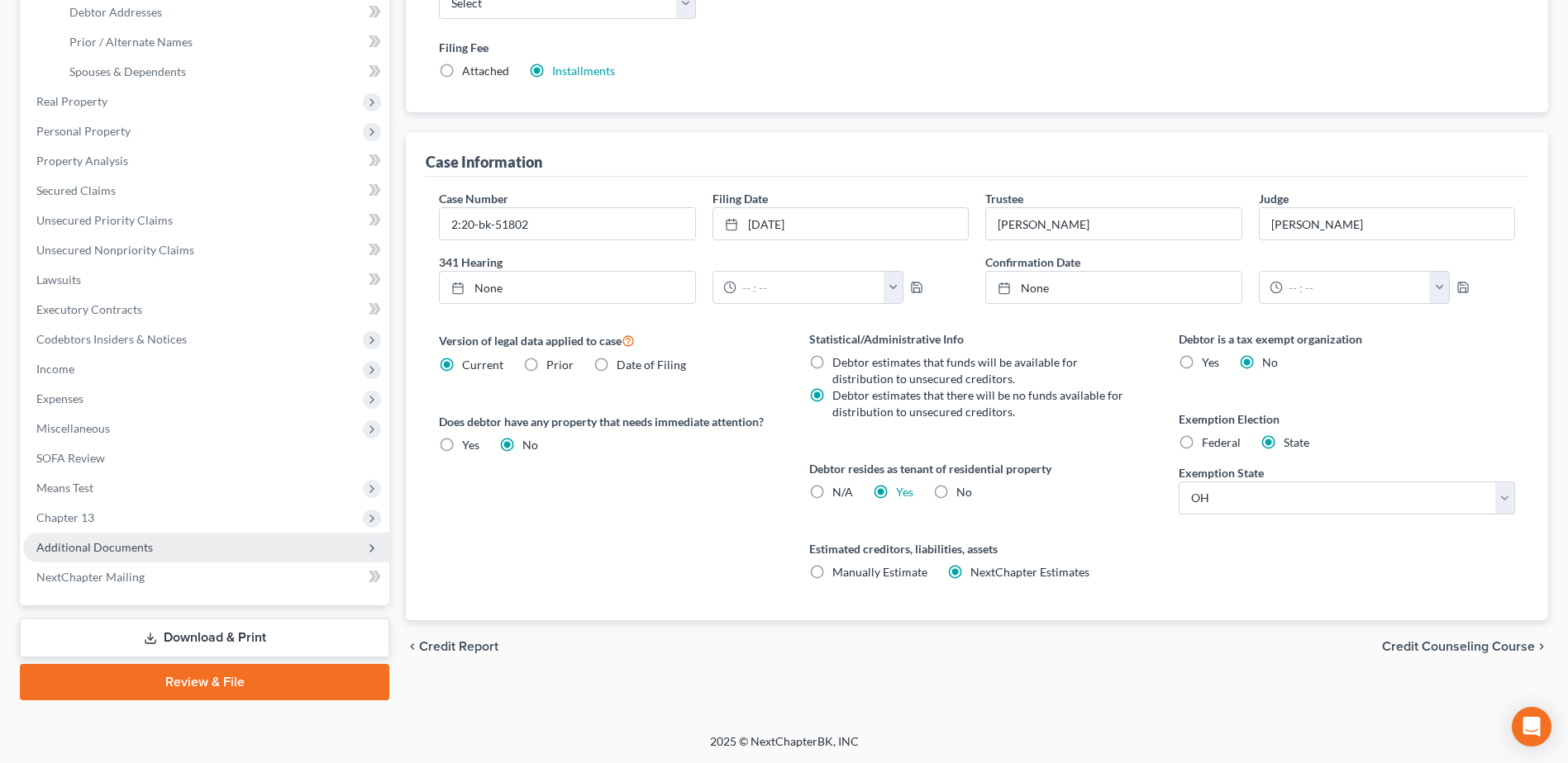
click at [111, 549] on span "Additional Documents" at bounding box center [94, 547] width 116 height 14
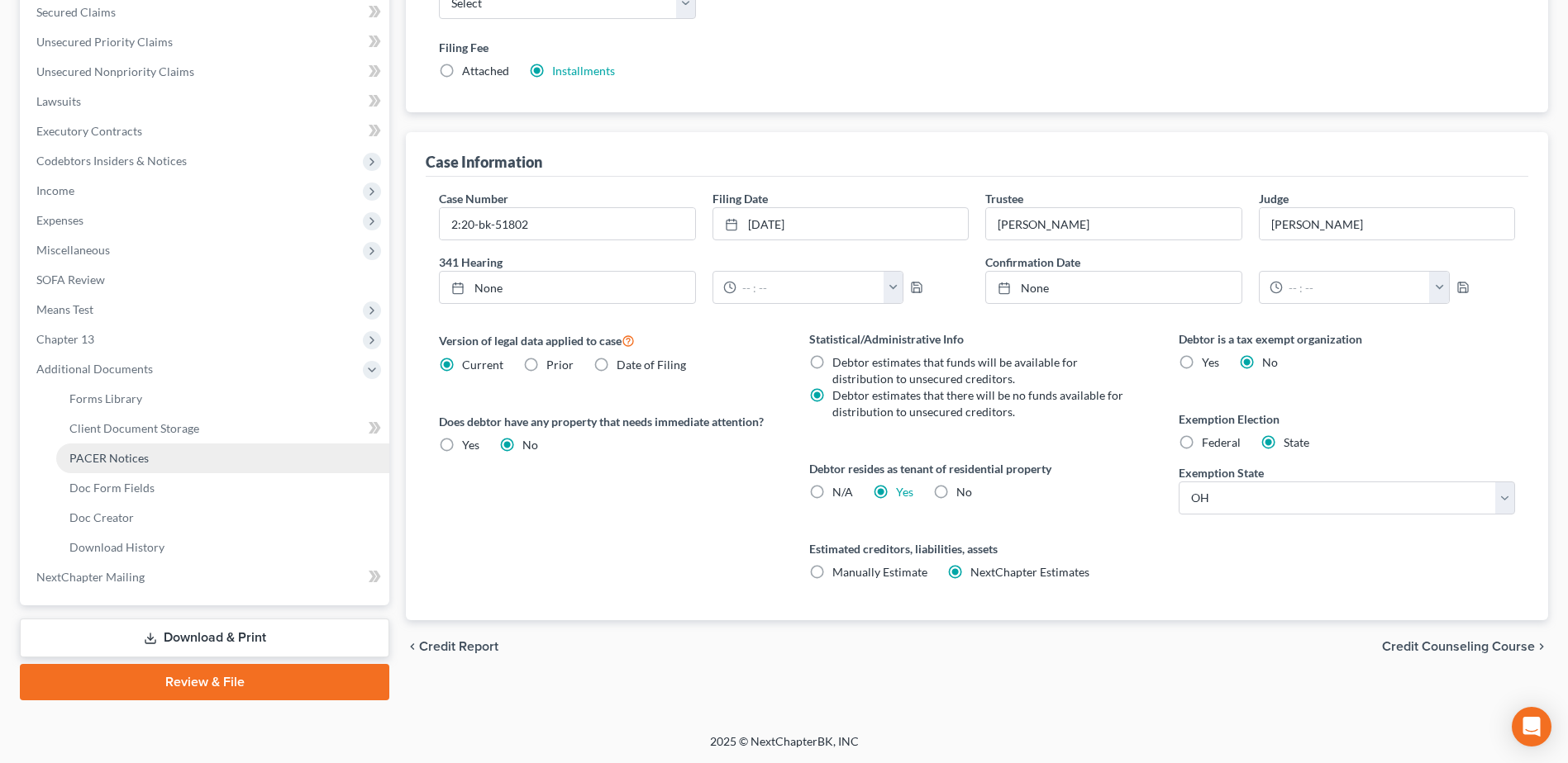
click at [107, 459] on span "PACER Notices" at bounding box center [109, 458] width 79 height 14
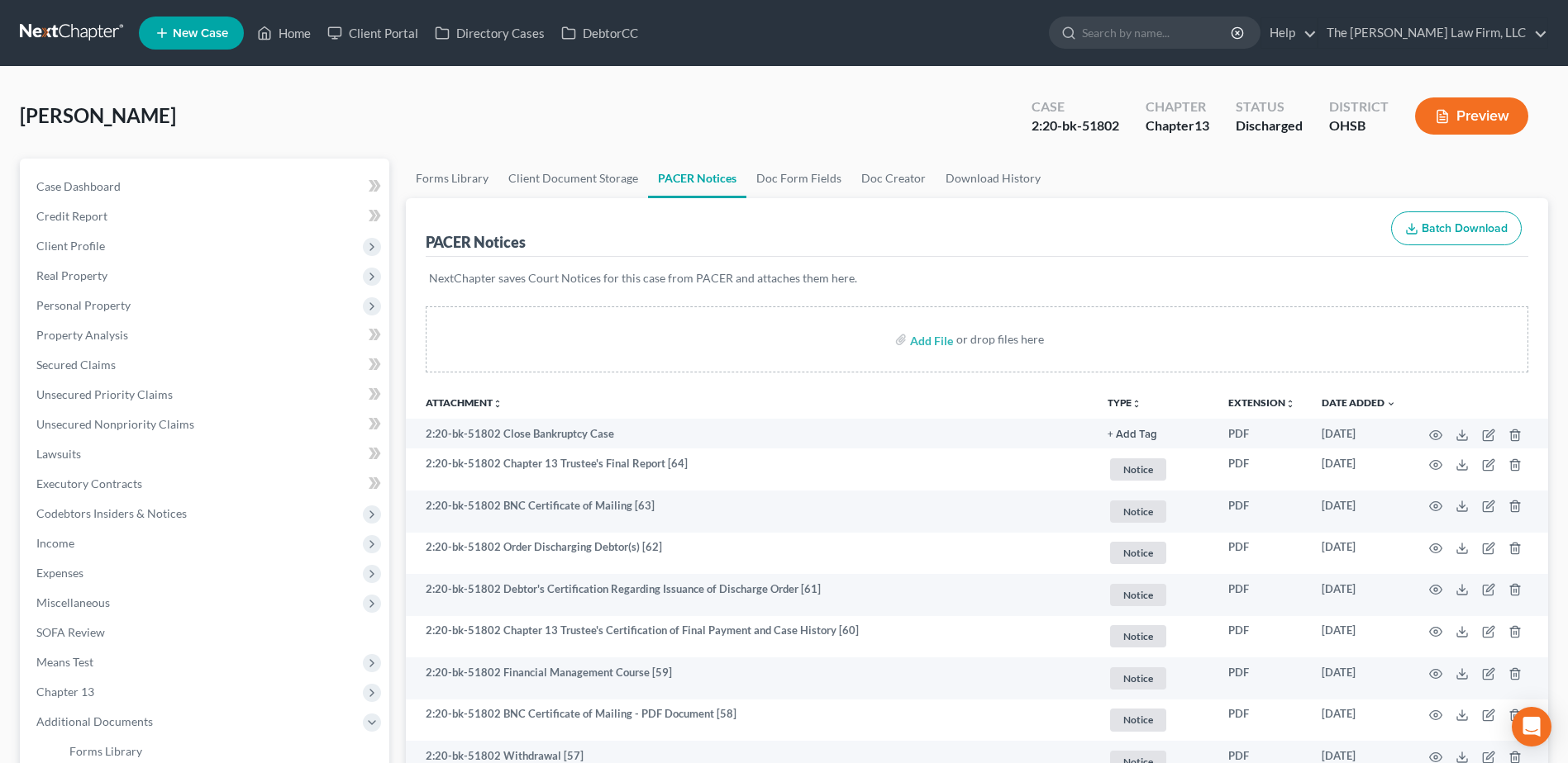
click at [1116, 407] on button "TYPE unfold_more" at bounding box center [1123, 403] width 34 height 10
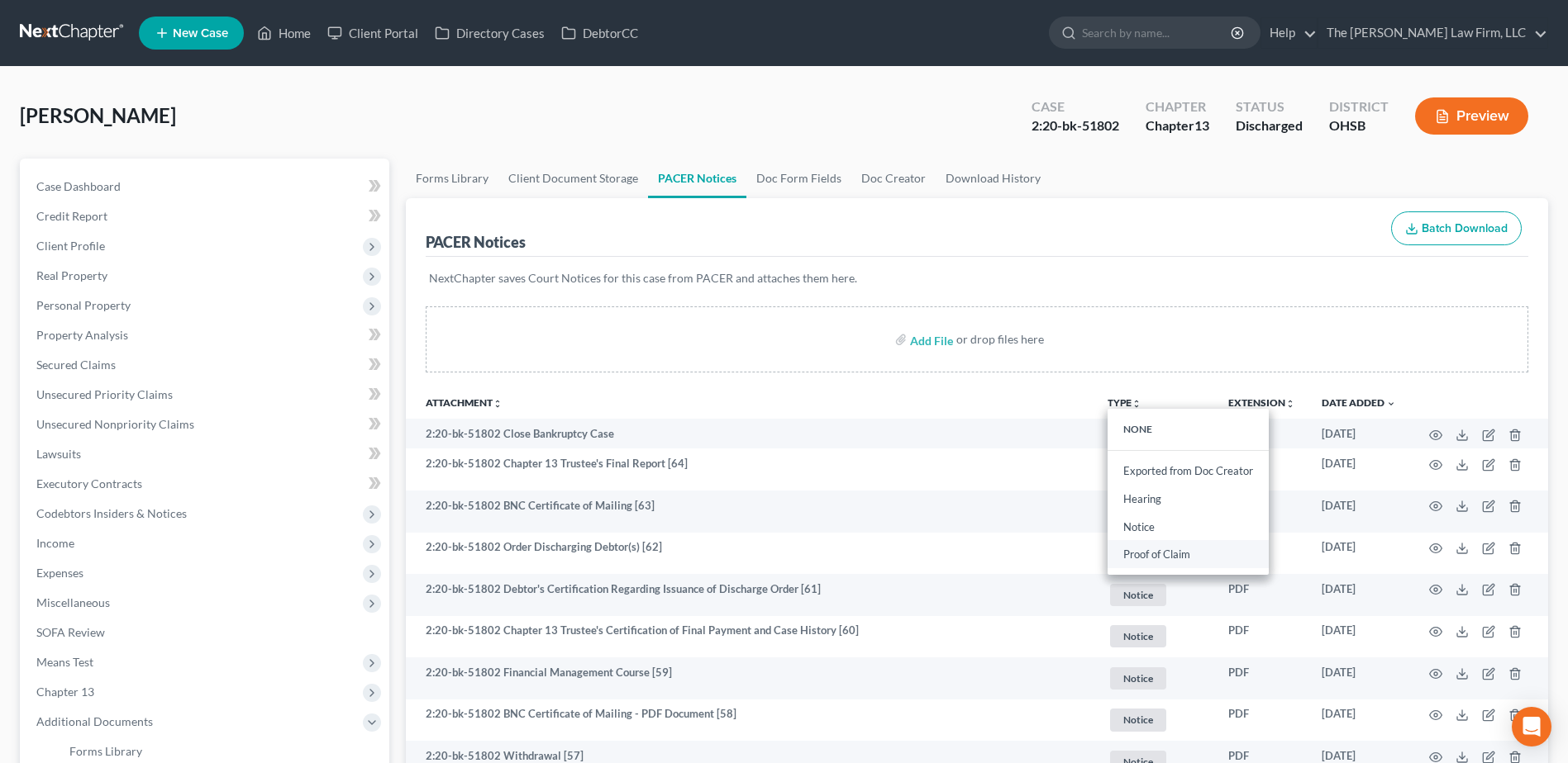
click at [1154, 551] on link "Proof of Claim" at bounding box center [1187, 555] width 161 height 28
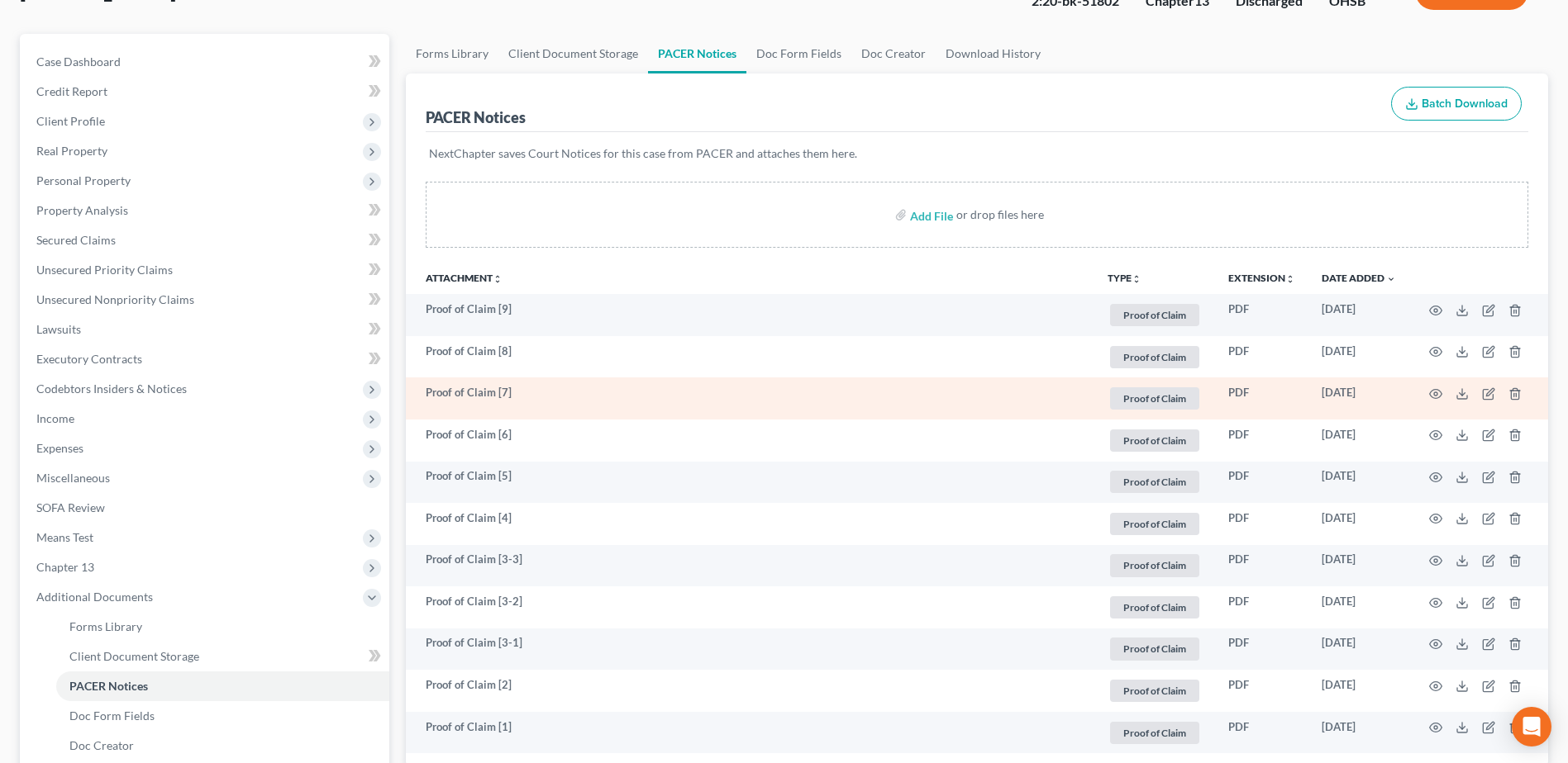
scroll to position [165, 0]
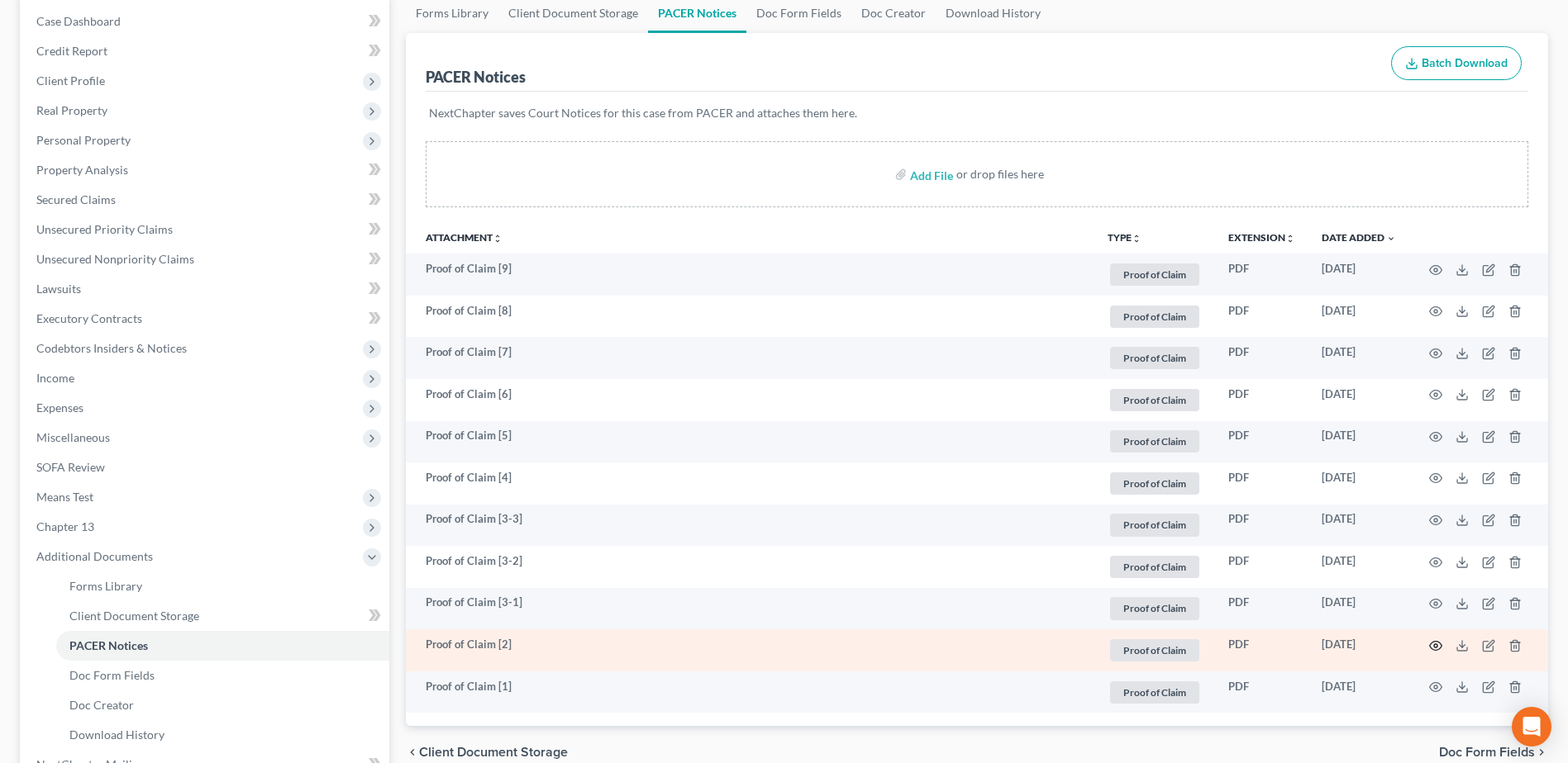
click at [1436, 647] on circle "button" at bounding box center [1435, 646] width 3 height 3
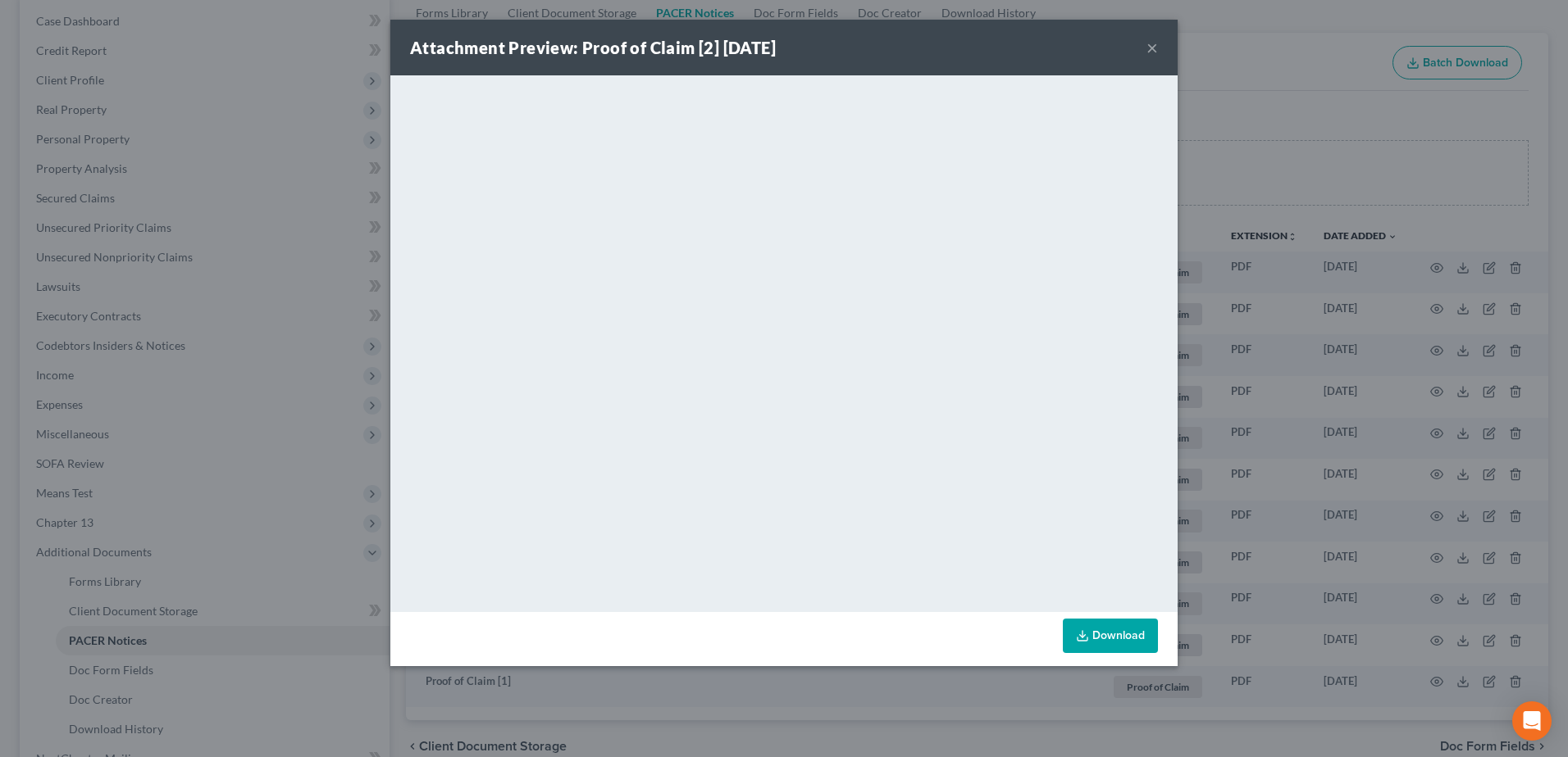
click at [1153, 42] on button "×" at bounding box center [1152, 47] width 11 height 20
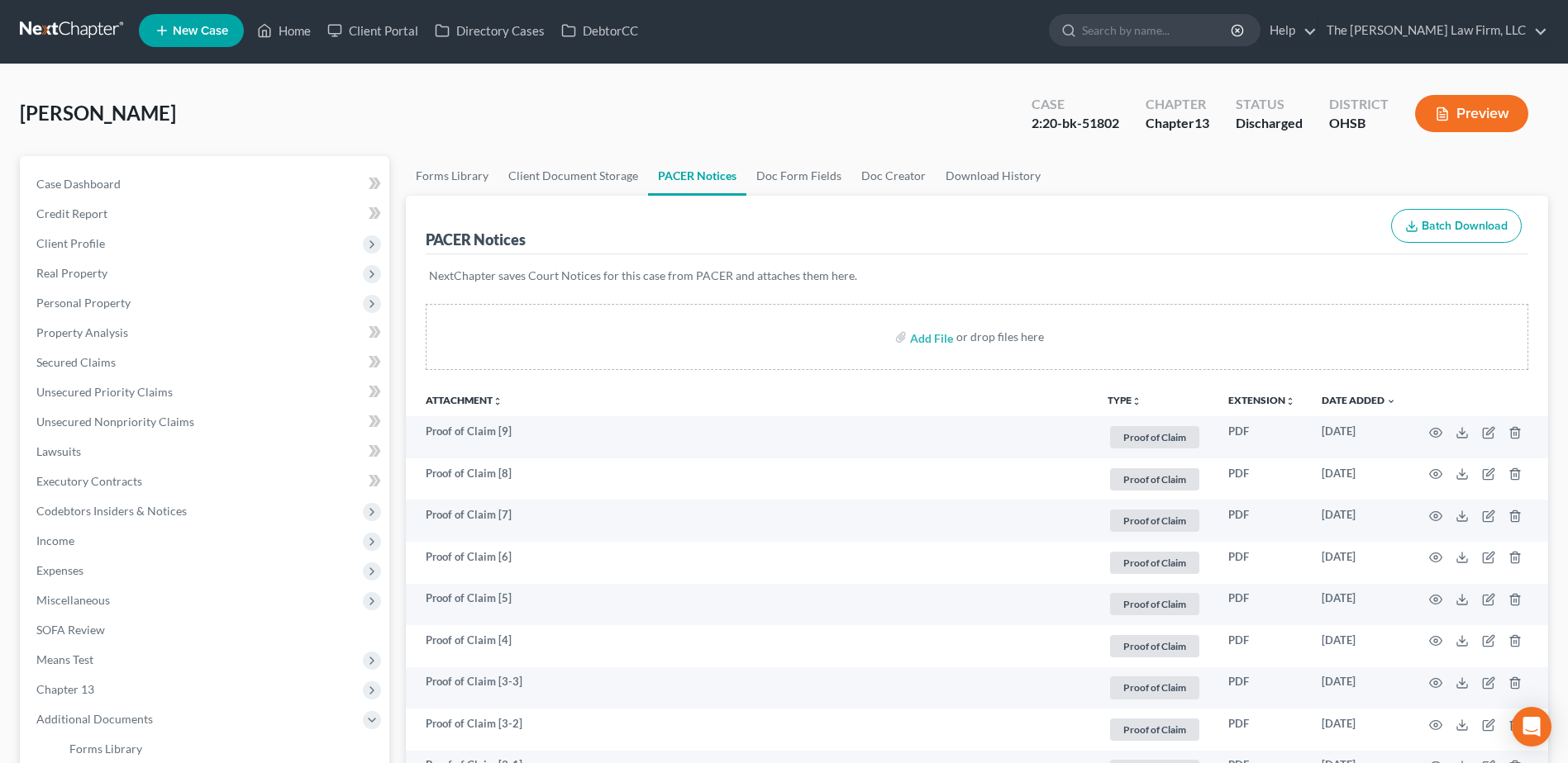
scroll to position [0, 0]
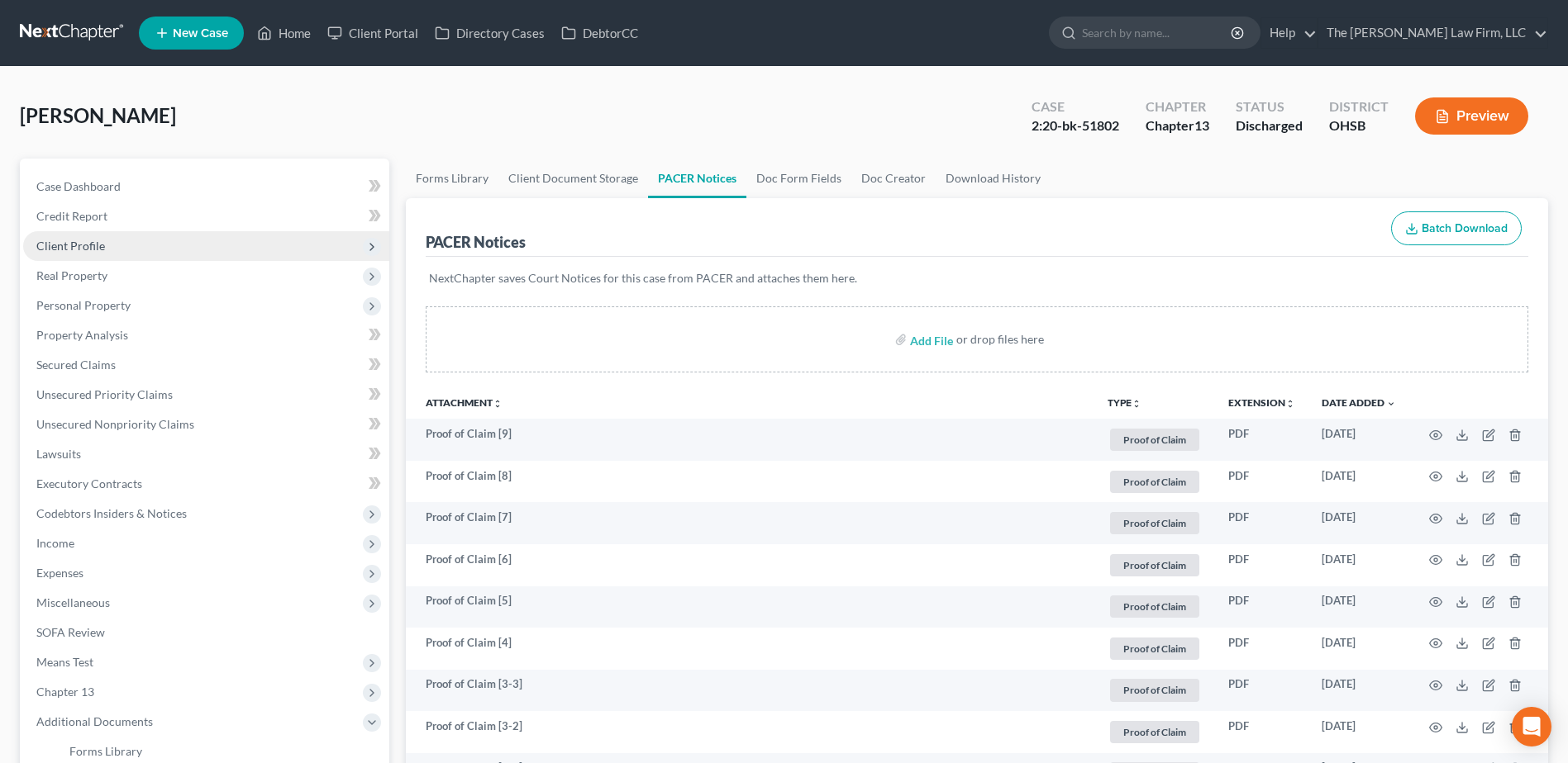
click at [73, 234] on span "Client Profile" at bounding box center [206, 246] width 366 height 30
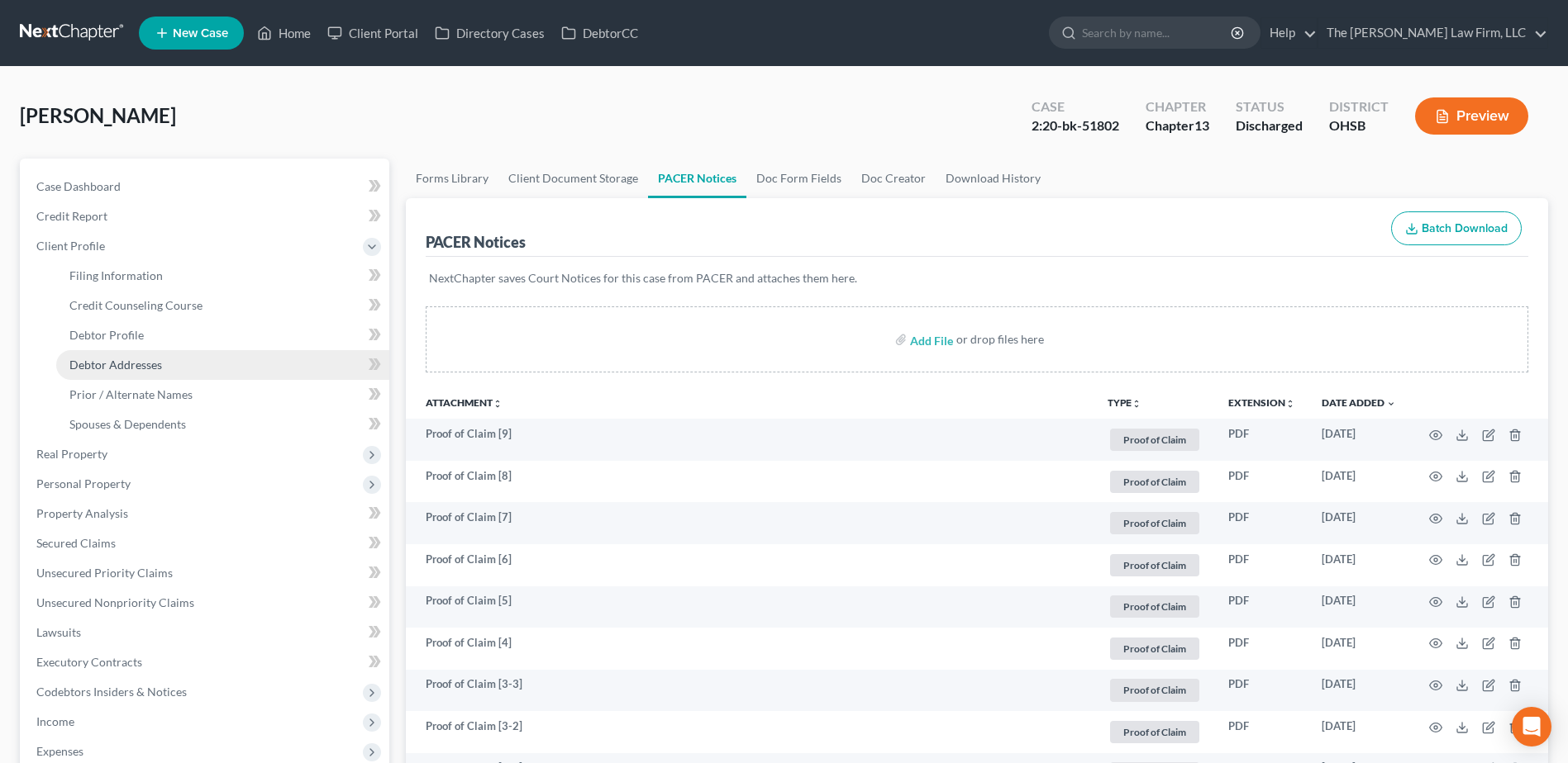
click at [120, 367] on span "Debtor Addresses" at bounding box center [115, 364] width 92 height 14
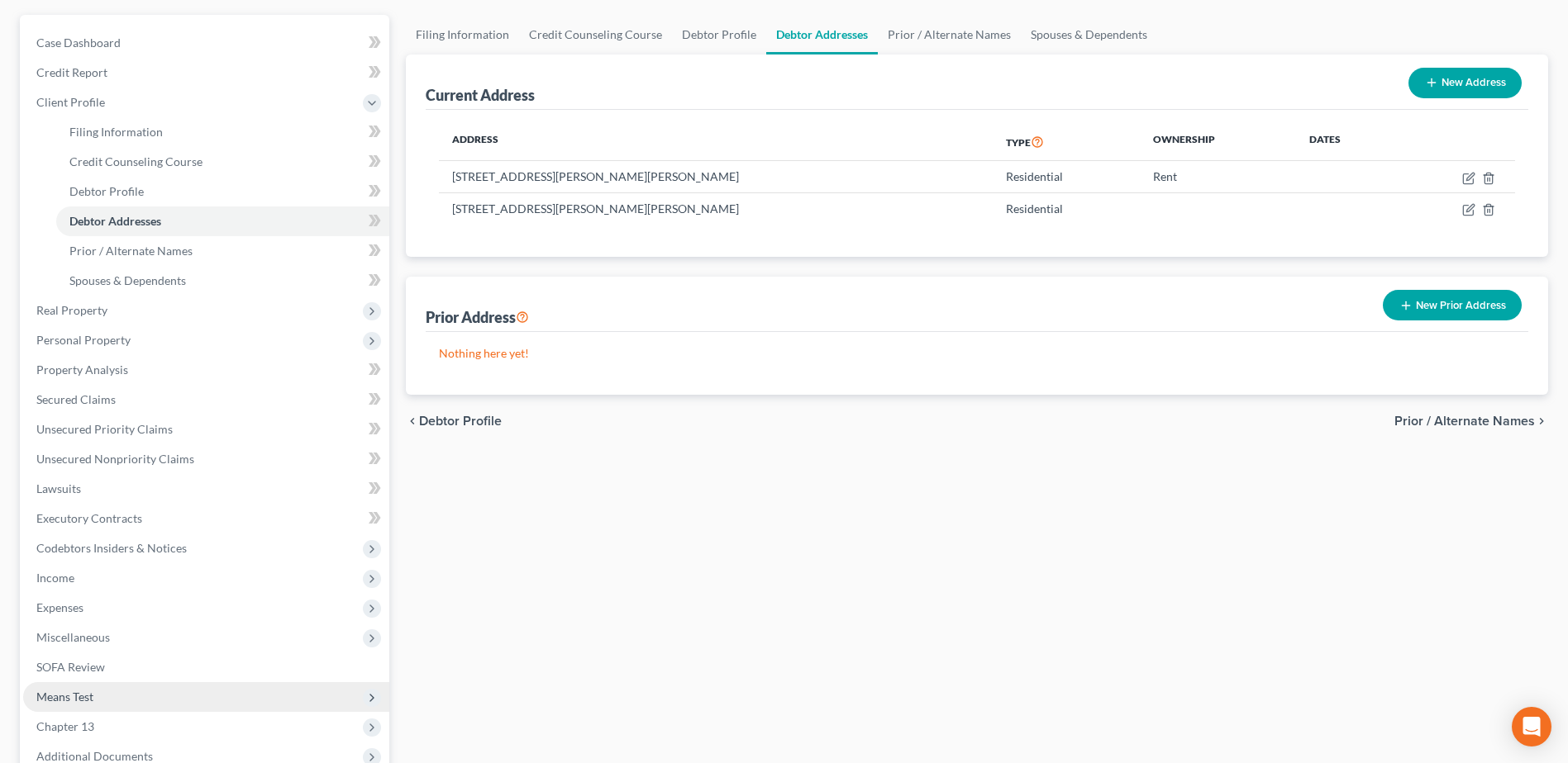
scroll to position [353, 0]
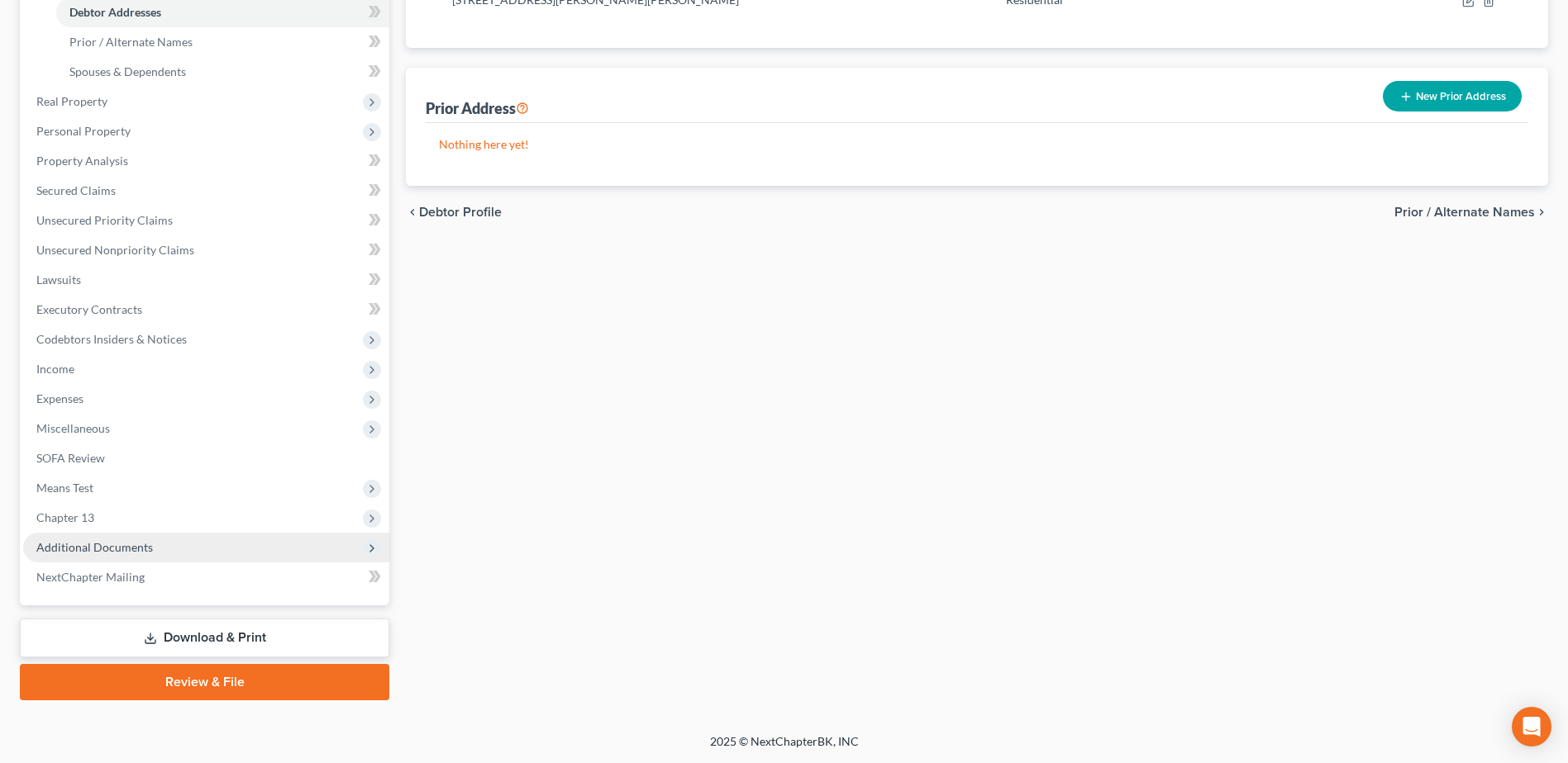
click at [113, 544] on span "Additional Documents" at bounding box center [94, 547] width 116 height 14
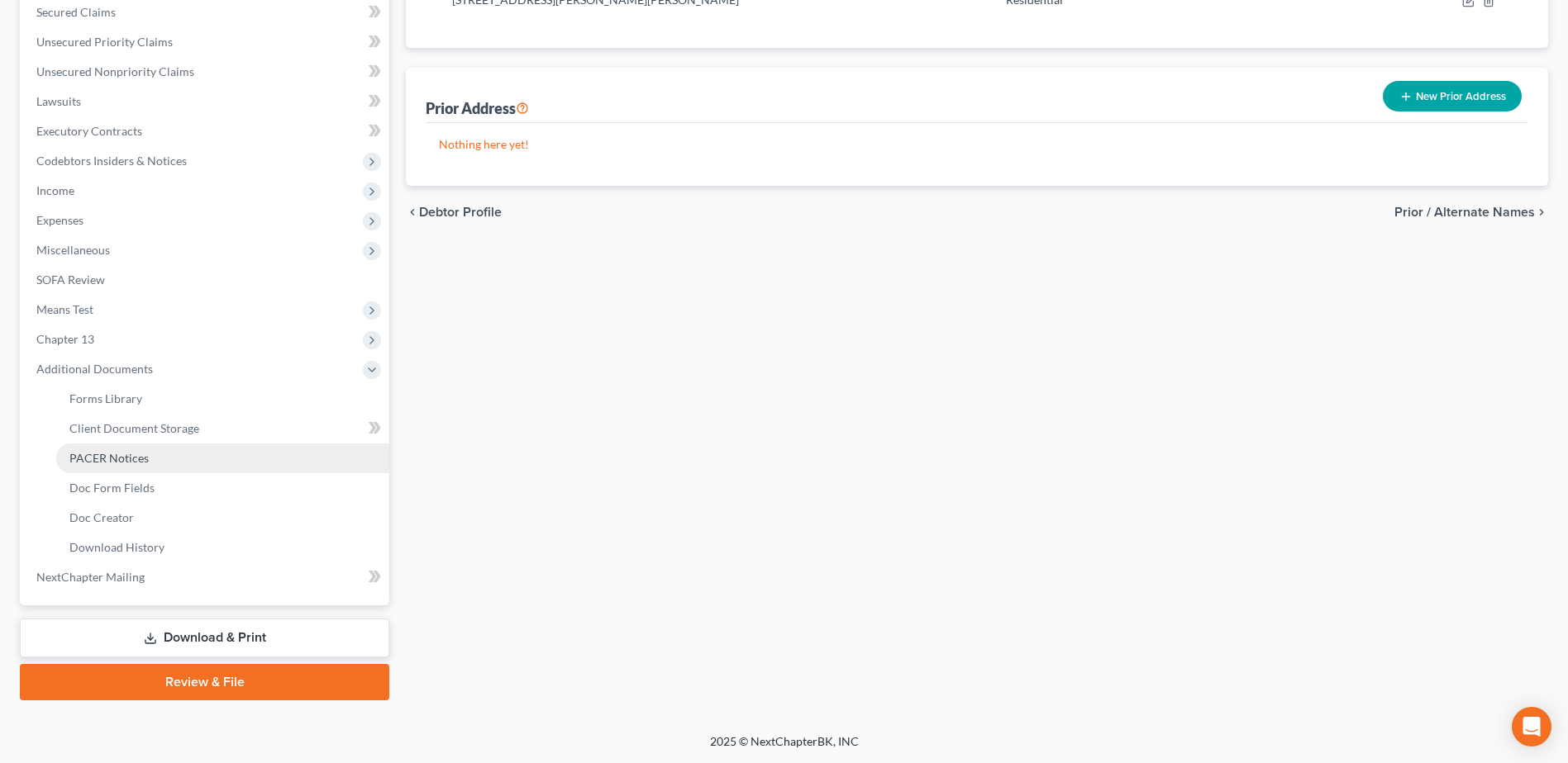
drag, startPoint x: 123, startPoint y: 458, endPoint x: 172, endPoint y: 457, distance: 49.0
click at [123, 457] on span "PACER Notices" at bounding box center [109, 458] width 79 height 14
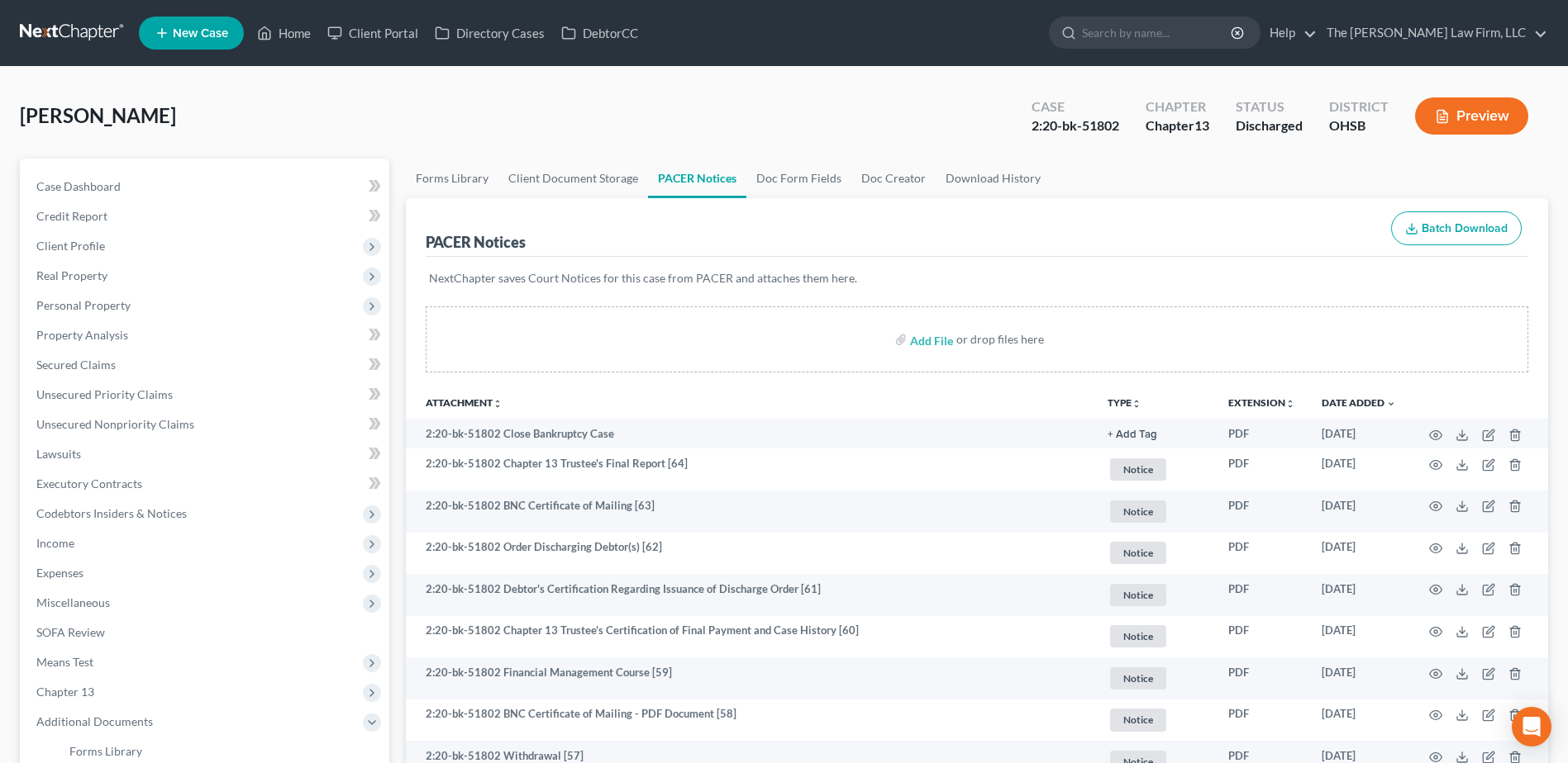
click at [1128, 403] on button "TYPE unfold_more" at bounding box center [1123, 403] width 34 height 10
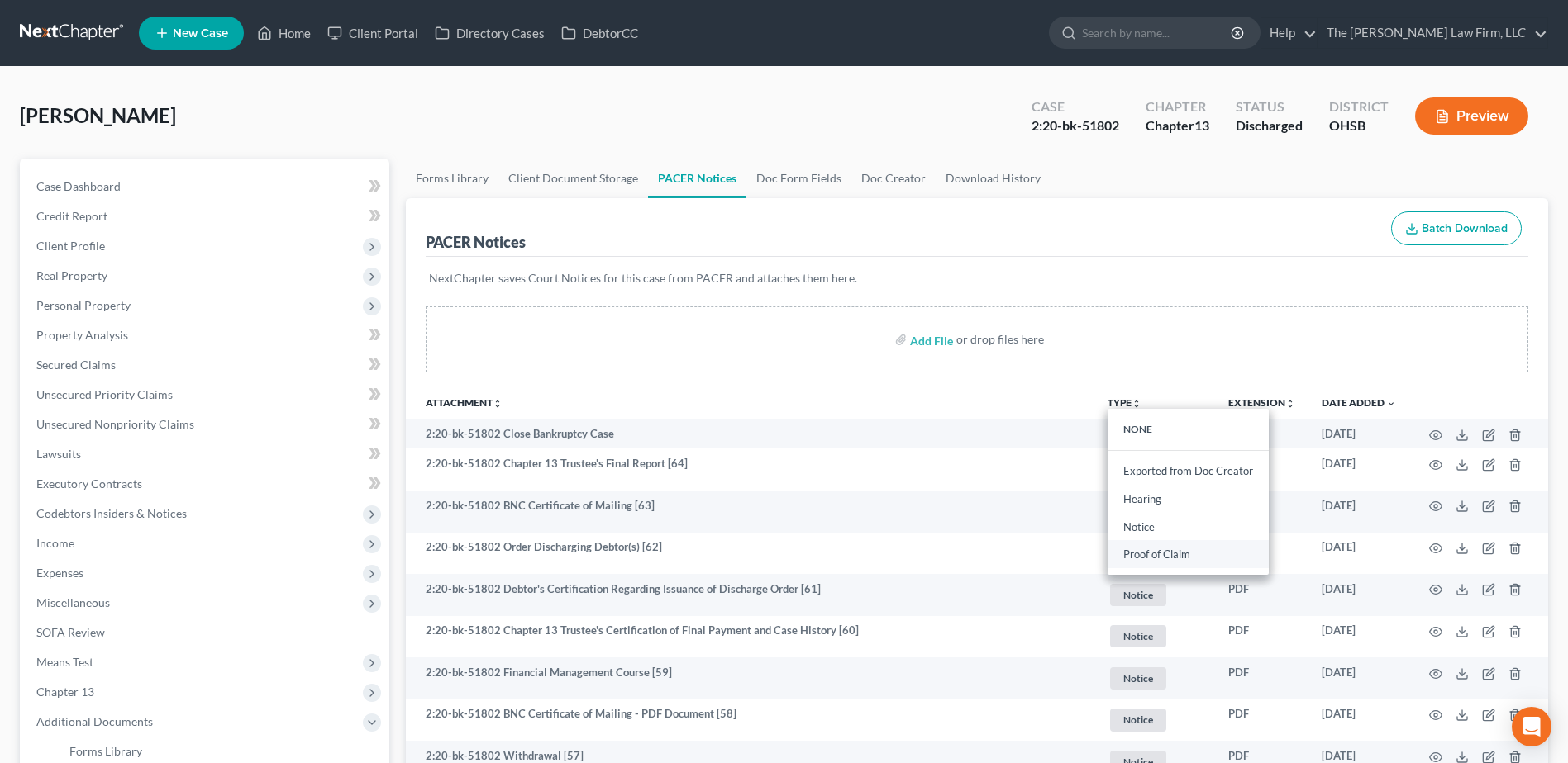
click at [1158, 555] on link "Proof of Claim" at bounding box center [1187, 555] width 161 height 28
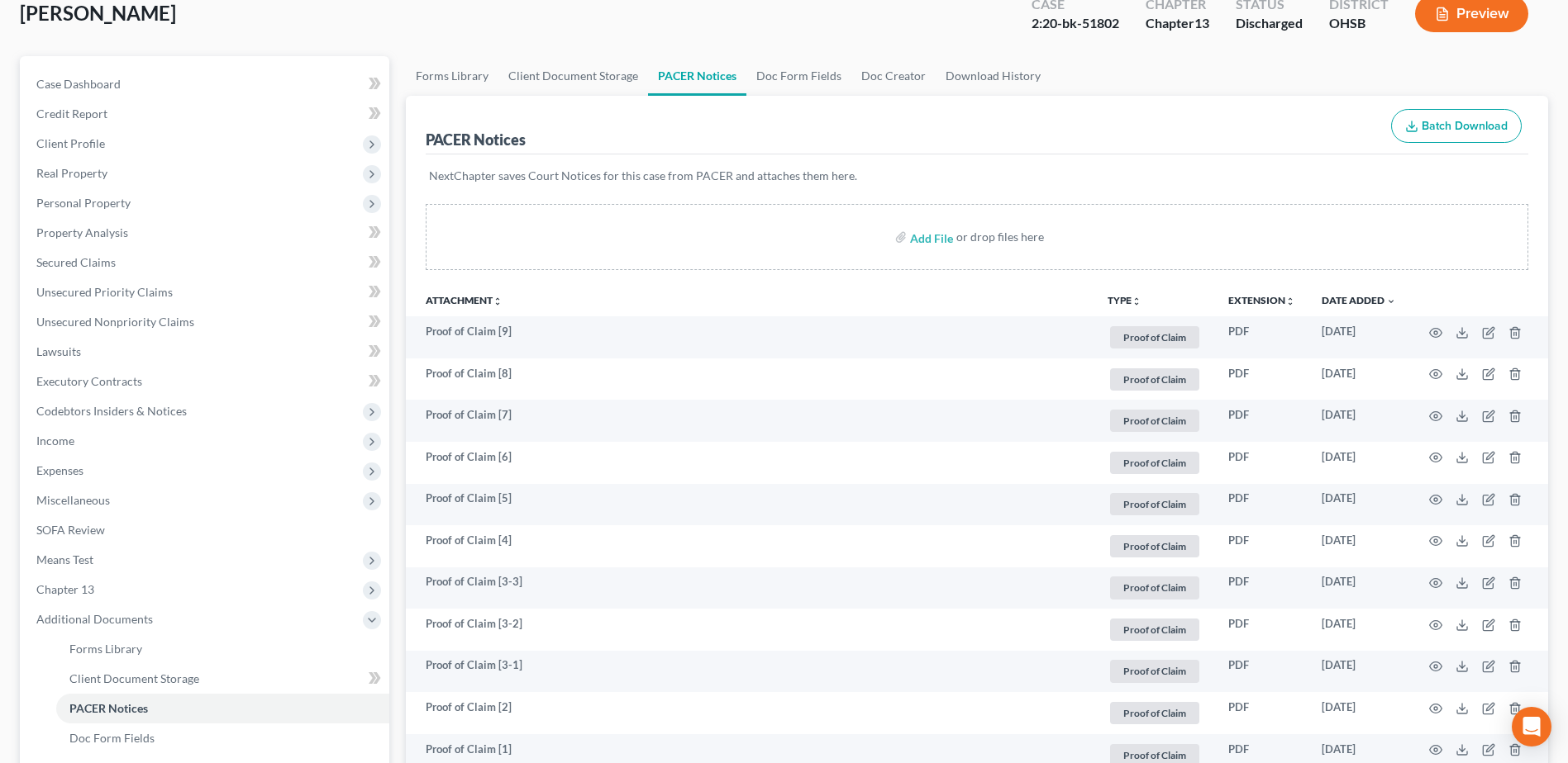
scroll to position [353, 0]
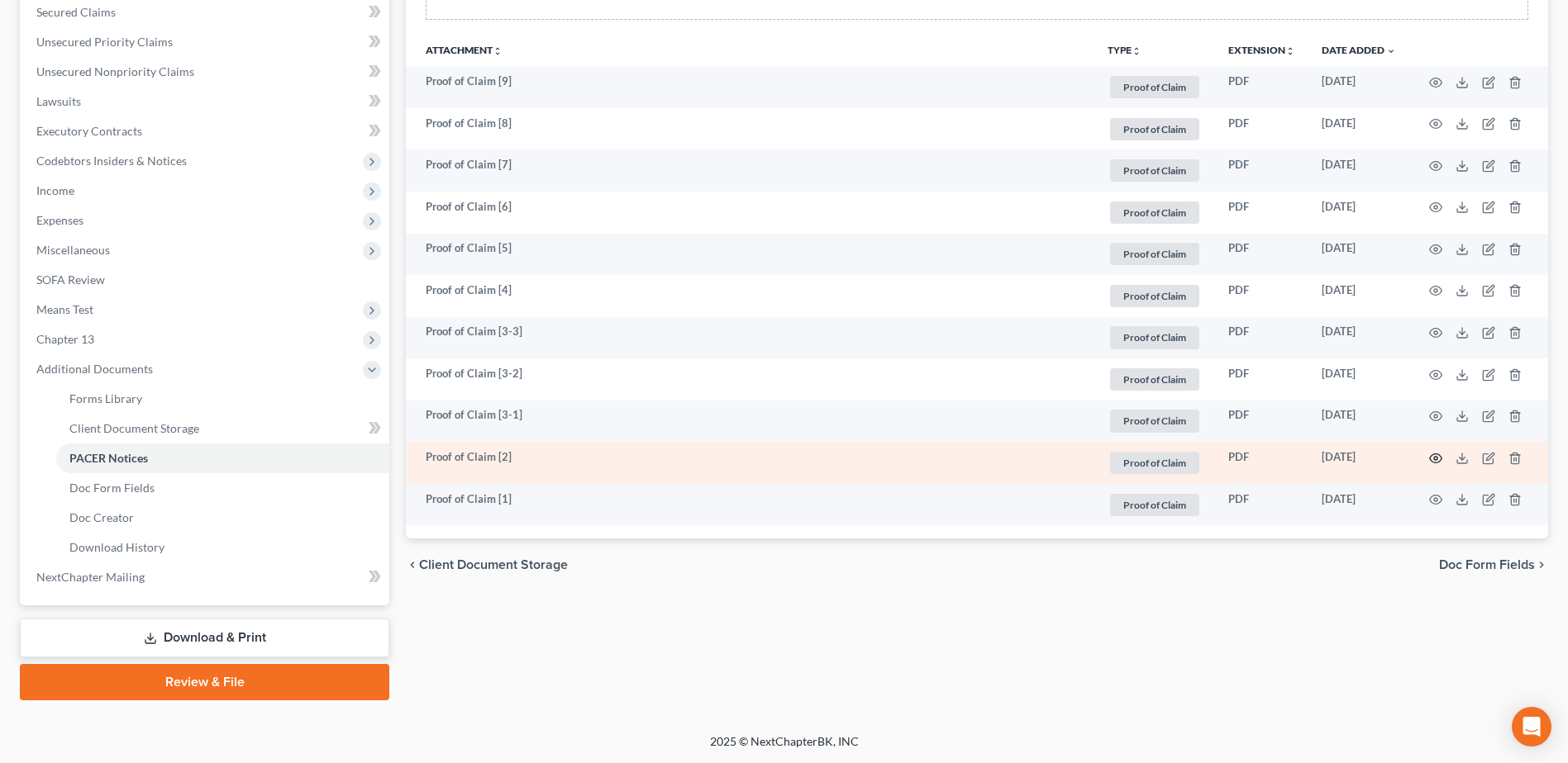
click at [1430, 459] on icon "button" at bounding box center [1434, 458] width 13 height 13
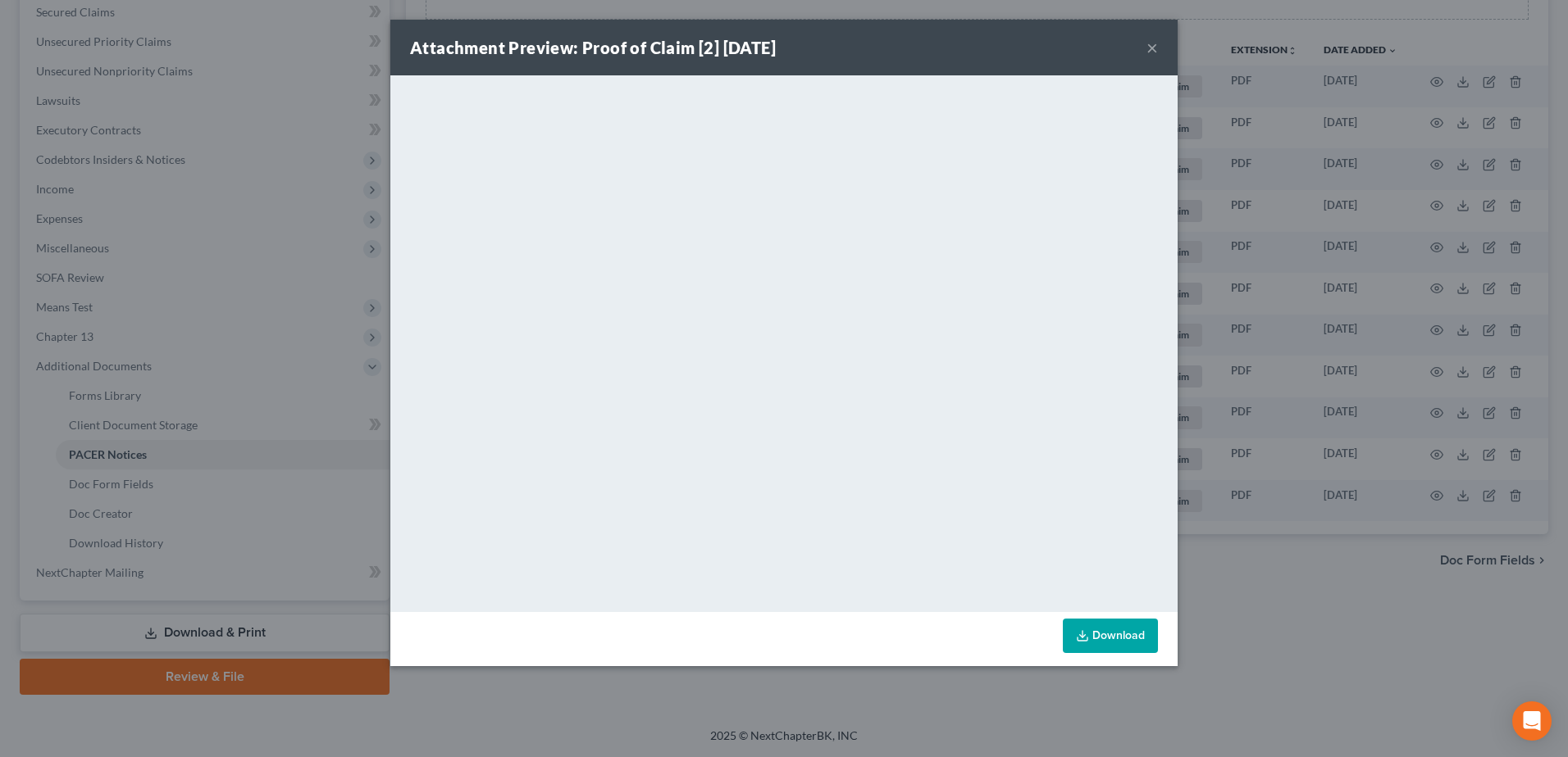
click at [1151, 40] on button "×" at bounding box center [1152, 47] width 11 height 20
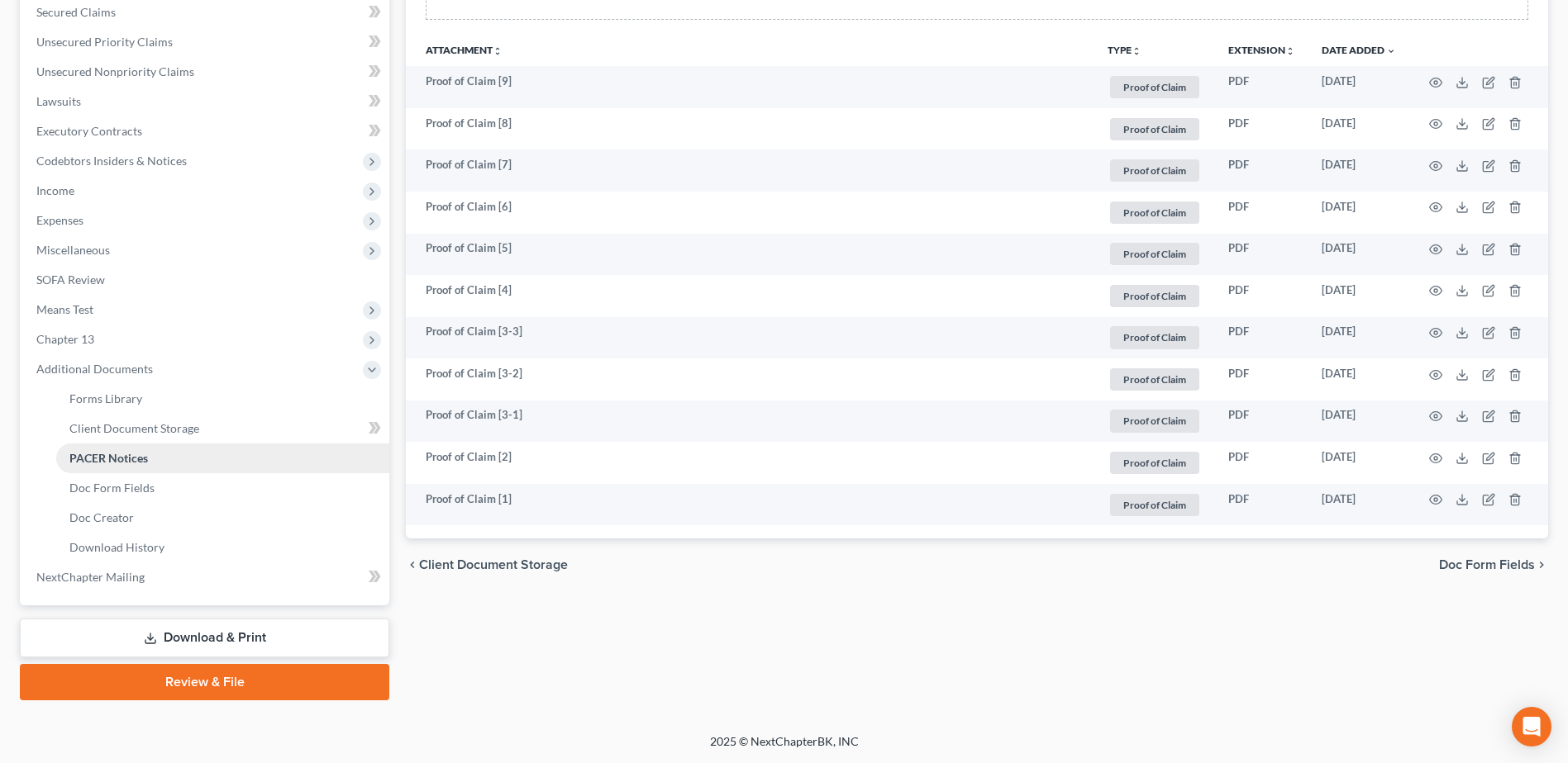
click at [156, 457] on link "PACER Notices" at bounding box center [222, 458] width 333 height 30
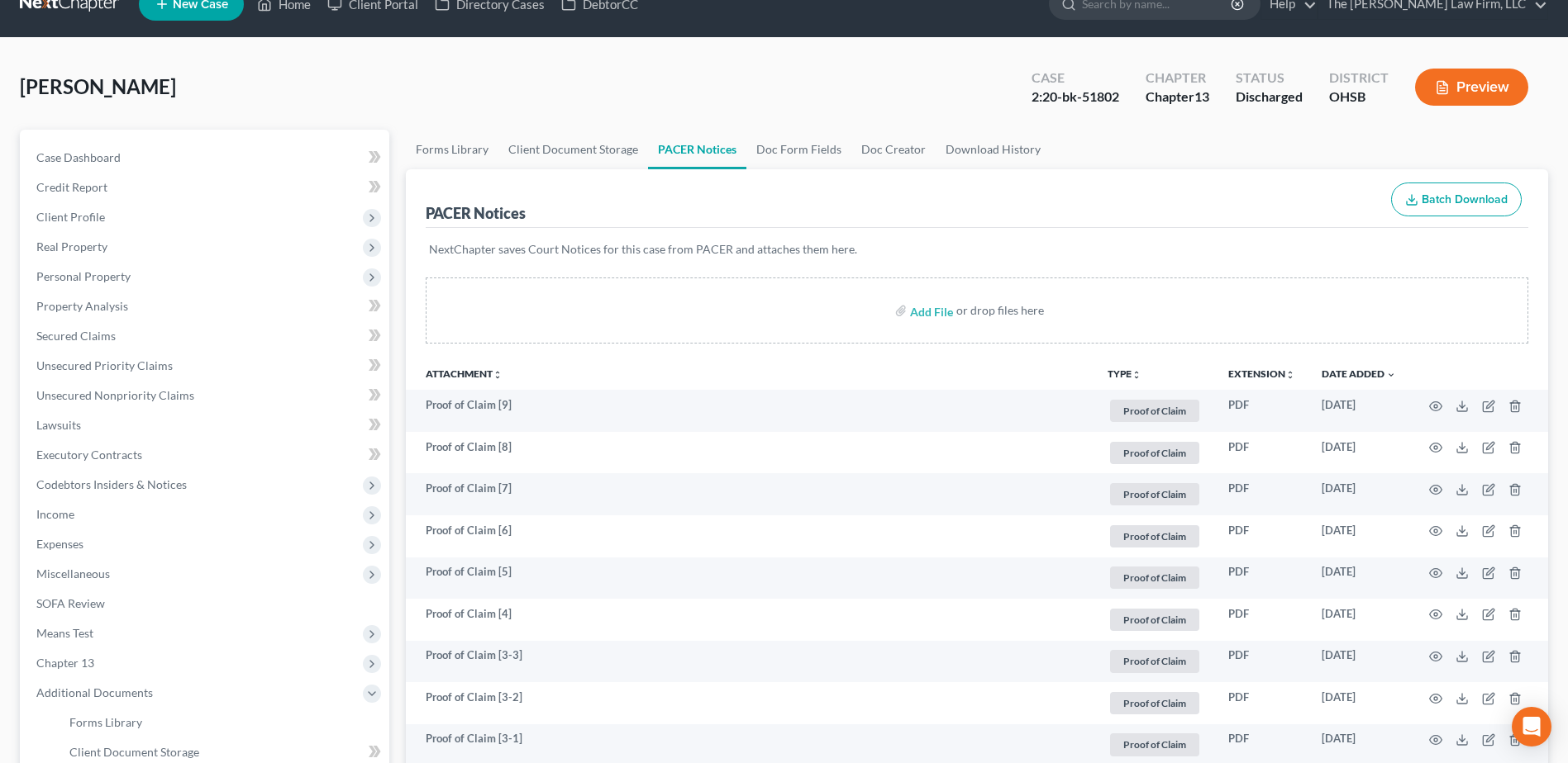
scroll to position [0, 0]
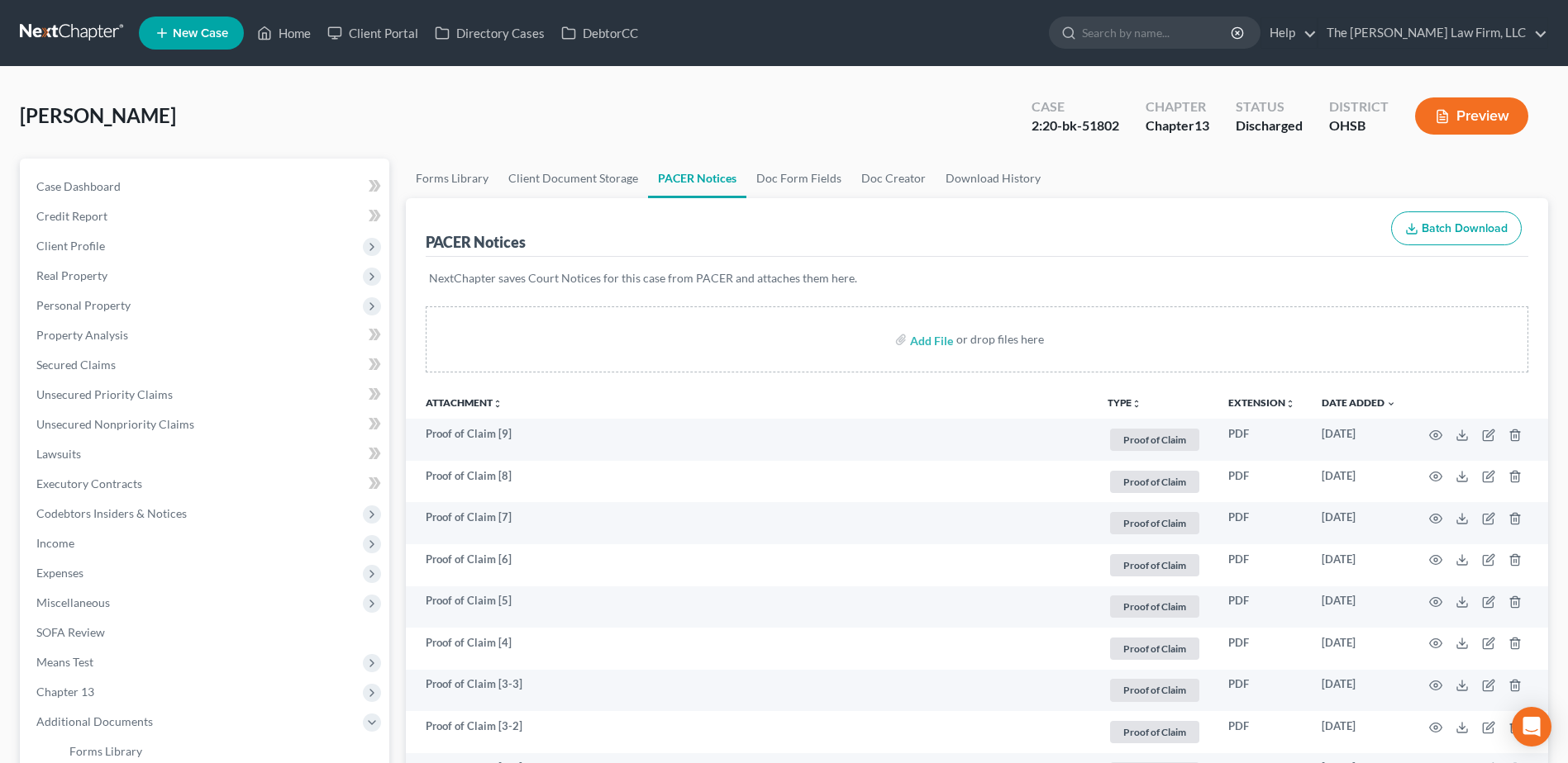
click at [1128, 401] on button "TYPE unfold_more" at bounding box center [1123, 403] width 34 height 10
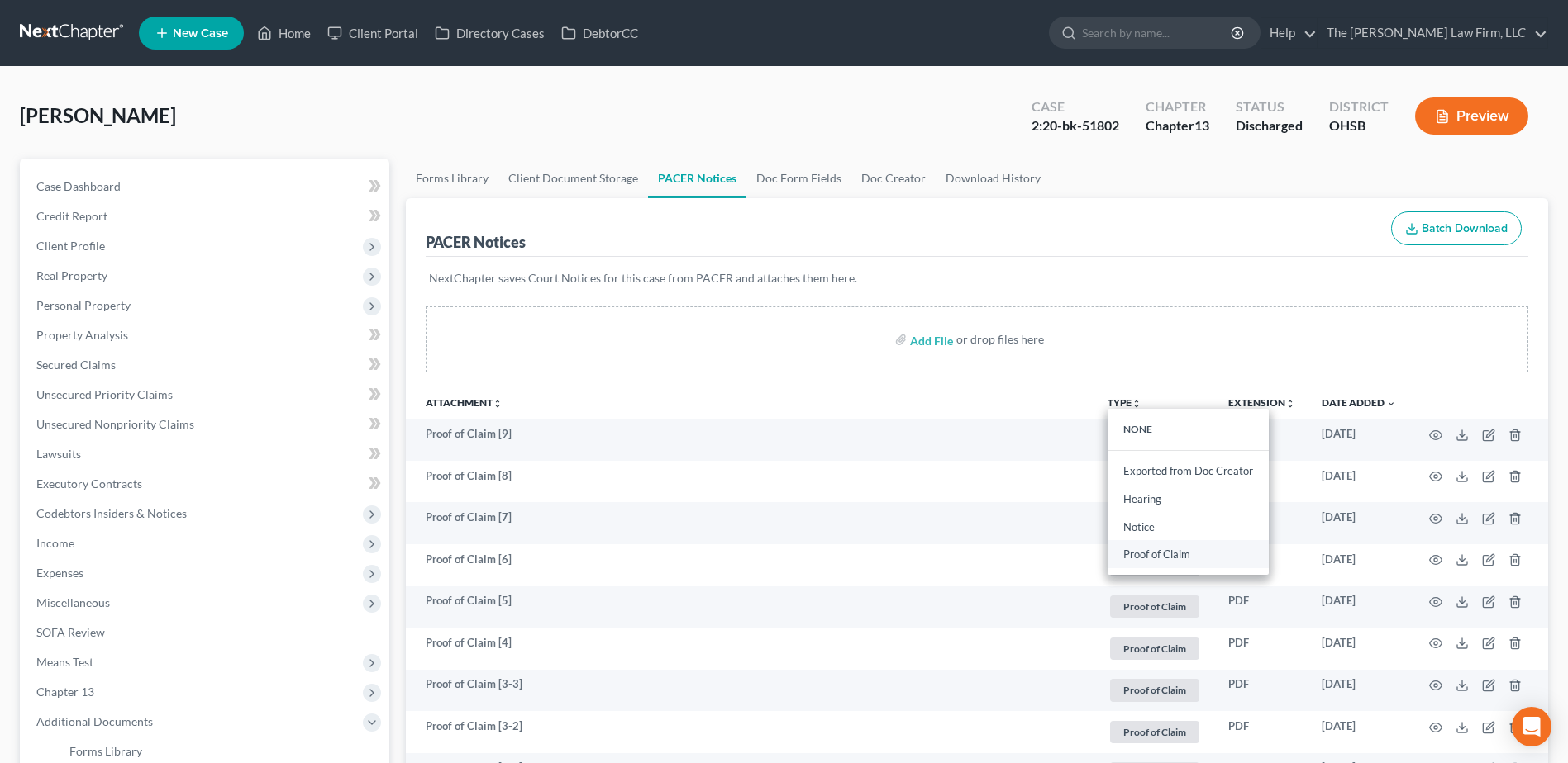
click at [1155, 558] on link "Proof of Claim" at bounding box center [1187, 555] width 161 height 28
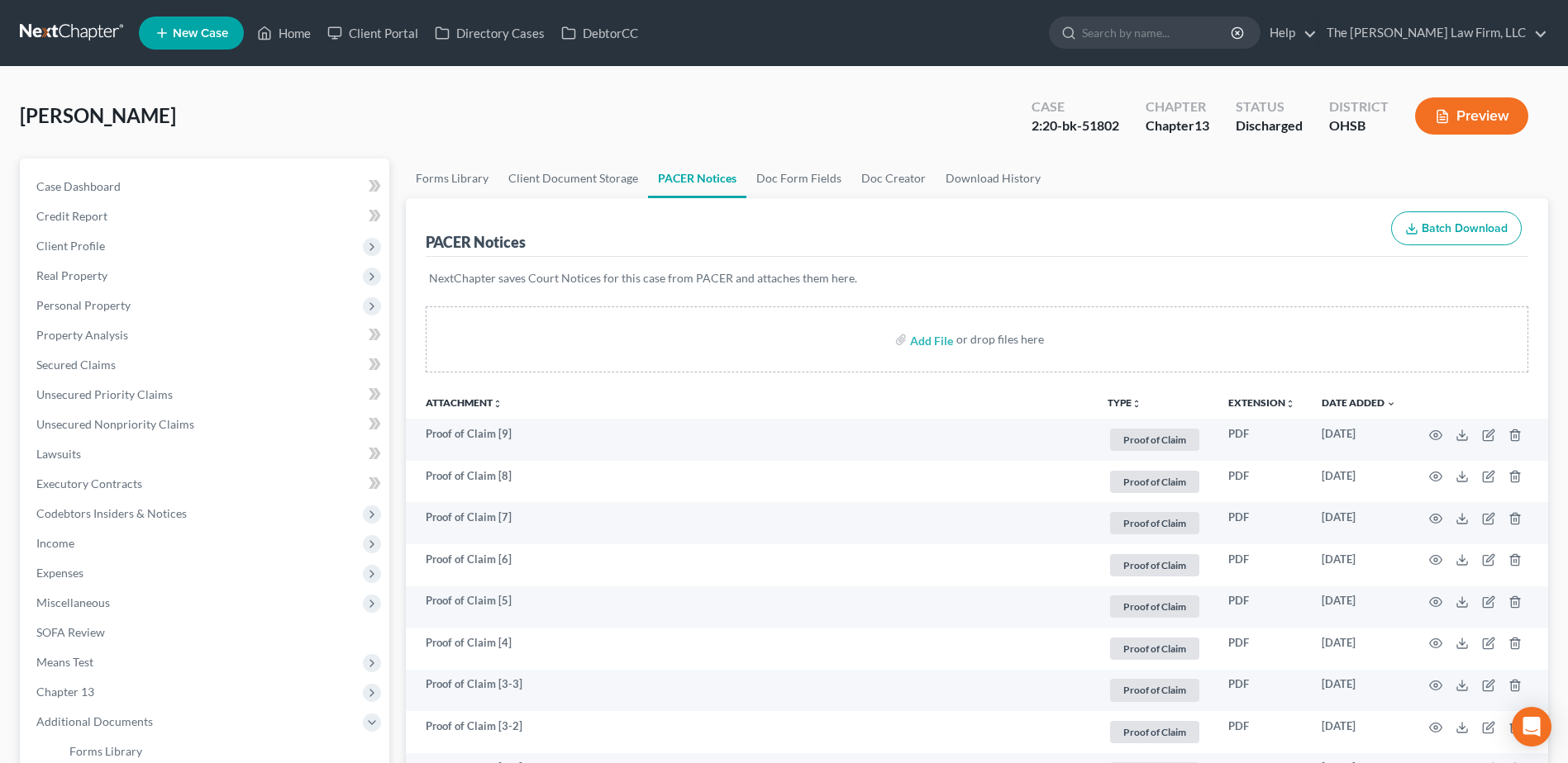
click at [45, 166] on div "Case Dashboard Payments Invoices Payments Payments Credit Report Client Profile…" at bounding box center [204, 558] width 370 height 799
click at [54, 176] on link "Case Dashboard" at bounding box center [206, 187] width 366 height 30
select select "3"
select select "4"
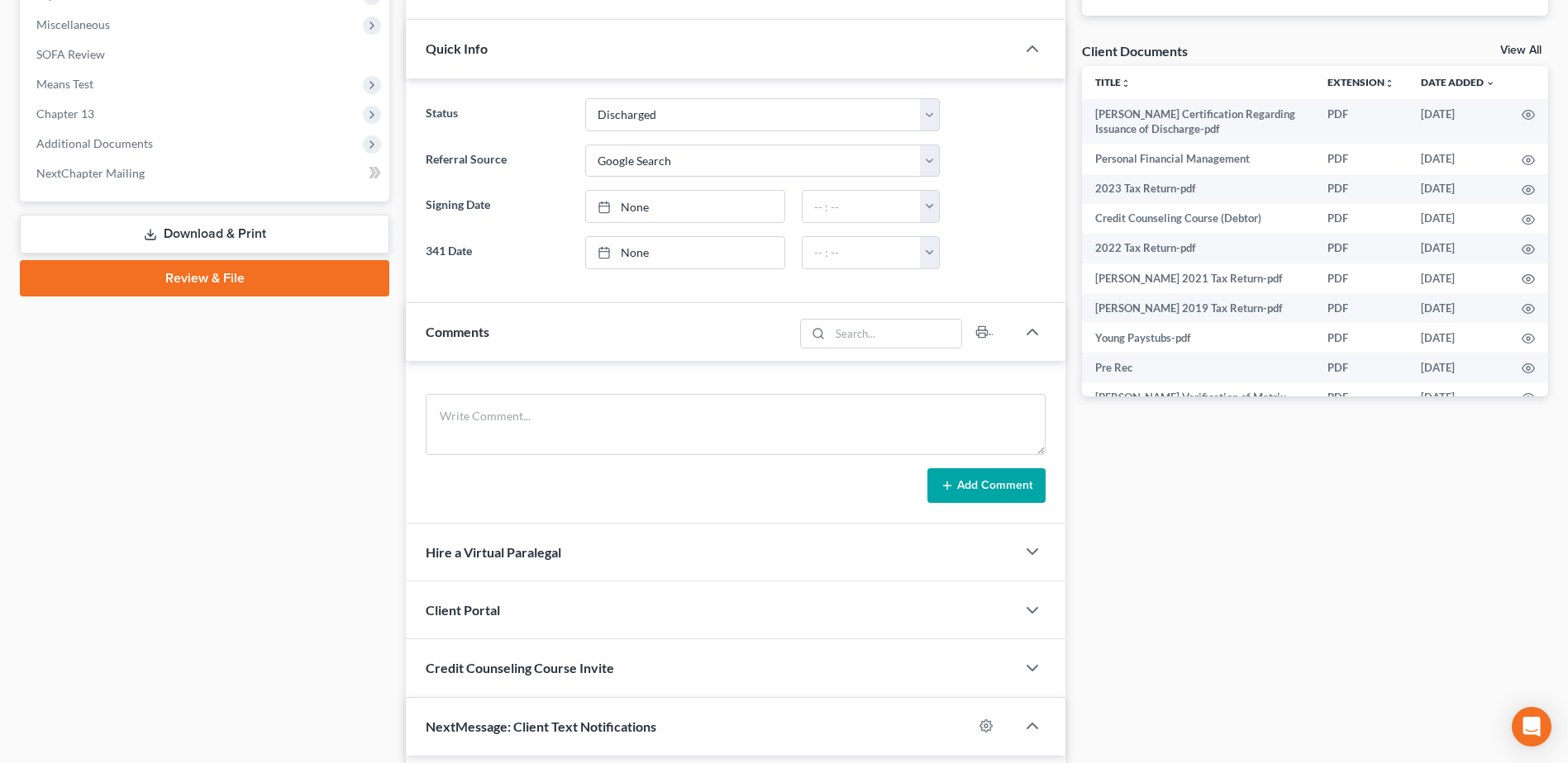
scroll to position [99, 0]
click at [138, 142] on span "Additional Documents" at bounding box center [94, 143] width 116 height 14
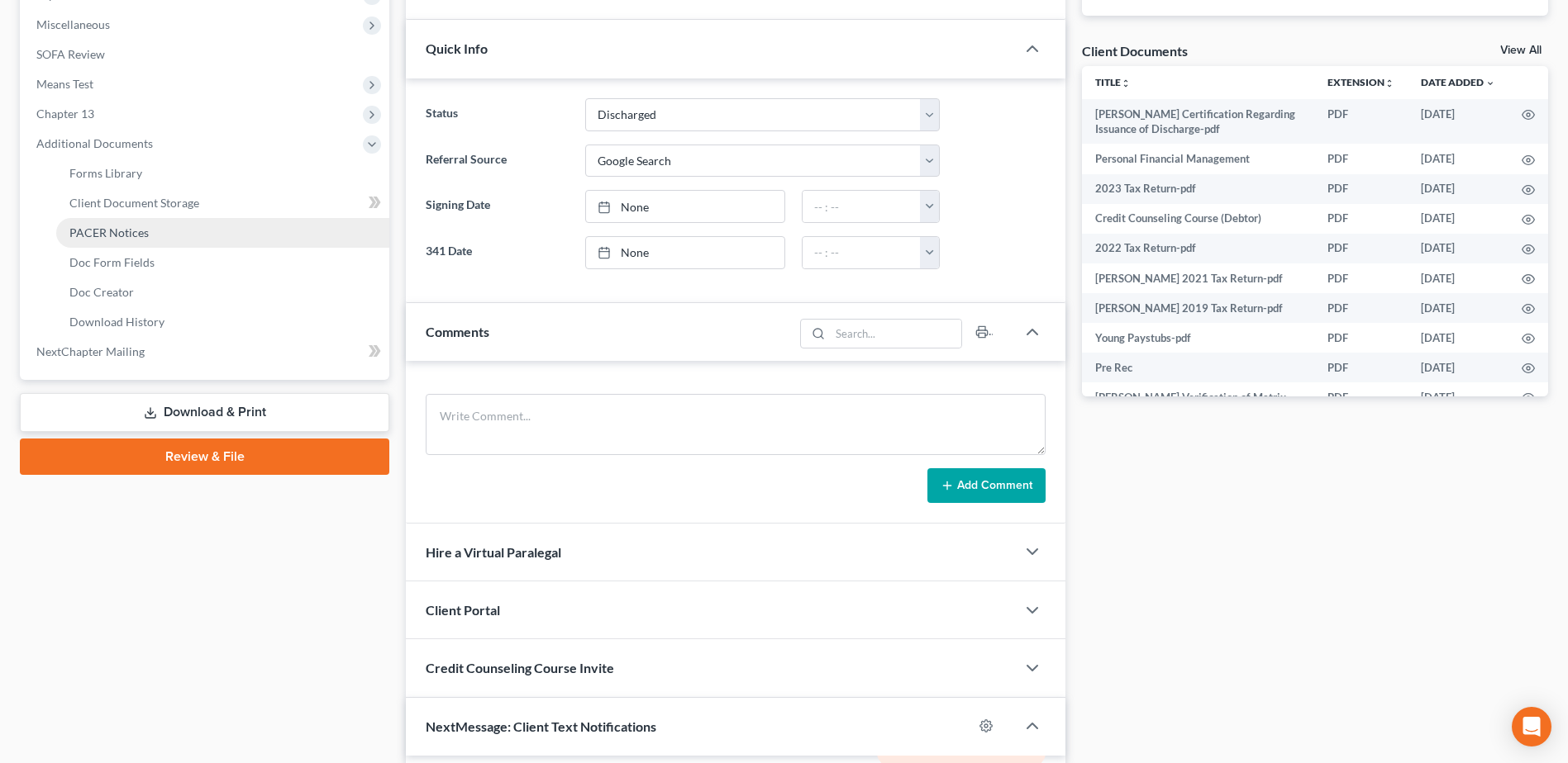
click at [132, 233] on span "PACER Notices" at bounding box center [109, 233] width 79 height 14
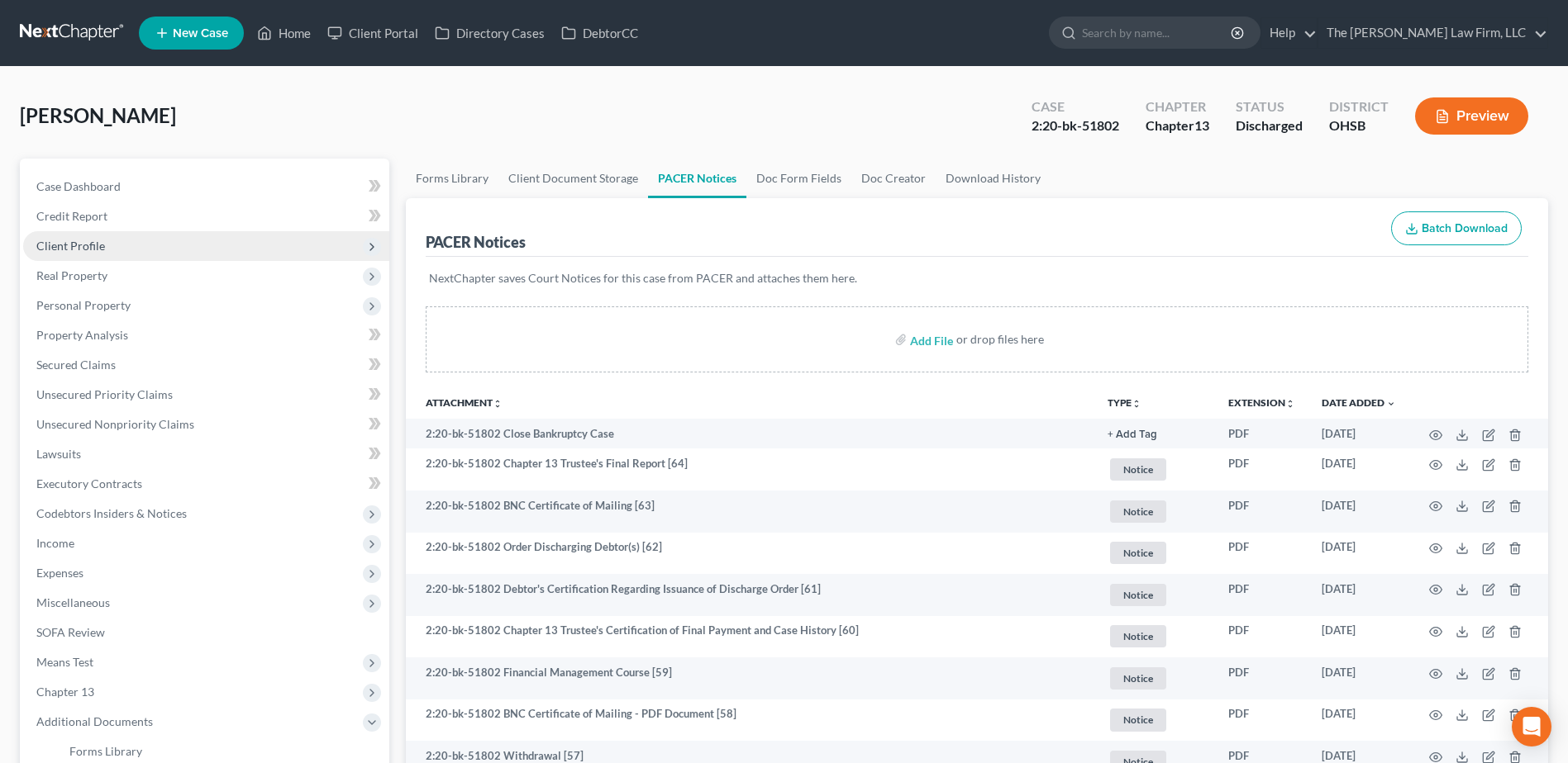
click at [52, 255] on span "Client Profile" at bounding box center [206, 246] width 366 height 30
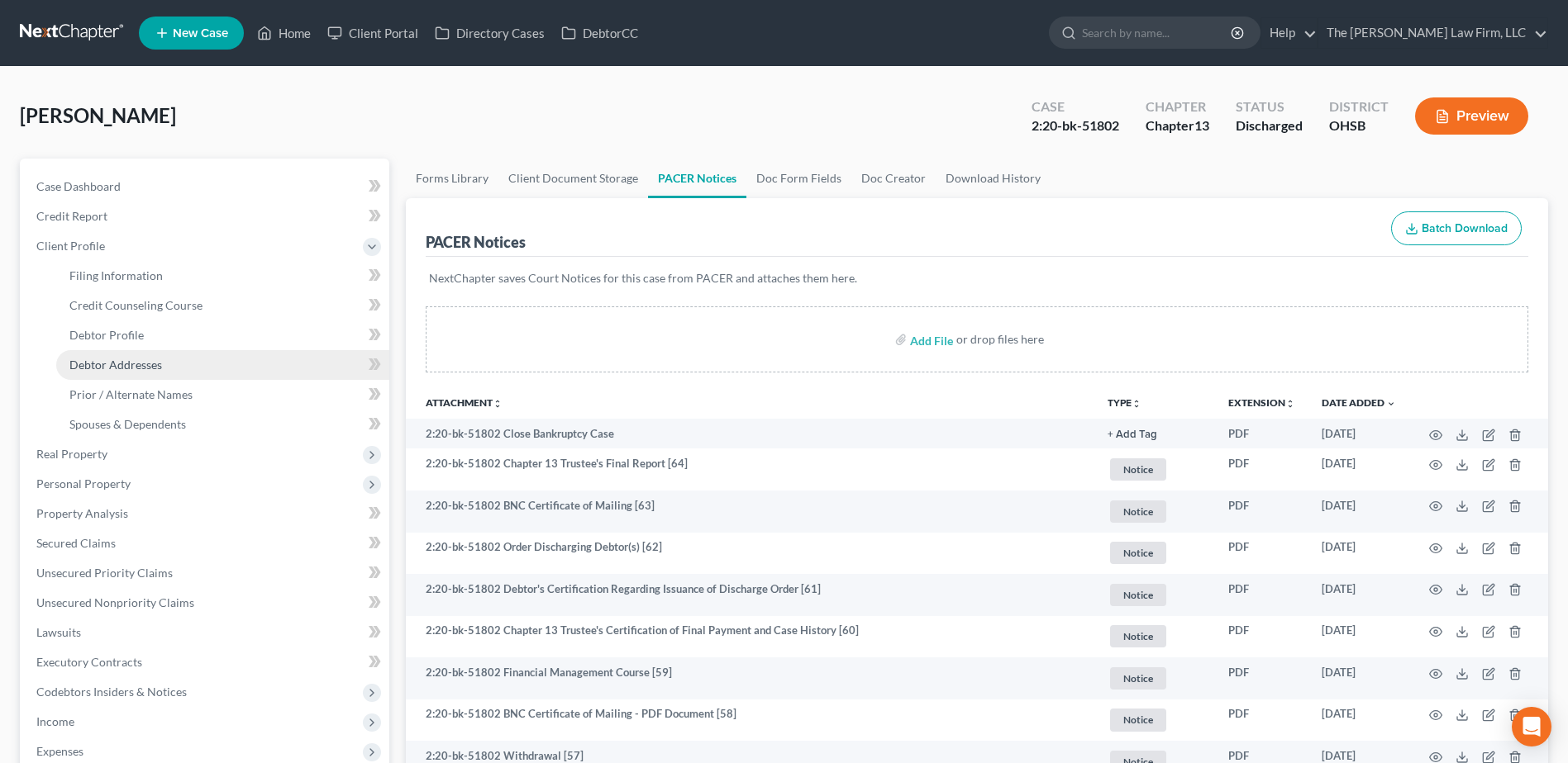
click at [90, 363] on span "Debtor Addresses" at bounding box center [115, 364] width 92 height 14
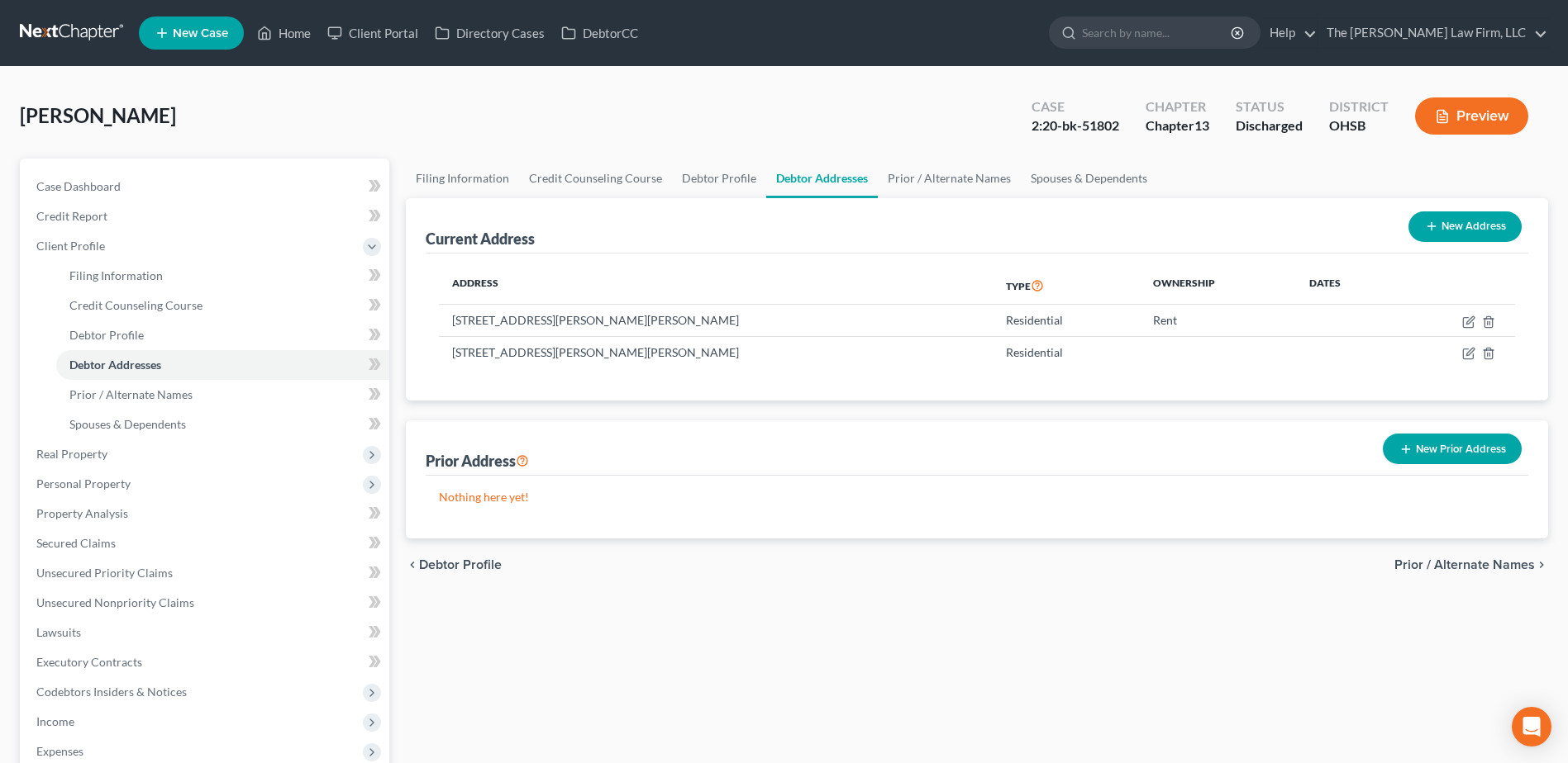
click at [62, 38] on link at bounding box center [72, 33] width 106 height 30
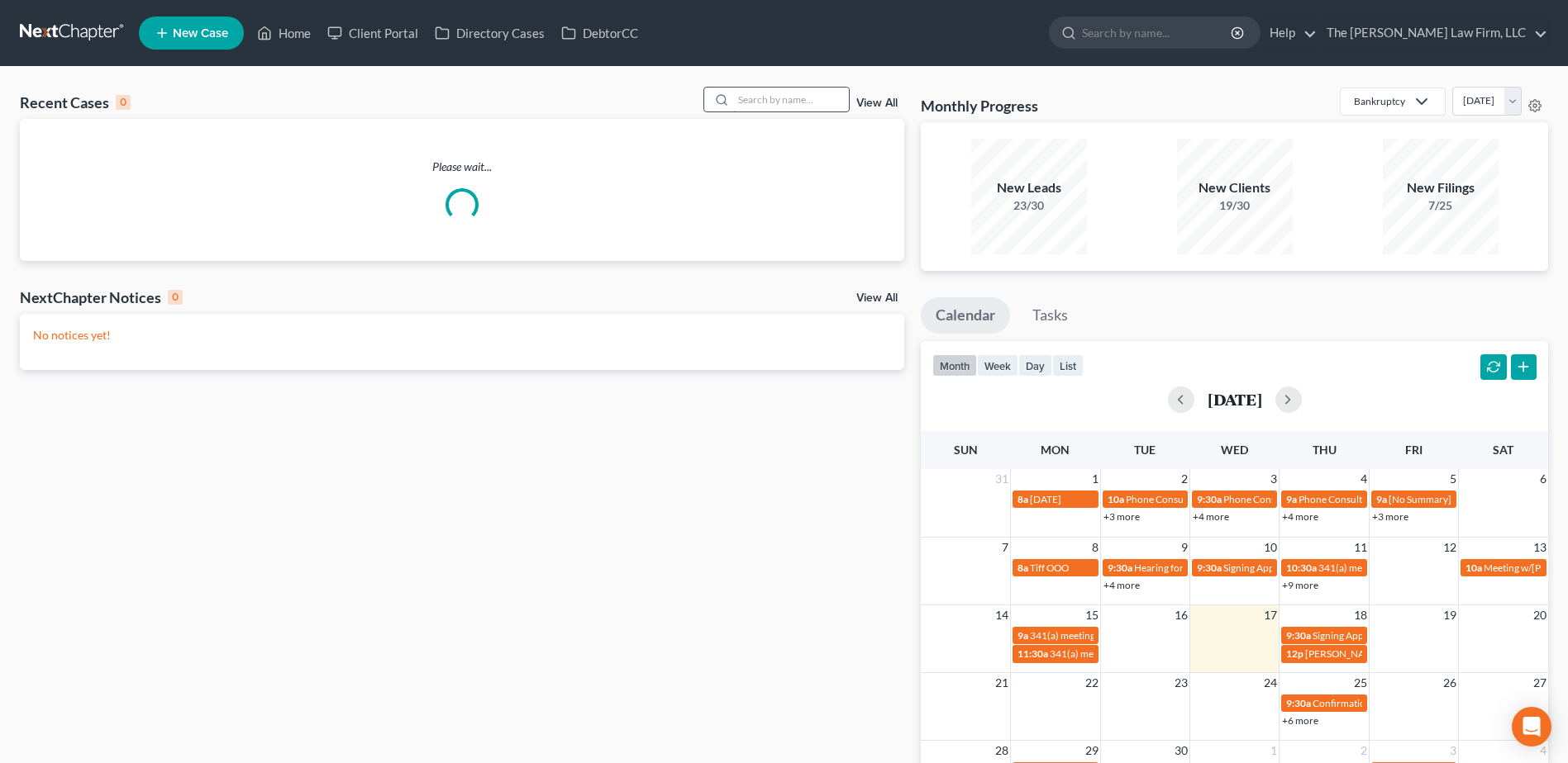
click at [765, 102] on input "search" at bounding box center [791, 100] width 115 height 24
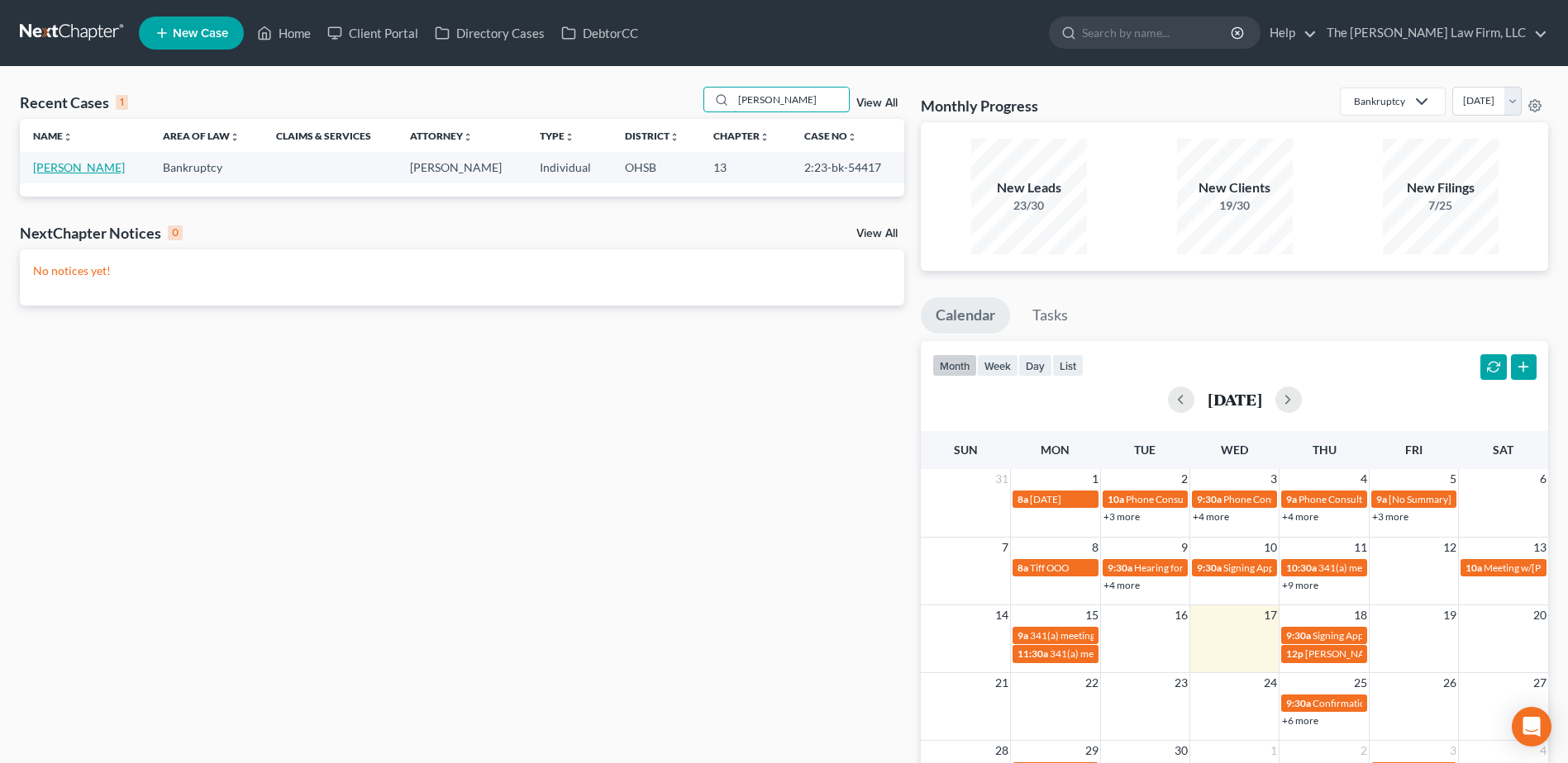
type input "[PERSON_NAME]"
click at [61, 168] on link "[PERSON_NAME]" at bounding box center [78, 167] width 91 height 14
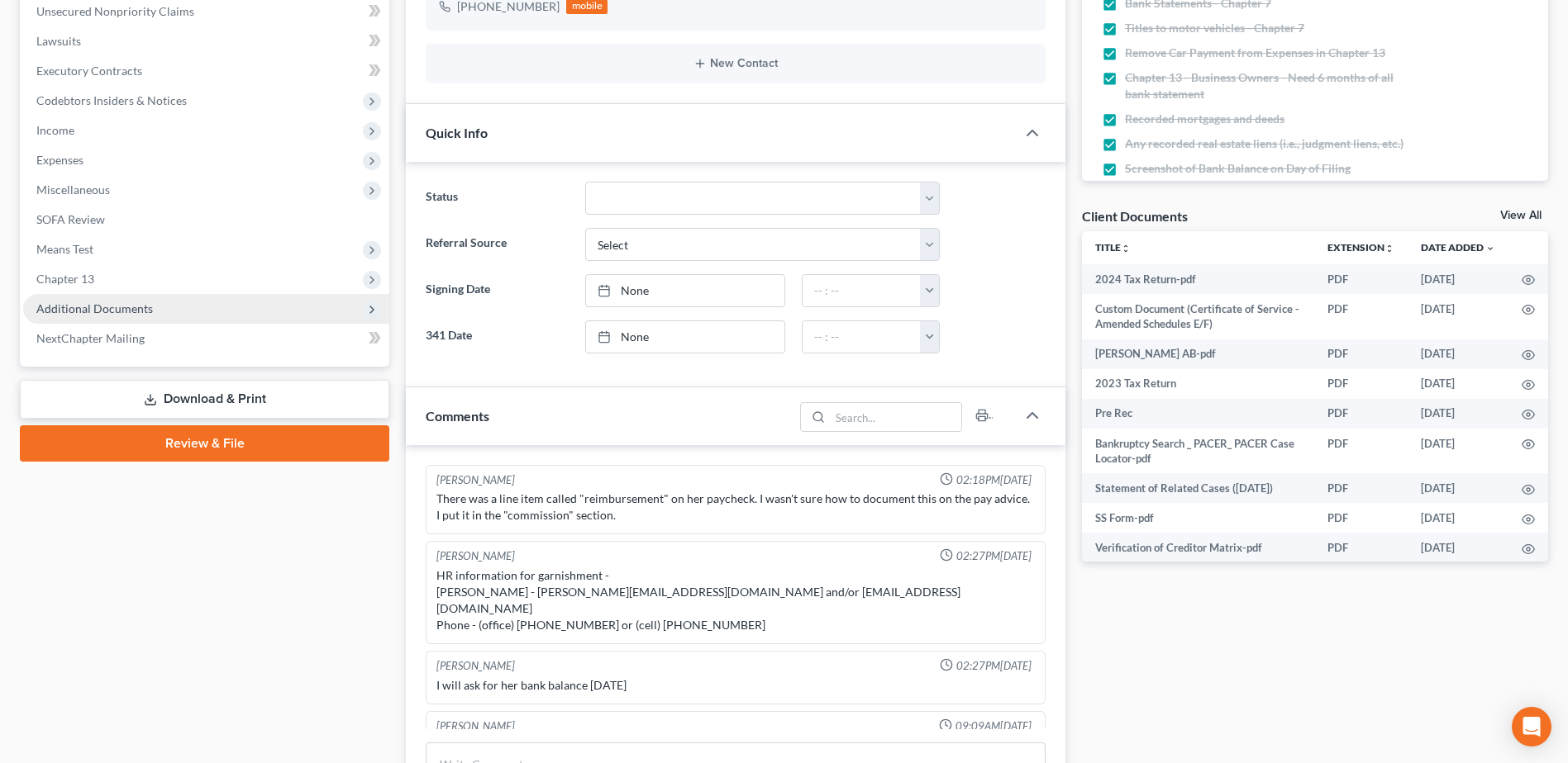
scroll to position [128, 0]
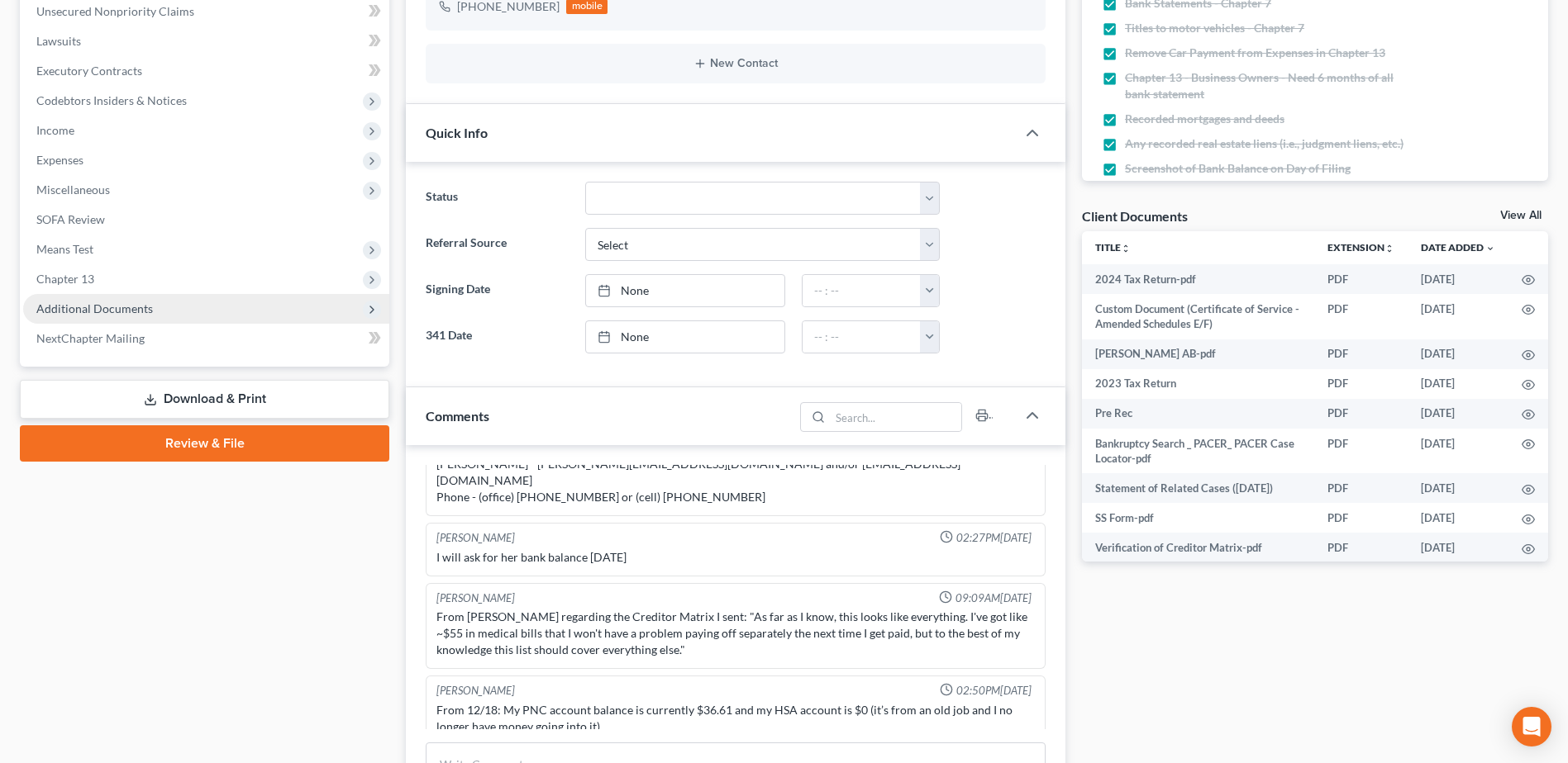
click at [54, 317] on span "Additional Documents" at bounding box center [206, 308] width 366 height 30
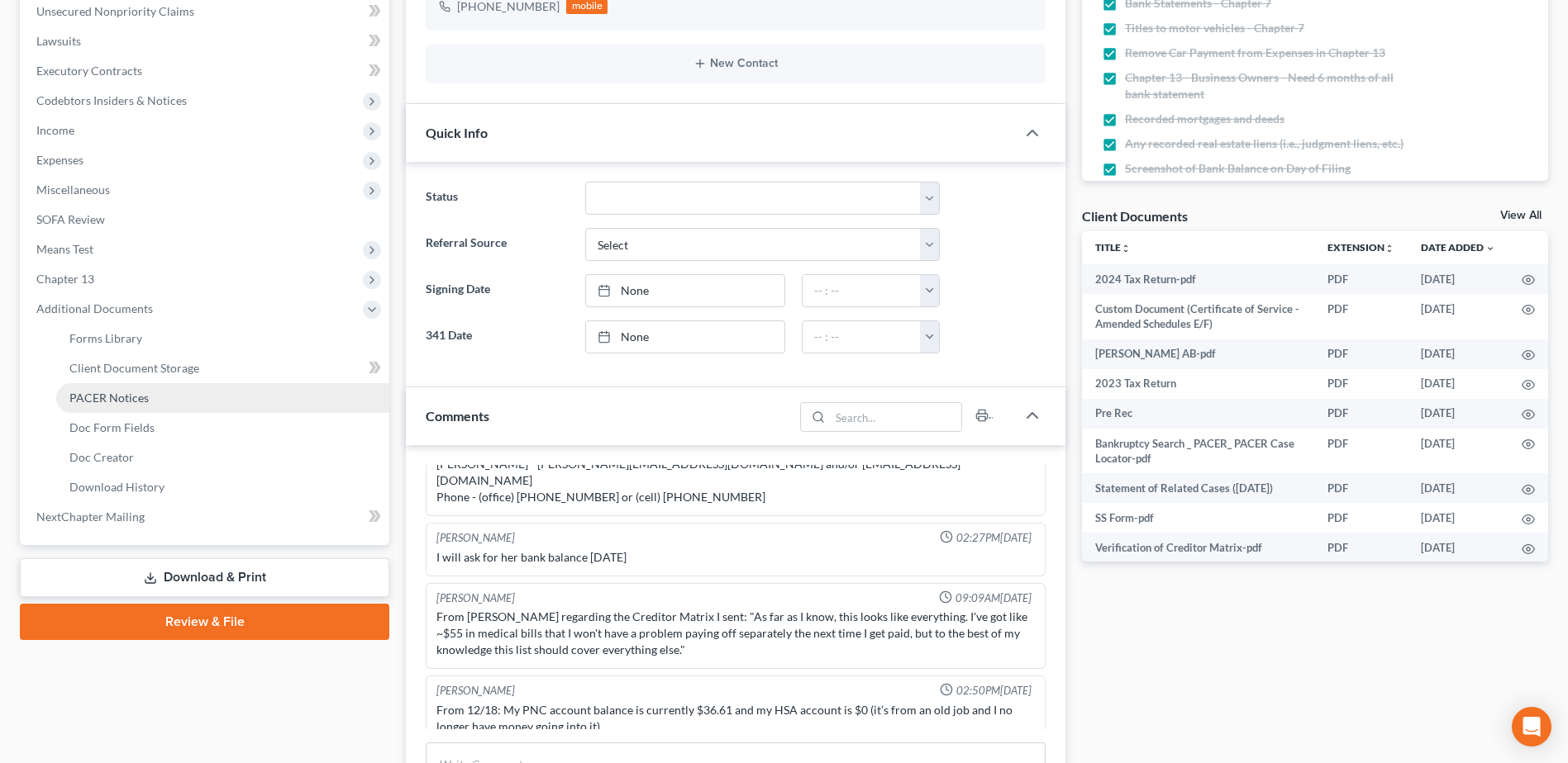
click at [77, 391] on span "PACER Notices" at bounding box center [109, 398] width 79 height 14
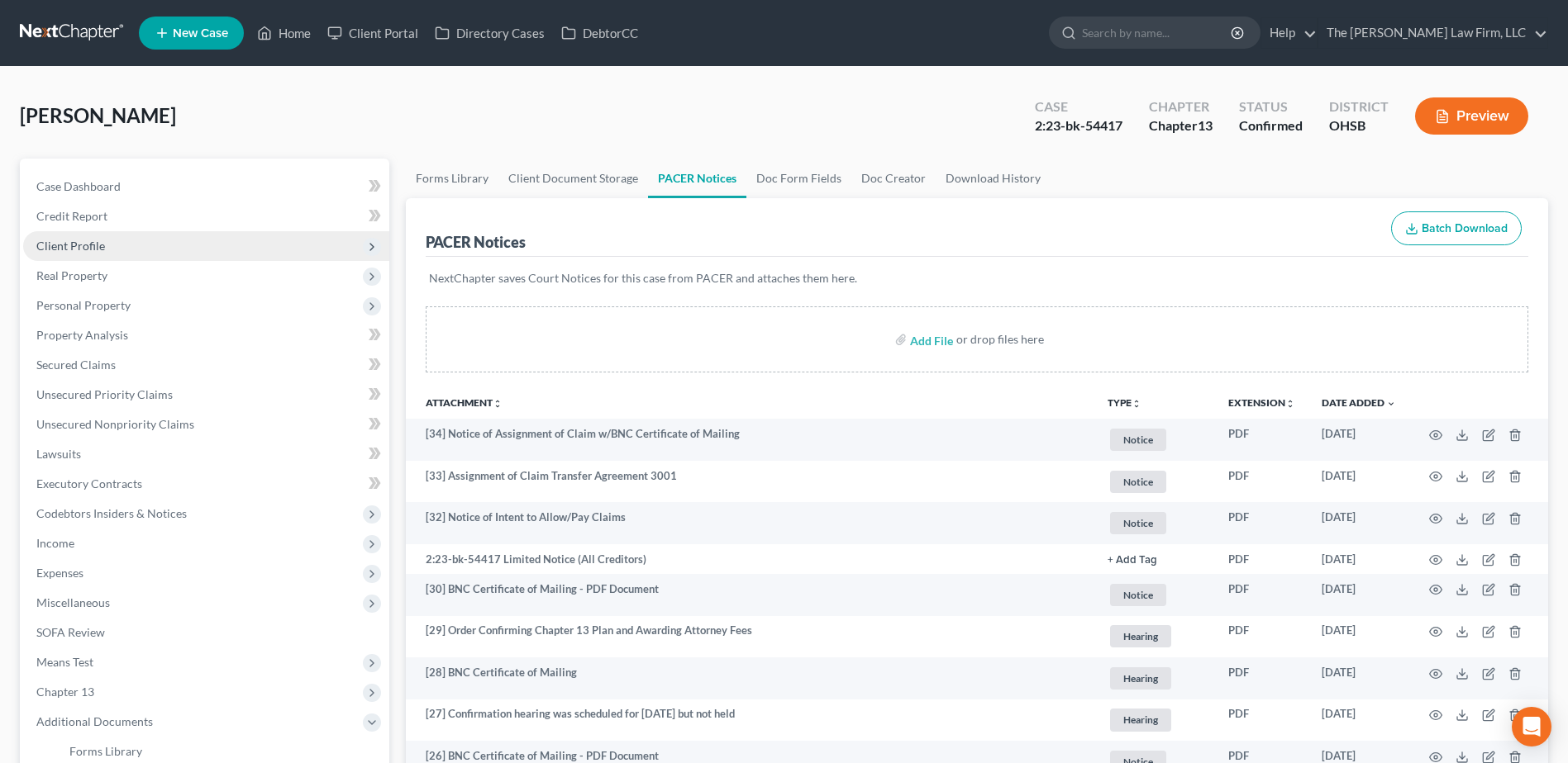
click at [109, 243] on span "Client Profile" at bounding box center [206, 246] width 366 height 30
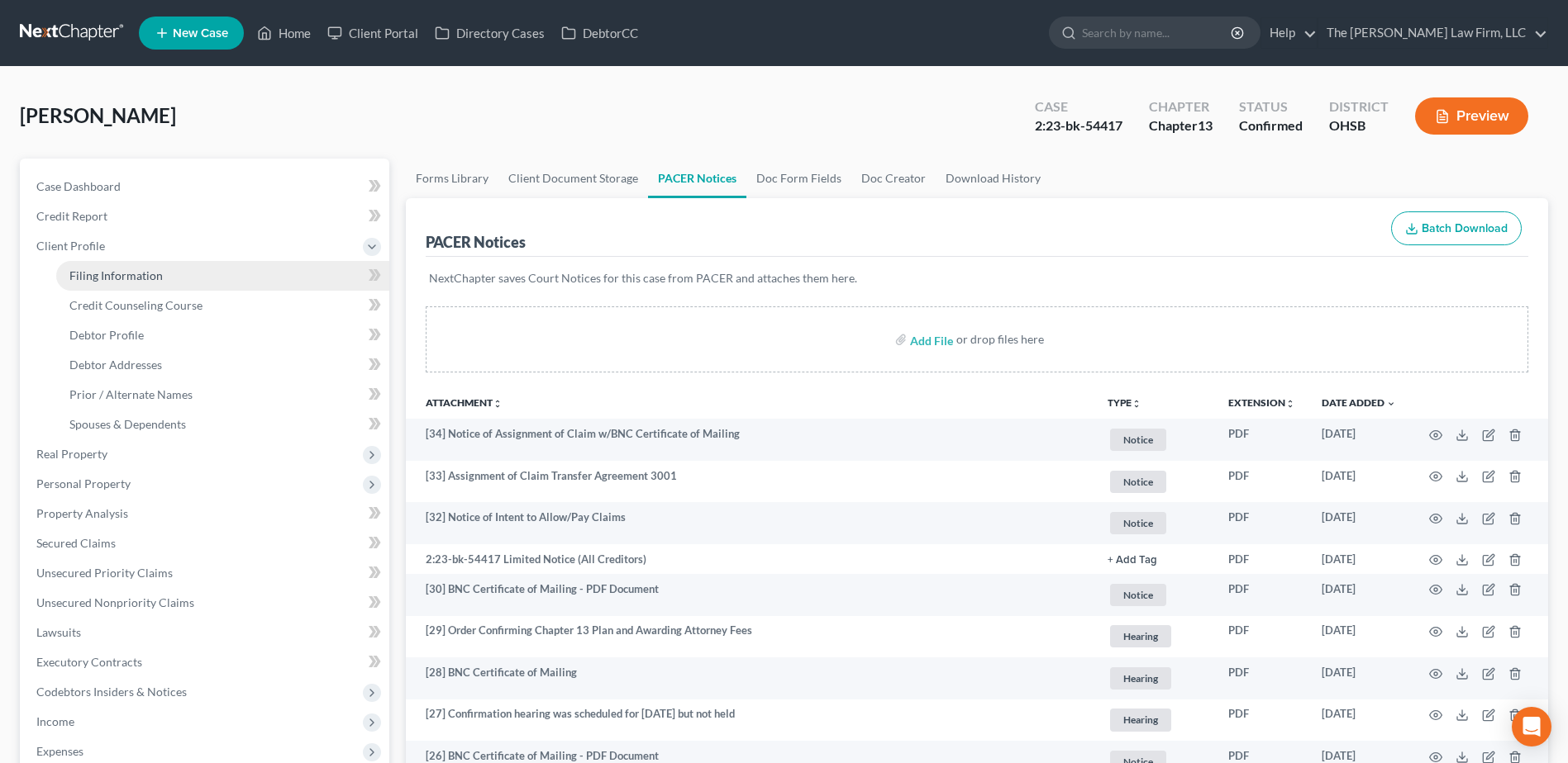
click at [114, 267] on link "Filing Information" at bounding box center [222, 276] width 333 height 30
select select "1"
select select "0"
select select "3"
select select "36"
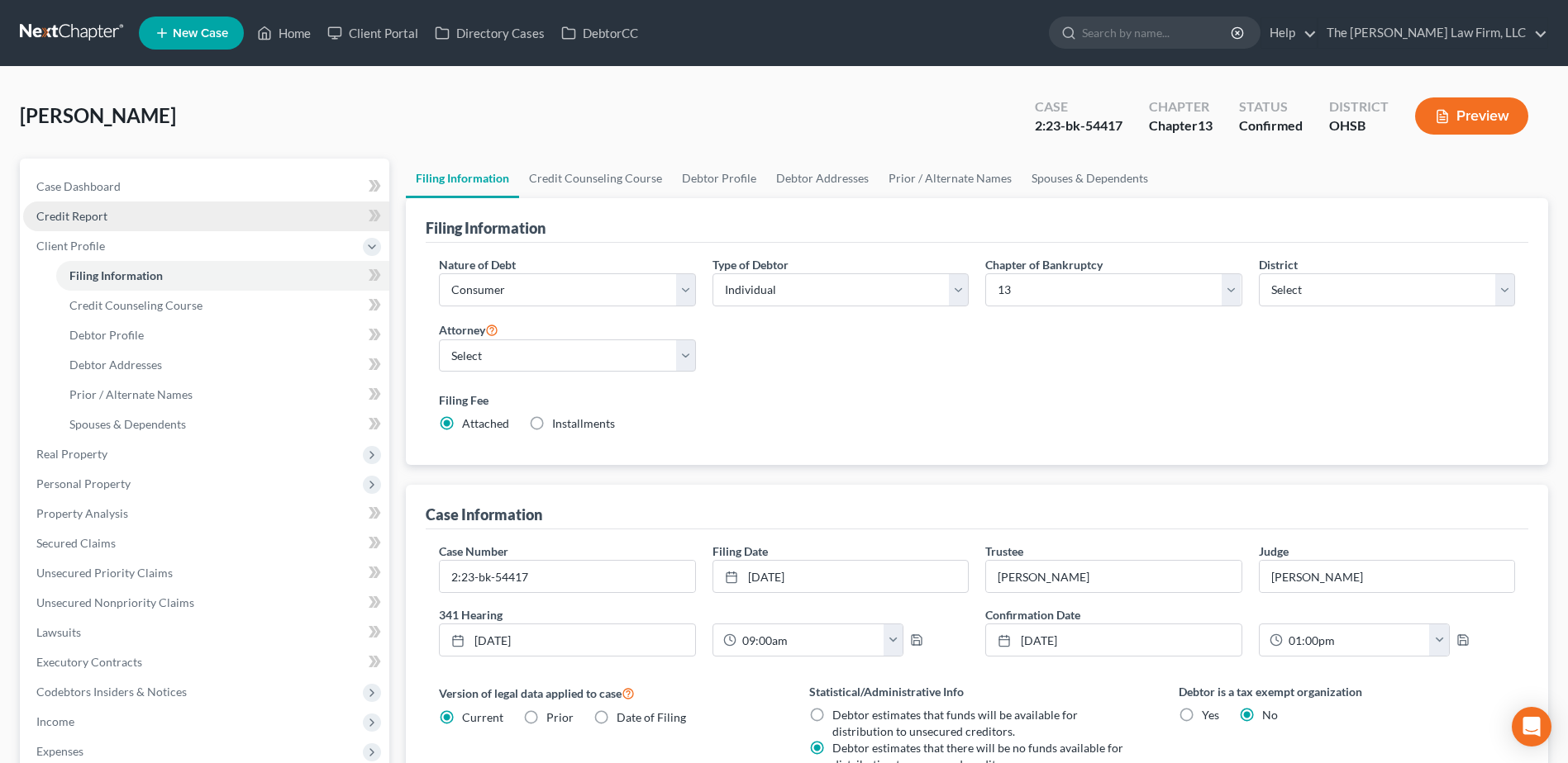
click at [73, 218] on span "Credit Report" at bounding box center [72, 216] width 71 height 14
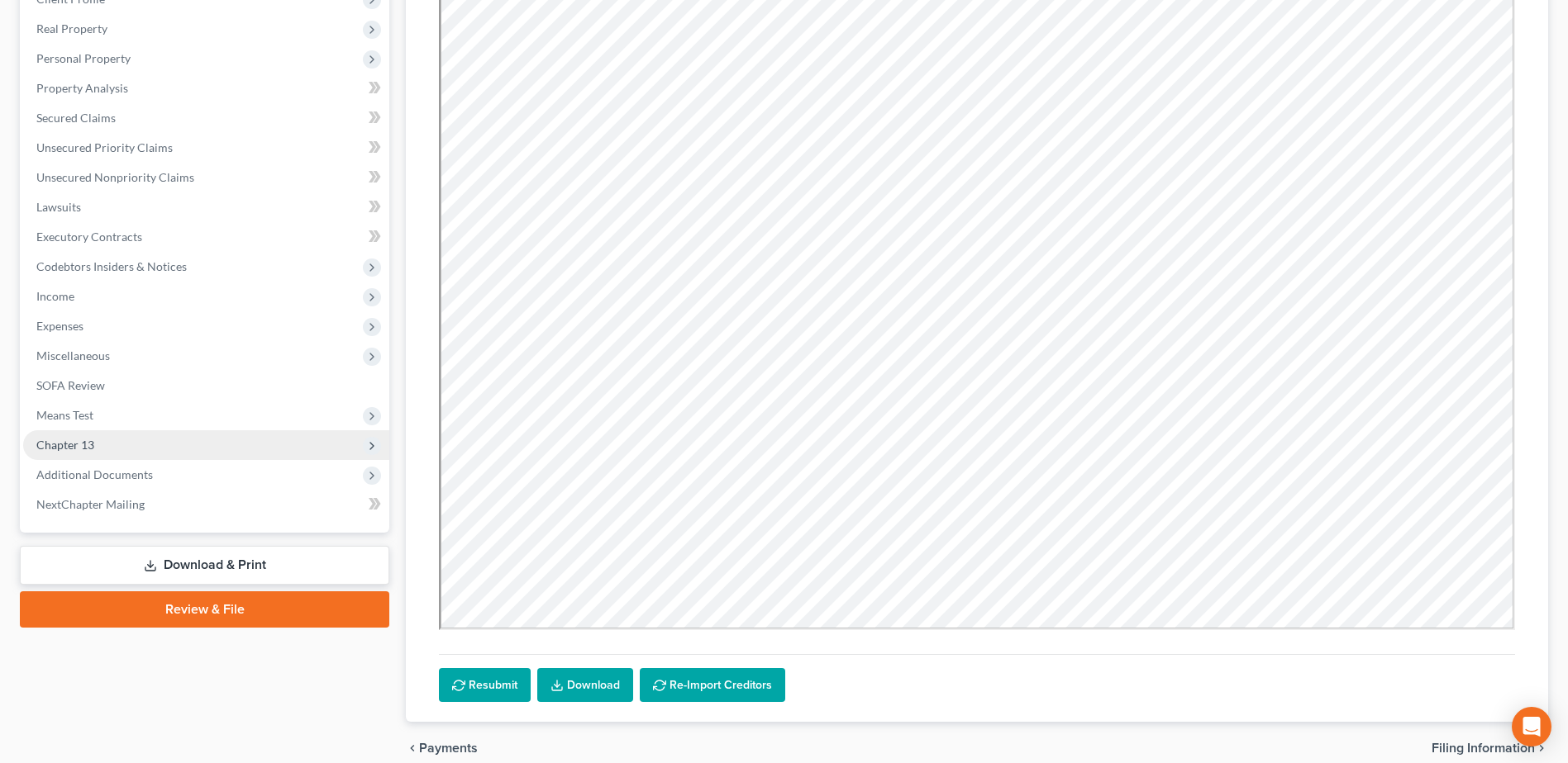
scroll to position [248, 0]
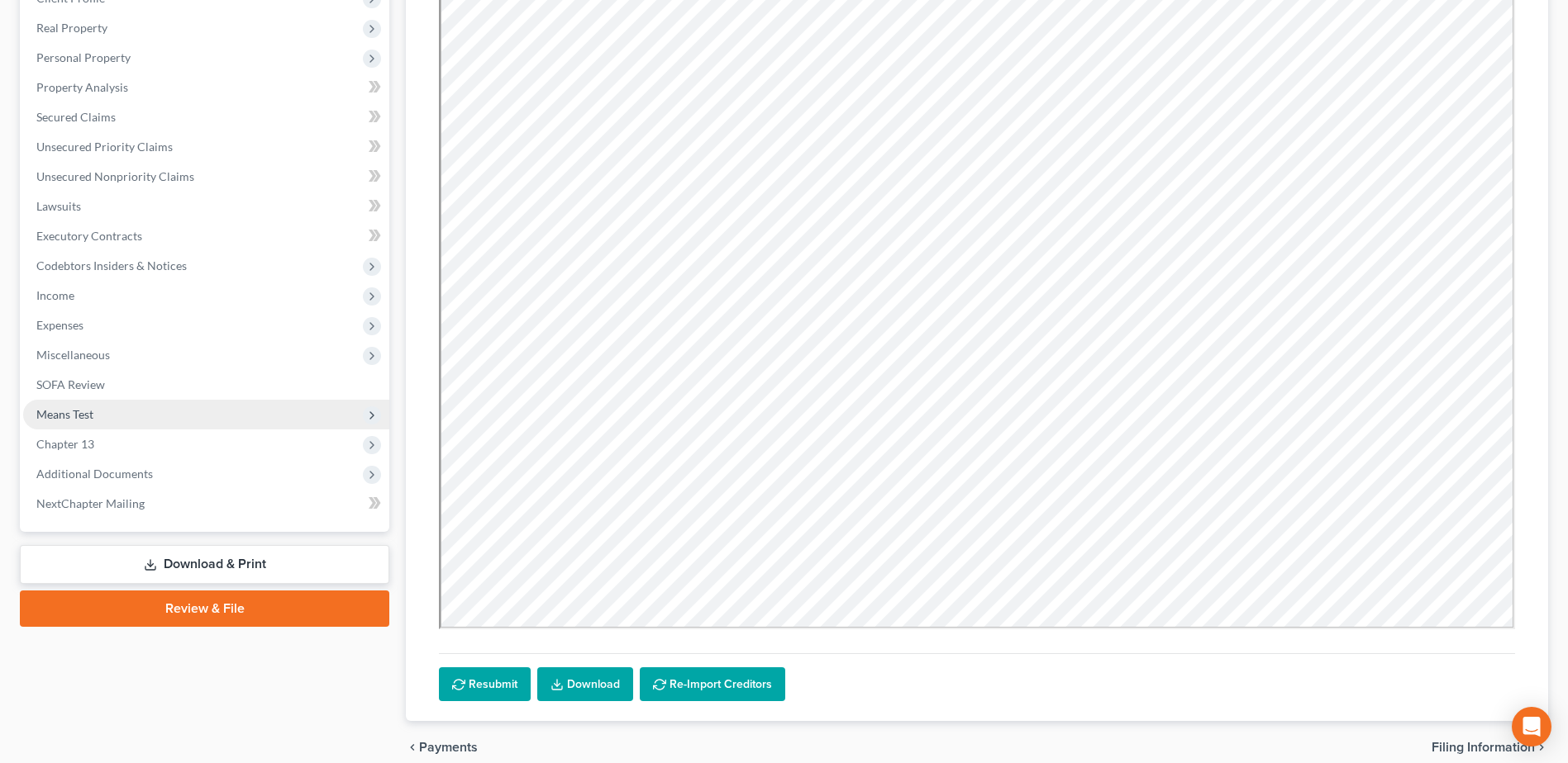
click at [74, 409] on span "Means Test" at bounding box center [65, 414] width 57 height 14
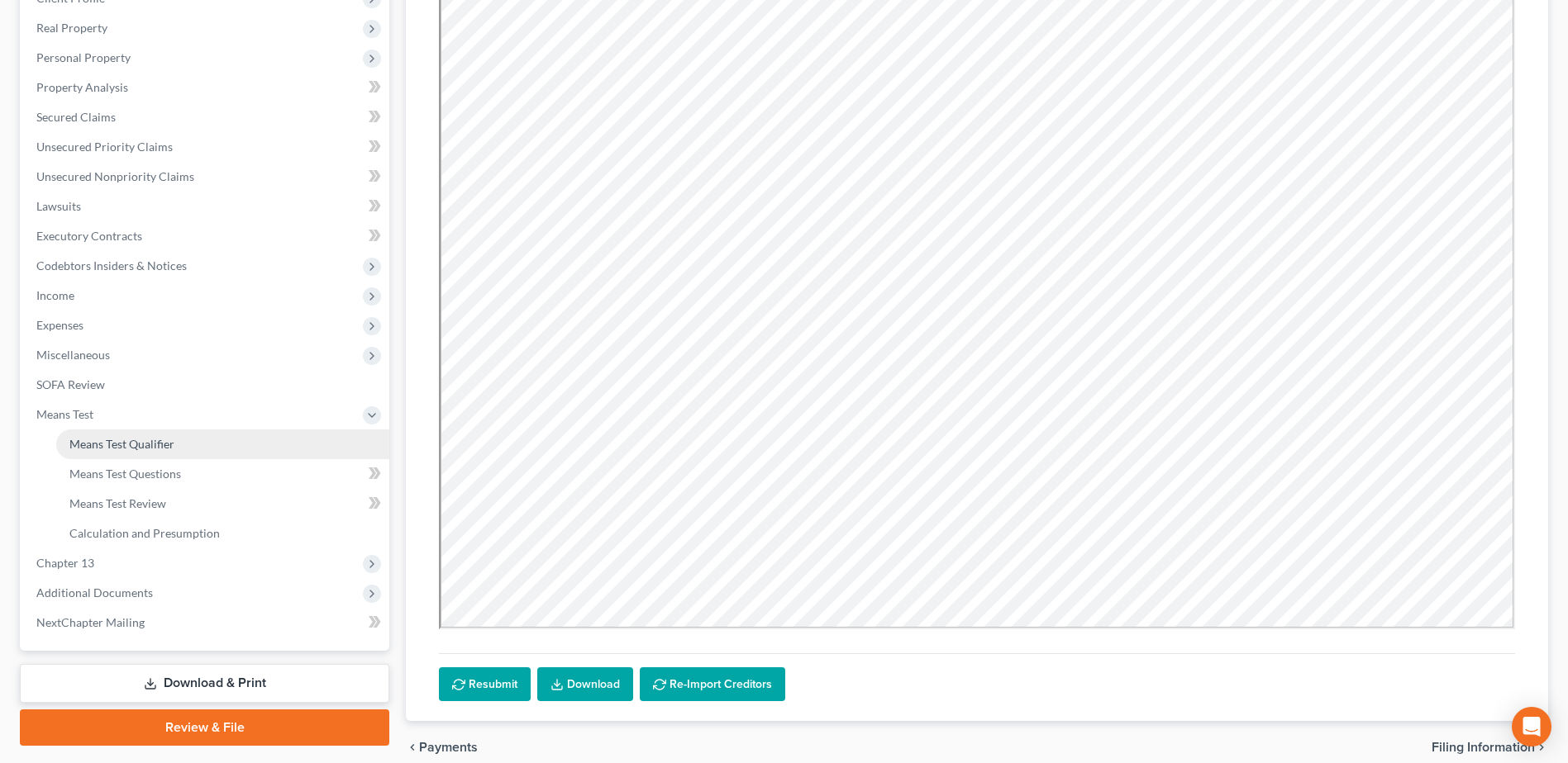
click at [99, 431] on link "Means Test Qualifier" at bounding box center [222, 444] width 333 height 30
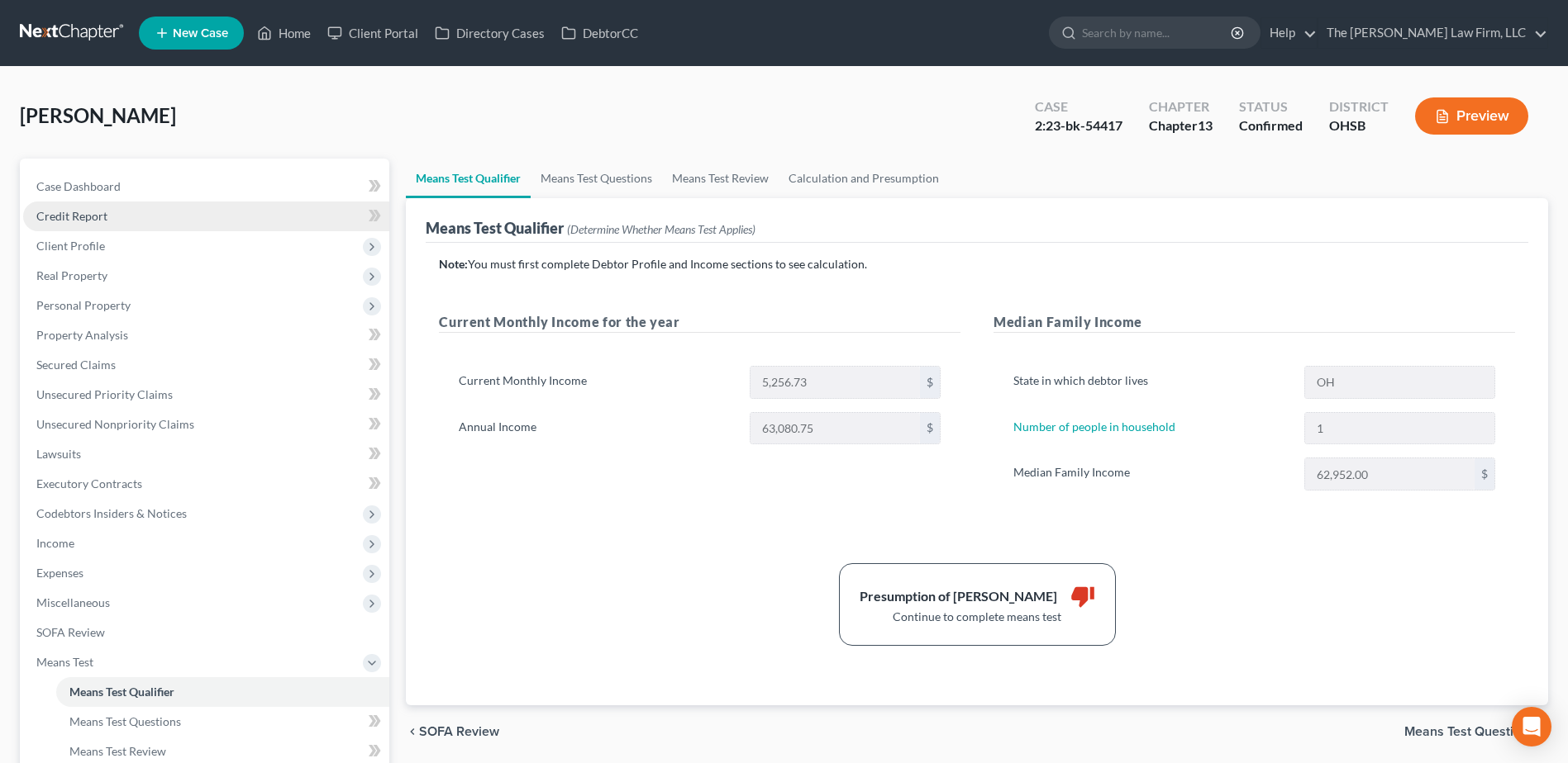
click at [93, 219] on span "Credit Report" at bounding box center [72, 216] width 71 height 14
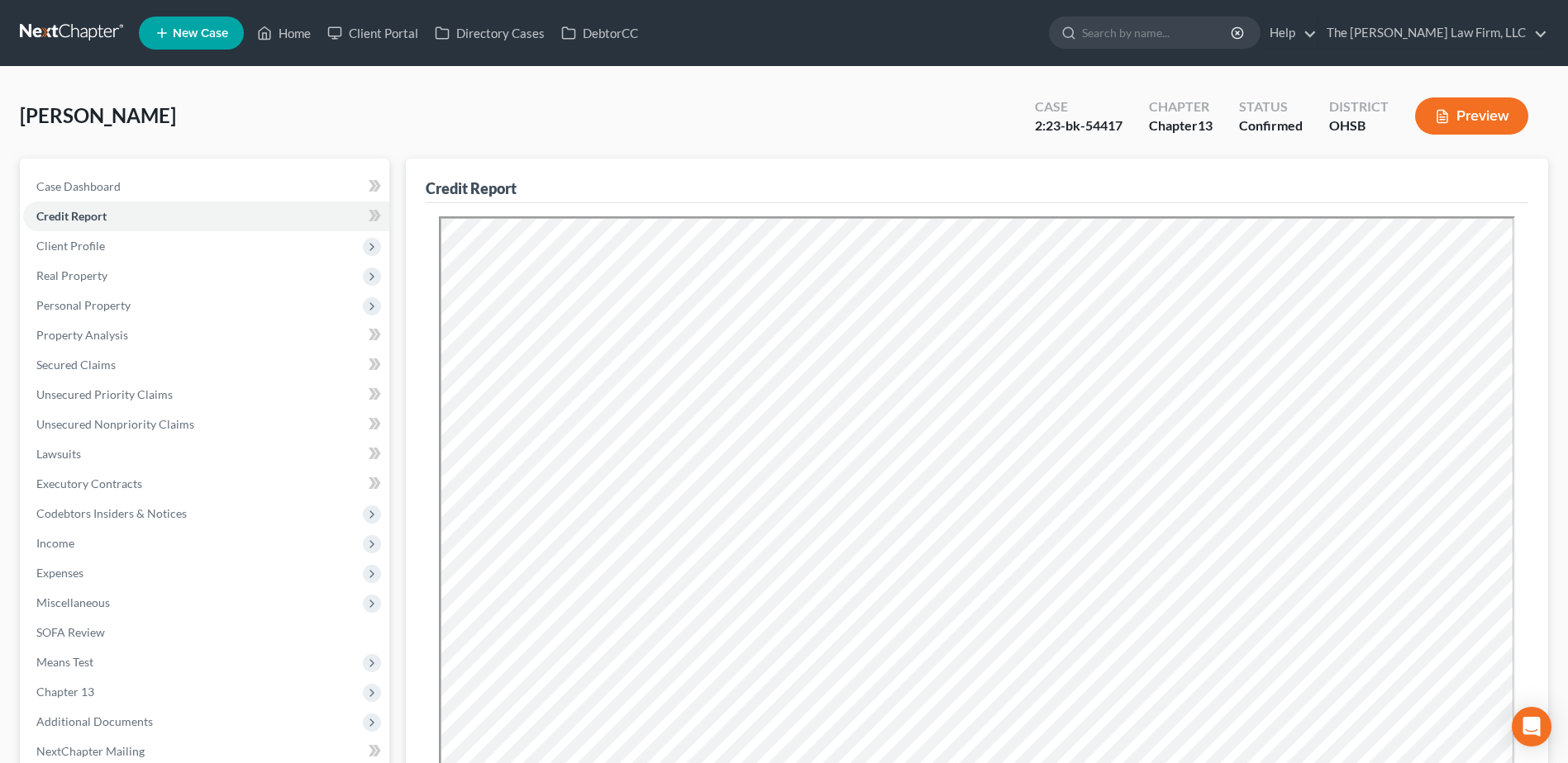
click at [78, 28] on link at bounding box center [72, 33] width 106 height 30
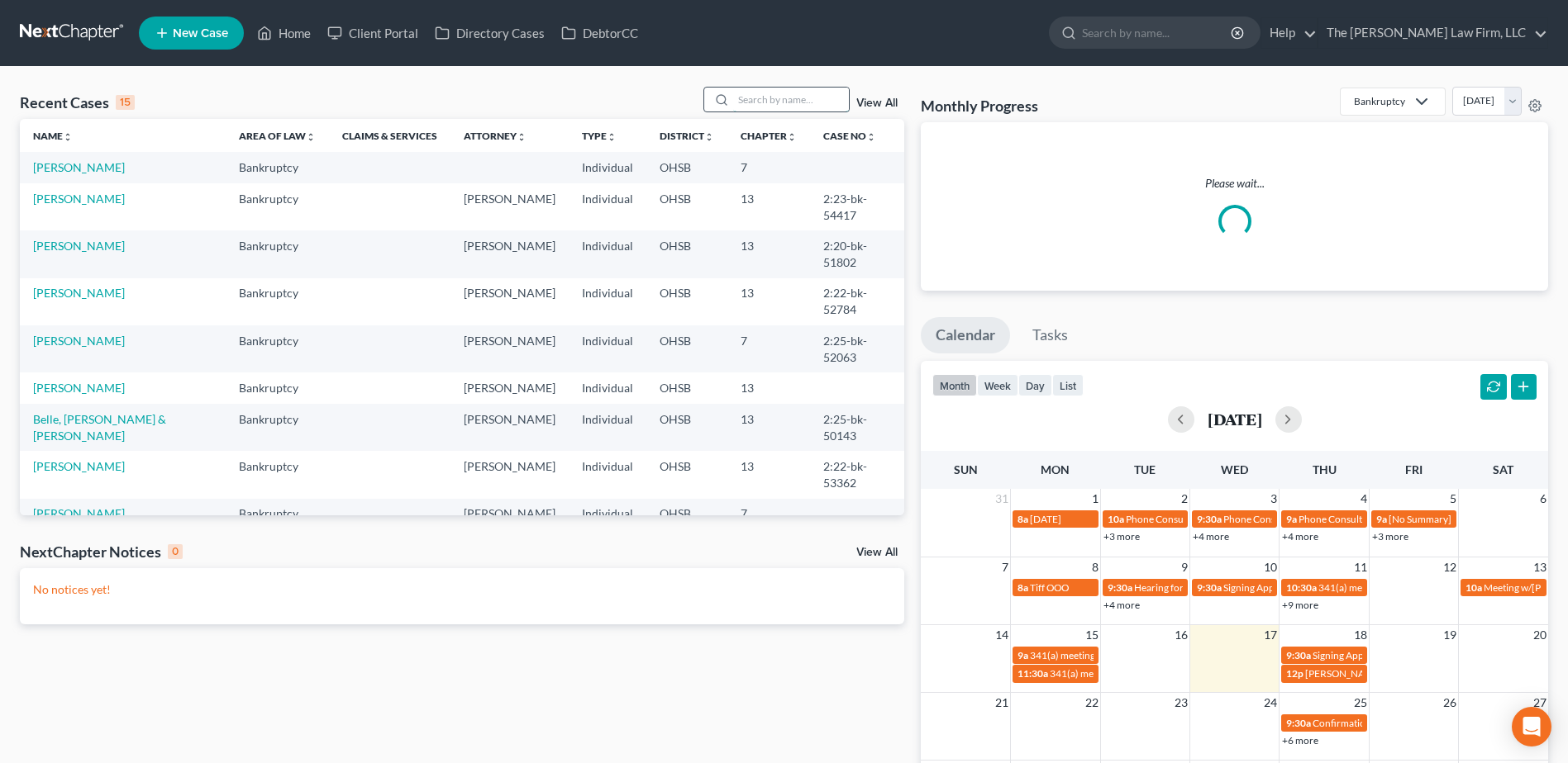
click at [788, 102] on input "search" at bounding box center [791, 100] width 115 height 24
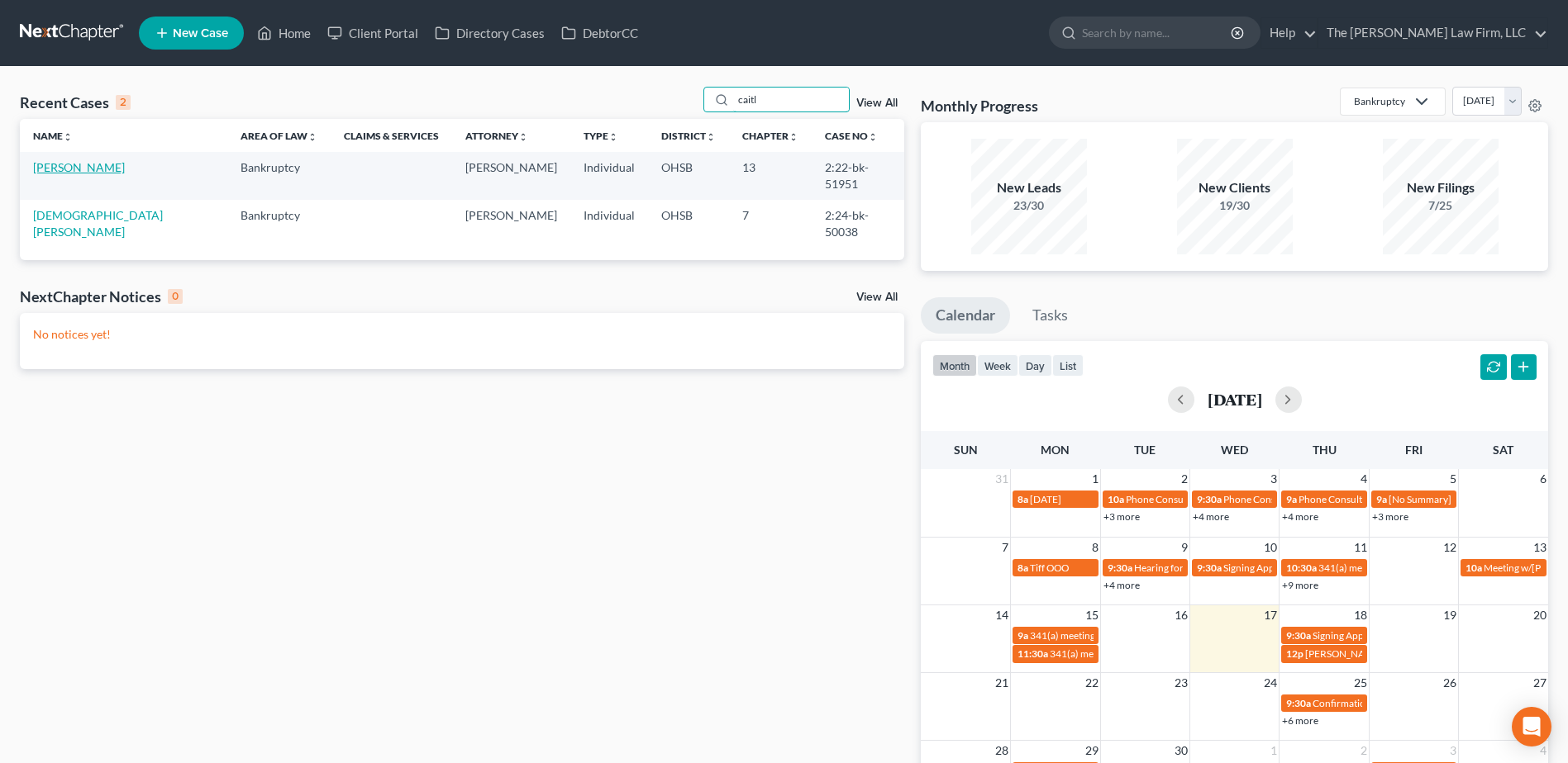
type input "caitl"
click at [74, 172] on link "[PERSON_NAME]" at bounding box center [78, 167] width 91 height 14
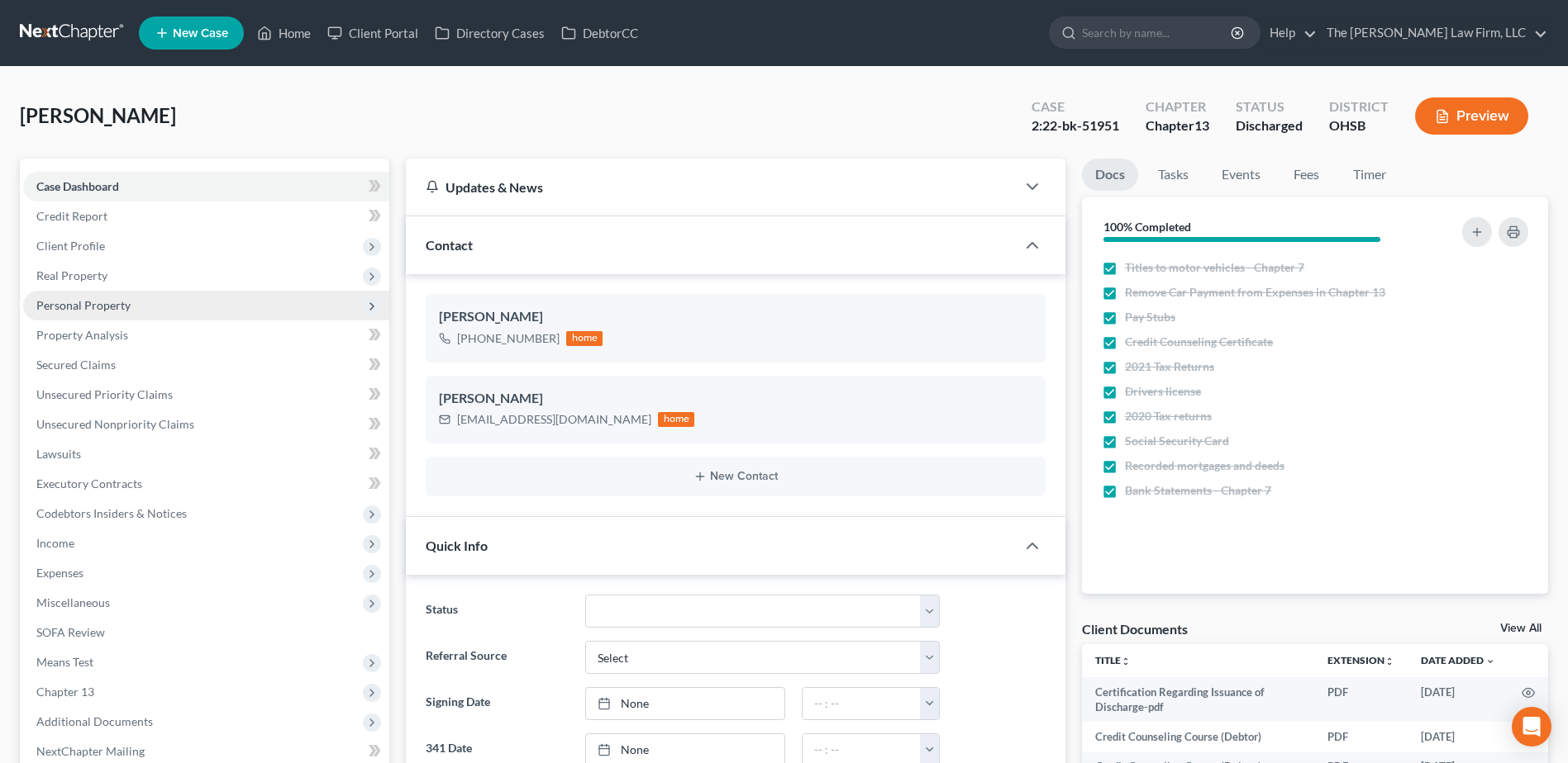
scroll to position [2865, 0]
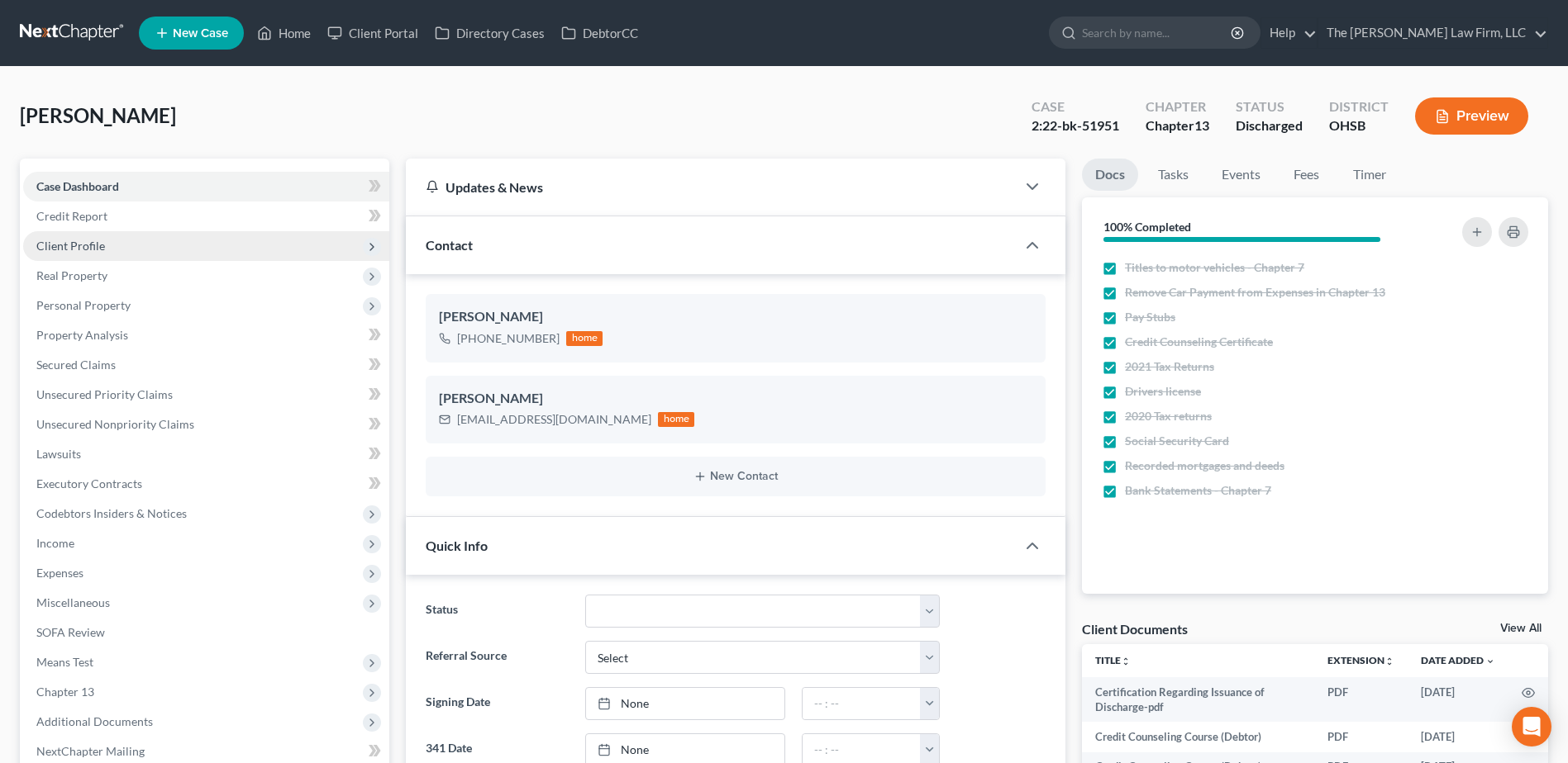
click at [91, 245] on span "Client Profile" at bounding box center [71, 245] width 69 height 14
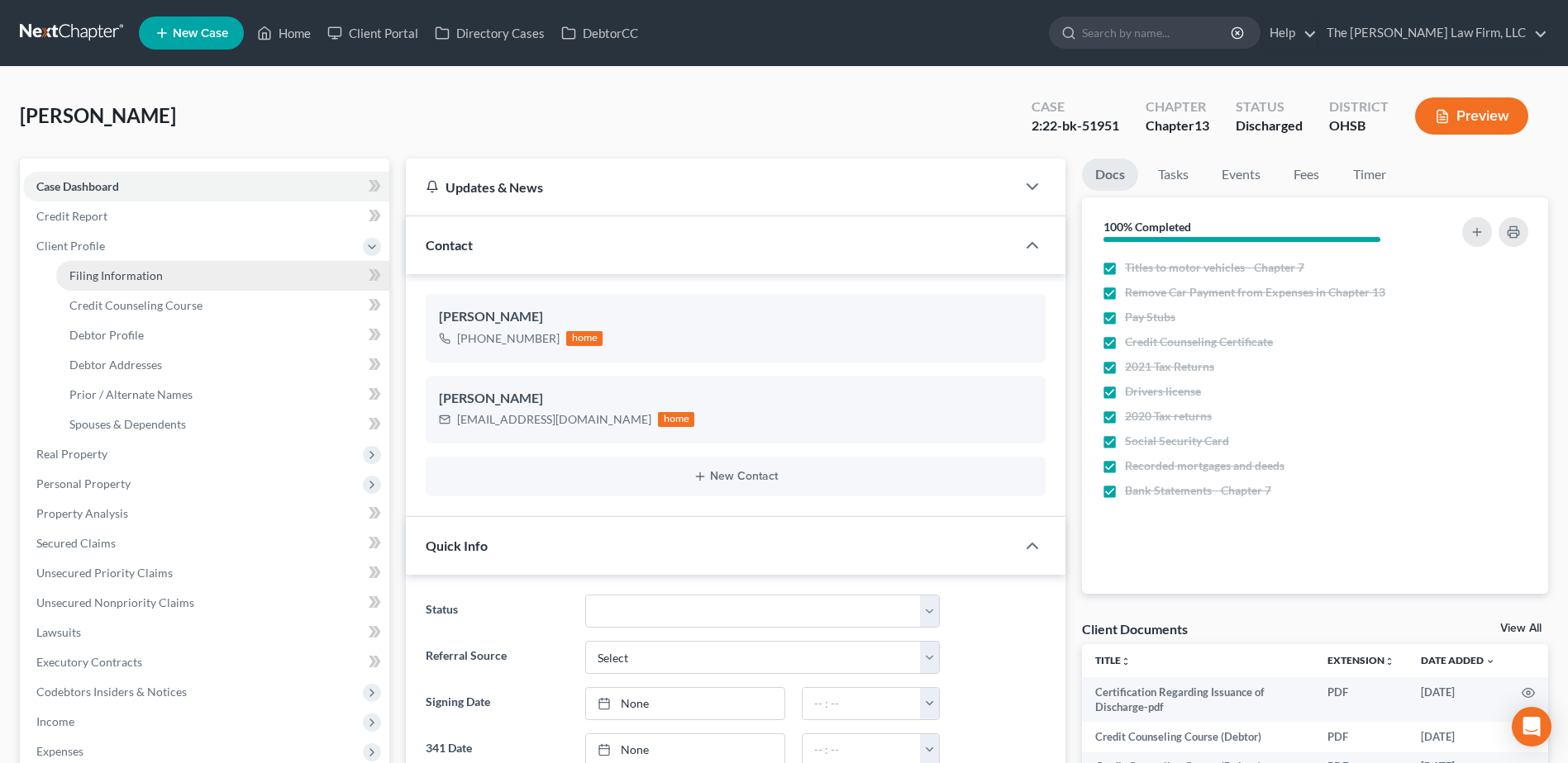
click at [96, 269] on span "Filing Information" at bounding box center [116, 276] width 93 height 14
select select "1"
select select "0"
select select "3"
select select "36"
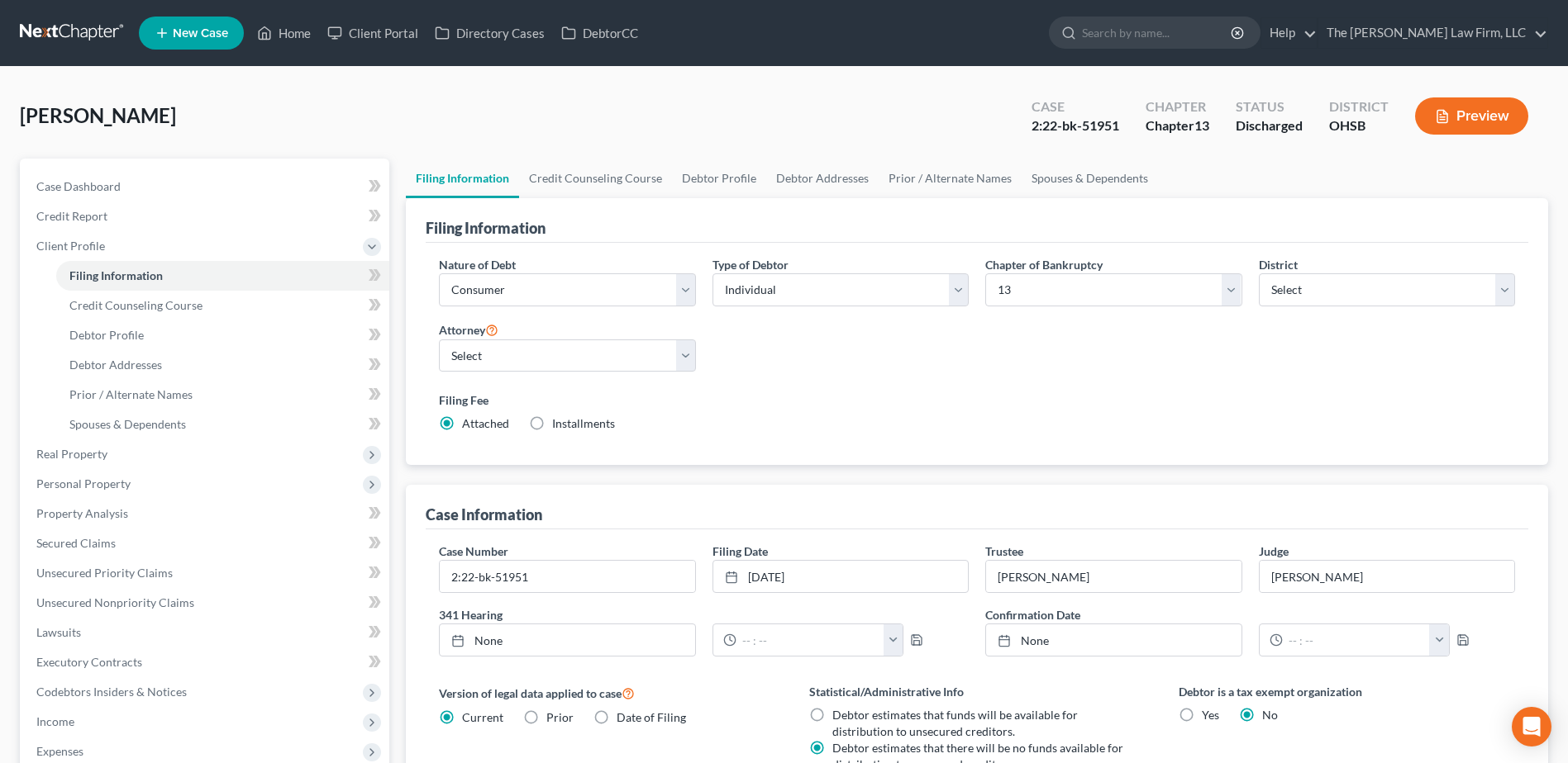
click at [111, 30] on link at bounding box center [72, 33] width 106 height 30
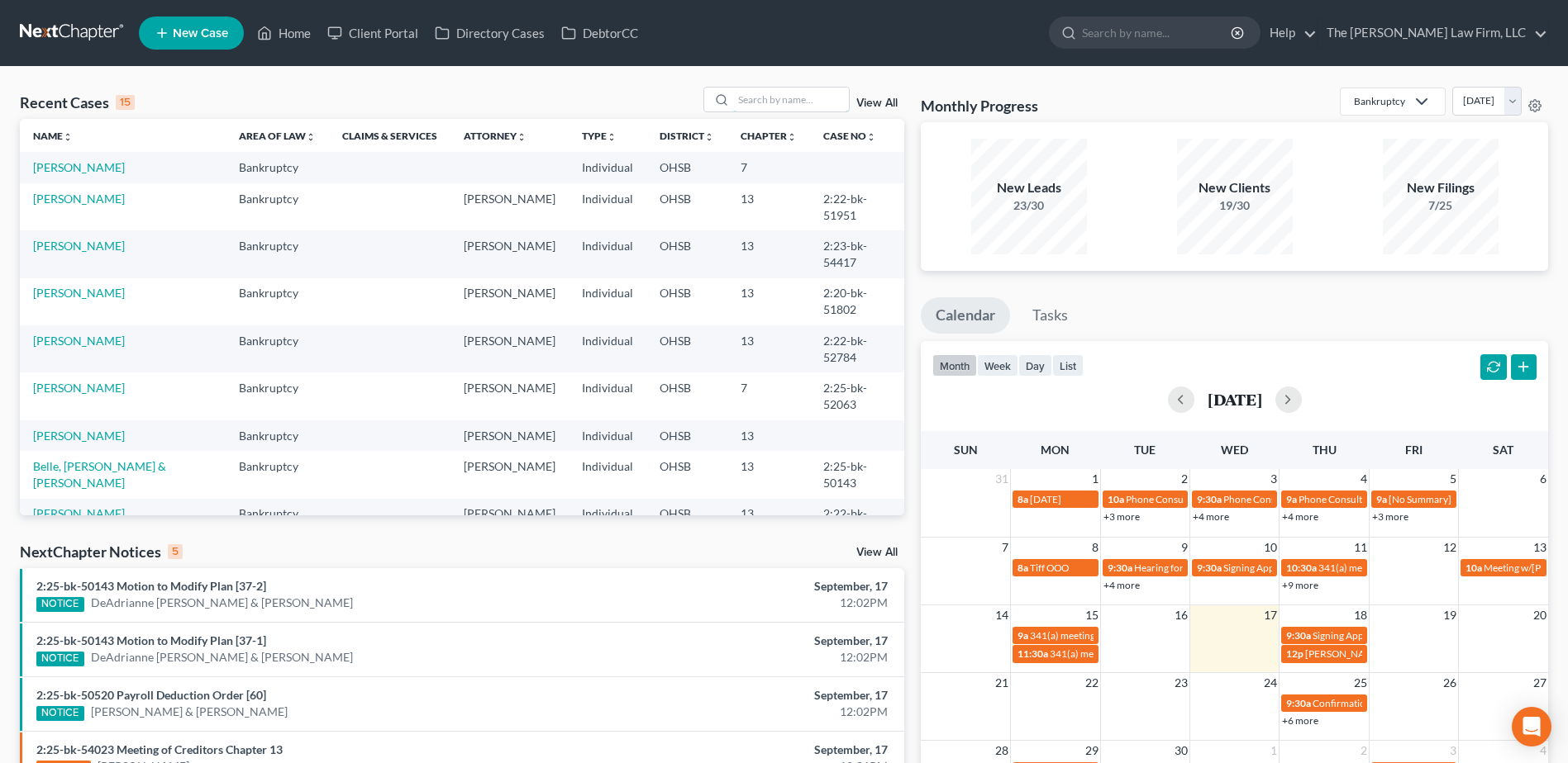
drag, startPoint x: 821, startPoint y: 97, endPoint x: 840, endPoint y: 82, distance: 24.2
click at [821, 97] on input "search" at bounding box center [791, 100] width 115 height 24
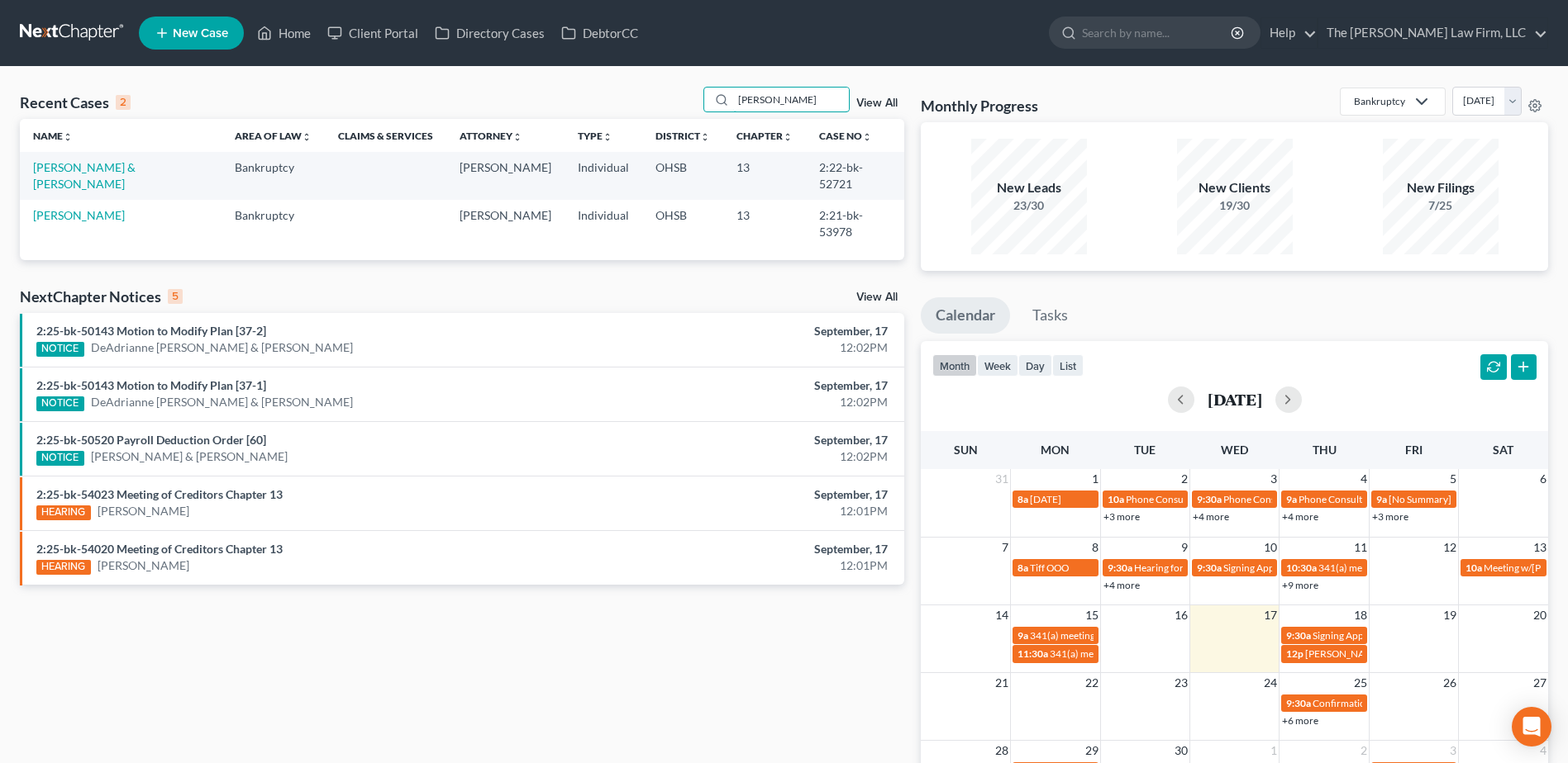
type input "[PERSON_NAME]"
click at [92, 166] on link "[PERSON_NAME] & [PERSON_NAME]" at bounding box center [84, 175] width 103 height 30
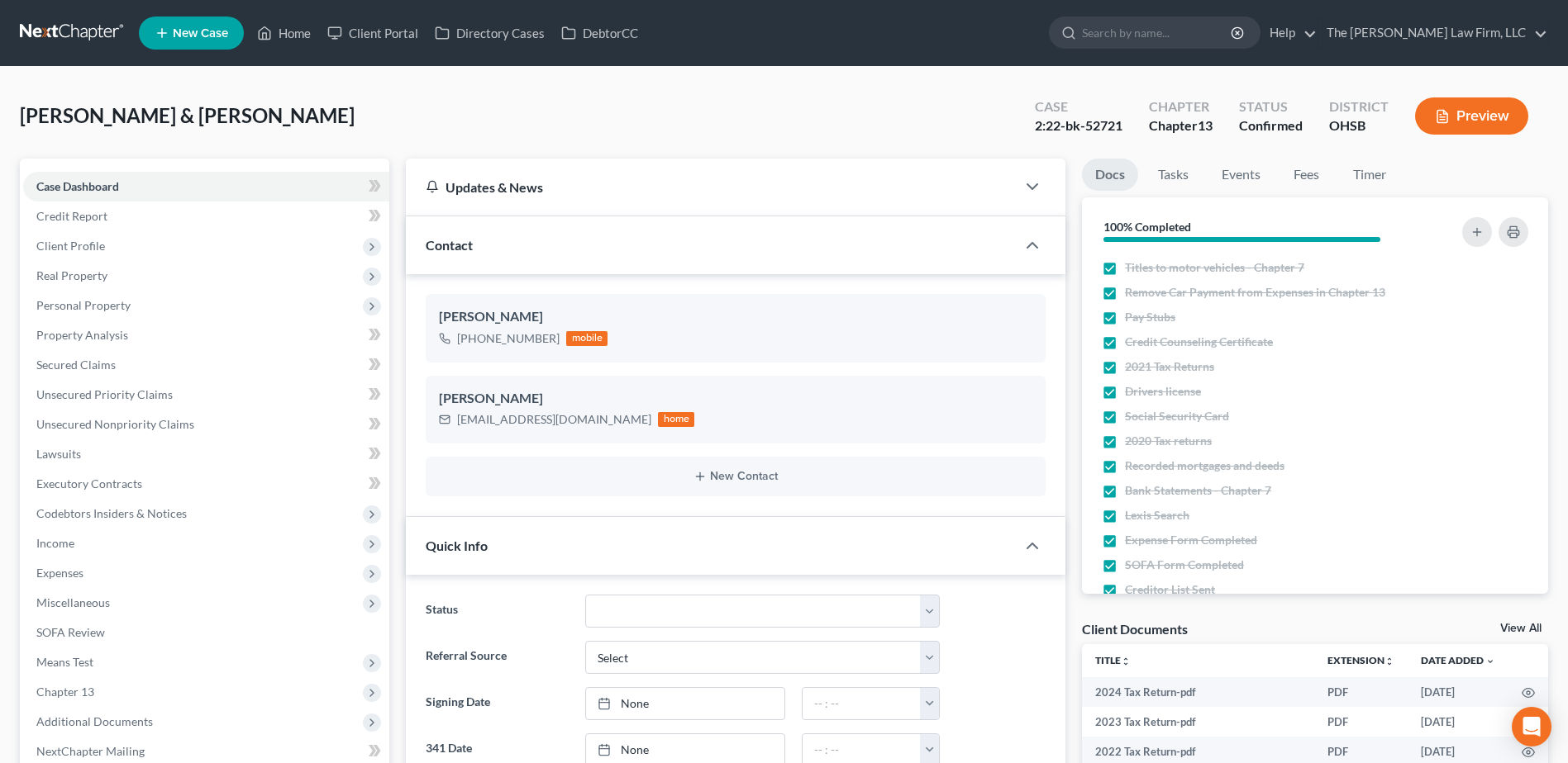
scroll to position [3207, 0]
click at [52, 28] on link at bounding box center [72, 33] width 106 height 30
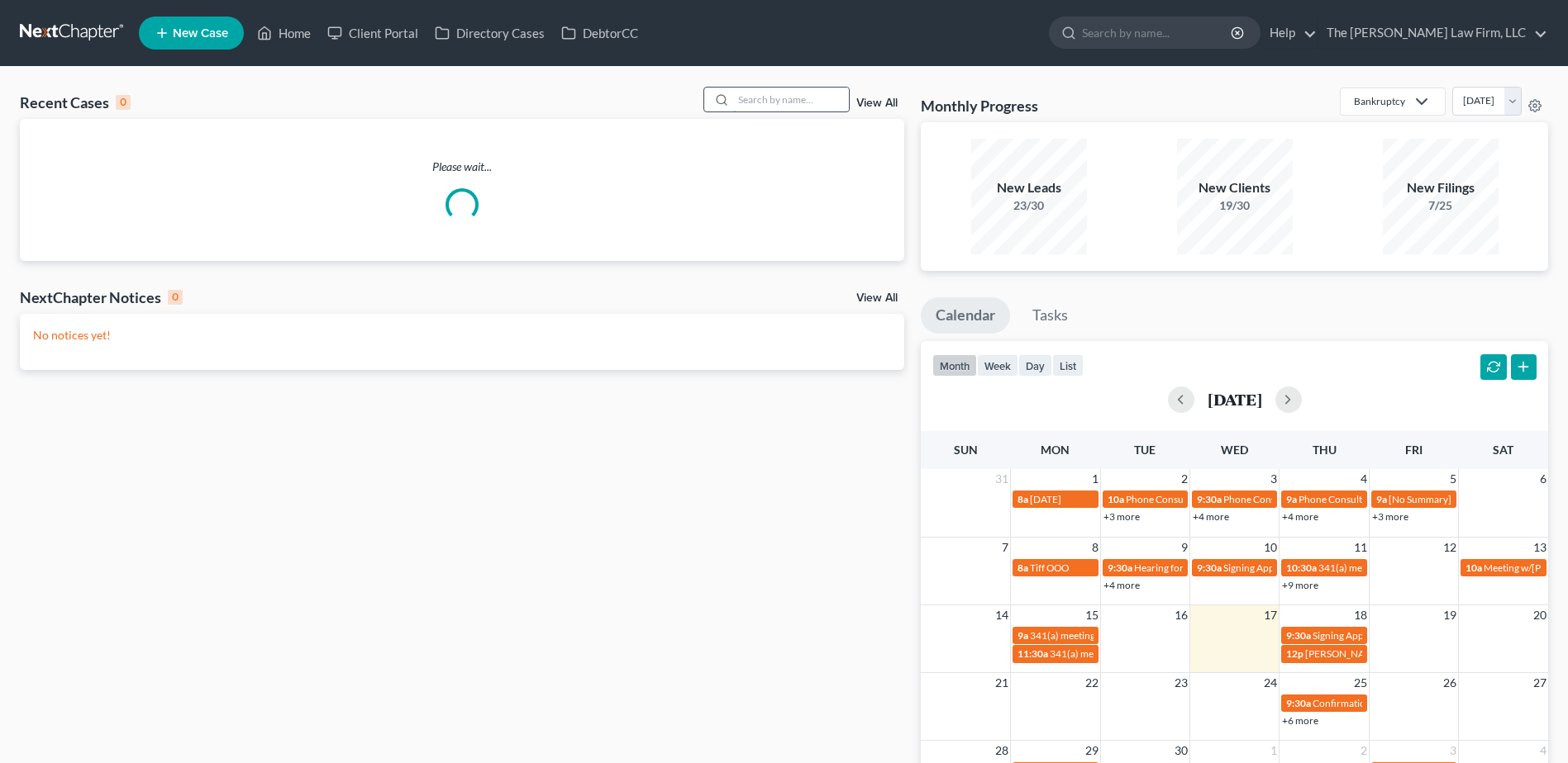
click at [774, 103] on input "search" at bounding box center [791, 100] width 115 height 24
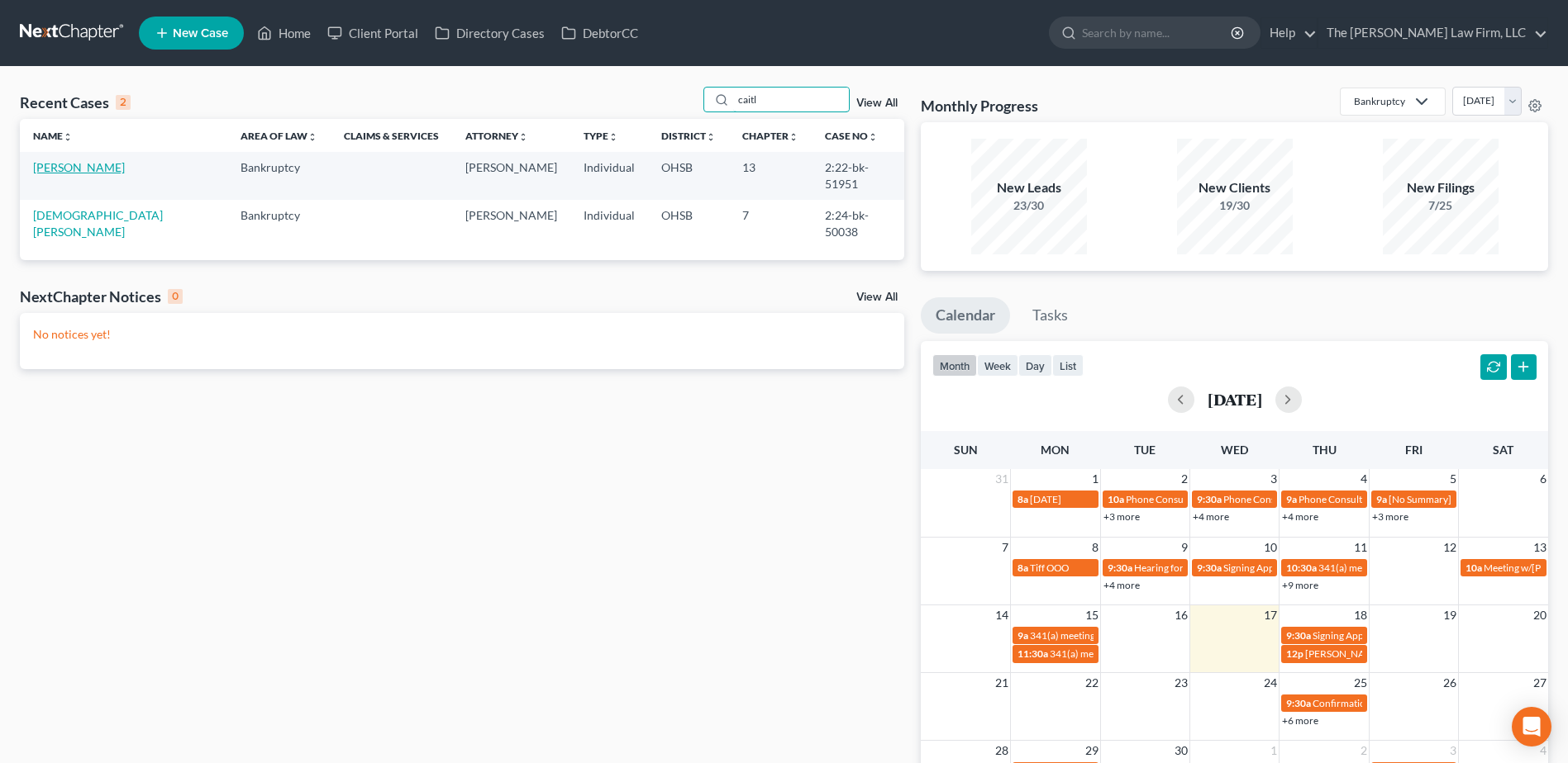
type input "caitl"
click at [93, 161] on link "[PERSON_NAME]" at bounding box center [78, 167] width 91 height 14
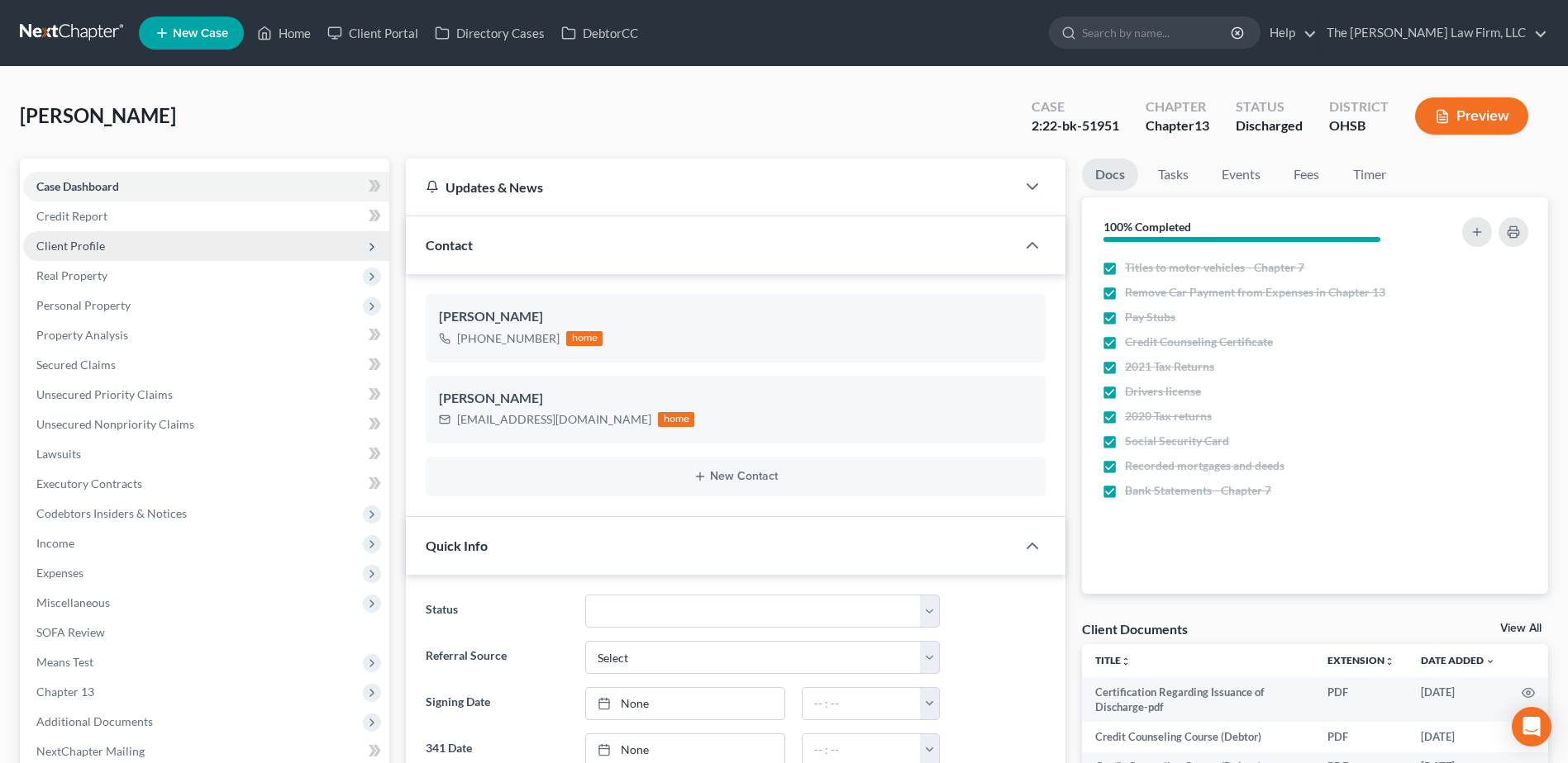
click at [59, 251] on span "Client Profile" at bounding box center [71, 245] width 69 height 14
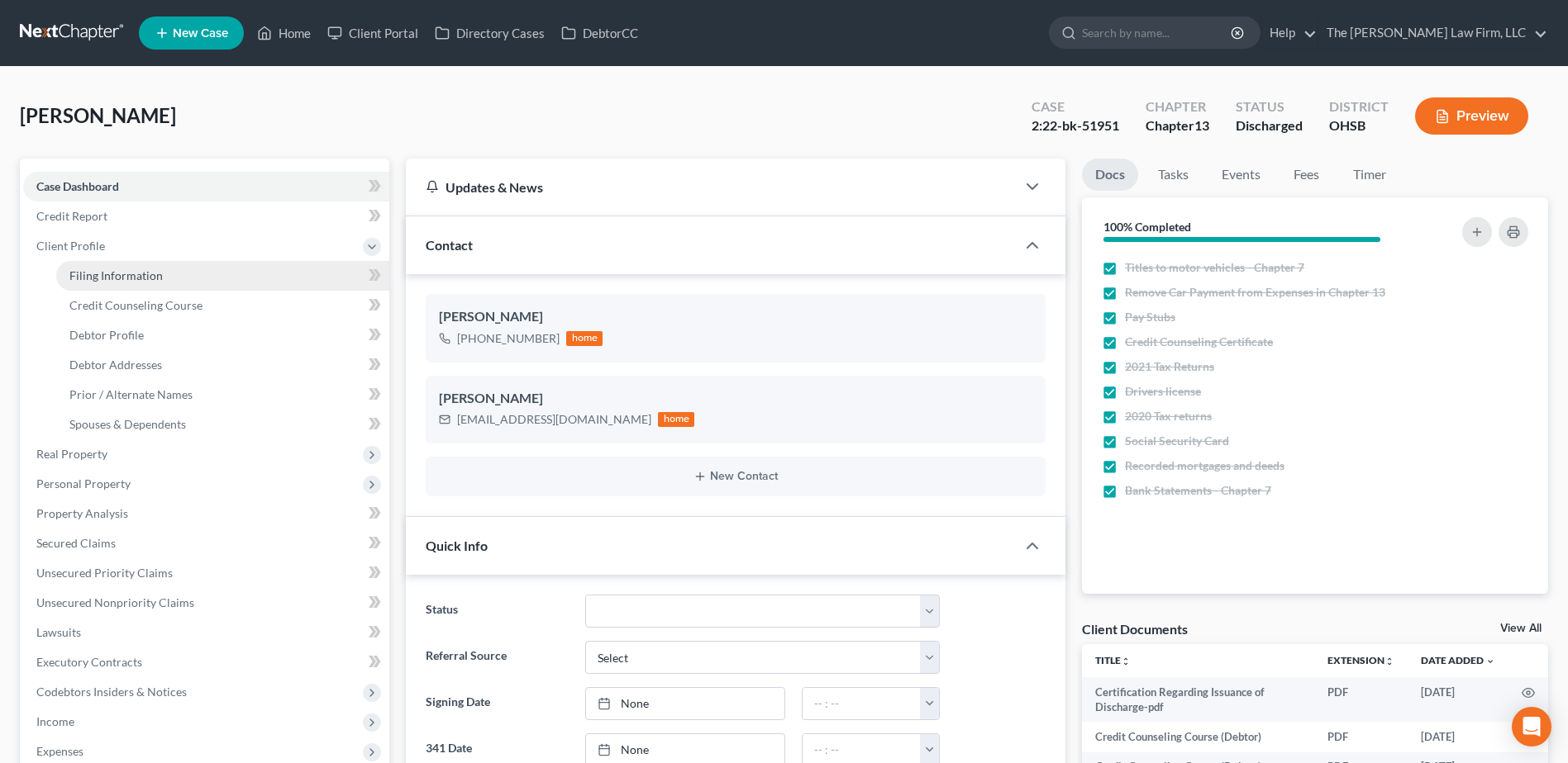
click at [80, 273] on span "Filing Information" at bounding box center [116, 276] width 93 height 14
select select "1"
select select "0"
select select "3"
select select "36"
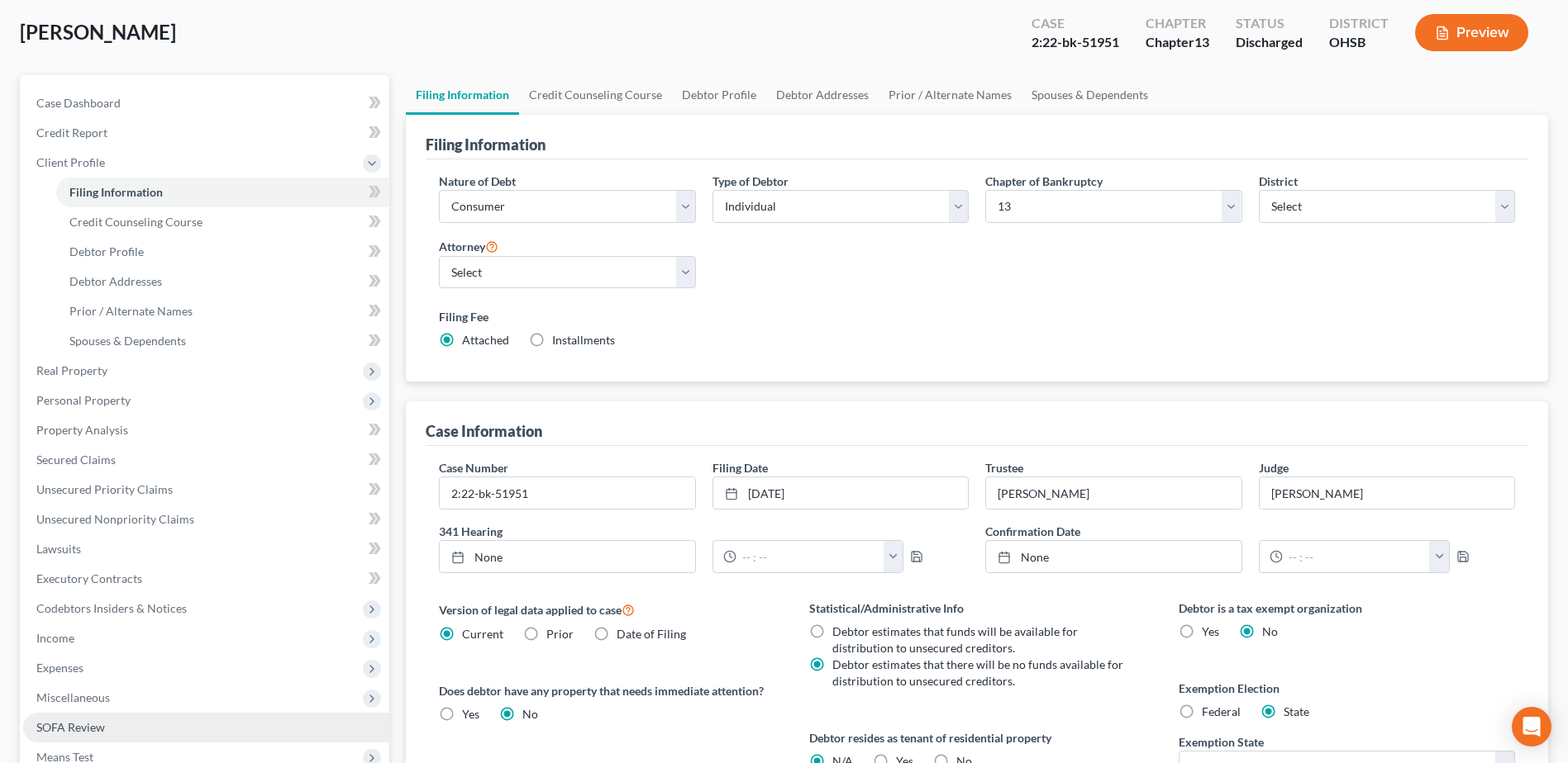
scroll to position [248, 0]
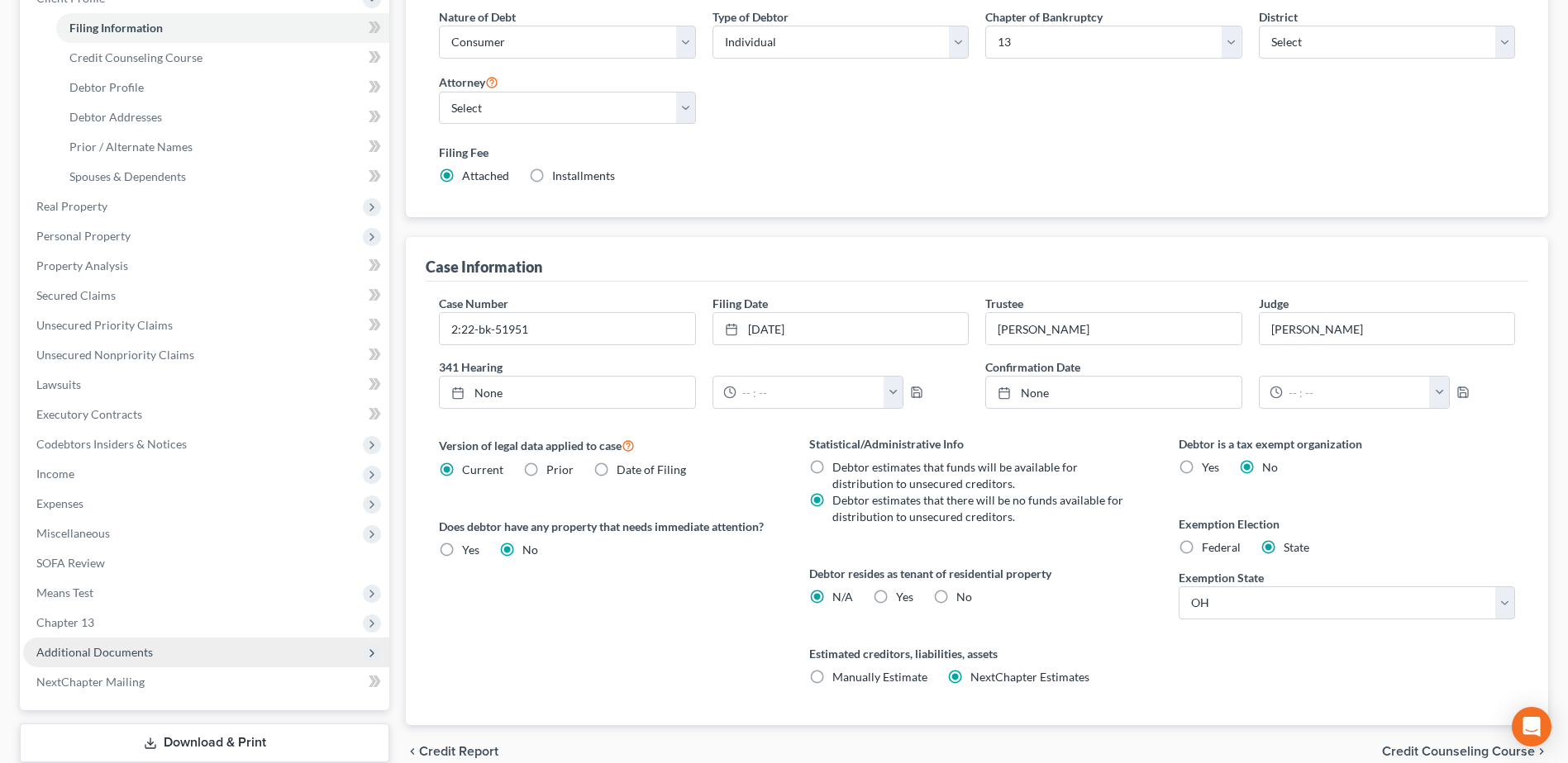
click at [127, 657] on span "Additional Documents" at bounding box center [94, 652] width 116 height 14
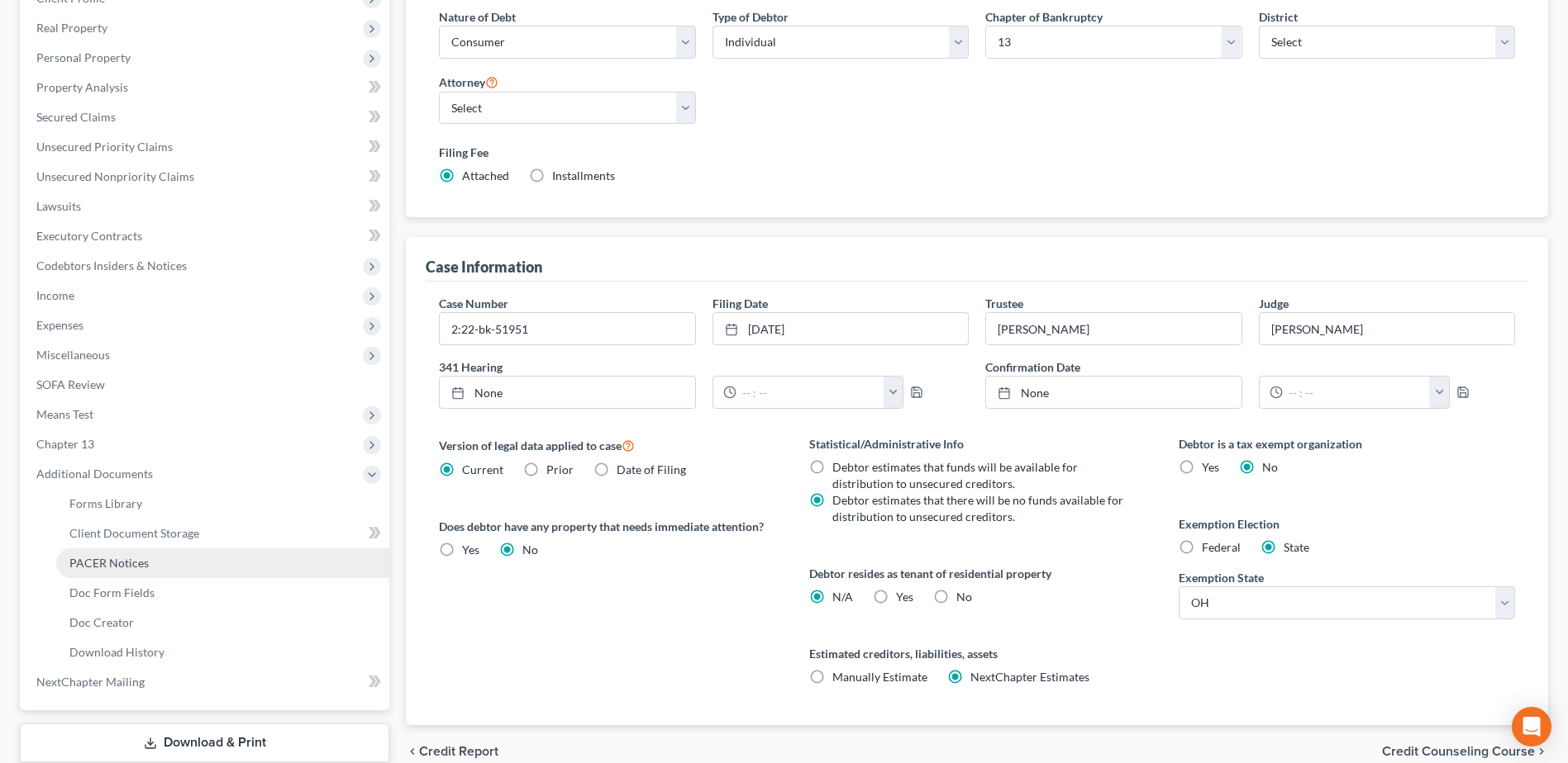
click at [135, 567] on span "PACER Notices" at bounding box center [109, 563] width 79 height 14
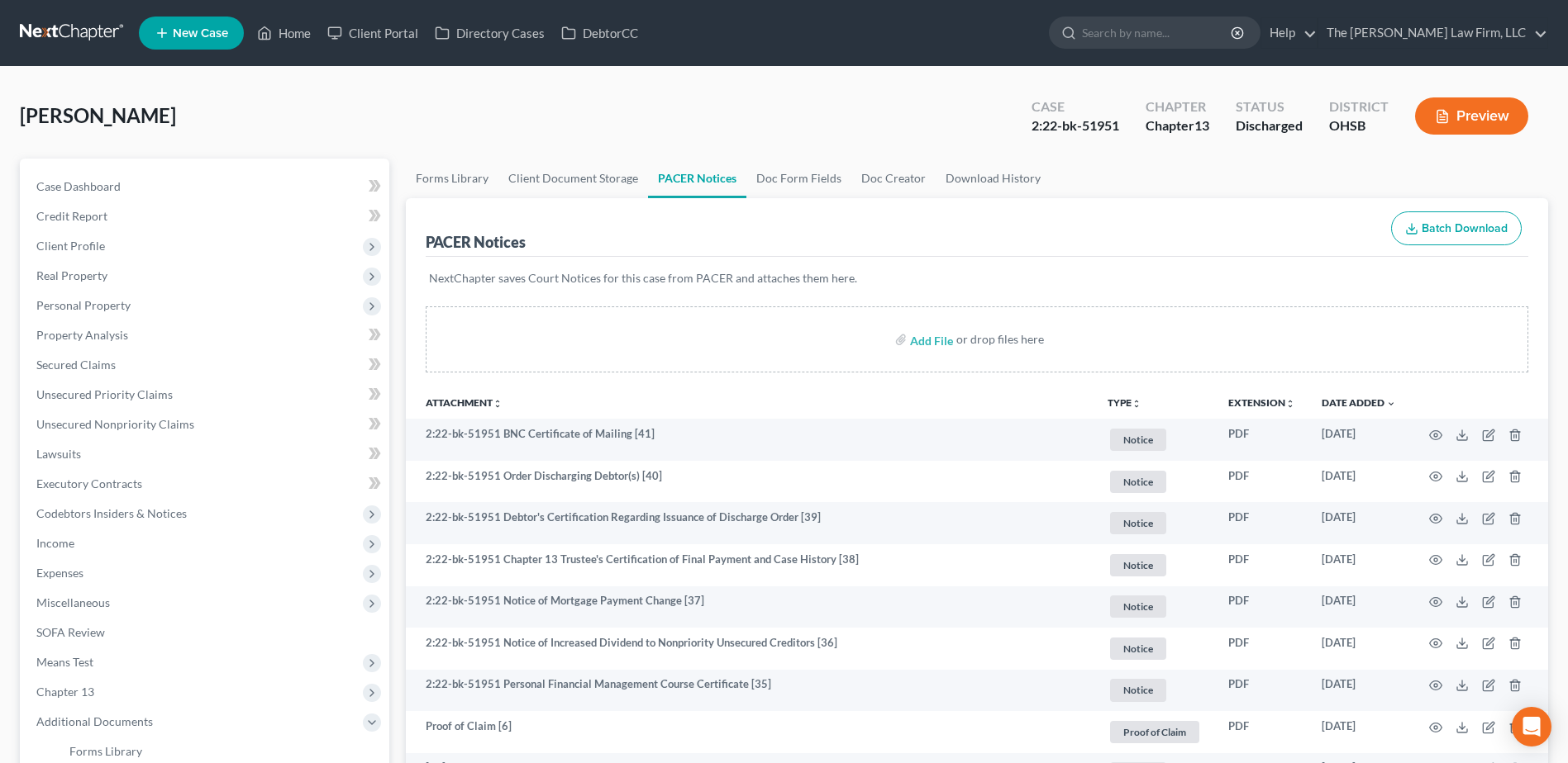
click at [1133, 400] on icon "unfold_more" at bounding box center [1136, 404] width 10 height 10
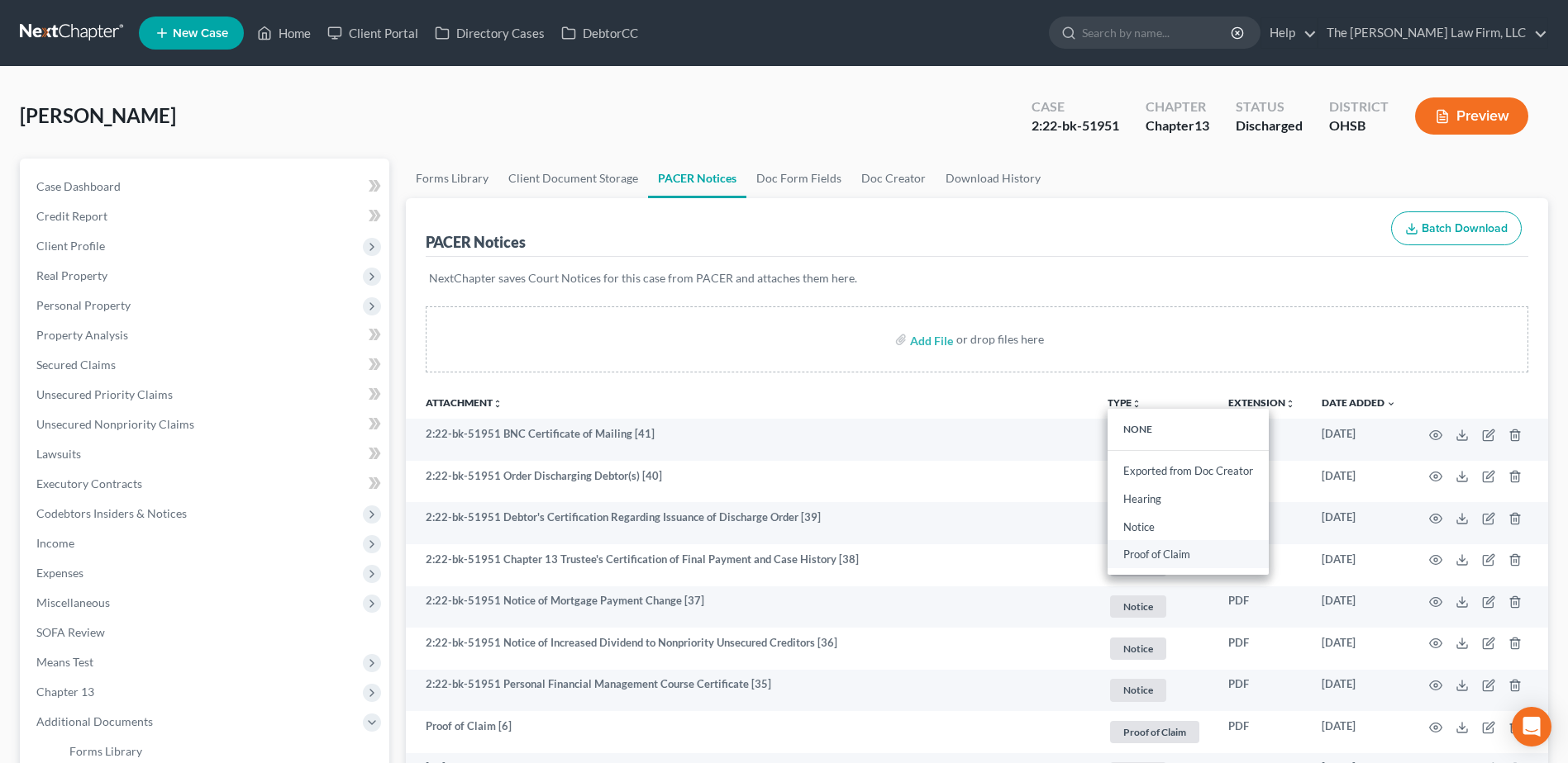
click at [1146, 556] on link "Proof of Claim" at bounding box center [1187, 555] width 161 height 28
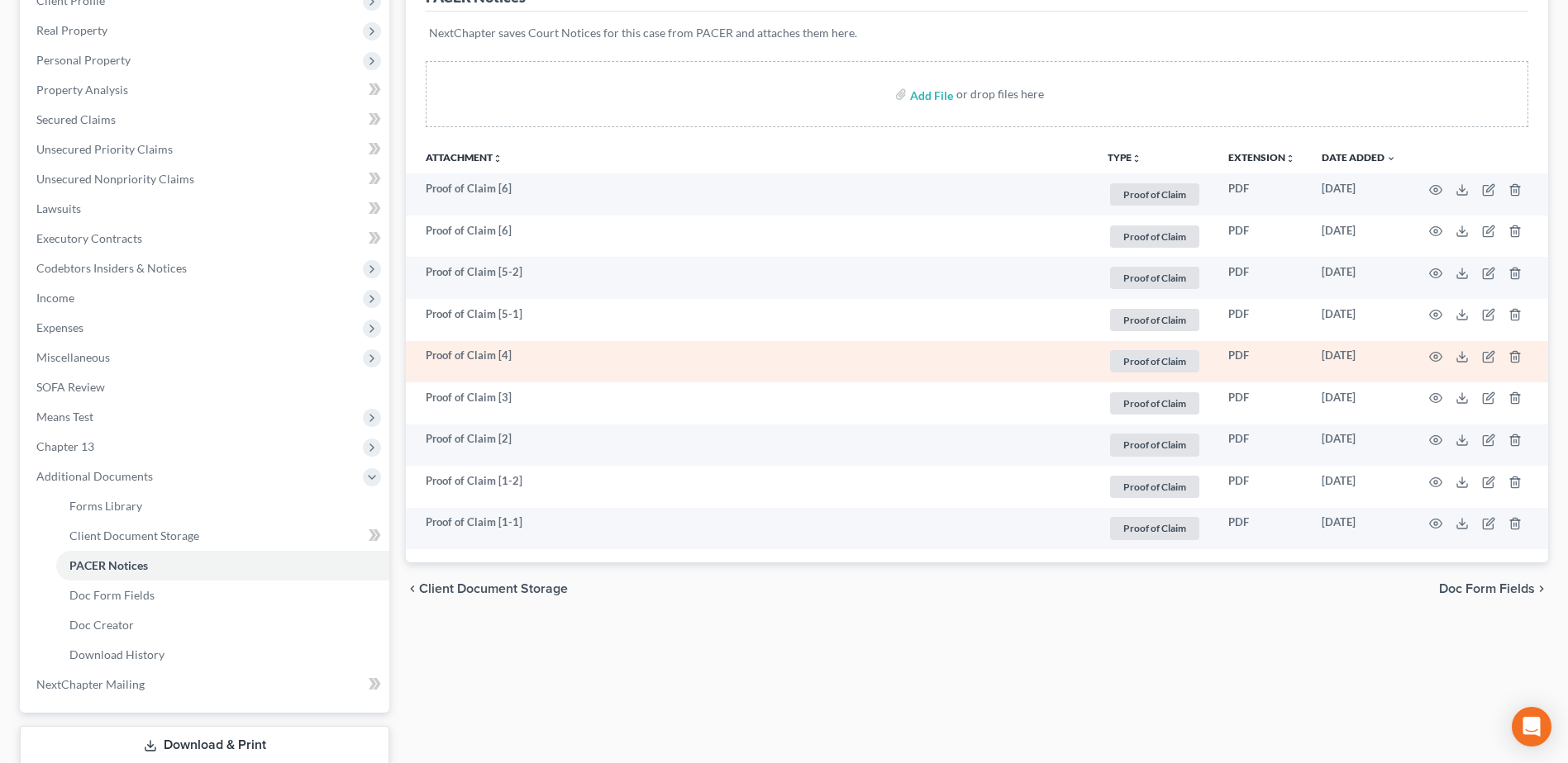
scroll to position [353, 0]
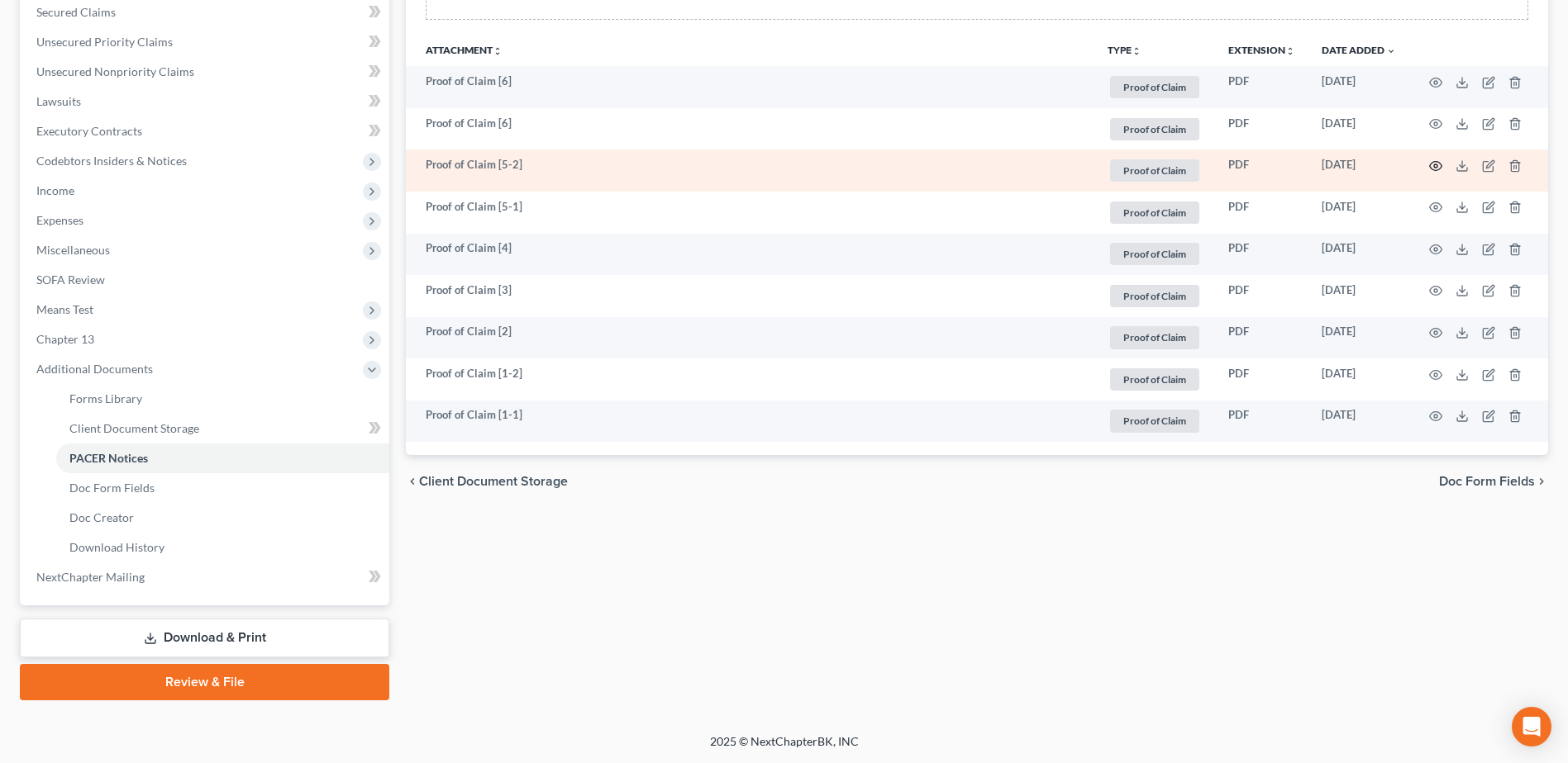
click at [1436, 169] on icon "button" at bounding box center [1434, 165] width 13 height 13
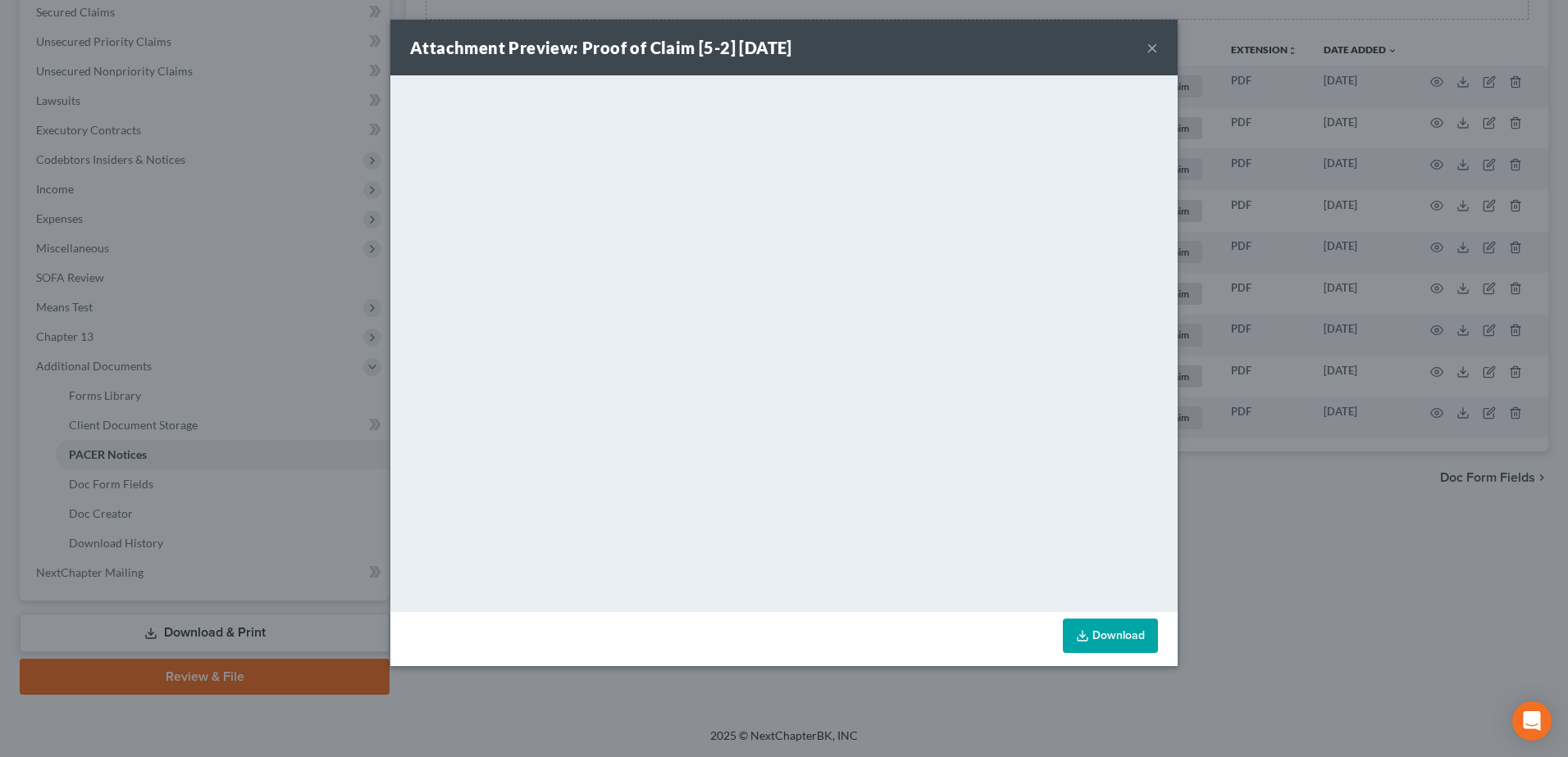
click at [1152, 50] on button "×" at bounding box center [1152, 47] width 11 height 20
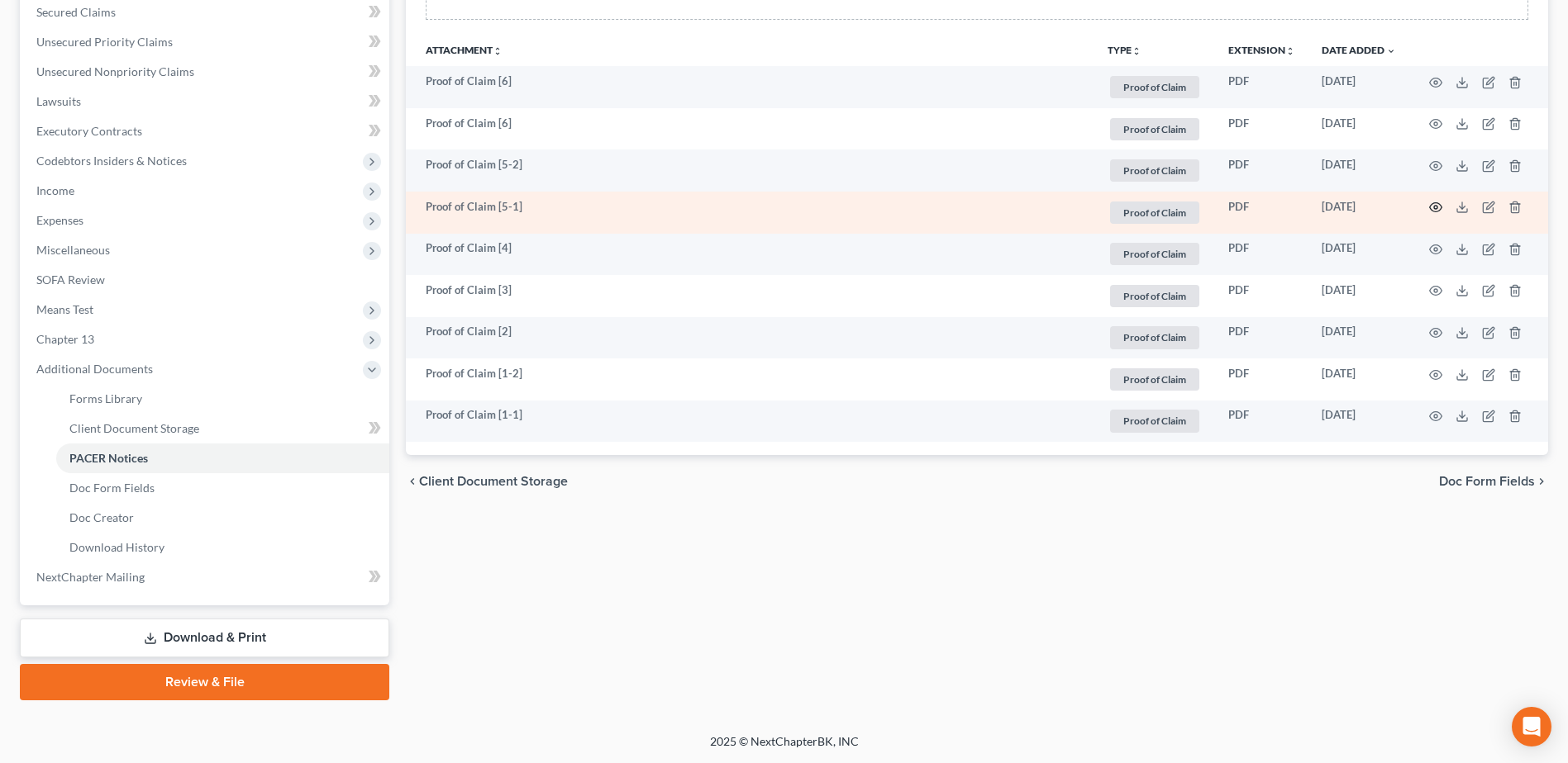
click at [1435, 208] on icon "button" at bounding box center [1434, 207] width 13 height 13
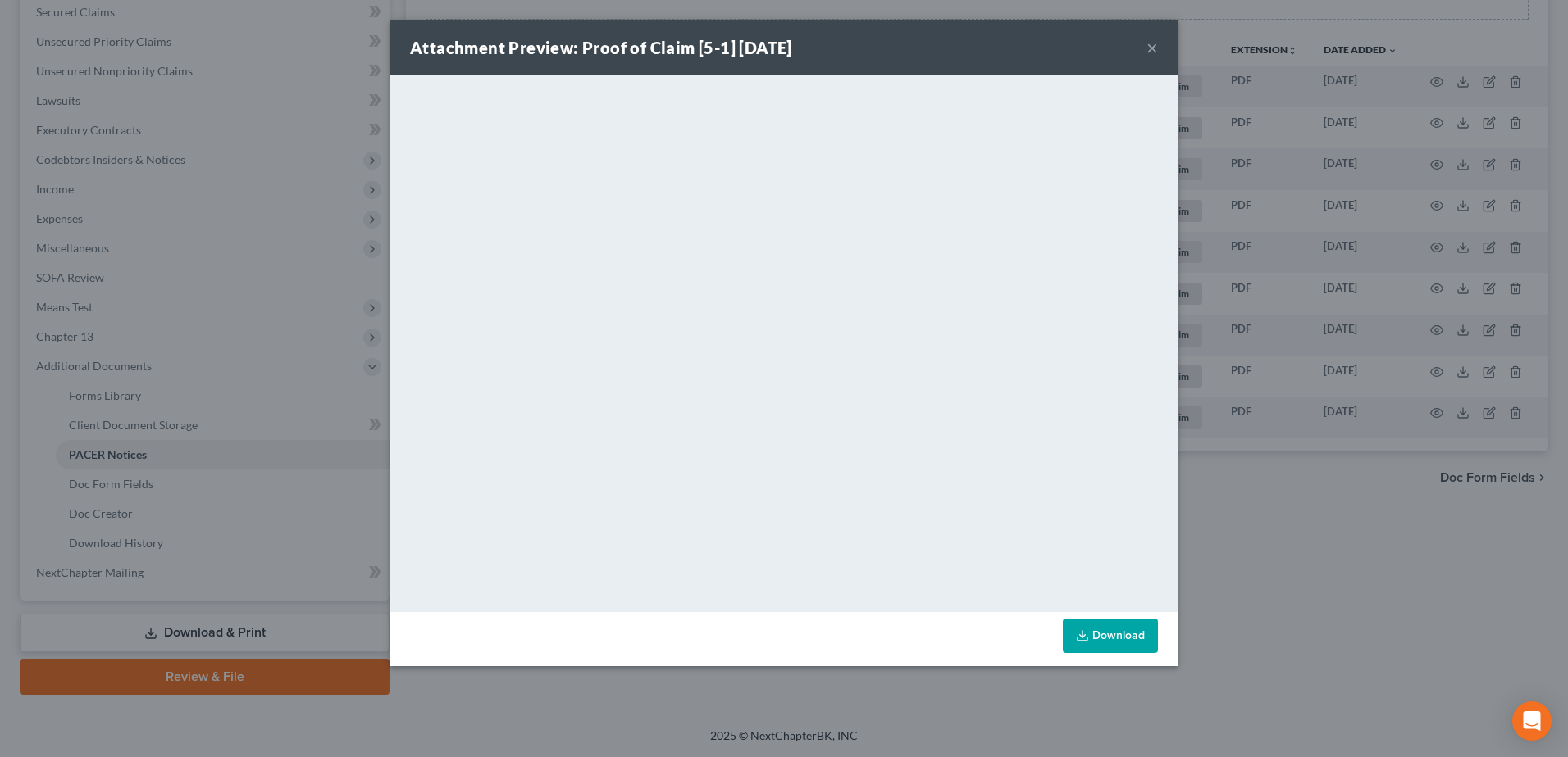
click at [1155, 44] on button "×" at bounding box center [1152, 47] width 11 height 20
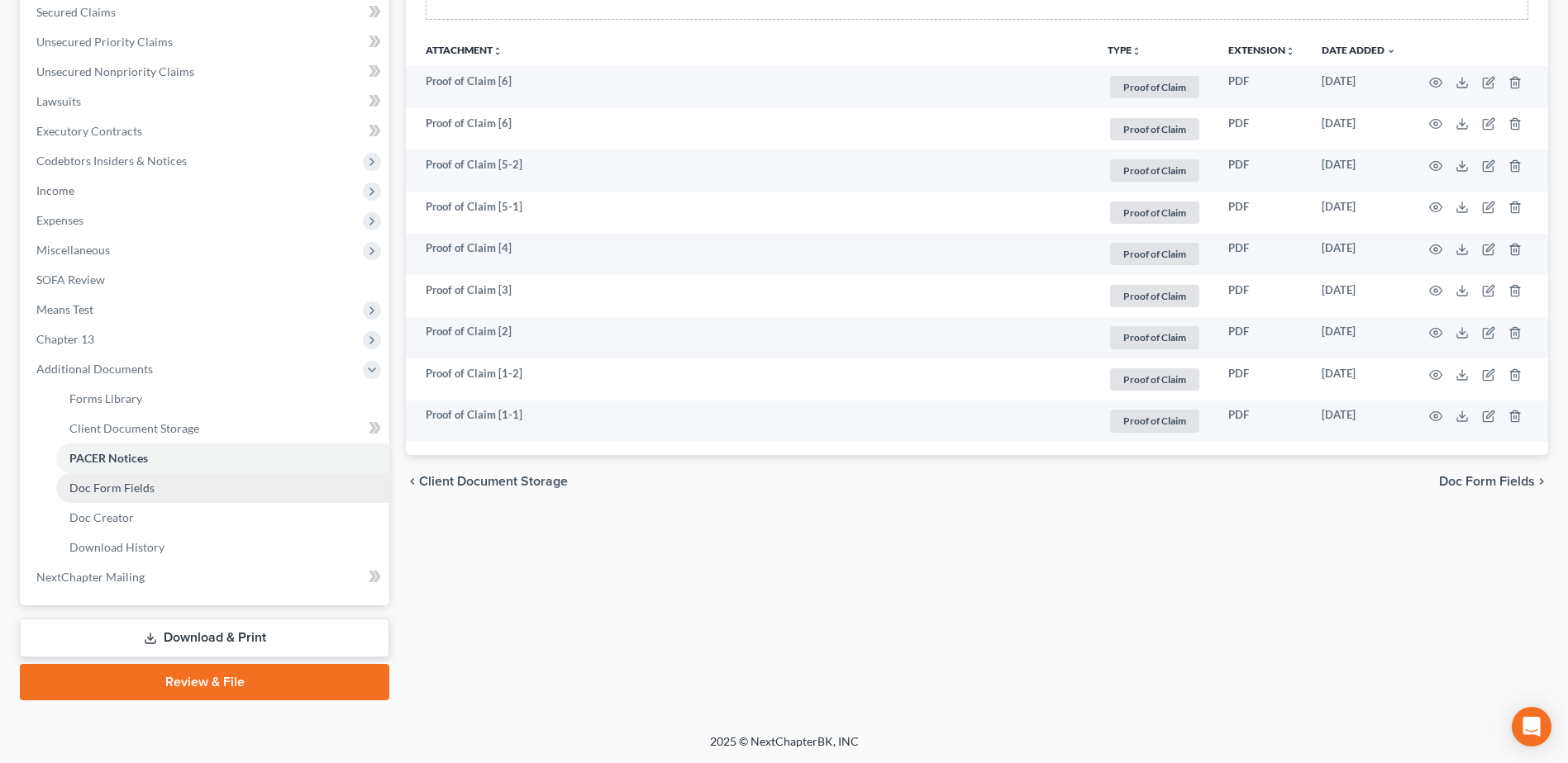
click at [152, 478] on link "Doc Form Fields" at bounding box center [222, 488] width 333 height 30
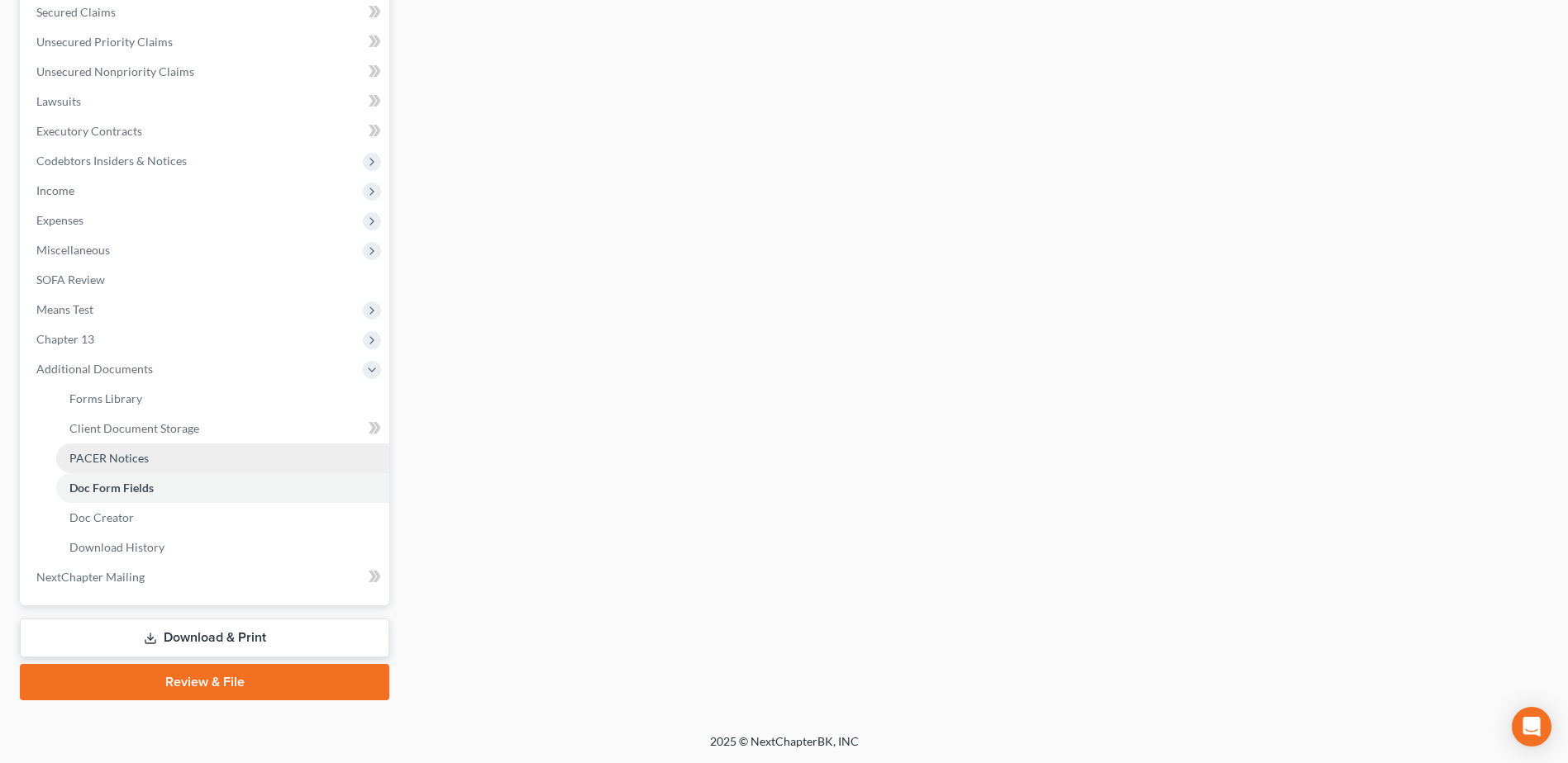
click at [130, 461] on span "PACER Notices" at bounding box center [109, 458] width 79 height 14
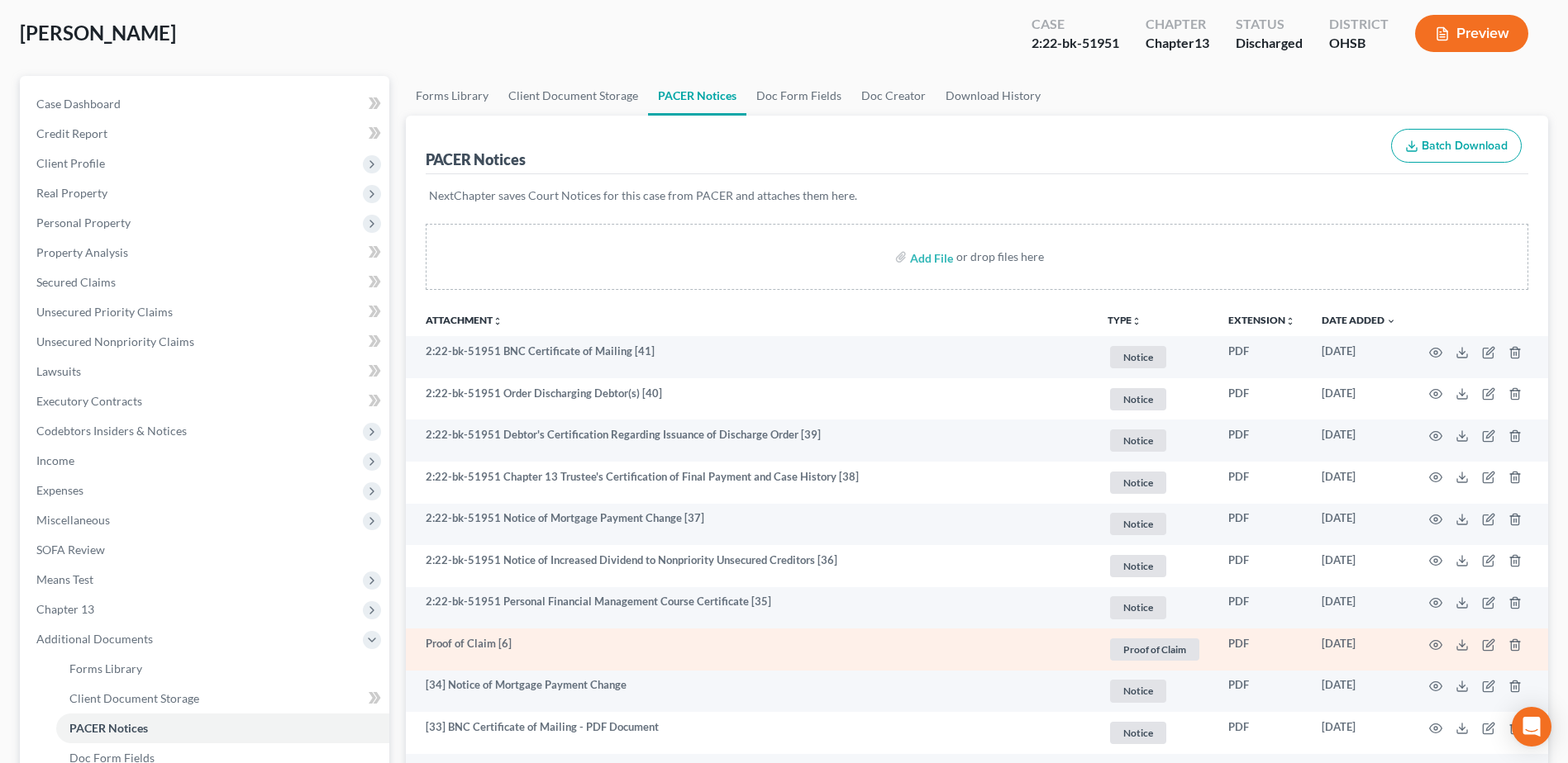
scroll to position [165, 0]
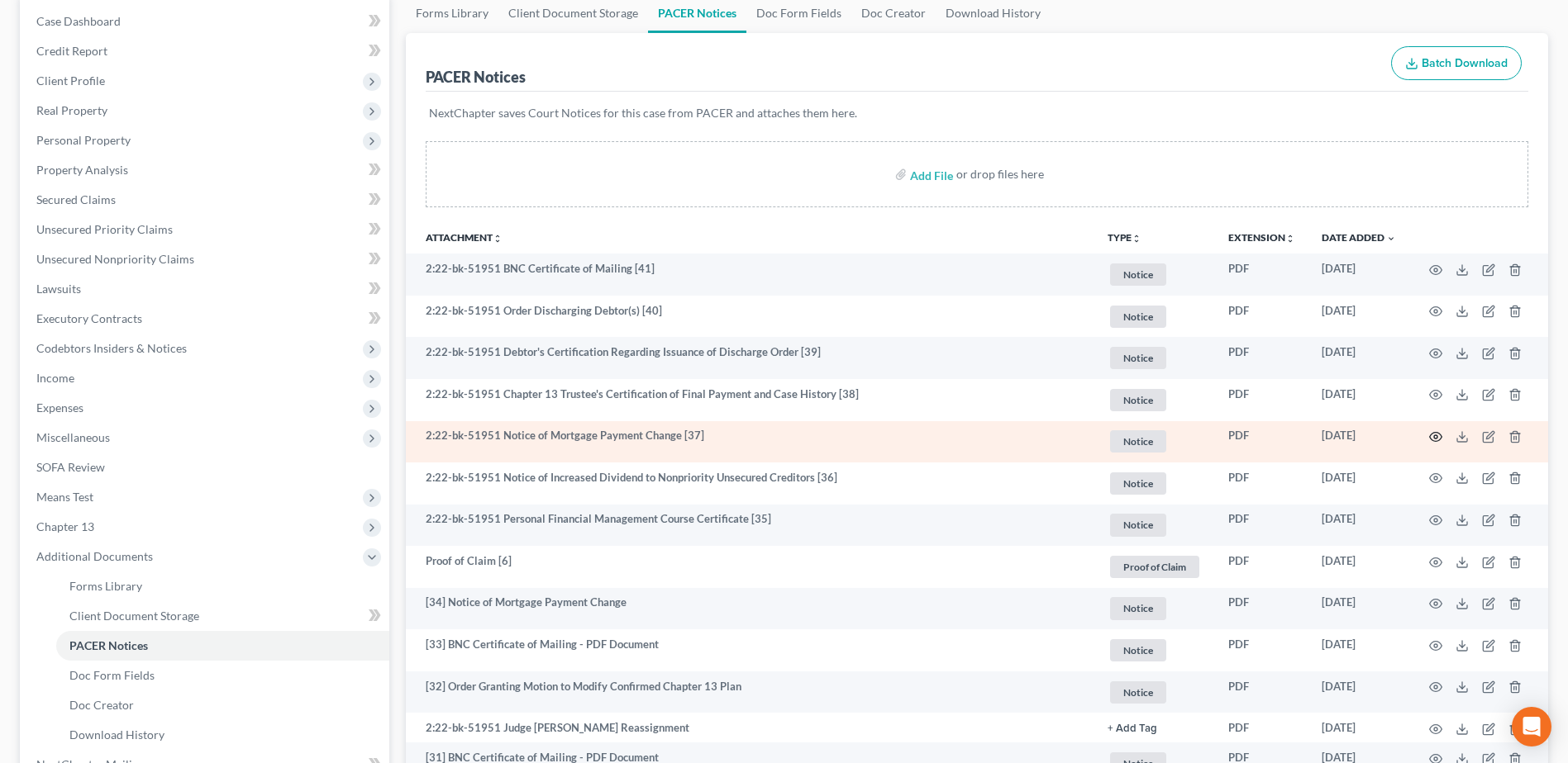
click at [1434, 441] on icon "button" at bounding box center [1435, 437] width 12 height 9
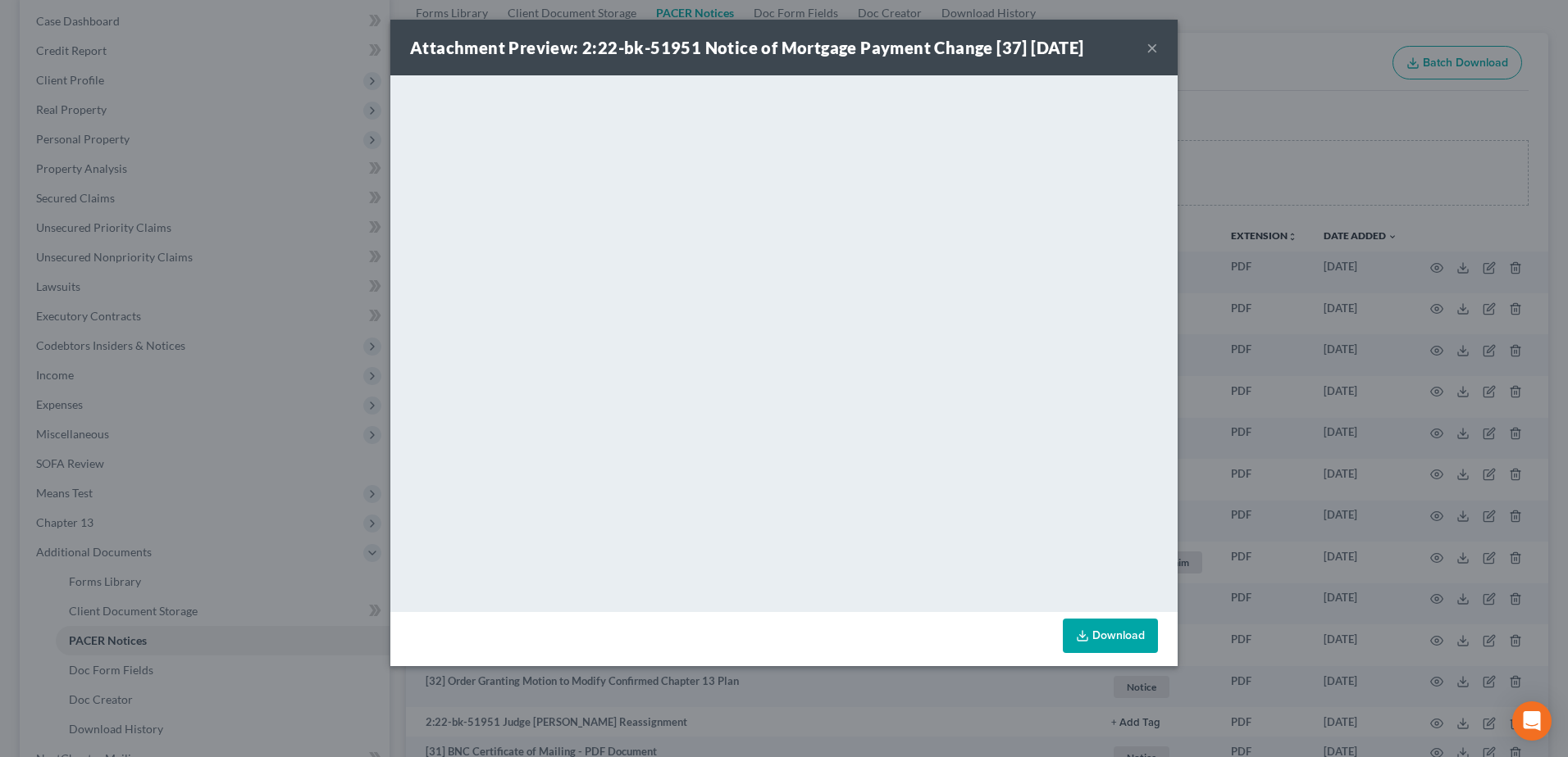
click at [1146, 50] on div "Attachment Preview: 2:22-bk-51951 Notice of Mortgage Payment Change [37] [DATE]…" at bounding box center [784, 47] width 787 height 56
click at [1155, 51] on button "×" at bounding box center [1152, 47] width 11 height 20
